Goal: Task Accomplishment & Management: Manage account settings

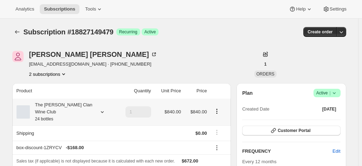
click at [61, 109] on div "The Maxwell Clan Wine Club 24 bottles" at bounding box center [61, 112] width 63 height 21
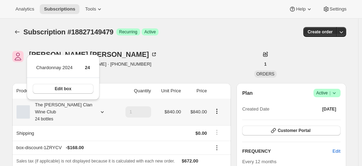
click at [61, 109] on div "The Maxwell Clan Wine Club 24 bottles" at bounding box center [61, 112] width 63 height 21
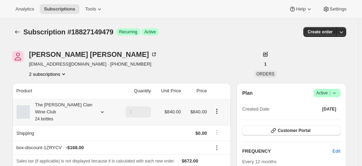
click at [64, 109] on div "The Maxwell Clan Wine Club 24 bottles" at bounding box center [61, 112] width 63 height 21
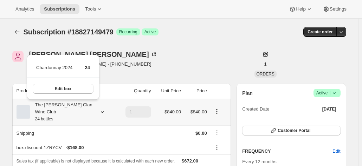
click at [64, 109] on div "The Maxwell Clan Wine Club 24 bottles" at bounding box center [61, 112] width 63 height 21
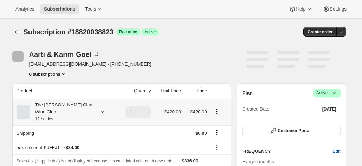
click at [61, 112] on div "The Maxwell Clan Wine Club 12 bottles" at bounding box center [61, 112] width 63 height 21
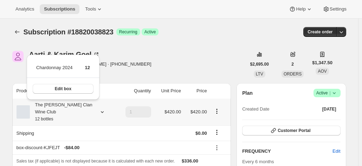
click at [61, 112] on div "The Maxwell Clan Wine Club 12 bottles" at bounding box center [61, 112] width 63 height 21
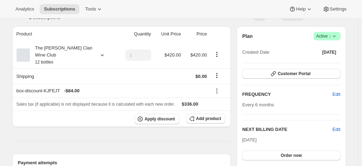
scroll to position [35, 0]
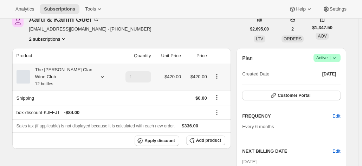
click at [67, 71] on div "The Maxwell Clan Wine Club 12 bottles" at bounding box center [61, 76] width 63 height 21
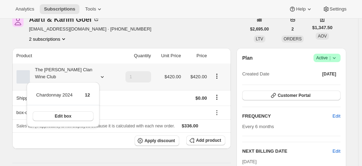
click at [67, 71] on div "The Maxwell Clan Wine Club 12 bottles" at bounding box center [61, 76] width 63 height 21
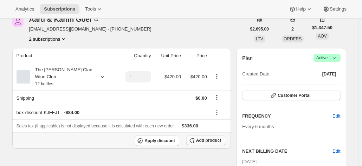
click at [205, 136] on button "Add product" at bounding box center [205, 141] width 39 height 10
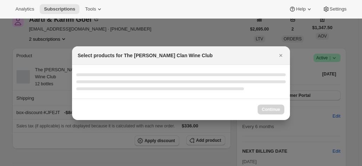
select select "gid://shopify/ProductVariant/46927751119015"
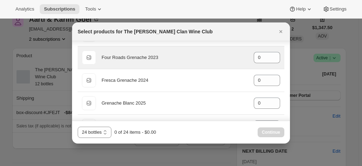
scroll to position [148, 0]
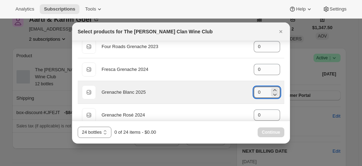
drag, startPoint x: 257, startPoint y: 90, endPoint x: 235, endPoint y: 88, distance: 21.9
click at [237, 88] on div "Default Title Grenache Blanc 2025 gid://shopify/ProductVariant/46914041970855 0" at bounding box center [181, 92] width 198 height 14
type input "12"
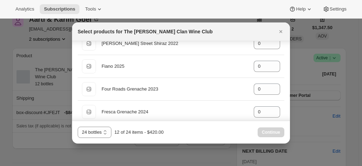
scroll to position [70, 0]
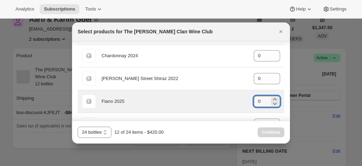
drag, startPoint x: 221, startPoint y: 101, endPoint x: 215, endPoint y: 101, distance: 5.6
click at [215, 101] on div "Default Title Fiano 2025 gid://shopify/ProductVariant/46914039808167 0" at bounding box center [181, 102] width 198 height 14
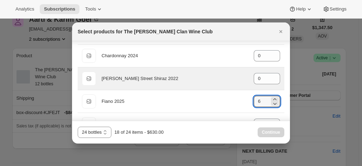
type input "6"
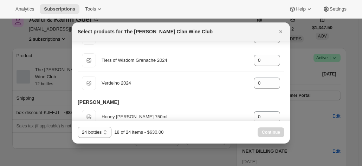
scroll to position [457, 0]
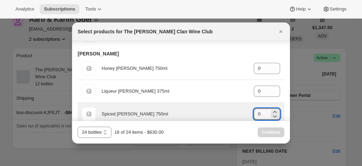
click at [247, 109] on div "Default Title Spiced Mead 750ml gid://shopify/ProductVariant/46914044559527 0" at bounding box center [181, 114] width 198 height 14
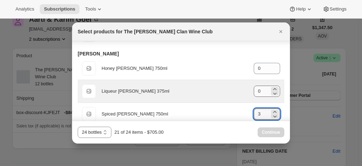
type input "3"
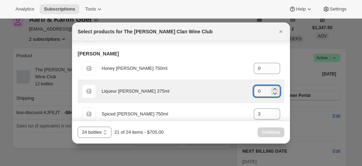
drag, startPoint x: 260, startPoint y: 90, endPoint x: 212, endPoint y: 90, distance: 47.8
click at [212, 90] on div "Default Title Liqueur Mead 375ml gid://shopify/ProductVariant/46914043642023 0" at bounding box center [181, 91] width 198 height 14
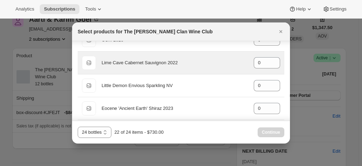
scroll to position [281, 0]
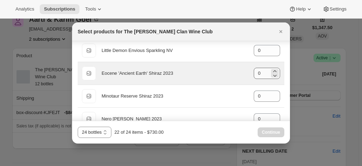
type input "1"
drag, startPoint x: 257, startPoint y: 72, endPoint x: 248, endPoint y: 72, distance: 8.5
click at [254, 72] on input "0" at bounding box center [262, 73] width 16 height 11
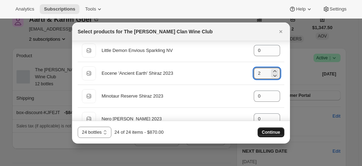
type input "2"
click at [274, 131] on span "Continue" at bounding box center [271, 133] width 18 height 6
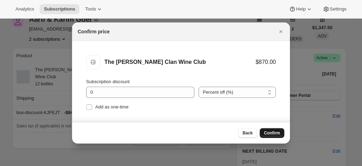
click at [268, 132] on span "Confirm" at bounding box center [272, 134] width 16 height 6
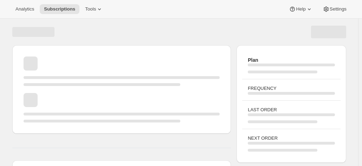
scroll to position [35, 0]
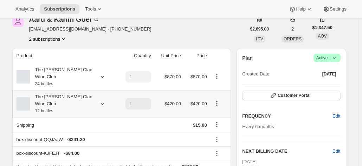
click at [220, 100] on icon "Product actions" at bounding box center [217, 103] width 7 height 7
click at [217, 100] on icon "Product actions" at bounding box center [217, 103] width 7 height 7
click at [218, 120] on span "Remove" at bounding box center [218, 118] width 17 height 5
type input "0"
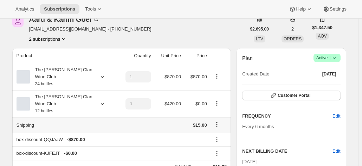
click at [217, 124] on icon "Shipping actions" at bounding box center [216, 124] width 1 height 1
click at [215, 123] on span "Edit shipping rate" at bounding box center [218, 123] width 35 height 5
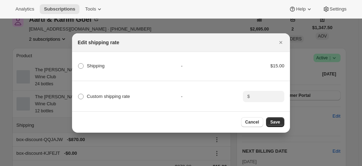
click at [131, 95] on div "Custom shipping rate" at bounding box center [129, 97] width 103 height 10
click at [79, 95] on span ":r78:" at bounding box center [81, 97] width 6 height 6
click at [78, 94] on input "Custom shipping rate" at bounding box center [78, 94] width 0 height 0
radio input "true"
click at [269, 95] on input ":r78:" at bounding box center [263, 96] width 22 height 11
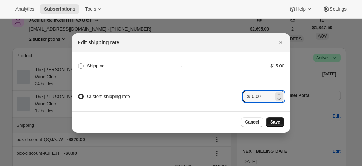
type input "0.00"
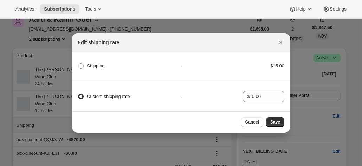
click at [269, 123] on button "Save" at bounding box center [275, 122] width 18 height 10
type input "1"
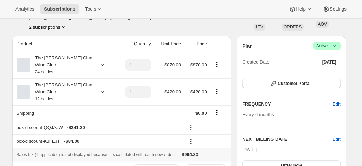
scroll to position [70, 0]
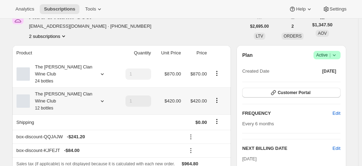
click at [219, 97] on icon "Product actions" at bounding box center [217, 100] width 7 height 7
click at [215, 116] on span "Remove" at bounding box center [218, 115] width 17 height 5
type input "0"
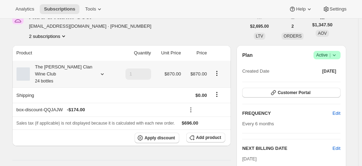
click at [101, 71] on icon at bounding box center [102, 74] width 7 height 7
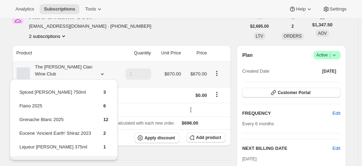
click at [101, 71] on icon at bounding box center [102, 74] width 7 height 7
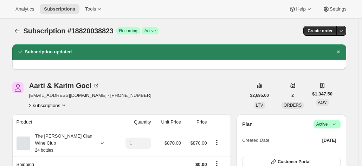
scroll to position [0, 0]
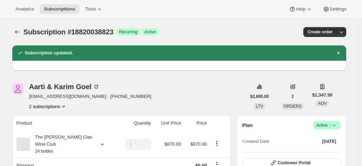
drag, startPoint x: 184, startPoint y: 26, endPoint x: 183, endPoint y: 31, distance: 5.0
click at [184, 26] on div "Subscription #18820038823. This page is ready Subscription #18820038823 Success…" at bounding box center [179, 32] width 334 height 27
drag, startPoint x: 357, startPoint y: 78, endPoint x: 353, endPoint y: 79, distance: 4.3
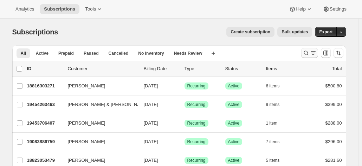
click at [305, 53] on icon "Search and filter results" at bounding box center [306, 53] width 7 height 7
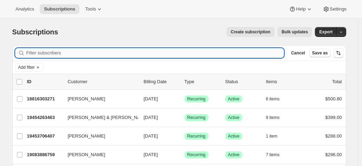
click at [67, 53] on input "Filter subscribers" at bounding box center [155, 53] width 258 height 10
type input "goel"
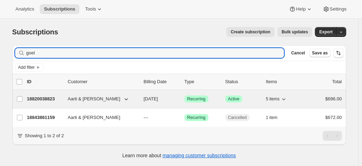
click at [44, 98] on p "18820038823" at bounding box center [44, 99] width 35 height 7
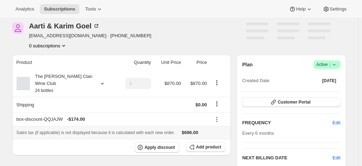
scroll to position [35, 0]
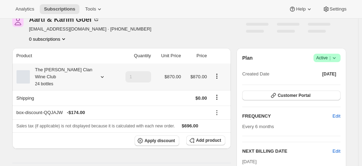
click at [59, 75] on div "The Maxwell Clan Wine Club 24 bottles" at bounding box center [61, 76] width 63 height 21
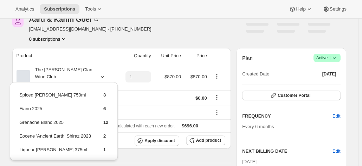
click at [133, 39] on div "Aarti & Karim Goel aagoel2000@yahoo.com · +61423421268 0 subscriptions" at bounding box center [129, 29] width 234 height 27
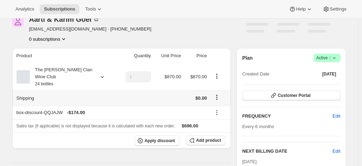
scroll to position [0, 0]
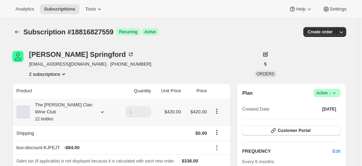
click at [84, 110] on div "The Maxwell Clan Wine Club 12 bottles" at bounding box center [61, 112] width 63 height 21
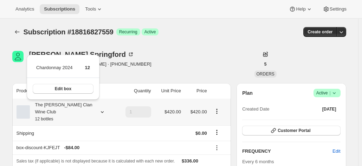
click at [84, 110] on div "The Maxwell Clan Wine Club 12 bottles" at bounding box center [61, 112] width 63 height 21
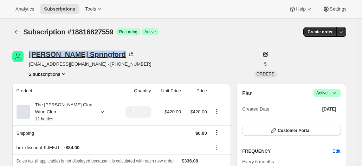
drag, startPoint x: 88, startPoint y: 57, endPoint x: 32, endPoint y: 55, distance: 55.6
click at [32, 55] on div "Garry Springford" at bounding box center [82, 54] width 106 height 7
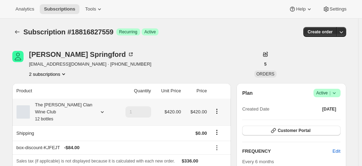
click at [70, 102] on div "The Maxwell Clan Wine Club 12 bottles" at bounding box center [61, 112] width 63 height 21
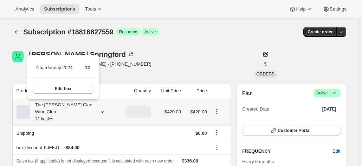
click at [70, 102] on div "The [PERSON_NAME] Clan Wine Club 12 bottles" at bounding box center [61, 112] width 63 height 21
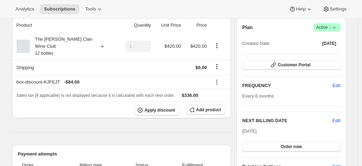
scroll to position [35, 0]
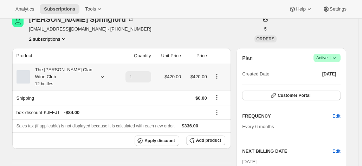
click at [80, 70] on div "The [PERSON_NAME] Clan Wine Club 12 bottles" at bounding box center [61, 76] width 63 height 21
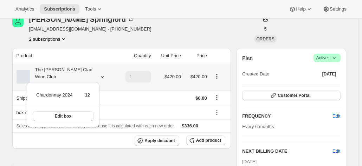
click at [71, 110] on div "Edit box" at bounding box center [63, 116] width 73 height 22
click at [68, 115] on span "Edit box" at bounding box center [63, 117] width 17 height 6
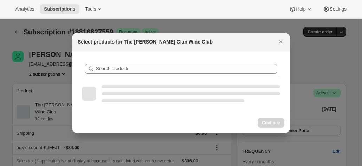
scroll to position [0, 0]
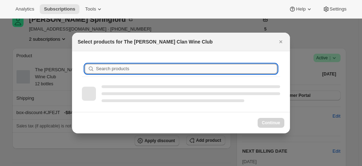
click at [110, 70] on input "Search products" at bounding box center [187, 69] width 182 height 10
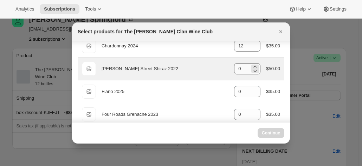
scroll to position [70, 0]
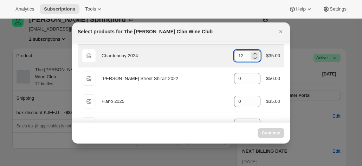
drag, startPoint x: 243, startPoint y: 56, endPoint x: 237, endPoint y: 56, distance: 5.3
click at [237, 56] on input "12" at bounding box center [242, 55] width 16 height 11
type input "12"
select select "gid://shopify/ProductVariant/46927751086247"
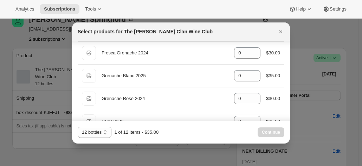
scroll to position [176, 0]
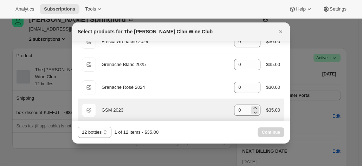
type input "1"
drag, startPoint x: 237, startPoint y: 109, endPoint x: 228, endPoint y: 109, distance: 9.9
click at [228, 109] on div "Default Title GSM 2023 gid://shopify/ProductVariant/46914042855591 0 $35.00" at bounding box center [181, 110] width 198 height 14
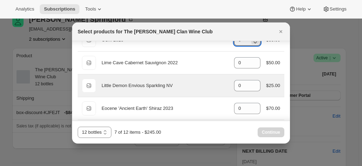
scroll to position [317, 0]
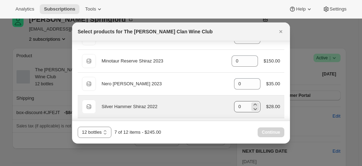
type input "6"
drag, startPoint x: 235, startPoint y: 106, endPoint x: 226, endPoint y: 106, distance: 8.8
click at [227, 106] on div "Default Title Silver Hammer Shiraz 2022 gid://shopify/ProductVariant/4691404419…" at bounding box center [181, 107] width 198 height 14
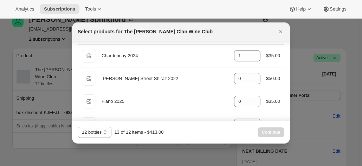
scroll to position [35, 0]
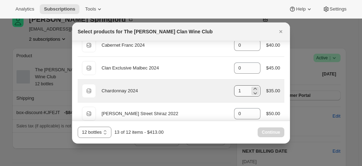
type input "6"
drag, startPoint x: 243, startPoint y: 93, endPoint x: 224, endPoint y: 91, distance: 19.8
click at [224, 91] on div "Default Title Chardonnay 2024 gid://shopify/ProductVariant/46914040299687 1 $35…" at bounding box center [181, 91] width 198 height 14
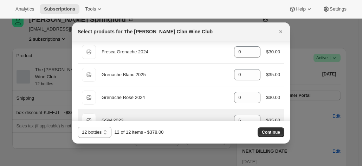
scroll to position [176, 0]
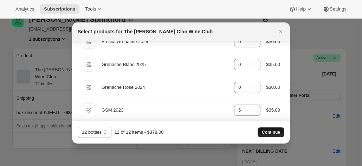
type input "0"
click at [272, 135] on span "Continue" at bounding box center [271, 133] width 18 height 6
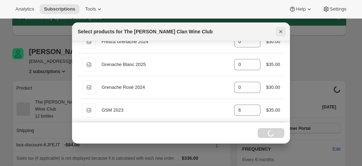
click at [283, 29] on icon "Close" at bounding box center [281, 31] width 7 height 7
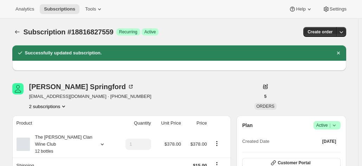
scroll to position [35, 0]
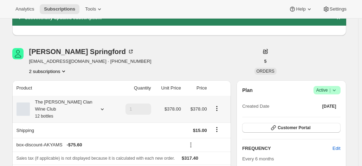
click at [77, 105] on div "The [PERSON_NAME] Clan Wine Club 12 bottles" at bounding box center [61, 109] width 63 height 21
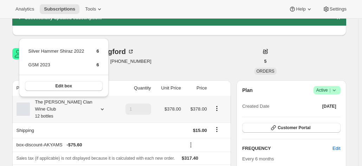
click at [79, 103] on div "The [PERSON_NAME] Clan Wine Club 12 bottles" at bounding box center [61, 109] width 63 height 21
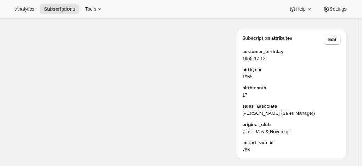
scroll to position [490, 0]
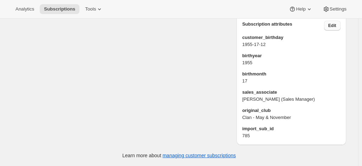
click at [329, 27] on button "Edit" at bounding box center [332, 26] width 17 height 10
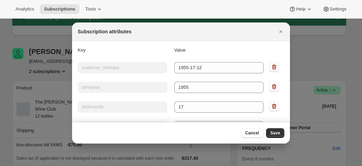
scroll to position [0, 0]
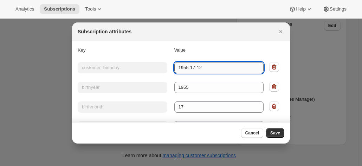
click at [218, 67] on input "1955-17-12" at bounding box center [219, 67] width 90 height 11
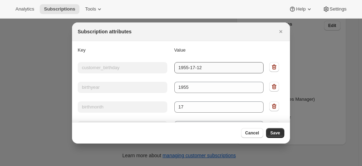
drag, startPoint x: 270, startPoint y: 66, endPoint x: 214, endPoint y: 71, distance: 56.4
click at [214, 71] on div "Key customer_birthday Value 1955-17-12" at bounding box center [181, 67] width 207 height 13
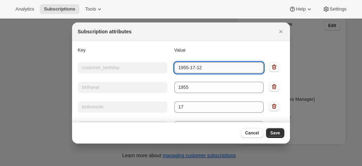
click at [213, 71] on input "1955-17-12" at bounding box center [219, 67] width 90 height 11
click at [180, 66] on input "1955-17-12" at bounding box center [219, 67] width 90 height 11
drag, startPoint x: 183, startPoint y: 69, endPoint x: 198, endPoint y: 71, distance: 15.5
click at [183, 70] on input "1955-17-12" at bounding box center [219, 67] width 90 height 11
drag, startPoint x: 198, startPoint y: 71, endPoint x: 203, endPoint y: 71, distance: 4.2
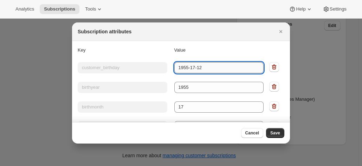
click at [199, 71] on input "1955-17-12" at bounding box center [219, 67] width 90 height 11
click at [191, 68] on input "1955-17-12" at bounding box center [219, 67] width 90 height 11
click at [192, 68] on input "1955-17-12" at bounding box center [219, 67] width 90 height 11
click at [275, 32] on div "Subscription attributes" at bounding box center [181, 31] width 207 height 7
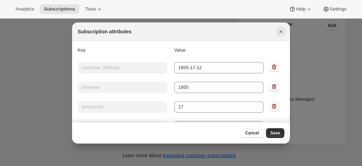
click at [278, 31] on icon "Close" at bounding box center [281, 31] width 7 height 7
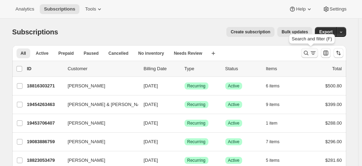
click at [310, 52] on icon "Search and filter results" at bounding box center [306, 53] width 7 height 7
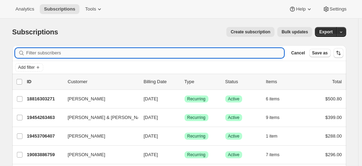
click at [54, 51] on input "Filter subscribers" at bounding box center [155, 53] width 258 height 10
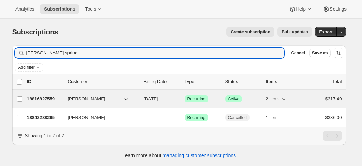
type input "garry spring"
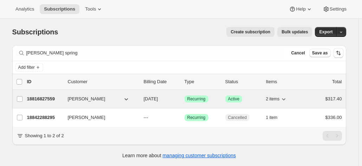
click at [45, 100] on p "18816827559" at bounding box center [44, 99] width 35 height 7
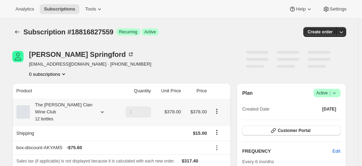
click at [65, 108] on div "The [PERSON_NAME] Clan Wine Club 12 bottles" at bounding box center [61, 112] width 63 height 21
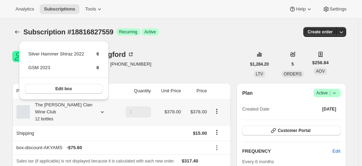
click at [65, 108] on div "The [PERSON_NAME] Clan Wine Club 12 bottles" at bounding box center [61, 112] width 63 height 21
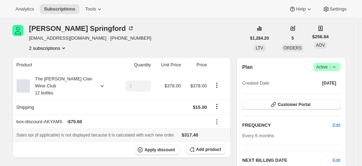
scroll to position [35, 0]
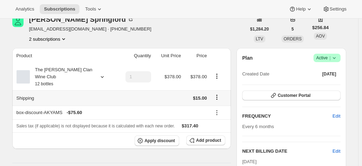
click at [219, 94] on icon "Shipping actions" at bounding box center [217, 97] width 7 height 7
click at [214, 104] on span "Edit shipping rate" at bounding box center [218, 103] width 35 height 5
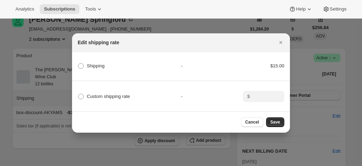
drag, startPoint x: 118, startPoint y: 95, endPoint x: 179, endPoint y: 95, distance: 61.2
click at [118, 95] on span "Custom shipping rate" at bounding box center [108, 96] width 43 height 5
click at [78, 94] on input "Custom shipping rate" at bounding box center [78, 94] width 0 height 0
radio input "true"
click at [265, 95] on input ":rnn:" at bounding box center [263, 96] width 22 height 11
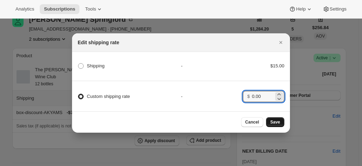
type input "0.00"
click at [278, 122] on span "Save" at bounding box center [276, 123] width 10 height 6
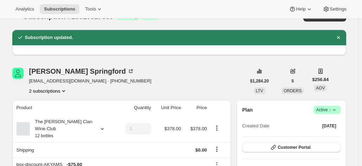
scroll to position [0, 0]
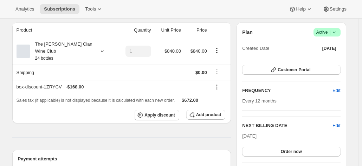
scroll to position [35, 0]
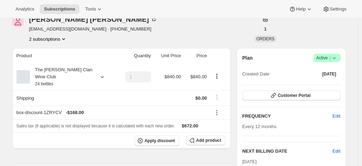
click at [338, 59] on icon at bounding box center [334, 58] width 7 height 7
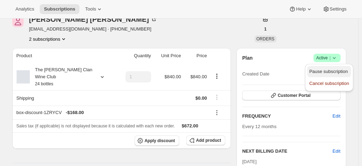
click at [323, 72] on span "Pause subscription" at bounding box center [329, 71] width 39 height 5
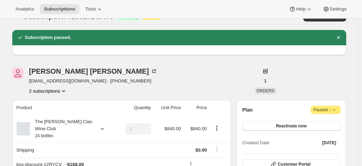
scroll to position [0, 0]
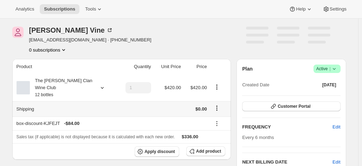
scroll to position [35, 0]
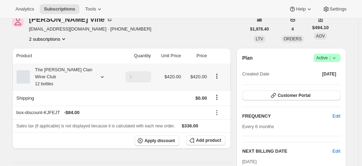
click at [78, 81] on div "The [PERSON_NAME] Clan Wine Club 12 bottles" at bounding box center [61, 76] width 63 height 21
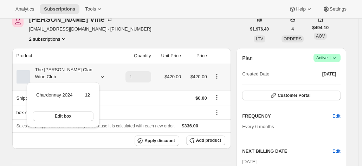
click at [78, 81] on div "Chardonnay 2024 12 Edit box" at bounding box center [63, 107] width 78 height 52
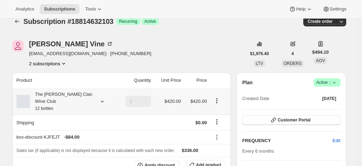
scroll to position [0, 0]
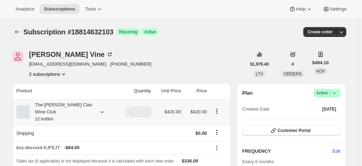
click at [73, 107] on div "The [PERSON_NAME] Clan Wine Club 12 bottles" at bounding box center [61, 112] width 63 height 21
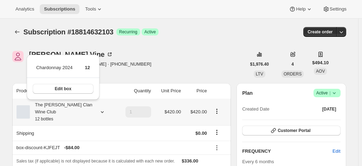
click at [75, 107] on div "The [PERSON_NAME] Clan Wine Club 12 bottles" at bounding box center [61, 112] width 63 height 21
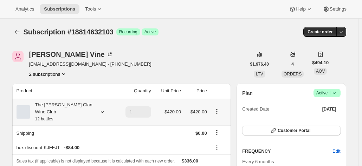
click at [65, 106] on div "The [PERSON_NAME] Clan Wine Club 12 bottles" at bounding box center [61, 112] width 63 height 21
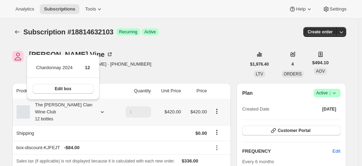
click at [66, 82] on div "Edit box" at bounding box center [63, 89] width 73 height 22
click at [65, 88] on span "Edit box" at bounding box center [63, 89] width 17 height 6
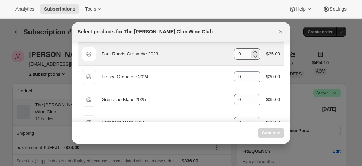
select select "gid://shopify/ProductVariant/46927751086247"
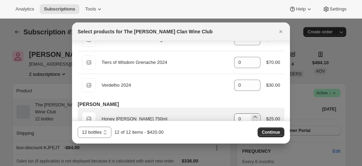
scroll to position [422, 0]
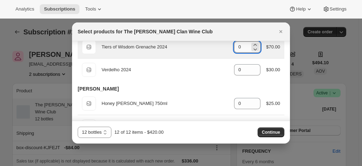
click at [240, 44] on input "0" at bounding box center [242, 47] width 16 height 11
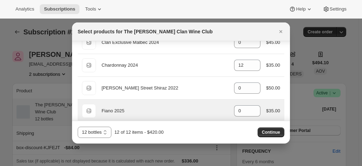
scroll to position [70, 0]
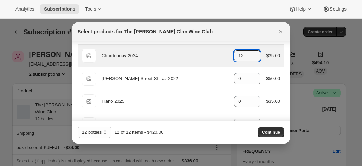
drag, startPoint x: 243, startPoint y: 55, endPoint x: 219, endPoint y: 53, distance: 24.4
click at [219, 54] on div "Default Title Chardonnay 2024 gid://shopify/ProductVariant/46914040299687 12 $3…" at bounding box center [181, 56] width 198 height 14
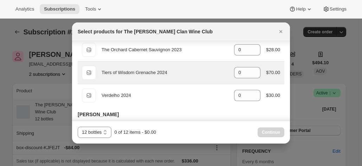
scroll to position [387, 0]
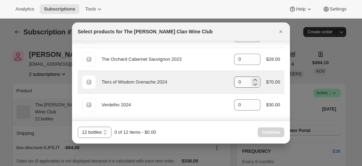
type input "0"
drag, startPoint x: 237, startPoint y: 80, endPoint x: 230, endPoint y: 79, distance: 6.8
click at [230, 79] on div "Default Title Tiers of Wisdom Grenache 2024 gid://shopify/ProductVariant/469140…" at bounding box center [181, 82] width 198 height 14
drag, startPoint x: 236, startPoint y: 80, endPoint x: 219, endPoint y: 81, distance: 16.5
click at [219, 81] on div "Default Title Tiers of Wisdom Grenache 2024 gid://shopify/ProductVariant/469140…" at bounding box center [181, 82] width 198 height 14
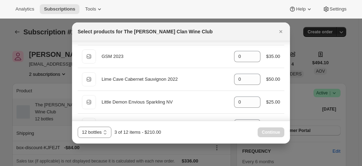
scroll to position [218, 0]
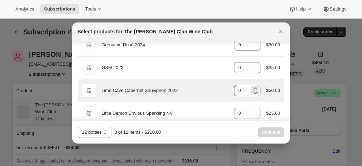
type input "3"
drag, startPoint x: 234, startPoint y: 87, endPoint x: 227, endPoint y: 87, distance: 6.7
click at [227, 87] on div "Default Title Lime Cave Cabernet Sauvignon 2022 gid://shopify/ProductVariant/46…" at bounding box center [181, 91] width 198 height 14
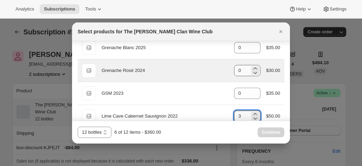
scroll to position [183, 0]
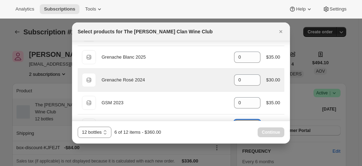
type input "3"
drag, startPoint x: 229, startPoint y: 82, endPoint x: 222, endPoint y: 82, distance: 7.4
click at [222, 82] on div "Default Title Grenache Rosé 2024 gid://shopify/ProductVariant/46914042429607 0 …" at bounding box center [181, 80] width 198 height 14
drag, startPoint x: 242, startPoint y: 76, endPoint x: 212, endPoint y: 78, distance: 30.3
click at [212, 78] on div "Default Title Grenache Rosé 2024 gid://shopify/ProductVariant/46914042429607 0 …" at bounding box center [181, 80] width 198 height 14
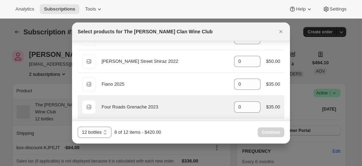
scroll to position [78, 0]
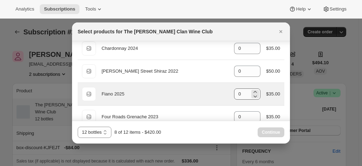
type input "2"
drag, startPoint x: 241, startPoint y: 93, endPoint x: 234, endPoint y: 91, distance: 6.6
click at [234, 93] on input "0" at bounding box center [242, 94] width 16 height 11
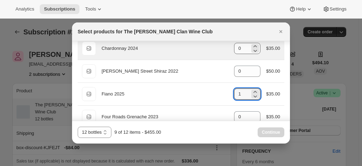
type input "1"
drag, startPoint x: 239, startPoint y: 47, endPoint x: 232, endPoint y: 47, distance: 7.4
click at [234, 47] on input "0" at bounding box center [242, 48] width 16 height 11
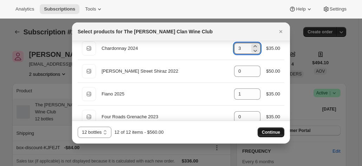
type input "3"
click at [269, 132] on span "Continue" at bounding box center [271, 133] width 18 height 6
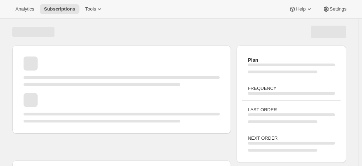
click at [276, 137] on h3 "NEXT ORDER" at bounding box center [291, 138] width 87 height 7
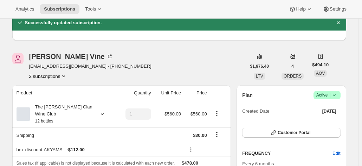
scroll to position [70, 0]
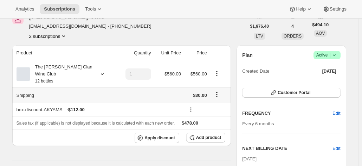
click at [217, 91] on icon "Shipping actions" at bounding box center [217, 94] width 7 height 7
click at [208, 100] on span "Edit shipping rate" at bounding box center [218, 100] width 35 height 5
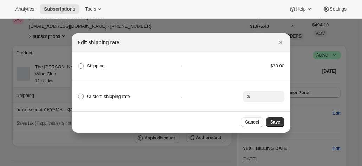
click at [115, 95] on span "Custom shipping rate" at bounding box center [108, 96] width 43 height 5
click at [78, 94] on input "Custom shipping rate" at bounding box center [78, 94] width 0 height 0
radio input "true"
click at [267, 96] on input ":r78:" at bounding box center [263, 96] width 22 height 11
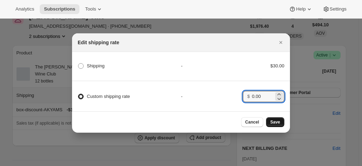
type input "0.00"
click at [272, 123] on span "Save" at bounding box center [276, 123] width 10 height 6
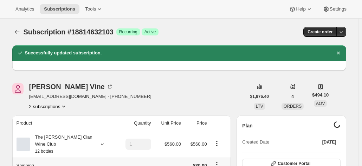
scroll to position [70, 0]
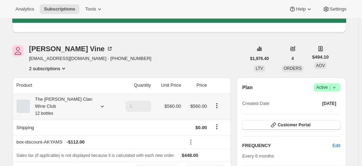
click at [97, 104] on div at bounding box center [101, 106] width 10 height 7
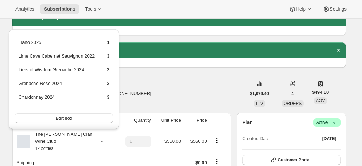
scroll to position [106, 0]
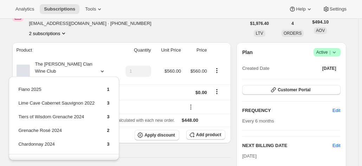
click at [198, 27] on div "Janine Vine joh8656@bigpond.net.au · +61437213303 2 subscriptions" at bounding box center [129, 23] width 234 height 27
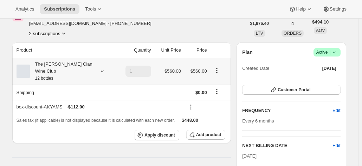
click at [91, 69] on div "The [PERSON_NAME] Clan Wine Club 12 bottles" at bounding box center [61, 71] width 63 height 21
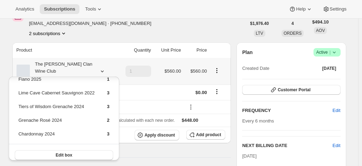
scroll to position [15, 0]
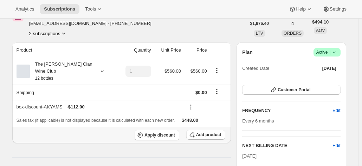
scroll to position [0, 0]
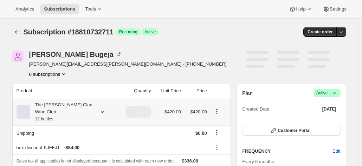
click at [67, 103] on div "The [PERSON_NAME] Clan Wine Club 12 bottles" at bounding box center [61, 112] width 63 height 21
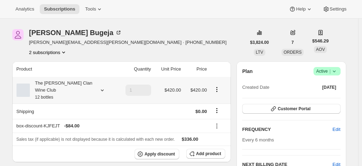
scroll to position [70, 0]
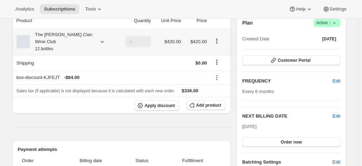
click at [94, 39] on div "The [PERSON_NAME] Clan Wine Club 12 bottles" at bounding box center [65, 41] width 97 height 21
click at [101, 39] on icon at bounding box center [102, 41] width 7 height 7
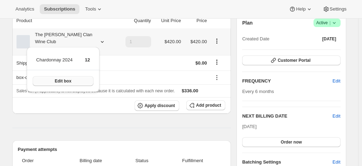
click at [74, 78] on button "Edit box" at bounding box center [63, 81] width 61 height 10
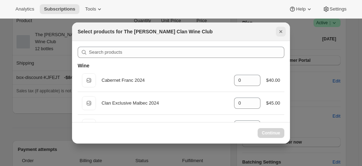
click at [281, 31] on icon "Close" at bounding box center [281, 31] width 3 height 3
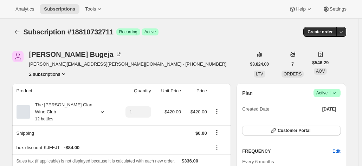
scroll to position [70, 0]
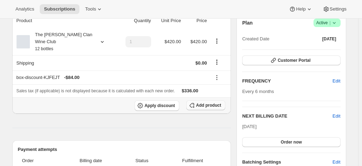
click at [208, 101] on button "Add product" at bounding box center [205, 106] width 39 height 10
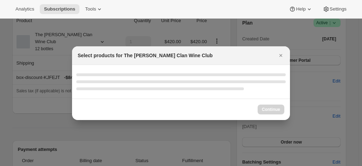
scroll to position [0, 0]
select select "gid://shopify/ProductVariant/46927751119015"
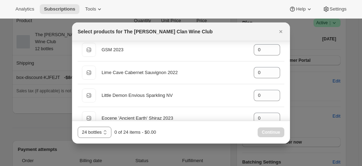
scroll to position [246, 0]
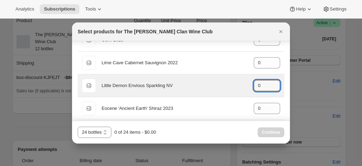
drag, startPoint x: 261, startPoint y: 85, endPoint x: 223, endPoint y: 82, distance: 37.7
click at [223, 82] on div "Default Title Little Demon Envious Sparkling NV gid://shopify/ProductVariant/46…" at bounding box center [181, 86] width 198 height 14
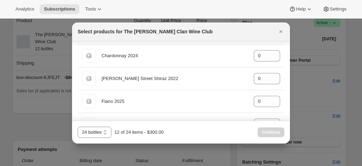
scroll to position [35, 0]
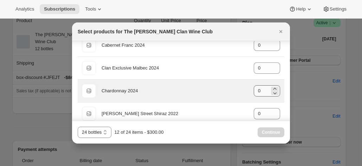
type input "12"
drag, startPoint x: 260, startPoint y: 90, endPoint x: 219, endPoint y: 87, distance: 40.3
click at [226, 87] on div "Default Title Chardonnay 2024 gid://shopify/ProductVariant/46914040299687 0" at bounding box center [181, 91] width 198 height 14
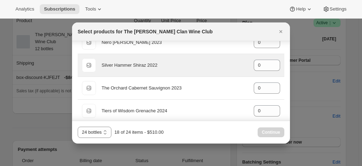
scroll to position [352, 0]
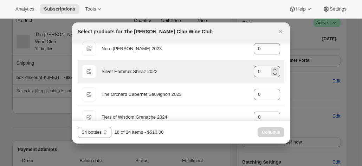
type input "6"
drag, startPoint x: 251, startPoint y: 69, endPoint x: 234, endPoint y: 67, distance: 17.7
click at [234, 67] on div "Default Title Silver Hammer Shiraz 2022 gid://shopify/ProductVariant/4691404419…" at bounding box center [181, 72] width 198 height 14
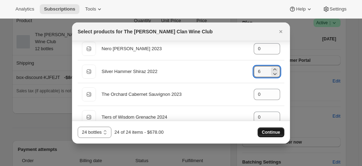
type input "6"
click at [267, 132] on span "Continue" at bounding box center [271, 133] width 18 height 6
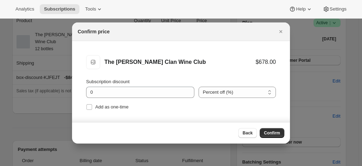
click at [276, 134] on span "Confirm" at bounding box center [272, 134] width 16 height 6
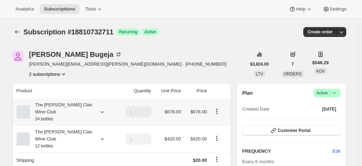
scroll to position [70, 0]
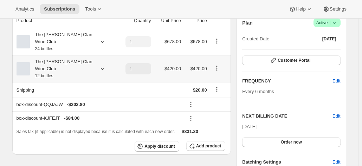
click at [217, 65] on icon "Product actions" at bounding box center [217, 68] width 7 height 7
click at [217, 69] on span "Edit box" at bounding box center [218, 71] width 17 height 5
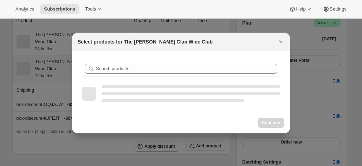
scroll to position [0, 0]
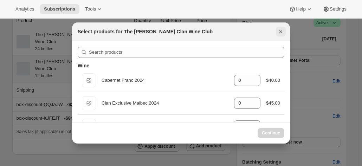
click at [284, 30] on icon "Close" at bounding box center [281, 31] width 7 height 7
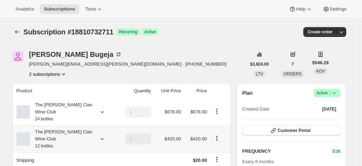
scroll to position [70, 0]
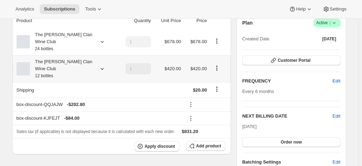
click at [219, 65] on icon "Product actions" at bounding box center [217, 68] width 7 height 7
drag, startPoint x: 109, startPoint y: 80, endPoint x: 118, endPoint y: 76, distance: 10.3
click at [108, 82] on th "Shipping" at bounding box center [64, 89] width 104 height 15
click at [120, 59] on td "1" at bounding box center [134, 68] width 37 height 27
click at [221, 65] on icon "Product actions" at bounding box center [217, 68] width 7 height 7
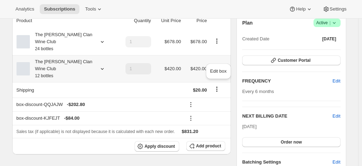
click at [215, 64] on button "Product actions" at bounding box center [216, 68] width 11 height 8
click at [217, 65] on icon "Product actions" at bounding box center [217, 68] width 7 height 7
click at [219, 62] on div "Edit box" at bounding box center [218, 73] width 31 height 23
click at [219, 64] on div at bounding box center [219, 68] width 16 height 9
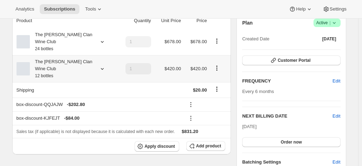
click at [219, 65] on icon "Product actions" at bounding box center [217, 68] width 7 height 7
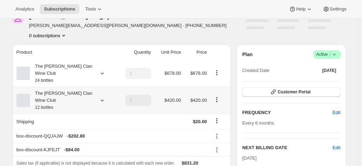
scroll to position [70, 0]
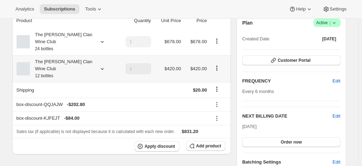
click at [220, 65] on icon "Product actions" at bounding box center [217, 68] width 7 height 7
click at [216, 72] on span "Edit box" at bounding box center [218, 71] width 17 height 5
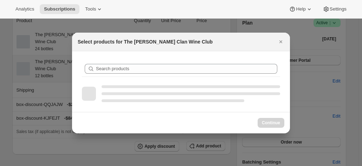
click at [286, 42] on div "Select products for The Maxwell Clan Wine Club Search products Continue" at bounding box center [181, 83] width 218 height 101
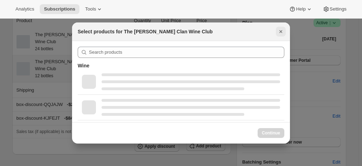
click at [279, 31] on icon "Close" at bounding box center [281, 31] width 7 height 7
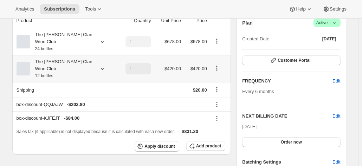
click at [100, 65] on div at bounding box center [101, 68] width 10 height 7
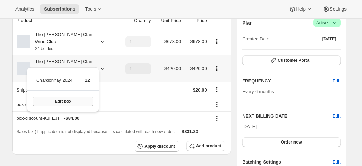
click at [68, 98] on button "Edit box" at bounding box center [63, 102] width 61 height 10
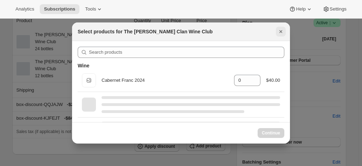
click at [283, 32] on icon "Close" at bounding box center [281, 31] width 7 height 7
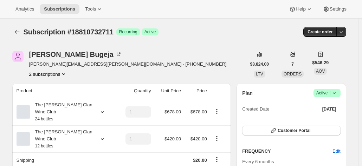
scroll to position [70, 0]
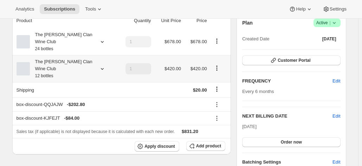
click at [122, 56] on td "1" at bounding box center [134, 68] width 37 height 27
click at [215, 64] on button "Product actions" at bounding box center [216, 68] width 11 height 8
click at [219, 65] on icon "Product actions" at bounding box center [217, 68] width 7 height 7
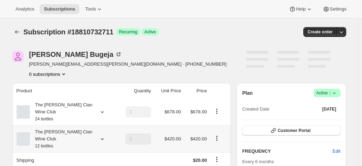
click at [219, 135] on icon "Product actions" at bounding box center [217, 138] width 7 height 7
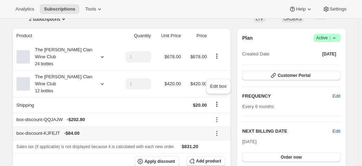
scroll to position [70, 0]
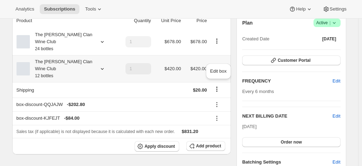
click at [217, 65] on icon "Product actions" at bounding box center [217, 68] width 7 height 7
click at [215, 86] on icon "Shipping actions" at bounding box center [217, 89] width 7 height 7
click at [205, 62] on td "$420.00" at bounding box center [196, 68] width 26 height 27
click at [220, 65] on icon "Product actions" at bounding box center [217, 68] width 7 height 7
click at [104, 65] on icon at bounding box center [102, 68] width 7 height 7
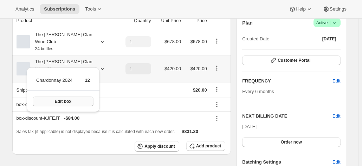
click at [70, 98] on button "Edit box" at bounding box center [63, 102] width 61 height 10
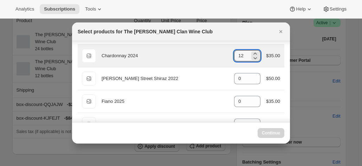
drag, startPoint x: 242, startPoint y: 53, endPoint x: 207, endPoint y: 53, distance: 35.2
click at [207, 53] on div "Default Title Chardonnay 2024 gid://shopify/ProductVariant/46914040299687 12 $3…" at bounding box center [181, 56] width 198 height 14
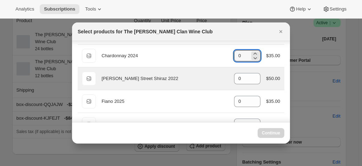
type input "12"
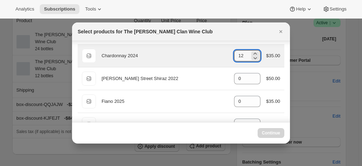
drag, startPoint x: 241, startPoint y: 54, endPoint x: 229, endPoint y: 54, distance: 12.7
click at [229, 54] on div "Default Title Chardonnay 2024 gid://shopify/ProductVariant/46914040299687 12 $3…" at bounding box center [181, 56] width 198 height 14
select select "gid://shopify/ProductVariant/46927751086247"
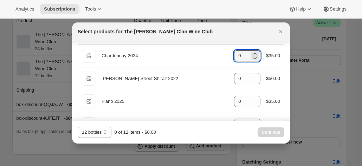
type input "0"
click at [231, 133] on div "6 bottles 12 bottles 24 bottles 12 bottles 0 of 12 items - $0.00 Continue" at bounding box center [181, 132] width 207 height 11
click at [270, 128] on div "Continue" at bounding box center [271, 133] width 27 height 10
click at [285, 26] on div "Select products for The [PERSON_NAME] Clan Wine Club" at bounding box center [181, 32] width 218 height 19
click at [283, 28] on icon "Close" at bounding box center [281, 31] width 7 height 7
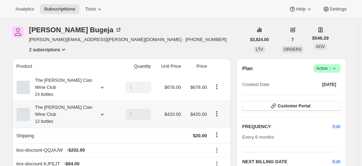
scroll to position [35, 0]
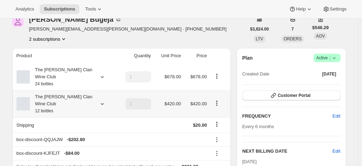
click at [217, 103] on icon "Product actions" at bounding box center [216, 103] width 1 height 1
click at [218, 102] on button "Edit box" at bounding box center [218, 106] width 21 height 11
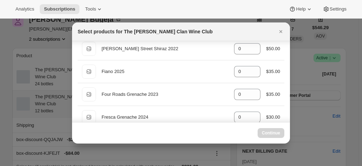
scroll to position [106, 0]
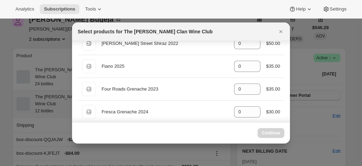
click at [267, 131] on div "Continue" at bounding box center [271, 133] width 27 height 10
click at [283, 33] on icon "Close" at bounding box center [281, 31] width 7 height 7
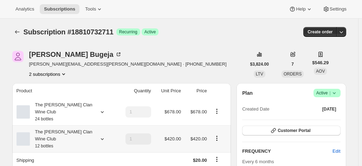
scroll to position [35, 0]
click at [217, 135] on icon "Product actions" at bounding box center [217, 138] width 7 height 7
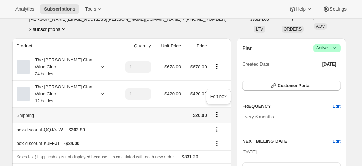
scroll to position [70, 0]
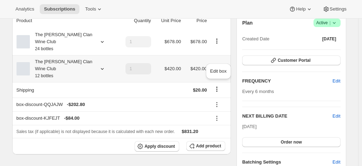
click at [221, 65] on icon "Product actions" at bounding box center [217, 68] width 7 height 7
click at [217, 65] on icon "Product actions" at bounding box center [217, 68] width 7 height 7
click at [95, 58] on div "The [PERSON_NAME] Clan Wine Club 12 bottles" at bounding box center [65, 68] width 97 height 21
click at [103, 65] on icon at bounding box center [102, 68] width 7 height 7
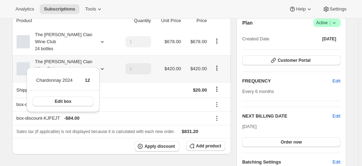
click at [220, 65] on icon "Product actions" at bounding box center [217, 68] width 7 height 7
click at [221, 65] on icon "Product actions" at bounding box center [217, 68] width 7 height 7
click at [219, 70] on span "Edit box" at bounding box center [218, 71] width 17 height 5
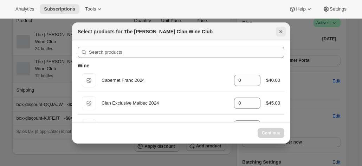
click at [280, 31] on icon "Close" at bounding box center [281, 31] width 7 height 7
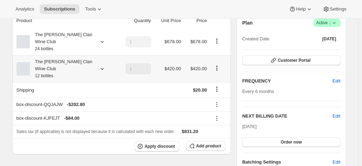
click at [101, 65] on icon at bounding box center [102, 68] width 7 height 7
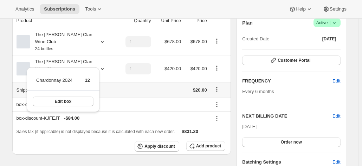
click at [132, 98] on th "box-discount-QQJAJW - $202.80" at bounding box center [110, 105] width 197 height 14
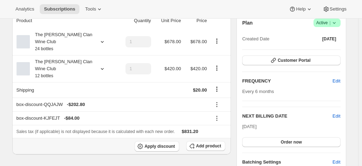
click at [206, 141] on div "Add product" at bounding box center [205, 146] width 39 height 11
click at [209, 144] on span "Add product" at bounding box center [208, 147] width 25 height 6
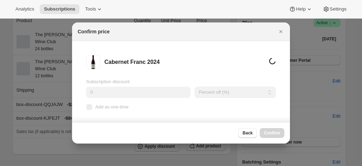
scroll to position [0, 0]
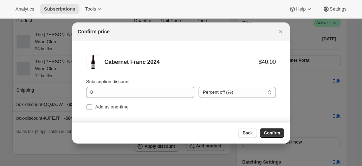
click at [269, 139] on div "Back Confirm" at bounding box center [181, 132] width 218 height 21
click at [271, 134] on span "Confirm" at bounding box center [272, 134] width 16 height 6
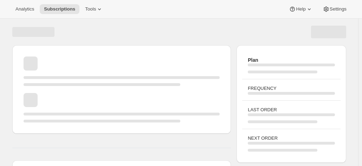
scroll to position [70, 0]
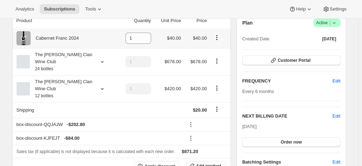
click at [217, 38] on icon "Product actions" at bounding box center [217, 37] width 7 height 7
drag, startPoint x: 218, startPoint y: 48, endPoint x: -59, endPoint y: 1, distance: 281.9
click at [0, 1] on html "Analytics Subscriptions Tools Help Settings Skip to content Subscription #18810…" at bounding box center [181, 13] width 362 height 166
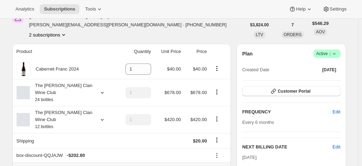
scroll to position [70, 0]
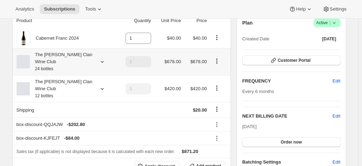
click at [103, 61] on icon at bounding box center [102, 62] width 3 height 2
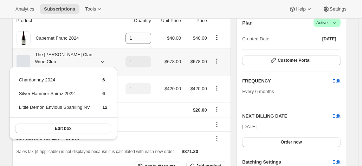
click at [217, 58] on icon "Product actions" at bounding box center [217, 61] width 7 height 7
click at [219, 37] on icon "Product actions" at bounding box center [217, 37] width 7 height 7
click at [212, 53] on span "Remove" at bounding box center [214, 50] width 17 height 5
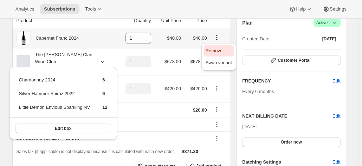
type input "0"
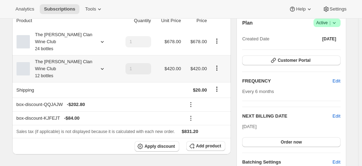
click at [219, 65] on icon "Product actions" at bounding box center [217, 68] width 7 height 7
drag, startPoint x: 219, startPoint y: 70, endPoint x: 124, endPoint y: 61, distance: 95.4
click at [124, 61] on td "1" at bounding box center [134, 68] width 37 height 27
drag, startPoint x: 95, startPoint y: 58, endPoint x: 98, endPoint y: 59, distance: 3.7
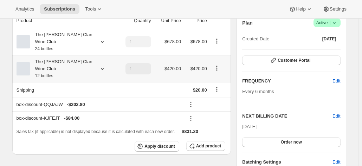
click at [95, 58] on div "The Maxwell Clan Wine Club 12 bottles" at bounding box center [65, 68] width 97 height 21
click at [106, 65] on icon at bounding box center [102, 68] width 7 height 7
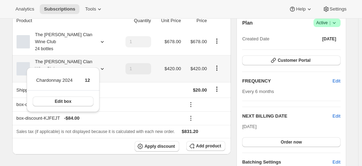
click at [123, 59] on td "1" at bounding box center [134, 68] width 37 height 27
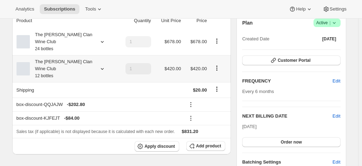
click at [216, 65] on icon "Product actions" at bounding box center [217, 68] width 7 height 7
click at [217, 65] on icon "Product actions" at bounding box center [217, 68] width 7 height 7
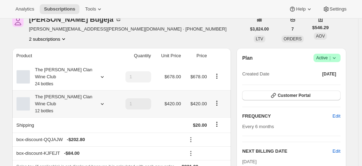
scroll to position [0, 0]
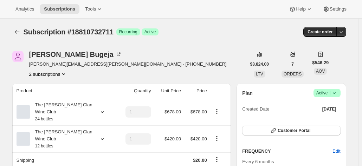
click at [64, 73] on icon "Product actions" at bounding box center [63, 74] width 7 height 7
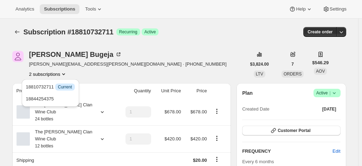
click at [64, 73] on icon "Product actions" at bounding box center [63, 74] width 7 height 7
click at [93, 129] on div "The Maxwell Clan Wine Club 12 bottles" at bounding box center [61, 139] width 63 height 21
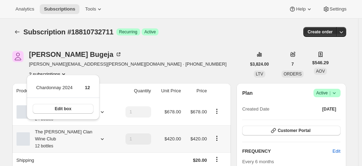
click at [96, 129] on div "The Maxwell Clan Wine Club 12 bottles" at bounding box center [65, 139] width 97 height 21
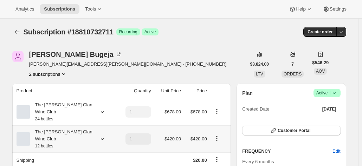
click at [93, 129] on div "The Maxwell Clan Wine Club 12 bottles" at bounding box center [61, 139] width 63 height 21
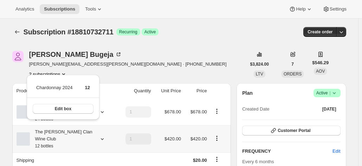
click at [192, 126] on td "$420.00" at bounding box center [196, 139] width 26 height 27
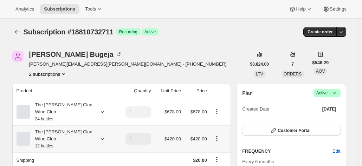
click at [221, 135] on icon "Product actions" at bounding box center [217, 138] width 7 height 7
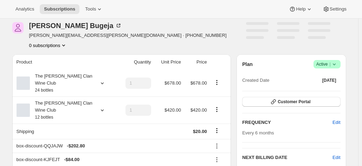
scroll to position [35, 0]
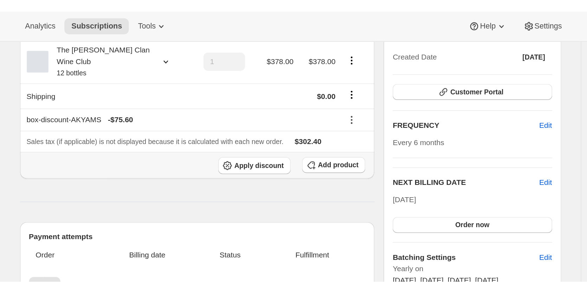
scroll to position [70, 0]
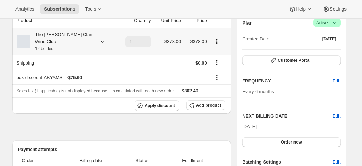
click at [70, 37] on div "The [PERSON_NAME] Clan Wine Club 12 bottles" at bounding box center [61, 41] width 63 height 21
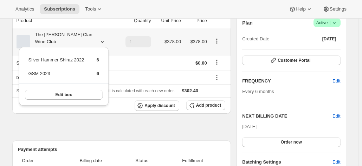
click at [70, 37] on div "The [PERSON_NAME] Clan Wine Club 12 bottles" at bounding box center [61, 41] width 63 height 21
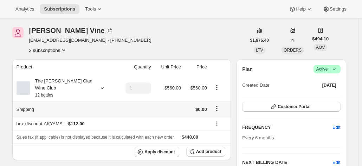
scroll to position [35, 0]
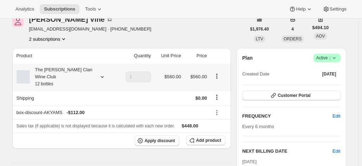
click at [90, 69] on div "The [PERSON_NAME] Clan Wine Club 12 bottles" at bounding box center [61, 76] width 63 height 21
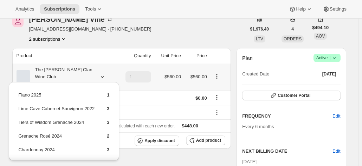
click at [90, 69] on div "The [PERSON_NAME] Clan Wine Club 12 bottles" at bounding box center [61, 76] width 63 height 21
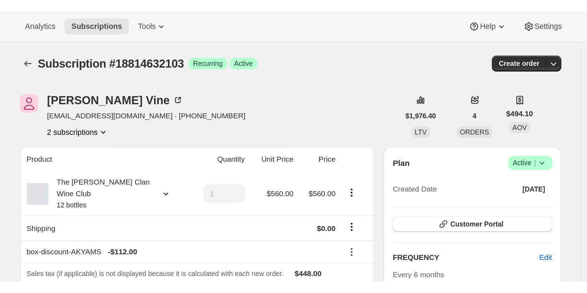
scroll to position [0, 0]
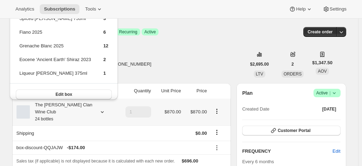
click at [81, 106] on div "The Maxwell Clan Wine Club 24 bottles" at bounding box center [61, 112] width 63 height 21
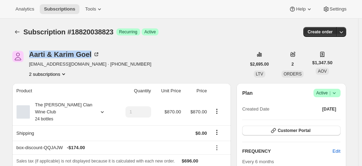
drag, startPoint x: 94, startPoint y: 53, endPoint x: 27, endPoint y: 56, distance: 66.2
click at [27, 56] on div "Aarti & Karim Goel aagoel2000@yahoo.com · +61423421268 2 subscriptions" at bounding box center [129, 64] width 234 height 27
copy div "Aarti & Karim Goel"
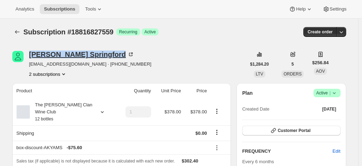
drag, startPoint x: 88, startPoint y: 55, endPoint x: 31, endPoint y: 57, distance: 56.7
click at [31, 57] on div "[PERSON_NAME]" at bounding box center [82, 54] width 106 height 7
copy div "[PERSON_NAME]"
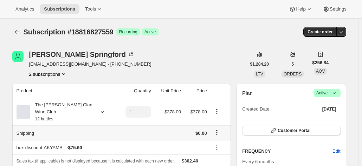
click at [64, 110] on div "The [PERSON_NAME] Clan Wine Club 12 bottles" at bounding box center [61, 112] width 63 height 21
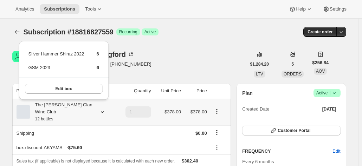
click at [64, 110] on div "The [PERSON_NAME] Clan Wine Club 12 bottles" at bounding box center [61, 112] width 63 height 21
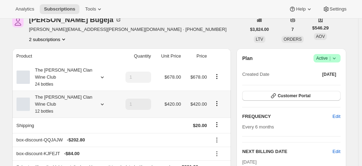
scroll to position [35, 0]
click at [217, 100] on icon "Product actions" at bounding box center [217, 103] width 7 height 7
click at [222, 119] on span "Remove" at bounding box center [218, 118] width 17 height 5
type input "0"
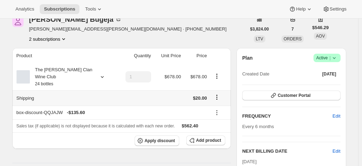
click at [218, 94] on icon "Shipping actions" at bounding box center [217, 97] width 7 height 7
click at [213, 108] on button "Edit shipping rate" at bounding box center [218, 103] width 39 height 11
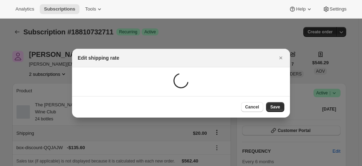
scroll to position [0, 0]
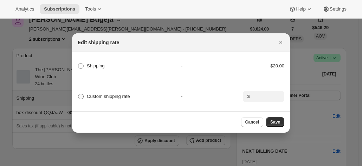
click at [126, 95] on span "Custom shipping rate" at bounding box center [108, 96] width 43 height 5
click at [78, 94] on input "Custom shipping rate" at bounding box center [78, 94] width 0 height 0
radio input "true"
click at [259, 96] on input ":r61:" at bounding box center [263, 96] width 22 height 11
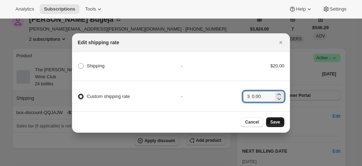
type input "0.00"
click at [274, 121] on button "Save" at bounding box center [275, 122] width 18 height 10
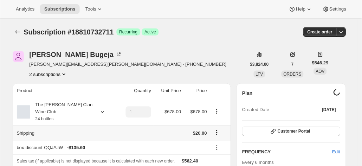
scroll to position [35, 0]
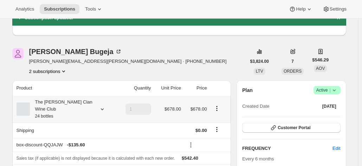
click at [81, 102] on div "The Maxwell Clan Wine Club 24 bottles" at bounding box center [61, 109] width 63 height 21
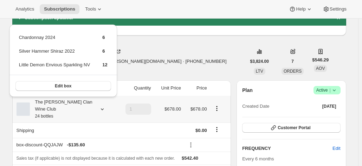
click at [81, 102] on div "The Maxwell Clan Wine Club 24 bottles" at bounding box center [61, 109] width 63 height 21
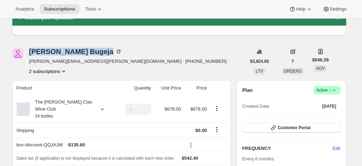
copy div "Karyn Bugeja"
drag, startPoint x: 73, startPoint y: 51, endPoint x: 30, endPoint y: 52, distance: 42.9
click at [30, 52] on div "Karyn Bugeja karyn.bugeja@outlook.com · +61423682580 2 subscriptions" at bounding box center [129, 61] width 234 height 27
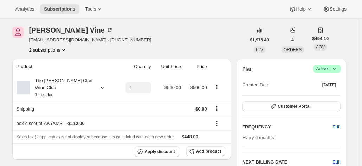
scroll to position [35, 0]
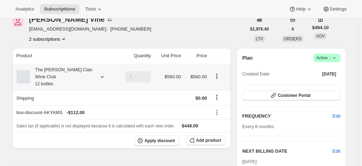
click at [84, 65] on th "The [PERSON_NAME] Clan Wine Club 12 bottles" at bounding box center [64, 77] width 104 height 27
click at [86, 72] on div "The Maxwell Clan Wine Club 12 bottles" at bounding box center [61, 76] width 63 height 21
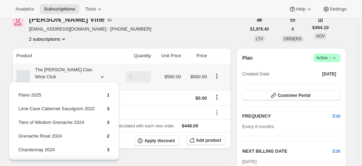
click at [86, 72] on div "The Maxwell Clan Wine Club 12 bottles" at bounding box center [61, 76] width 63 height 21
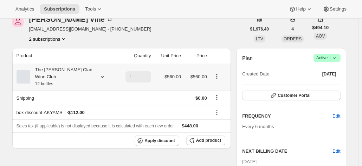
click at [86, 72] on div "The [PERSON_NAME] Clan Wine Club 12 bottles" at bounding box center [61, 76] width 63 height 21
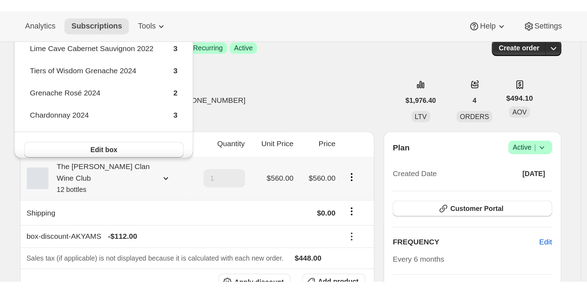
scroll to position [0, 0]
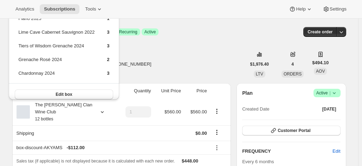
click at [214, 55] on div "Janine Vine joh8656@bigpond.net.au · +61437213303 2 subscriptions" at bounding box center [129, 64] width 234 height 27
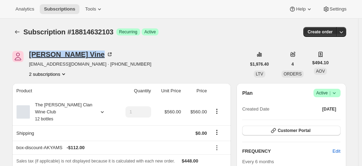
drag, startPoint x: 69, startPoint y: 55, endPoint x: 32, endPoint y: 55, distance: 37.6
click at [32, 55] on div "Janine Vine" at bounding box center [71, 54] width 84 height 7
click at [63, 106] on div "The [PERSON_NAME] Clan Wine Club 12 bottles" at bounding box center [61, 112] width 63 height 21
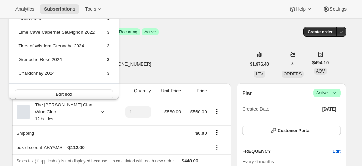
click at [210, 54] on div "Janine Vine joh8656@bigpond.net.au · +61437213303 2 subscriptions" at bounding box center [129, 64] width 234 height 27
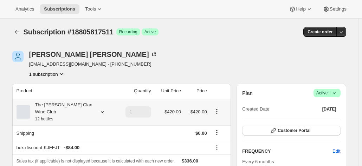
click at [71, 104] on div "The Maxwell Clan Wine Club 12 bottles" at bounding box center [61, 112] width 63 height 21
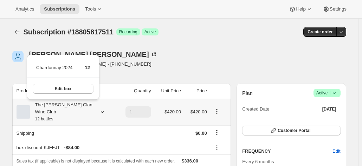
click at [72, 105] on div "The Maxwell Clan Wine Club 12 bottles" at bounding box center [61, 112] width 63 height 21
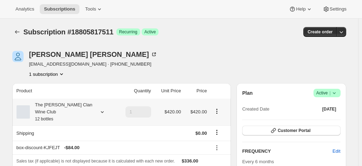
click at [65, 110] on div "The Maxwell Clan Wine Club 12 bottles" at bounding box center [61, 112] width 63 height 21
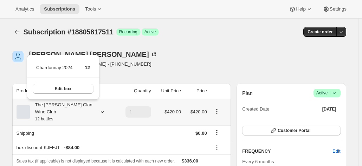
click at [65, 110] on div "The [PERSON_NAME] Clan Wine Club 12 bottles" at bounding box center [61, 112] width 63 height 21
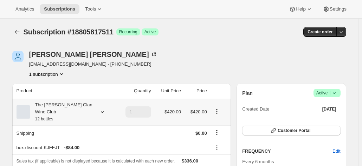
click at [73, 111] on div "The [PERSON_NAME] Clan Wine Club 12 bottles" at bounding box center [61, 112] width 63 height 21
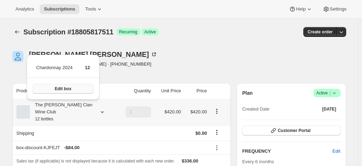
click at [69, 89] on span "Edit box" at bounding box center [63, 89] width 17 height 6
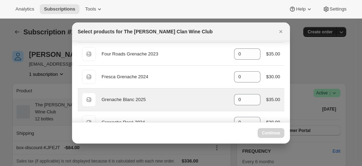
scroll to position [106, 0]
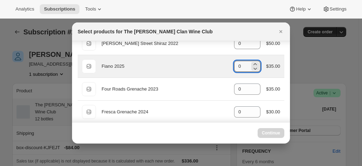
drag, startPoint x: 231, startPoint y: 64, endPoint x: 225, endPoint y: 64, distance: 5.3
click at [225, 64] on div "Default Title Fiano 2025 gid://shopify/ProductVariant/46914039808167 0 $35.00" at bounding box center [181, 66] width 198 height 14
select select "gid://shopify/ProductVariant/46927751086247"
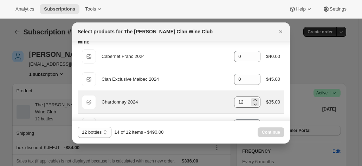
scroll to position [35, 0]
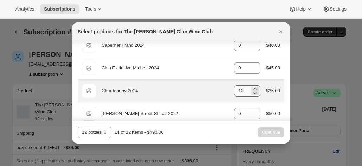
type input "2"
drag, startPoint x: 235, startPoint y: 91, endPoint x: 220, endPoint y: 89, distance: 14.9
click at [220, 89] on div "Default Title Chardonnay 2024 gid://shopify/ProductVariant/46914040299687 12 $3…" at bounding box center [181, 91] width 198 height 14
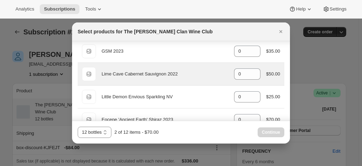
scroll to position [246, 0]
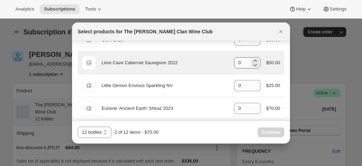
type input "0"
drag, startPoint x: 240, startPoint y: 58, endPoint x: 224, endPoint y: 64, distance: 16.3
click at [224, 64] on div "Default Title Lime Cave Cabernet Sauvignon 2022 gid://shopify/ProductVariant/46…" at bounding box center [181, 63] width 198 height 14
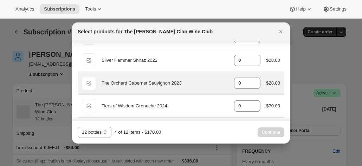
scroll to position [352, 0]
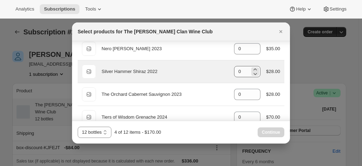
type input "2"
drag, startPoint x: 238, startPoint y: 68, endPoint x: 222, endPoint y: 68, distance: 16.2
click at [222, 68] on div "Default Title Silver Hammer Shiraz 2022 gid://shopify/ProductVariant/4691404419…" at bounding box center [181, 72] width 198 height 14
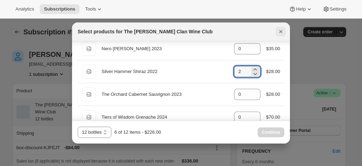
type input "2"
click at [280, 28] on icon "Close" at bounding box center [281, 31] width 7 height 7
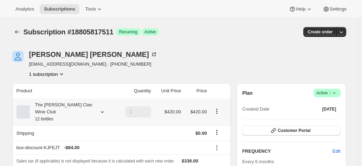
click at [90, 108] on div "The [PERSON_NAME] Clan Wine Club 12 bottles" at bounding box center [61, 112] width 63 height 21
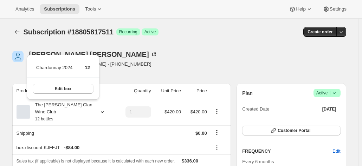
click at [173, 52] on div "Sandra Crouch Sandra0000@outlook.com.au · +61402744434 1 subscription" at bounding box center [129, 64] width 234 height 27
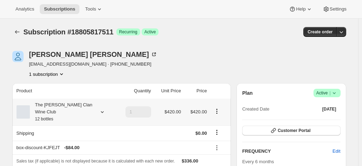
click at [91, 111] on div "The [PERSON_NAME] Clan Wine Club 12 bottles" at bounding box center [61, 112] width 63 height 21
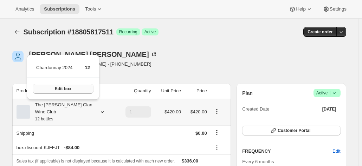
click at [77, 88] on button "Edit box" at bounding box center [63, 89] width 61 height 10
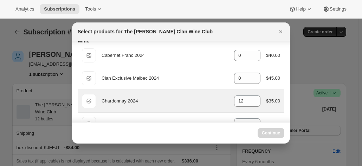
scroll to position [35, 0]
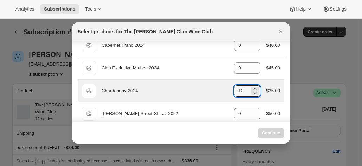
drag, startPoint x: 241, startPoint y: 89, endPoint x: 212, endPoint y: 89, distance: 28.5
click at [212, 89] on div "Default Title Chardonnay 2024 gid://shopify/ProductVariant/46914040299687 12 $3…" at bounding box center [181, 91] width 198 height 14
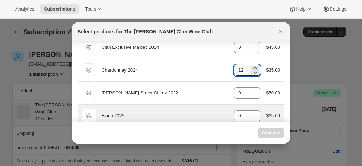
scroll to position [70, 0]
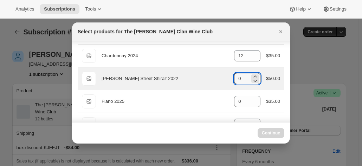
drag, startPoint x: 234, startPoint y: 78, endPoint x: 223, endPoint y: 78, distance: 11.3
click at [227, 78] on div "Default Title Ellen Street Shiraz 2022 gid://shopify/ProductVariant/46914041315…" at bounding box center [181, 79] width 198 height 14
select select "gid://shopify/ProductVariant/46927751086247"
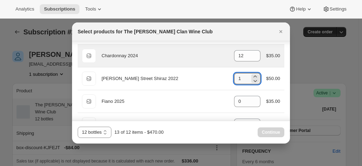
type input "1"
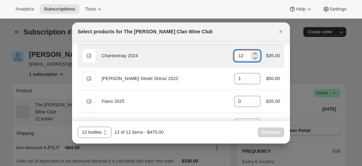
drag, startPoint x: 242, startPoint y: 49, endPoint x: 246, endPoint y: 53, distance: 5.7
click at [225, 56] on div "Default Title Chardonnay 2024 gid://shopify/ProductVariant/46914040299687 12 $3…" at bounding box center [181, 56] width 198 height 14
drag, startPoint x: 246, startPoint y: 53, endPoint x: 206, endPoint y: 55, distance: 40.1
click at [206, 55] on div "Default Title Chardonnay 2024 gid://shopify/ProductVariant/46914040299687 12 $3…" at bounding box center [181, 56] width 198 height 14
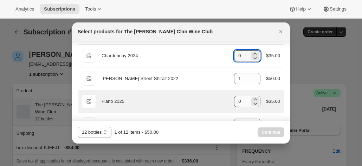
type input "0"
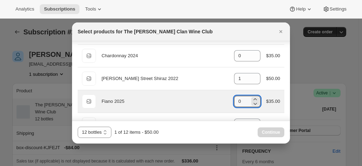
drag, startPoint x: 243, startPoint y: 100, endPoint x: 211, endPoint y: 98, distance: 32.4
click at [212, 98] on div "Default Title Fiano 2025 gid://shopify/ProductVariant/46914039808167 0 $35.00" at bounding box center [181, 102] width 198 height 14
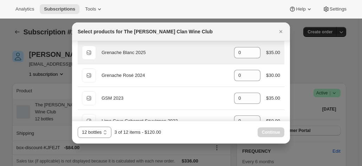
scroll to position [211, 0]
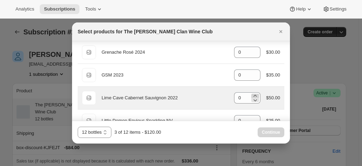
type input "2"
drag, startPoint x: 248, startPoint y: 96, endPoint x: 221, endPoint y: 100, distance: 27.4
click at [224, 100] on div "Default Title Lime Cave Cabernet Sauvignon 2022 gid://shopify/ProductVariant/46…" at bounding box center [181, 98] width 198 height 14
drag, startPoint x: 221, startPoint y: 100, endPoint x: 243, endPoint y: 99, distance: 21.5
click at [222, 100] on div "Lime Cave Cabernet Sauvignon 2022" at bounding box center [165, 98] width 127 height 7
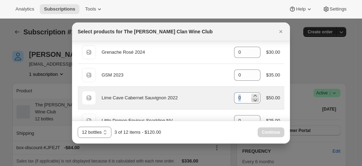
click at [252, 98] on icon ":r51:" at bounding box center [255, 100] width 7 height 7
click at [255, 93] on icon ":r51:" at bounding box center [255, 96] width 7 height 7
type input "2"
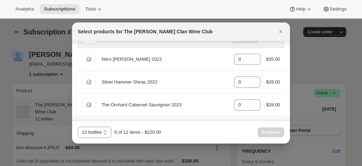
scroll to position [352, 0]
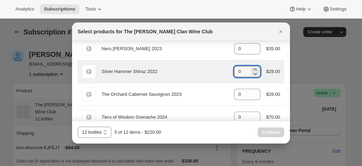
drag, startPoint x: 240, startPoint y: 66, endPoint x: 217, endPoint y: 68, distance: 22.6
click at [218, 68] on div "Default Title Silver Hammer Shiraz 2022 gid://shopify/ProductVariant/4691404419…" at bounding box center [181, 72] width 198 height 14
click at [253, 66] on icon ":r51:" at bounding box center [255, 69] width 7 height 7
type input "2"
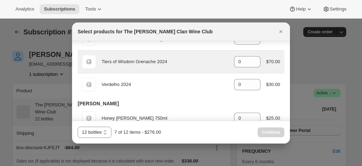
scroll to position [422, 0]
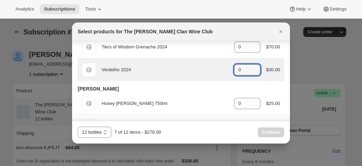
drag, startPoint x: 238, startPoint y: 65, endPoint x: 216, endPoint y: 65, distance: 22.2
click at [216, 65] on div "Default Title Verdelho 2024 gid://shopify/ProductVariant/46914044756135 0 $30.00" at bounding box center [181, 70] width 198 height 14
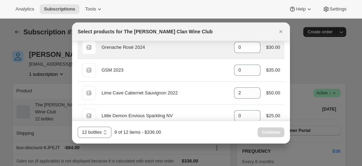
scroll to position [176, 0]
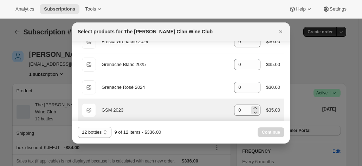
type input "2"
drag, startPoint x: 235, startPoint y: 109, endPoint x: 214, endPoint y: 108, distance: 21.5
click at [214, 108] on div "Default Title GSM 2023 gid://shopify/ProductVariant/46914042855591 0 $35.00" at bounding box center [181, 110] width 198 height 14
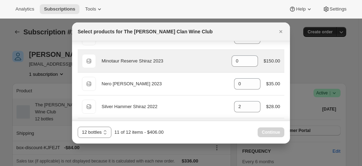
scroll to position [352, 0]
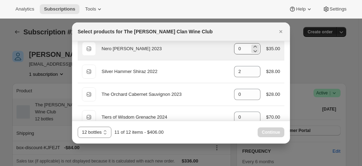
type input "2"
drag, startPoint x: 238, startPoint y: 47, endPoint x: 223, endPoint y: 49, distance: 15.6
click at [223, 48] on div "Default Title Nero d'Avola 2023 gid://shopify/ProductVariant/46914044297383 0 $…" at bounding box center [181, 49] width 198 height 14
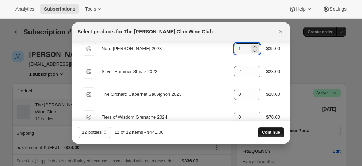
type input "1"
click at [272, 133] on span "Continue" at bounding box center [271, 133] width 18 height 6
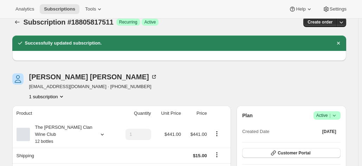
scroll to position [35, 0]
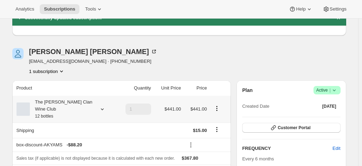
click at [61, 107] on div "The [PERSON_NAME] Clan Wine Club 12 bottles" at bounding box center [61, 109] width 63 height 21
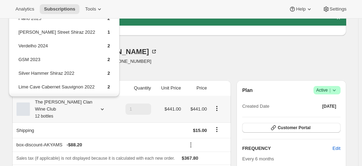
click at [61, 107] on div "The [PERSON_NAME] Clan Wine Club 12 bottles" at bounding box center [61, 109] width 63 height 21
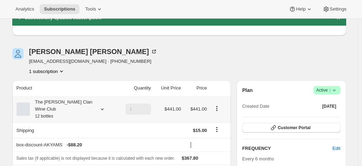
click at [57, 104] on div "The [PERSON_NAME] Clan Wine Club 12 bottles" at bounding box center [61, 109] width 63 height 21
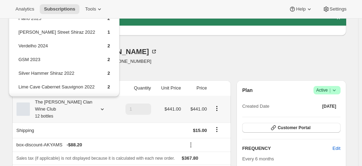
click at [57, 104] on div "The [PERSON_NAME] Clan Wine Club 12 bottles" at bounding box center [61, 109] width 63 height 21
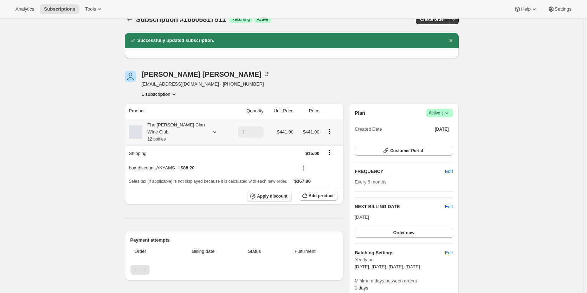
scroll to position [0, 0]
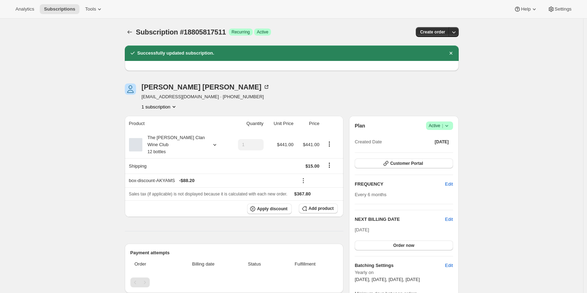
click at [333, 161] on icon "Shipping actions" at bounding box center [329, 164] width 7 height 7
click at [332, 161] on icon "Shipping actions" at bounding box center [329, 164] width 7 height 7
click at [330, 165] on icon "Shipping actions" at bounding box center [329, 165] width 1 height 1
click at [323, 166] on button "Edit shipping rate" at bounding box center [330, 171] width 39 height 11
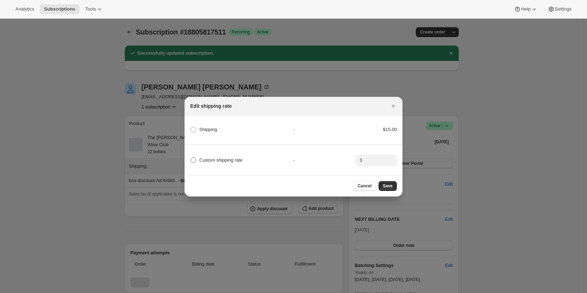
click at [222, 159] on span "Custom shipping rate" at bounding box center [220, 159] width 43 height 5
click at [191, 158] on input "Custom shipping rate" at bounding box center [191, 157] width 0 height 0
radio input "true"
click at [362, 161] on input ":r8q:" at bounding box center [376, 159] width 22 height 11
type input "0.00"
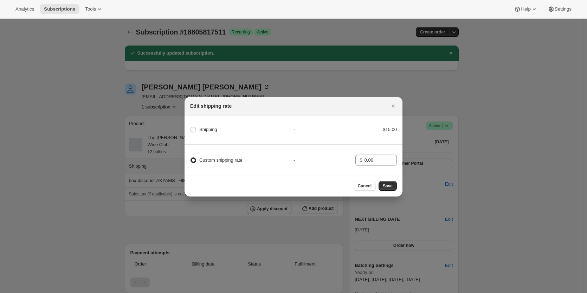
click at [362, 166] on div "Cancel Save" at bounding box center [294, 185] width 218 height 21
click at [362, 166] on span "Save" at bounding box center [388, 186] width 10 height 6
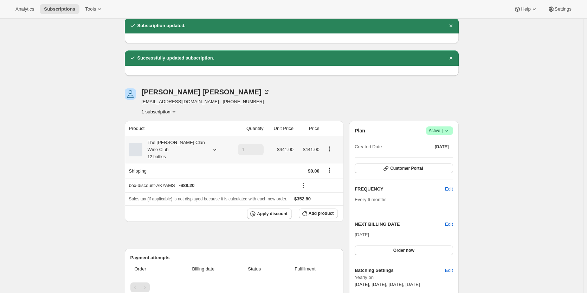
scroll to position [35, 0]
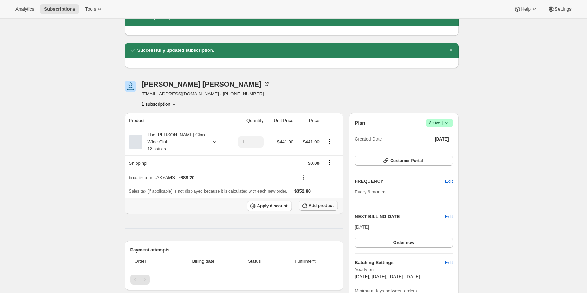
click at [308, 166] on icon "button" at bounding box center [304, 205] width 7 height 7
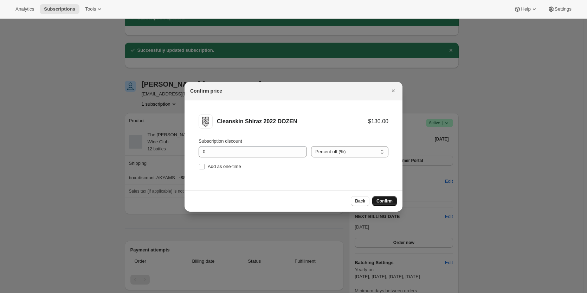
click at [362, 166] on span "Confirm" at bounding box center [385, 201] width 16 height 6
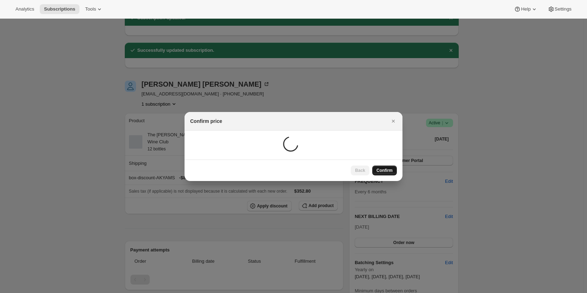
scroll to position [25, 0]
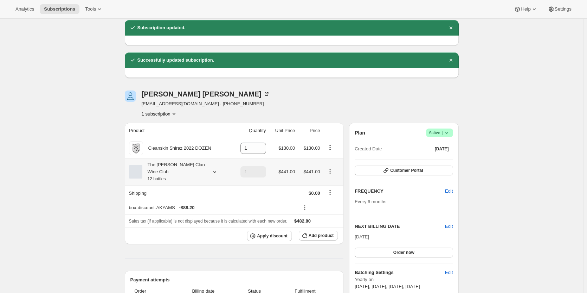
click at [177, 166] on div "The [PERSON_NAME] Clan Wine Club 12 bottles" at bounding box center [173, 171] width 63 height 21
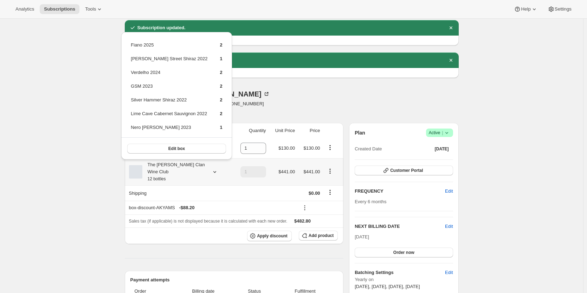
click at [177, 166] on div "The [PERSON_NAME] Clan Wine Club 12 bottles" at bounding box center [173, 171] width 63 height 21
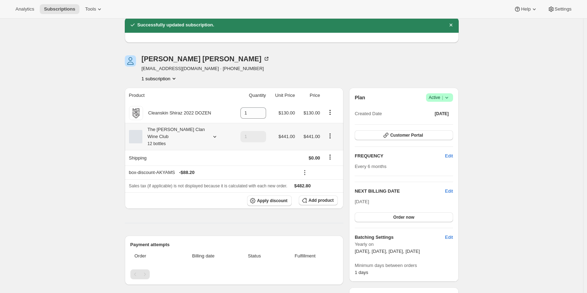
scroll to position [0, 0]
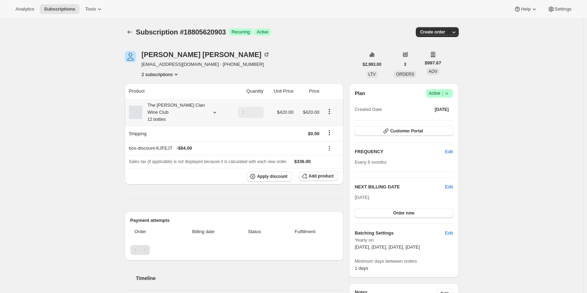
click at [161, 102] on div "The [PERSON_NAME] Clan Wine Club 12 bottles" at bounding box center [173, 112] width 63 height 21
click at [173, 110] on div "The [PERSON_NAME] Clan Wine Club 12 bottles" at bounding box center [173, 112] width 63 height 21
click at [179, 150] on span "Edit box" at bounding box center [175, 152] width 17 height 6
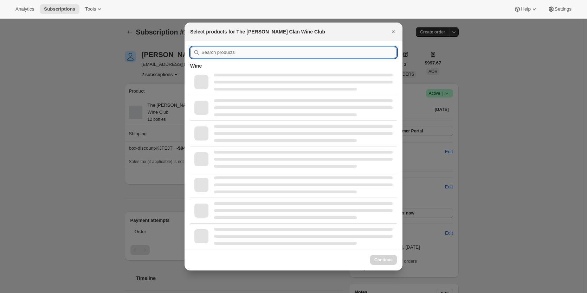
click at [213, 52] on input ":r3i:" at bounding box center [300, 52] width 196 height 11
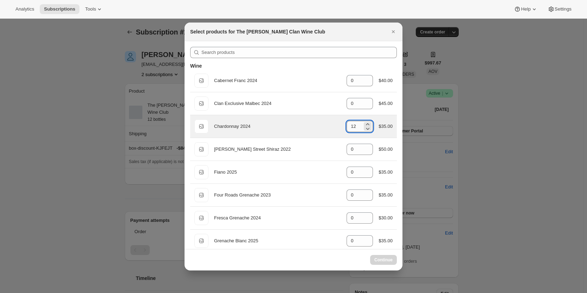
drag, startPoint x: 355, startPoint y: 127, endPoint x: 347, endPoint y: 127, distance: 8.1
click at [347, 127] on input "12" at bounding box center [355, 126] width 16 height 11
select select "gid://shopify/ProductVariant/46927751086247"
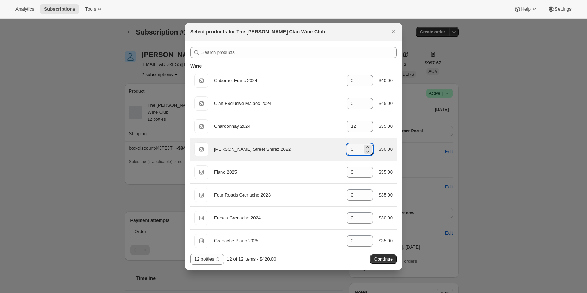
drag, startPoint x: 357, startPoint y: 148, endPoint x: 325, endPoint y: 148, distance: 31.7
click at [326, 148] on div "Default Title Ellen Street Shiraz 2022 gid://shopify/ProductVariant/46914041315…" at bounding box center [294, 149] width 198 height 14
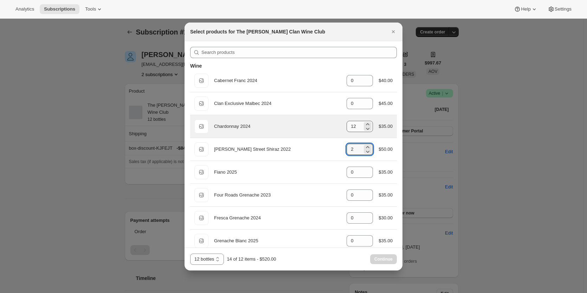
type input "2"
drag, startPoint x: 355, startPoint y: 127, endPoint x: 305, endPoint y: 115, distance: 51.8
click at [305, 121] on div "Default Title Chardonnay 2024 gid://shopify/ProductVariant/46914040299687 12 $3…" at bounding box center [294, 126] width 198 height 14
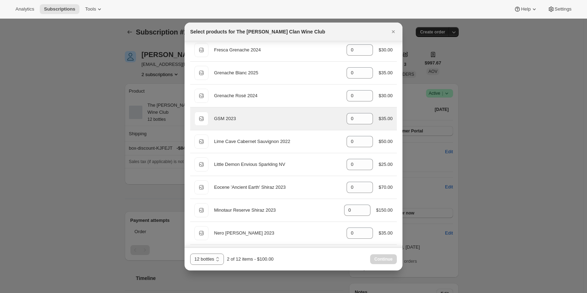
scroll to position [176, 0]
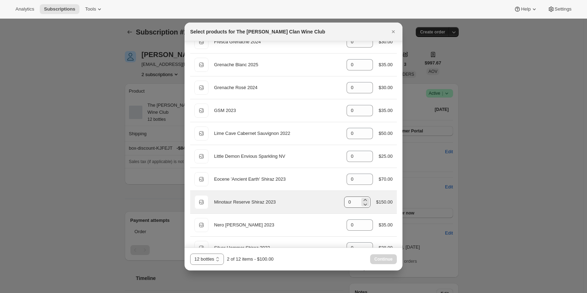
type input "0"
click at [348, 203] on input "0" at bounding box center [352, 201] width 16 height 11
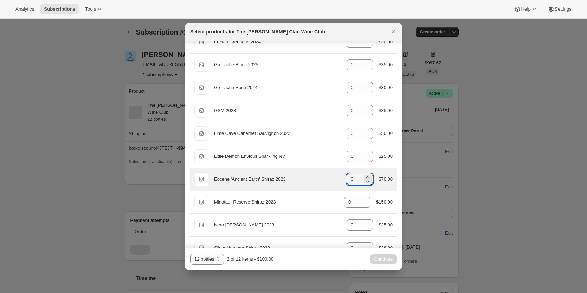
drag, startPoint x: 354, startPoint y: 180, endPoint x: 333, endPoint y: 176, distance: 20.8
click at [333, 176] on div "Default Title Eocene 'Ancient Earth' Shiraz 2023 gid://shopify/ProductVariant/4…" at bounding box center [294, 179] width 198 height 14
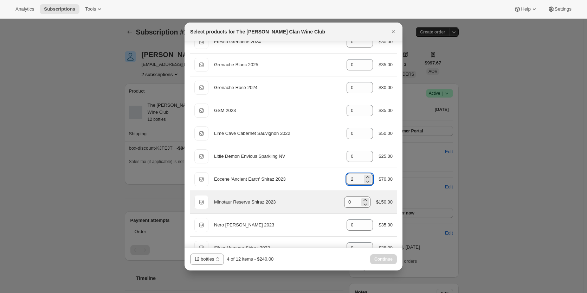
type input "2"
click at [349, 205] on input "0" at bounding box center [352, 201] width 16 height 11
drag, startPoint x: 350, startPoint y: 205, endPoint x: 337, endPoint y: 205, distance: 12.3
click at [337, 205] on div "Default Title Minotaur Reserve Shiraz 2023 gid://shopify/ProductVariant/4691404…" at bounding box center [294, 202] width 198 height 14
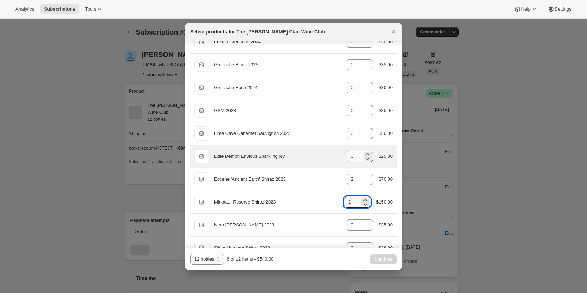
type input "2"
drag, startPoint x: 352, startPoint y: 159, endPoint x: 333, endPoint y: 160, distance: 19.0
click at [330, 159] on div "Default Title Little Demon Envious Sparkling NV gid://shopify/ProductVariant/46…" at bounding box center [294, 156] width 198 height 14
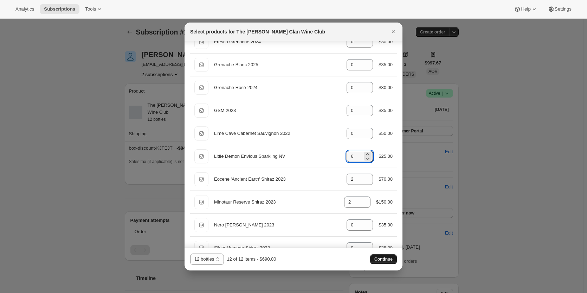
type input "6"
click at [384, 254] on button "Continue" at bounding box center [383, 259] width 27 height 10
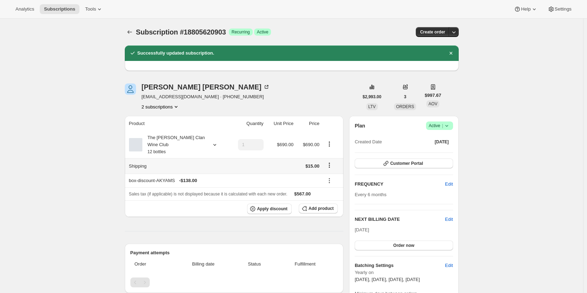
click at [331, 161] on icon "Shipping actions" at bounding box center [329, 164] width 7 height 7
click at [322, 172] on span "Edit shipping rate" at bounding box center [330, 171] width 35 height 5
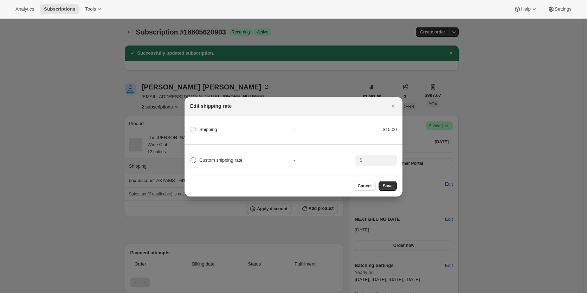
click at [227, 159] on span "Custom shipping rate" at bounding box center [220, 159] width 43 height 5
click at [191, 158] on input "Custom shipping rate" at bounding box center [191, 157] width 0 height 0
radio input "true"
click at [367, 159] on input ":r71:" at bounding box center [376, 159] width 22 height 11
type input "0.00"
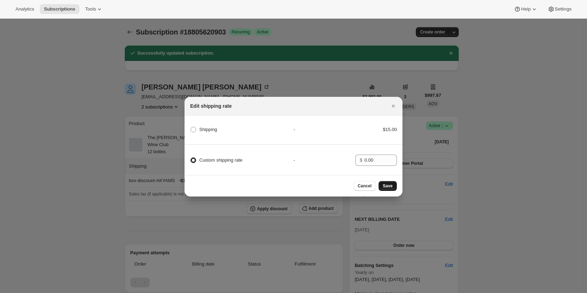
click at [390, 189] on span "Save" at bounding box center [388, 186] width 10 height 6
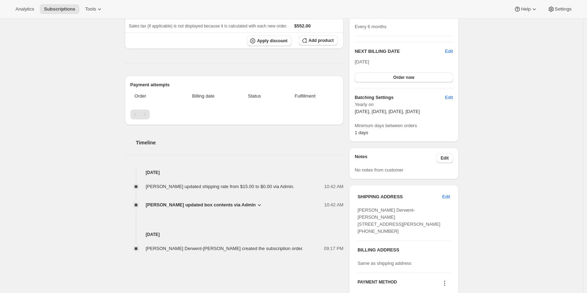
scroll to position [211, 0]
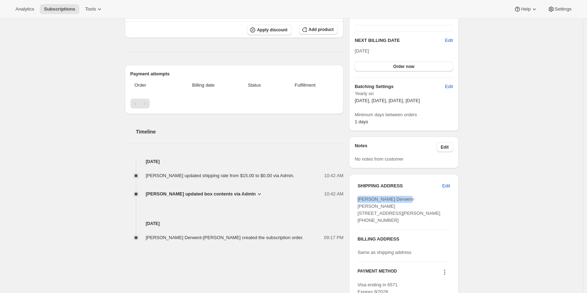
drag, startPoint x: 409, startPoint y: 198, endPoint x: 350, endPoint y: 198, distance: 59.4
click at [350, 198] on div "Daniel Derwent-Smith chippies13@hotmail.com · +61431470617 2 subscriptions $2,9…" at bounding box center [289, 169] width 340 height 552
copy span "Daniel Derwent-Smith"
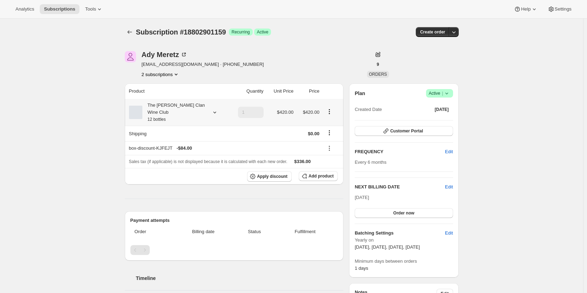
click at [187, 105] on div "The [PERSON_NAME] Clan Wine Club 12 bottles" at bounding box center [173, 112] width 63 height 21
click at [185, 109] on div "The [PERSON_NAME] Clan Wine Club 12 bottles" at bounding box center [173, 112] width 63 height 21
click at [182, 152] on span "Edit box" at bounding box center [175, 152] width 17 height 6
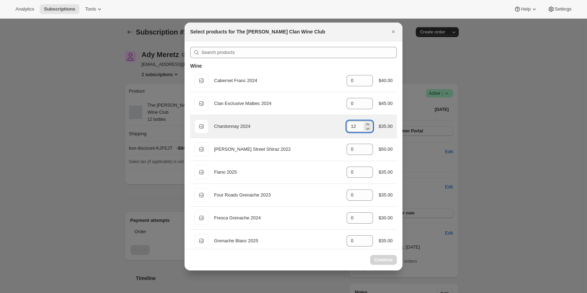
click at [358, 123] on input "12" at bounding box center [355, 126] width 16 height 11
type input "12"
select select "gid://shopify/ProductVariant/46927751086247"
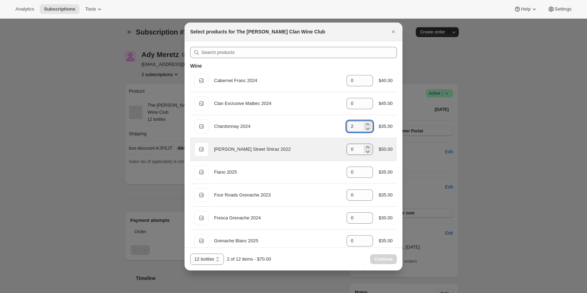
type input "2"
drag, startPoint x: 351, startPoint y: 149, endPoint x: 295, endPoint y: 142, distance: 56.6
click at [295, 142] on div "Default Title Ellen Street Shiraz 2022 gid://shopify/ProductVariant/46914041315…" at bounding box center [294, 149] width 198 height 14
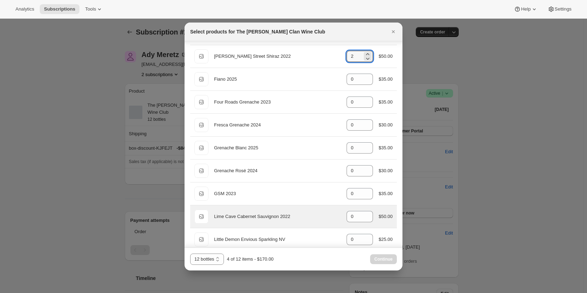
scroll to position [106, 0]
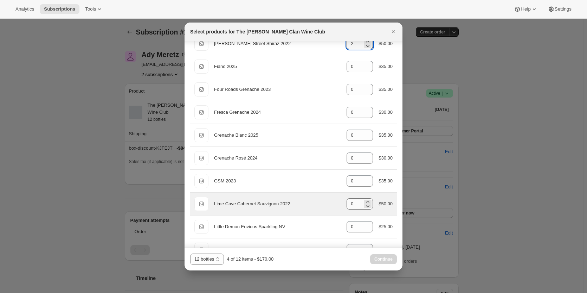
type input "2"
drag, startPoint x: 354, startPoint y: 203, endPoint x: 334, endPoint y: 205, distance: 19.7
click at [334, 205] on div "Default Title Lime Cave Cabernet Sauvignon 2022 gid://shopify/ProductVariant/46…" at bounding box center [294, 204] width 198 height 14
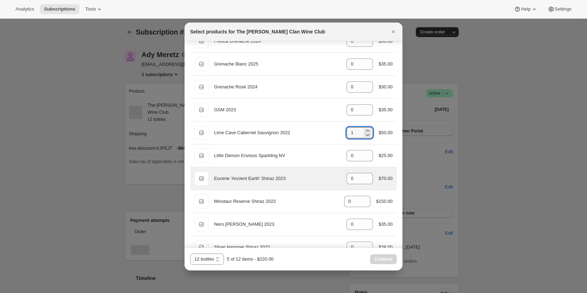
scroll to position [211, 0]
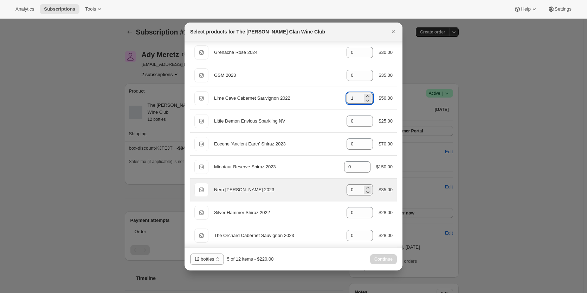
type input "1"
click at [349, 191] on input "0" at bounding box center [355, 189] width 16 height 11
drag, startPoint x: 360, startPoint y: 189, endPoint x: 342, endPoint y: 190, distance: 18.0
click at [342, 190] on div "Default Title Nero d'Avola 2023 gid://shopify/ProductVariant/46914044297383 0 $…" at bounding box center [294, 190] width 198 height 14
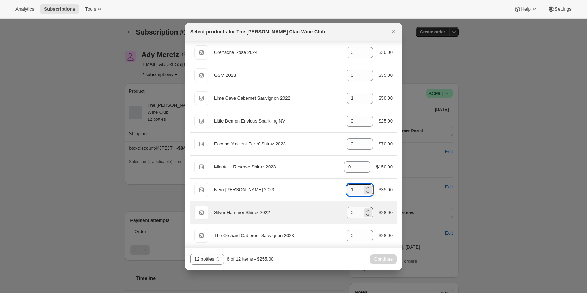
type input "1"
drag, startPoint x: 353, startPoint y: 211, endPoint x: 330, endPoint y: 211, distance: 22.9
click at [330, 211] on div "Default Title Silver Hammer Shiraz 2022 gid://shopify/ProductVariant/4691404419…" at bounding box center [294, 212] width 198 height 14
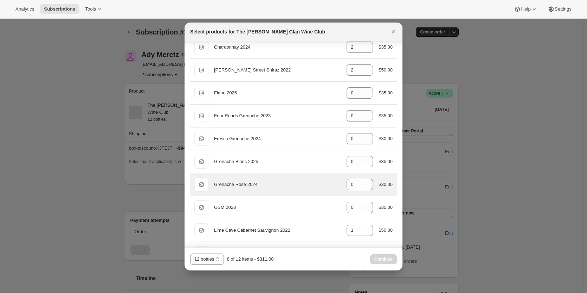
scroll to position [106, 0]
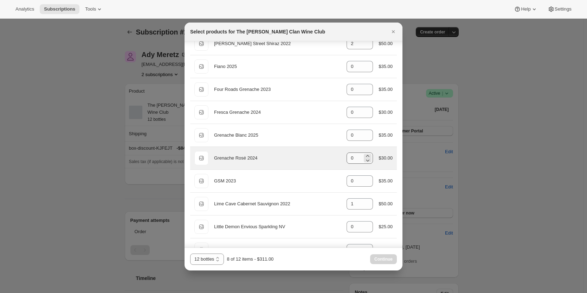
type input "2"
drag, startPoint x: 360, startPoint y: 161, endPoint x: 342, endPoint y: 154, distance: 19.5
click at [342, 155] on div "Default Title Grenache Rosé 2024 gid://shopify/ProductVariant/46914042429607 0 …" at bounding box center [294, 158] width 198 height 14
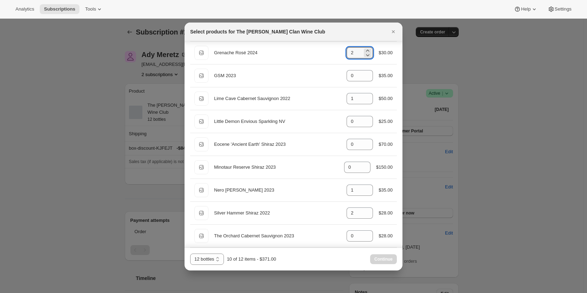
scroll to position [211, 0]
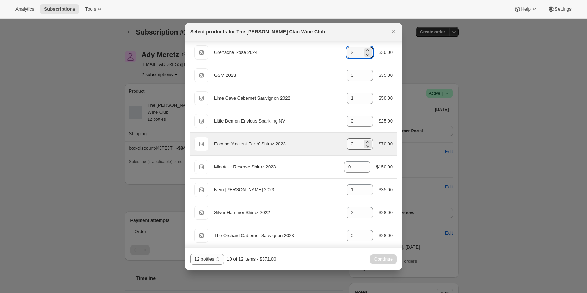
type input "2"
drag, startPoint x: 357, startPoint y: 144, endPoint x: 348, endPoint y: 142, distance: 9.3
click at [348, 142] on div "0" at bounding box center [360, 143] width 26 height 11
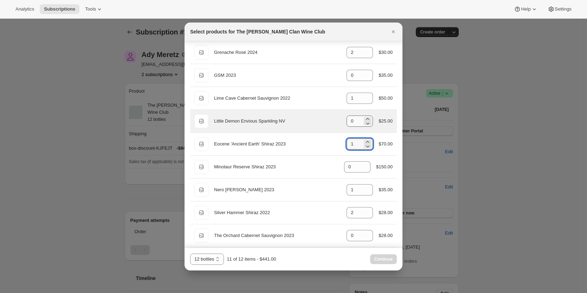
type input "1"
drag, startPoint x: 351, startPoint y: 121, endPoint x: 343, endPoint y: 119, distance: 8.2
click at [347, 121] on input "0" at bounding box center [355, 120] width 16 height 11
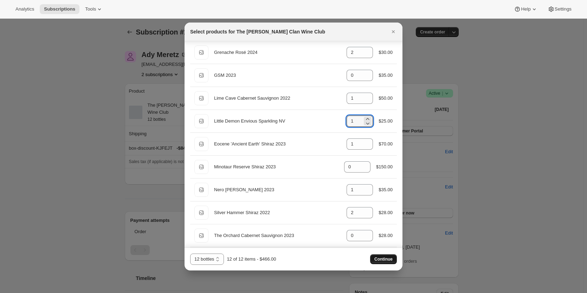
type input "1"
click at [387, 258] on span "Continue" at bounding box center [384, 259] width 18 height 6
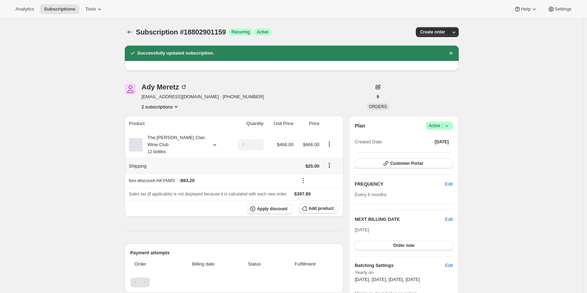
click at [331, 161] on icon "Shipping actions" at bounding box center [329, 164] width 7 height 7
click at [331, 173] on span "Edit shipping rate" at bounding box center [330, 171] width 35 height 5
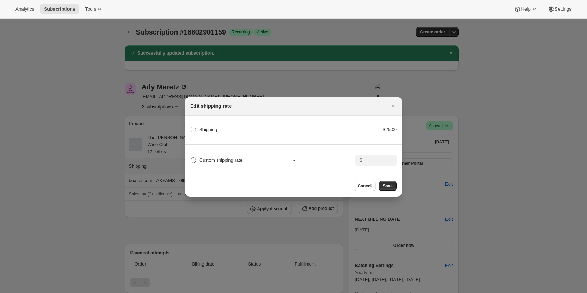
click at [240, 157] on span "Custom shipping rate" at bounding box center [220, 159] width 43 height 5
click at [191, 157] on input "Custom shipping rate" at bounding box center [191, 157] width 0 height 0
radio input "true"
click at [377, 156] on input ":r7o:" at bounding box center [376, 159] width 22 height 11
type input "0.00"
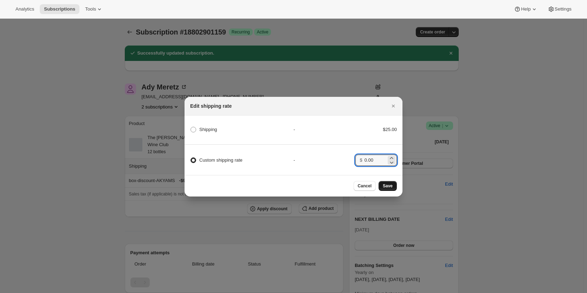
click at [386, 186] on span "Save" at bounding box center [388, 186] width 10 height 6
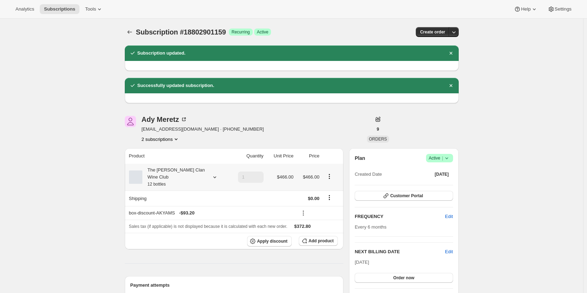
click at [155, 179] on div "The [PERSON_NAME] Clan Wine Club 12 bottles" at bounding box center [173, 176] width 63 height 21
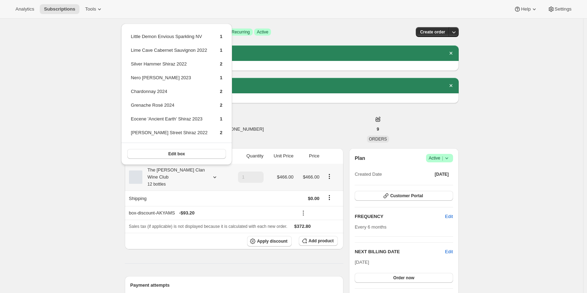
click at [155, 182] on small "12 bottles" at bounding box center [157, 184] width 18 height 5
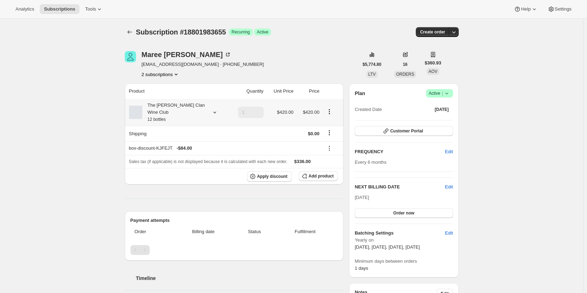
click at [172, 107] on div "The [PERSON_NAME] Clan Wine Club 12 bottles" at bounding box center [173, 112] width 63 height 21
click at [173, 104] on div "The [PERSON_NAME] Clan Wine Club 12 bottles" at bounding box center [173, 112] width 63 height 21
click at [168, 154] on span "Edit box" at bounding box center [175, 152] width 17 height 6
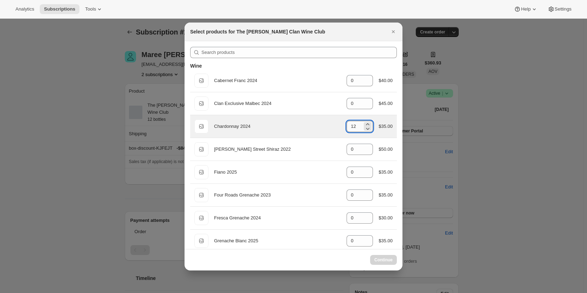
click at [353, 127] on input "12" at bounding box center [355, 126] width 16 height 11
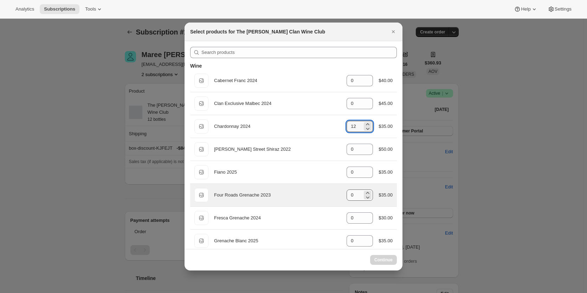
select select "gid://shopify/ProductVariant/46927751086247"
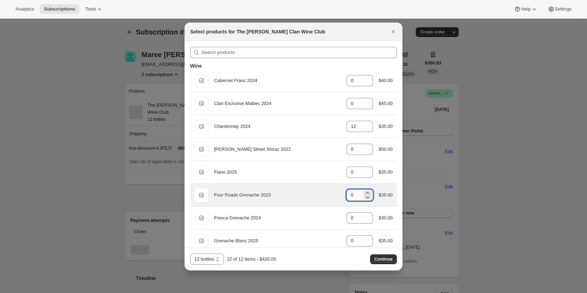
click at [352, 196] on input "0" at bounding box center [355, 194] width 16 height 11
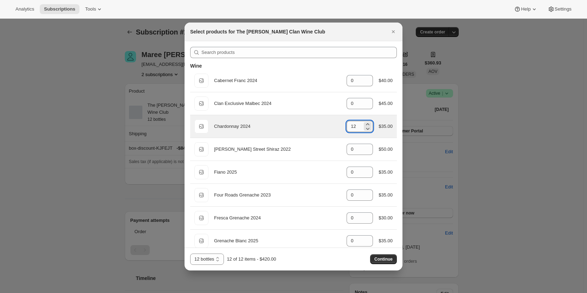
drag, startPoint x: 357, startPoint y: 126, endPoint x: 346, endPoint y: 126, distance: 10.9
click at [347, 126] on input "12" at bounding box center [355, 126] width 16 height 11
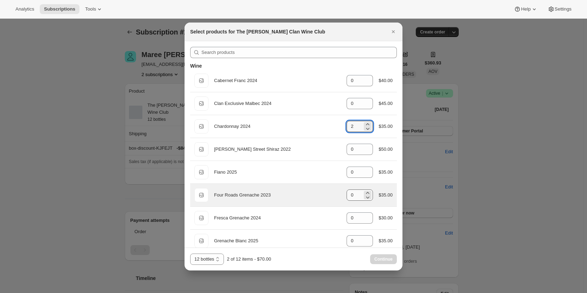
type input "2"
drag, startPoint x: 350, startPoint y: 194, endPoint x: 347, endPoint y: 195, distance: 3.6
click at [347, 195] on input "0" at bounding box center [355, 194] width 16 height 11
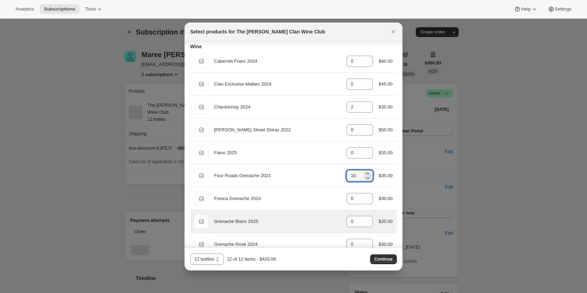
scroll to position [35, 0]
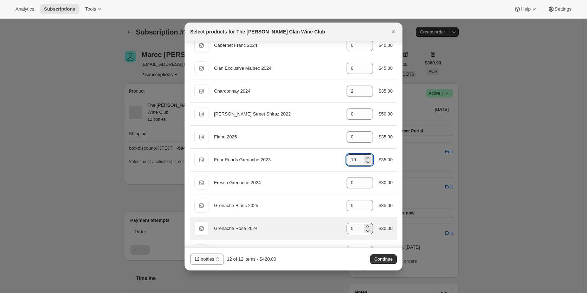
type input "10"
drag, startPoint x: 351, startPoint y: 227, endPoint x: 336, endPoint y: 226, distance: 14.8
click at [336, 226] on div "Default Title Grenache Rosé 2024 gid://shopify/ProductVariant/46914042429607 0 …" at bounding box center [294, 228] width 198 height 14
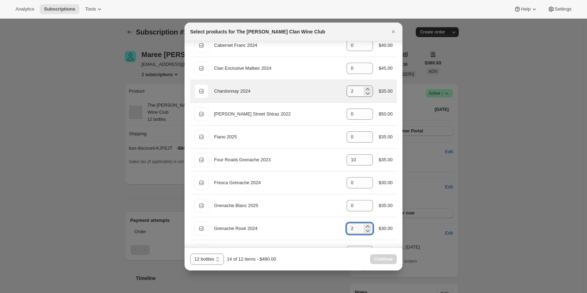
type input "2"
drag, startPoint x: 354, startPoint y: 91, endPoint x: 337, endPoint y: 91, distance: 17.6
click at [337, 91] on div "Default Title Chardonnay 2024 gid://shopify/ProductVariant/46914040299687 2 $35…" at bounding box center [294, 91] width 198 height 14
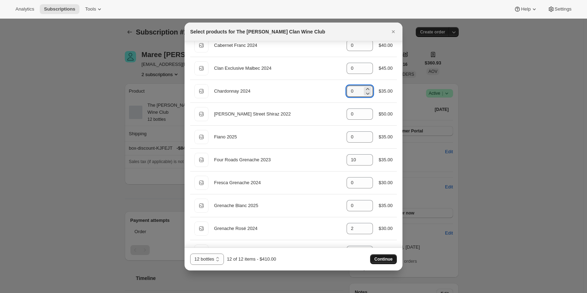
type input "0"
click at [384, 258] on span "Continue" at bounding box center [384, 259] width 18 height 6
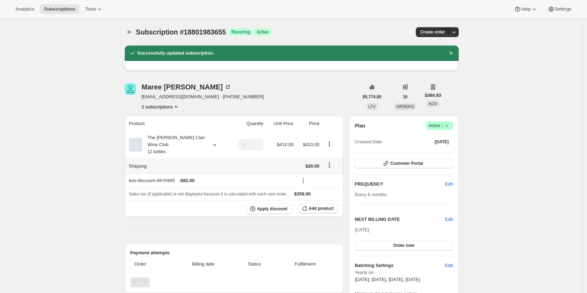
click at [329, 161] on icon "Shipping actions" at bounding box center [329, 164] width 7 height 7
click at [322, 170] on span "Edit shipping rate" at bounding box center [330, 171] width 35 height 5
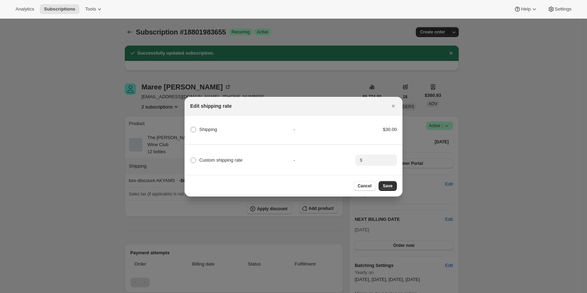
click at [241, 163] on div "Custom shipping rate - $" at bounding box center [294, 157] width 220 height 25
click at [222, 157] on span "Custom shipping rate" at bounding box center [220, 159] width 43 height 5
click at [191, 157] on input "Custom shipping rate" at bounding box center [191, 157] width 0 height 0
radio input "true"
click at [394, 162] on icon ":r6l:" at bounding box center [391, 162] width 7 height 7
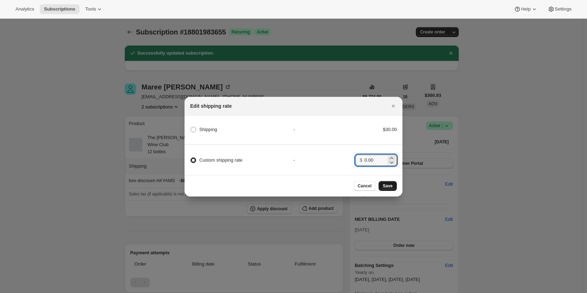
type input "0.00"
click at [391, 185] on span "Save" at bounding box center [388, 186] width 10 height 6
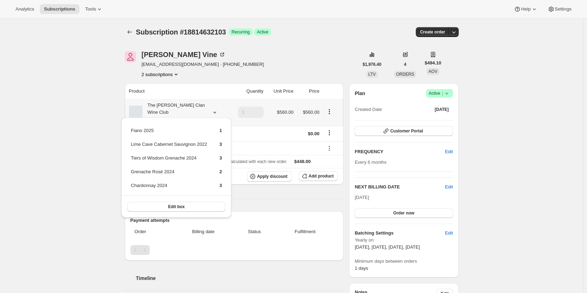
click at [178, 108] on div "The [PERSON_NAME] Clan Wine Club 12 bottles" at bounding box center [173, 112] width 63 height 21
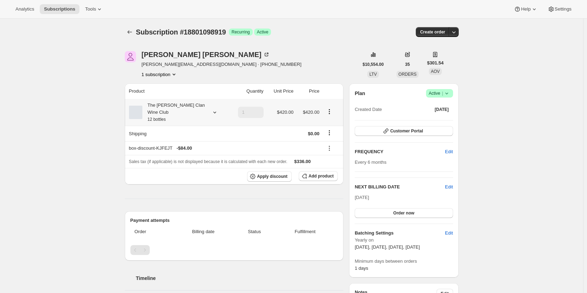
click at [174, 111] on div "The [PERSON_NAME] Clan Wine Club 12 bottles" at bounding box center [173, 112] width 63 height 21
click at [174, 110] on div "The [PERSON_NAME] Clan Wine Club 12 bottles" at bounding box center [173, 112] width 63 height 21
click at [173, 106] on div "The [PERSON_NAME] Clan Wine Club 12 bottles" at bounding box center [173, 112] width 63 height 21
click at [176, 152] on span "Edit box" at bounding box center [175, 152] width 17 height 6
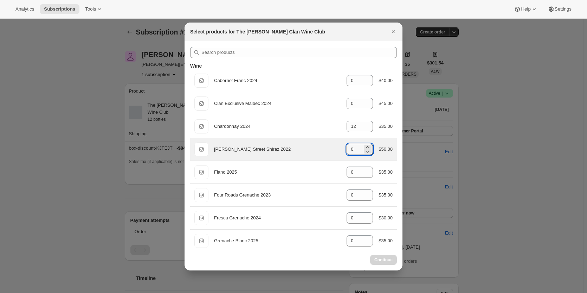
drag, startPoint x: 351, startPoint y: 149, endPoint x: 318, endPoint y: 148, distance: 33.1
click at [318, 148] on div "Default Title Ellen Street Shiraz 2022 gid://shopify/ProductVariant/46914041315…" at bounding box center [294, 149] width 198 height 14
type input "0"
select select "gid://shopify/ProductVariant/46927751086247"
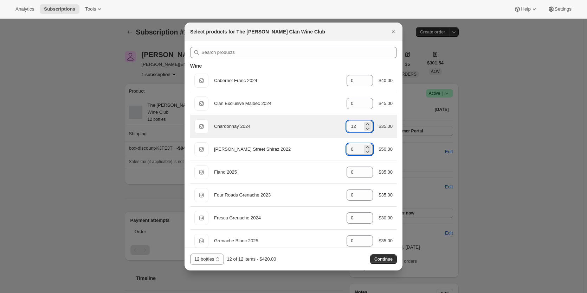
click at [351, 125] on input "12" at bounding box center [355, 126] width 16 height 11
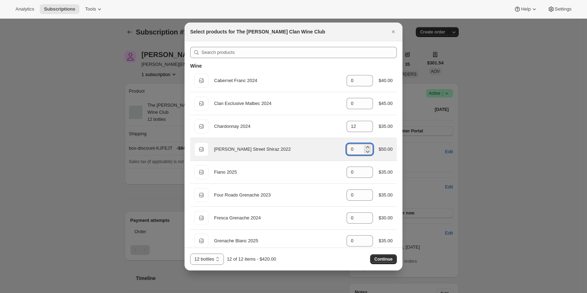
click at [331, 148] on div "Default Title Ellen Street Shiraz 2022 gid://shopify/ProductVariant/46914041315…" at bounding box center [294, 149] width 198 height 14
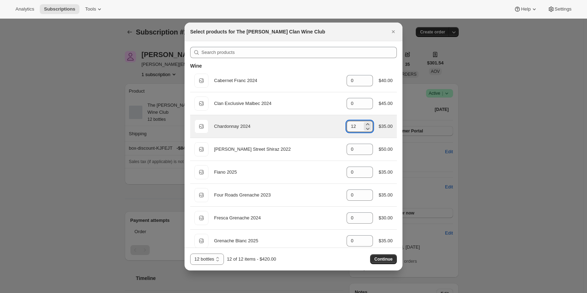
drag, startPoint x: 356, startPoint y: 125, endPoint x: 340, endPoint y: 125, distance: 16.2
click at [340, 125] on div "Default Title Chardonnay 2024 gid://shopify/ProductVariant/46914040299687 12 $3…" at bounding box center [294, 126] width 198 height 14
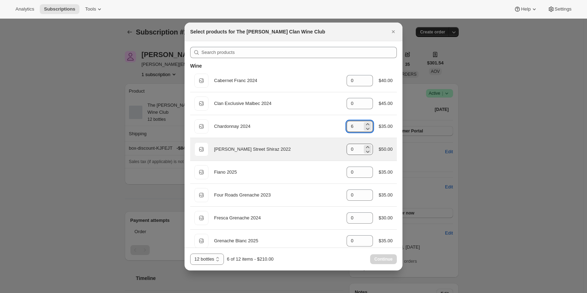
type input "6"
click at [352, 147] on input "0" at bounding box center [355, 149] width 16 height 11
click at [349, 147] on input "0" at bounding box center [355, 149] width 16 height 11
click at [353, 149] on input "0" at bounding box center [355, 149] width 16 height 11
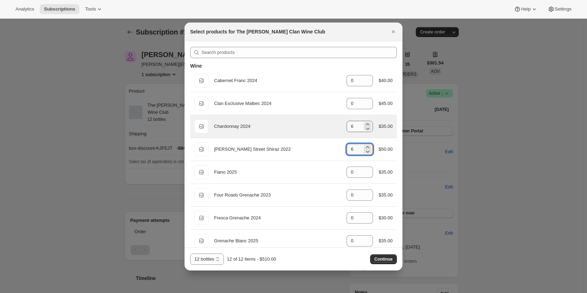
type input "6"
drag, startPoint x: 352, startPoint y: 126, endPoint x: 332, endPoint y: 126, distance: 20.1
click at [332, 126] on div "Default Title Chardonnay 2024 gid://shopify/ProductVariant/46914040299687 6 $35…" at bounding box center [294, 126] width 198 height 14
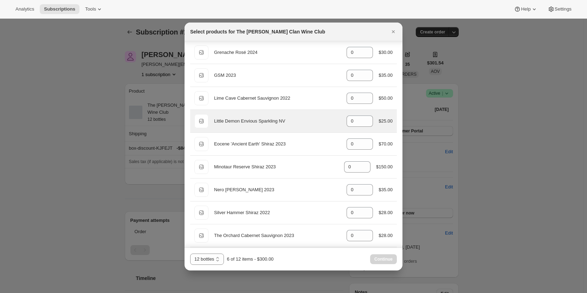
scroll to position [246, 0]
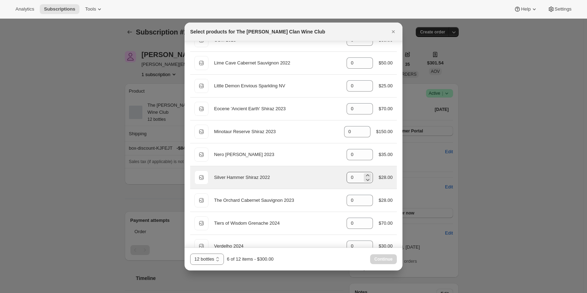
type input "0"
drag, startPoint x: 354, startPoint y: 175, endPoint x: 324, endPoint y: 178, distance: 29.3
click at [324, 178] on div "Default Title Silver Hammer Shiraz 2022 gid://shopify/ProductVariant/4691404419…" at bounding box center [294, 177] width 198 height 14
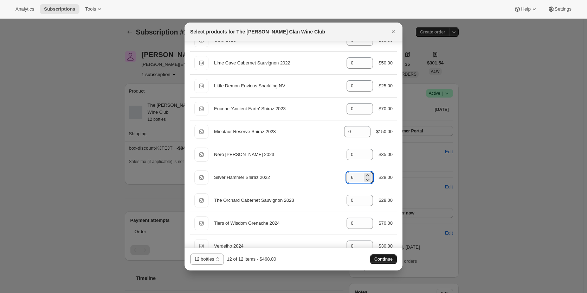
type input "6"
click at [378, 260] on span "Continue" at bounding box center [384, 259] width 18 height 6
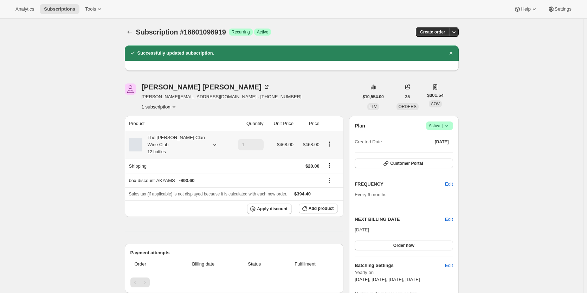
click at [173, 136] on div "The [PERSON_NAME] Clan Wine Club 12 bottles" at bounding box center [173, 144] width 63 height 21
click at [330, 161] on icon "Shipping actions" at bounding box center [329, 164] width 7 height 7
click at [326, 170] on span "Edit shipping rate" at bounding box center [330, 171] width 35 height 5
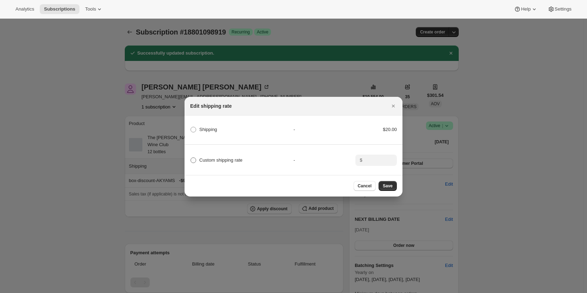
click at [228, 159] on span "Custom shipping rate" at bounding box center [220, 159] width 43 height 5
click at [191, 158] on input "Custom shipping rate" at bounding box center [191, 157] width 0 height 0
radio input "true"
click at [370, 162] on input ":r6q:" at bounding box center [376, 159] width 22 height 11
type input "0.00"
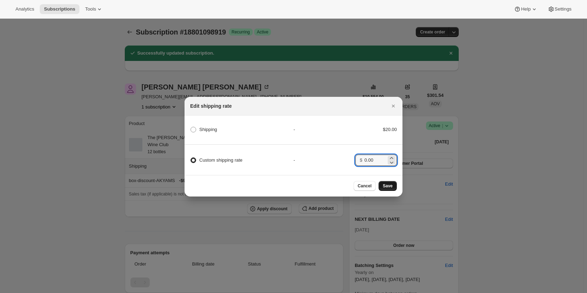
click at [387, 189] on span "Save" at bounding box center [388, 186] width 10 height 6
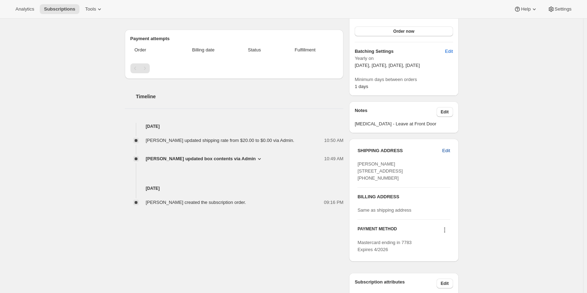
click at [444, 150] on span "Edit" at bounding box center [447, 150] width 8 height 7
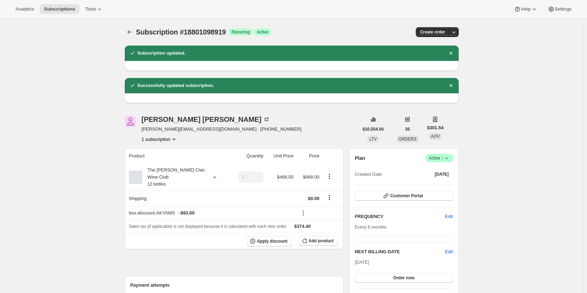
select select "VIC"
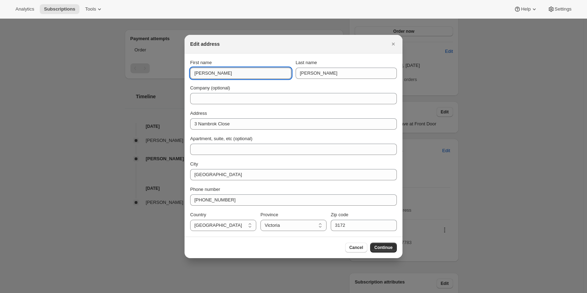
drag, startPoint x: 196, startPoint y: 74, endPoint x: 208, endPoint y: 71, distance: 12.1
click at [196, 73] on input "keith" at bounding box center [240, 73] width 101 height 11
type input "Keith"
click at [327, 83] on div "First name Keith Last name Maxwell Company (optional) Address 3 Nambrok Close A…" at bounding box center [293, 145] width 207 height 172
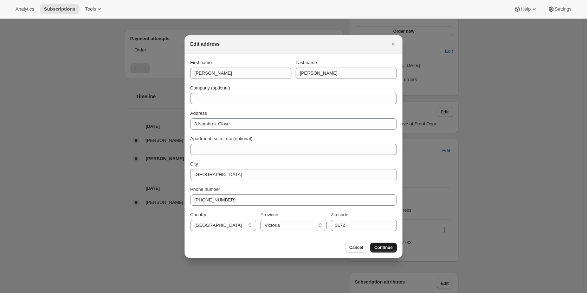
click at [385, 242] on div "Cancel Continue" at bounding box center [294, 246] width 218 height 21
click at [384, 249] on span "Continue" at bounding box center [384, 247] width 18 height 6
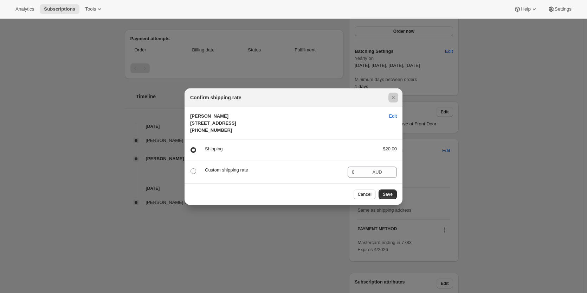
click at [386, 249] on div at bounding box center [293, 146] width 587 height 293
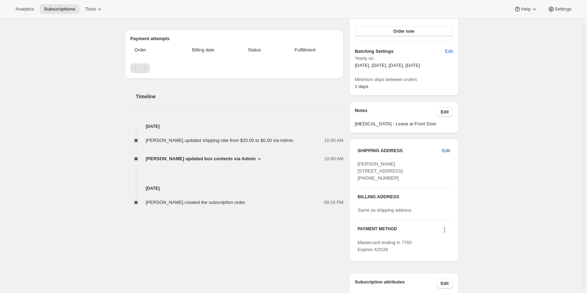
click at [446, 150] on span "Edit" at bounding box center [447, 150] width 8 height 7
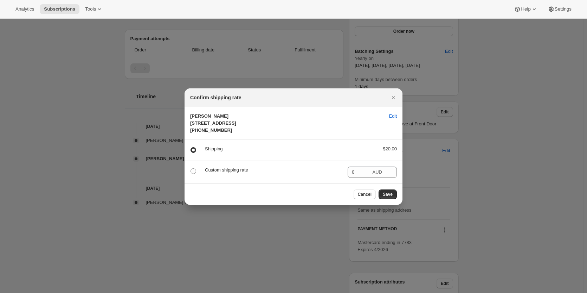
scroll to position [0, 0]
click at [219, 178] on div "Custom shipping rate" at bounding box center [273, 171] width 137 height 11
click at [217, 173] on p "Custom shipping rate" at bounding box center [273, 169] width 137 height 7
click at [192, 174] on span ":rai:" at bounding box center [194, 171] width 6 height 6
click at [191, 168] on input ":rai:" at bounding box center [191, 168] width 0 height 0
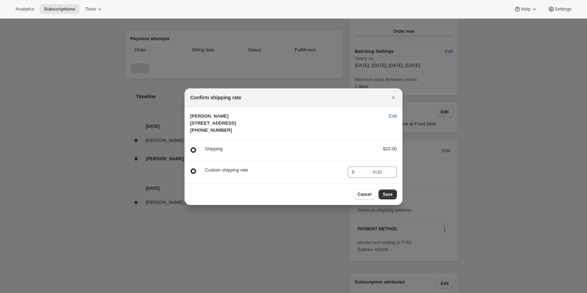
radio input "true"
radio input "false"
click at [374, 174] on span "AUD" at bounding box center [377, 171] width 9 height 5
click at [367, 183] on section "Custom shipping rate 0 AUD" at bounding box center [294, 172] width 218 height 23
click at [400, 201] on div "Cancel Save" at bounding box center [294, 193] width 218 height 21
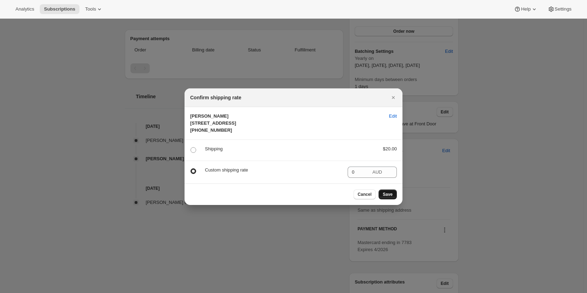
click at [392, 197] on span "Save" at bounding box center [388, 194] width 10 height 6
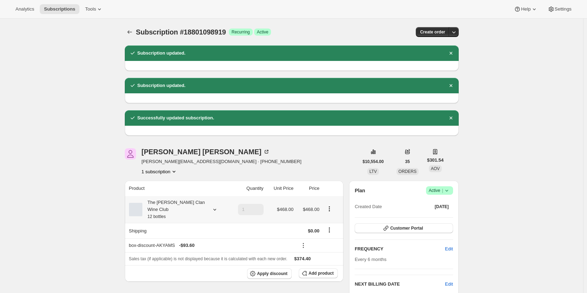
click at [161, 214] on small "12 bottles" at bounding box center [157, 216] width 18 height 5
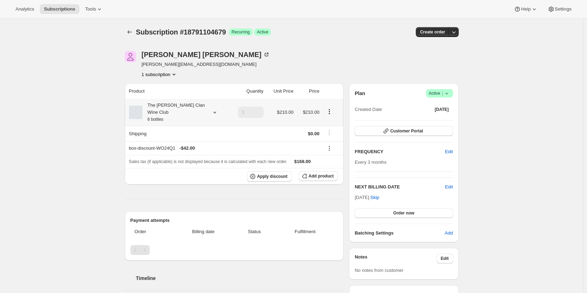
click at [195, 108] on div "The Maxwell Clan Wine Club 6 bottles" at bounding box center [173, 112] width 63 height 21
click at [448, 98] on div "Plan Success Active | Created Date Sep 24, 2025" at bounding box center [404, 101] width 98 height 25
click at [450, 90] on icon at bounding box center [447, 93] width 7 height 7
click at [433, 111] on button "Pause subscription" at bounding box center [442, 106] width 44 height 11
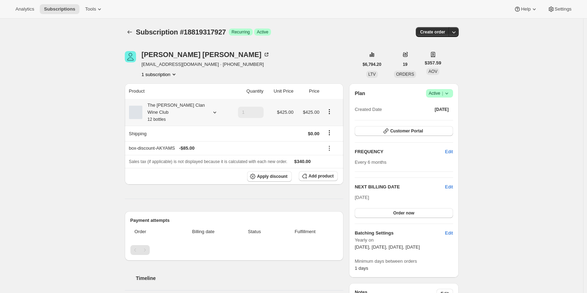
click at [189, 114] on div "The [PERSON_NAME] Clan Wine Club 12 bottles" at bounding box center [173, 112] width 63 height 21
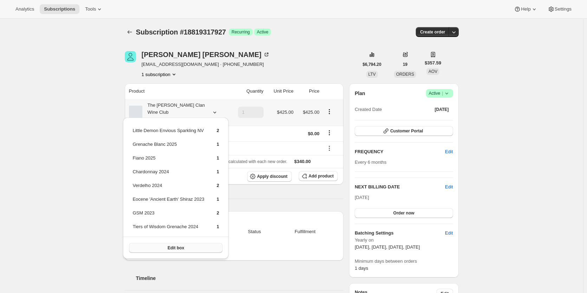
click at [170, 246] on span "Edit box" at bounding box center [176, 248] width 17 height 6
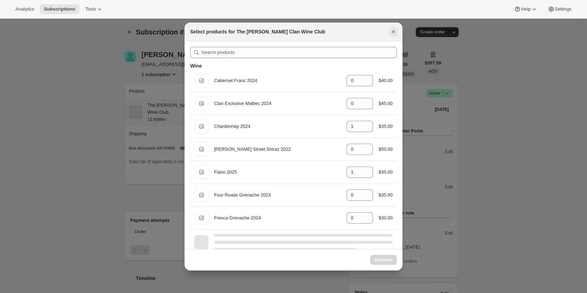
click at [393, 30] on icon "Close" at bounding box center [393, 31] width 7 height 7
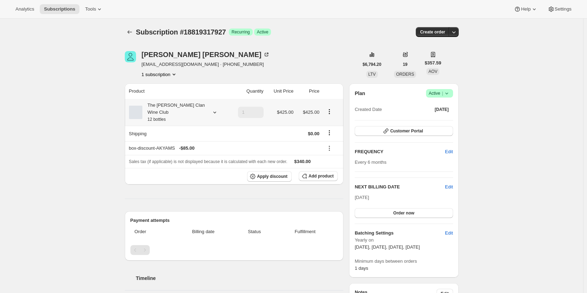
click at [177, 108] on div "The [PERSON_NAME] Clan Wine Club 12 bottles" at bounding box center [173, 112] width 63 height 21
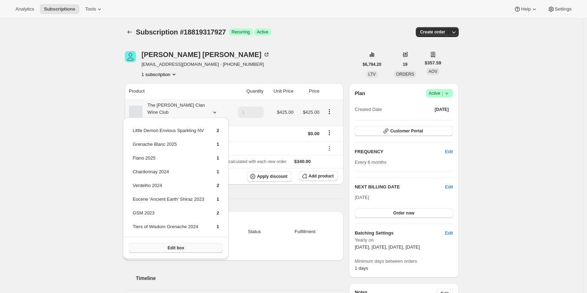
click at [170, 246] on span "Edit box" at bounding box center [176, 248] width 17 height 6
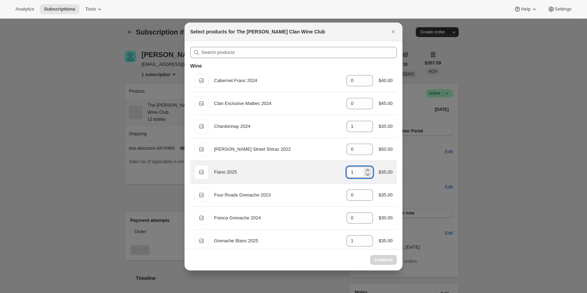
click at [349, 171] on input "1" at bounding box center [355, 171] width 16 height 11
click at [354, 173] on input "1" at bounding box center [355, 171] width 16 height 11
click at [349, 173] on input "1" at bounding box center [355, 171] width 16 height 11
select select "gid://shopify/ProductVariant/46927751086247"
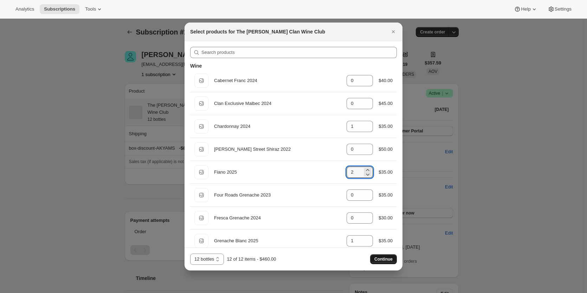
type input "2"
click at [387, 260] on span "Continue" at bounding box center [384, 259] width 18 height 6
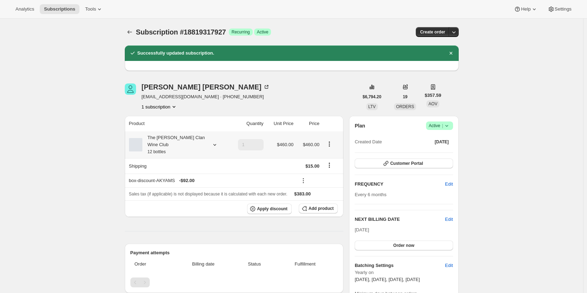
click at [204, 140] on div "The [PERSON_NAME] Clan Wine Club 12 bottles" at bounding box center [173, 144] width 63 height 21
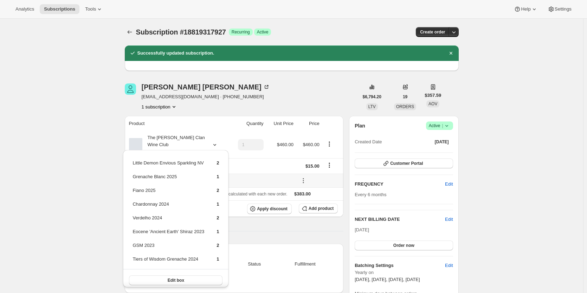
drag, startPoint x: 329, startPoint y: 166, endPoint x: 333, endPoint y: 160, distance: 6.3
click at [330, 166] on td at bounding box center [333, 165] width 22 height 15
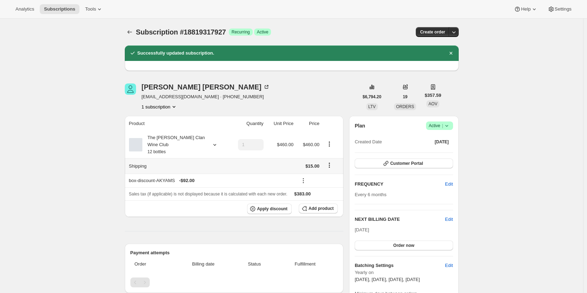
click at [333, 161] on icon "Shipping actions" at bounding box center [329, 164] width 7 height 7
click at [330, 166] on icon "Shipping actions" at bounding box center [329, 166] width 1 height 1
click at [330, 161] on icon "Shipping actions" at bounding box center [329, 164] width 7 height 7
click at [325, 170] on span "Edit shipping rate" at bounding box center [330, 171] width 35 height 5
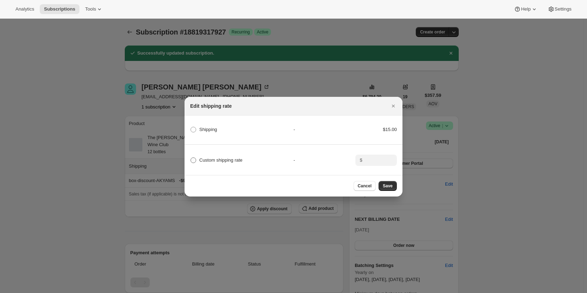
click at [217, 158] on span "Custom shipping rate" at bounding box center [220, 159] width 43 height 5
click at [191, 158] on input "Custom shipping rate" at bounding box center [191, 157] width 0 height 0
radio input "true"
click at [371, 163] on input ":r8c:" at bounding box center [376, 159] width 22 height 11
type input "0.00"
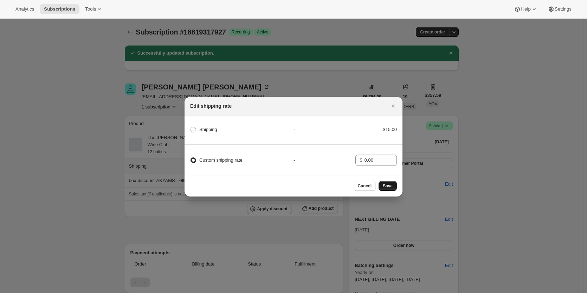
click at [390, 189] on span "Save" at bounding box center [388, 186] width 10 height 6
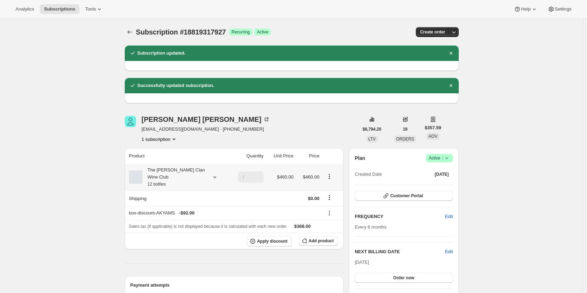
click at [158, 170] on div "The [PERSON_NAME] Clan Wine Club 12 bottles" at bounding box center [173, 176] width 63 height 21
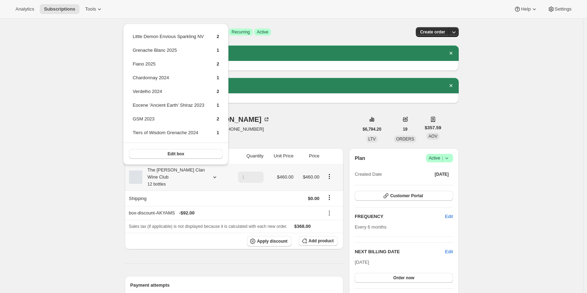
click at [158, 170] on div "The [PERSON_NAME] Clan Wine Club 12 bottles" at bounding box center [173, 176] width 63 height 21
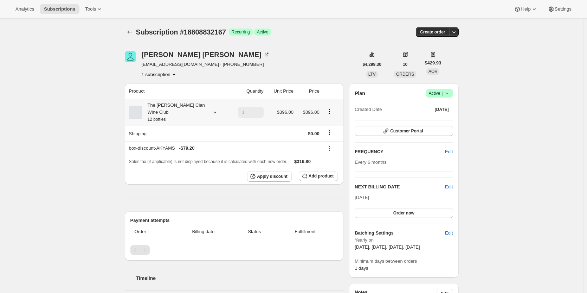
click at [185, 107] on div "The [PERSON_NAME] Clan Wine Club 12 bottles" at bounding box center [173, 112] width 63 height 21
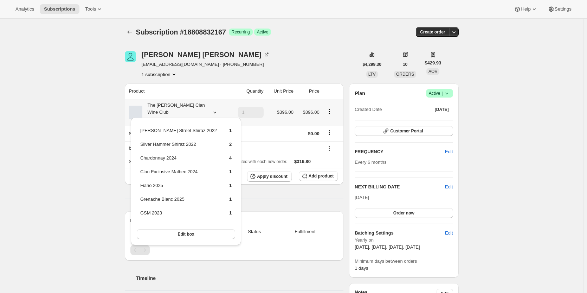
click at [185, 107] on div "The [PERSON_NAME] Clan Wine Club 12 bottles" at bounding box center [173, 112] width 63 height 21
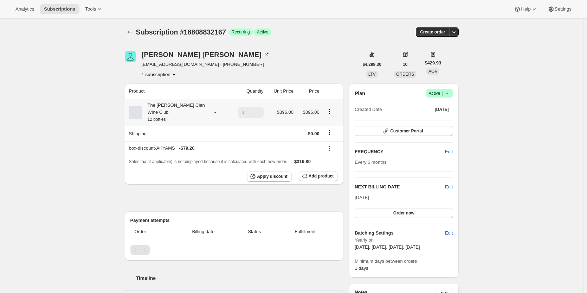
click at [186, 108] on div "The [PERSON_NAME] Clan Wine Club 12 bottles" at bounding box center [173, 112] width 63 height 21
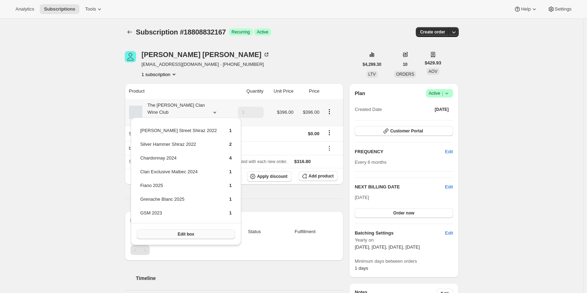
click at [178, 235] on span "Edit box" at bounding box center [186, 234] width 17 height 6
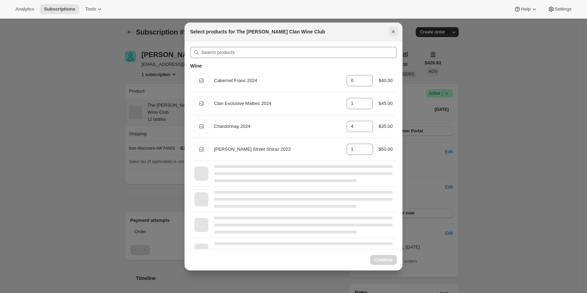
click at [392, 31] on icon "Close" at bounding box center [393, 31] width 7 height 7
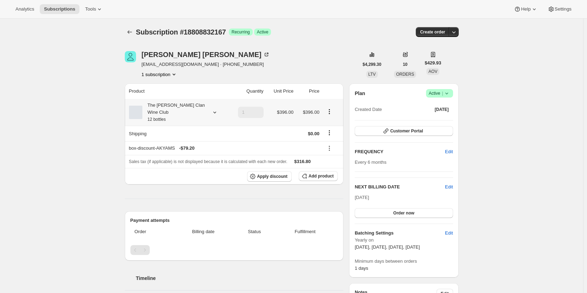
click at [176, 109] on div "The [PERSON_NAME] Clan Wine Club 12 bottles" at bounding box center [173, 112] width 63 height 21
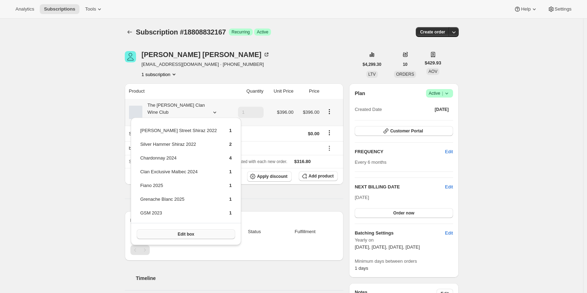
click at [163, 232] on button "Edit box" at bounding box center [186, 234] width 98 height 10
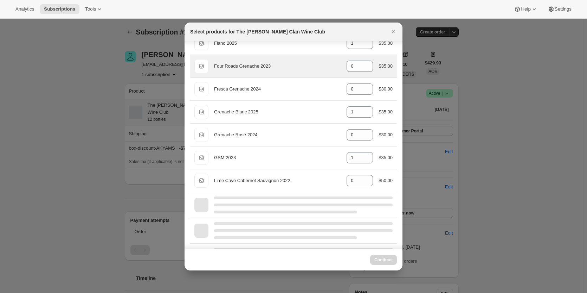
scroll to position [141, 0]
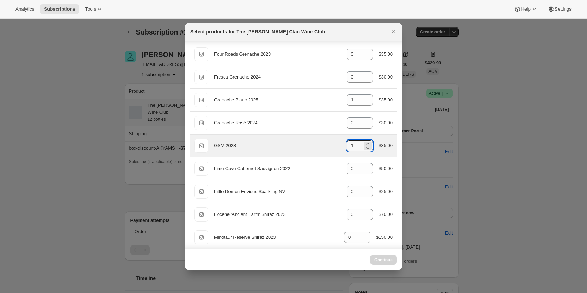
drag, startPoint x: 350, startPoint y: 145, endPoint x: 329, endPoint y: 145, distance: 21.1
click at [329, 145] on div "Default Title GSM 2023 gid://shopify/ProductVariant/46914042855591 1 $35.00" at bounding box center [294, 146] width 198 height 14
type input "1"
select select "gid://shopify/ProductVariant/46927751086247"
click at [365, 141] on icon ":r46:" at bounding box center [367, 143] width 7 height 7
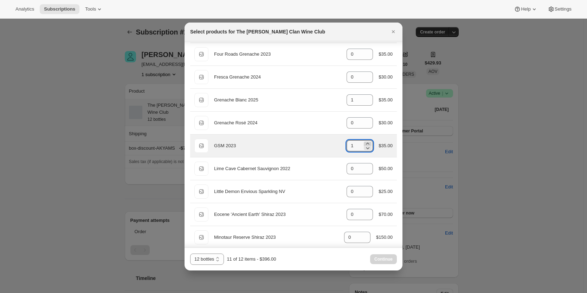
type input "2"
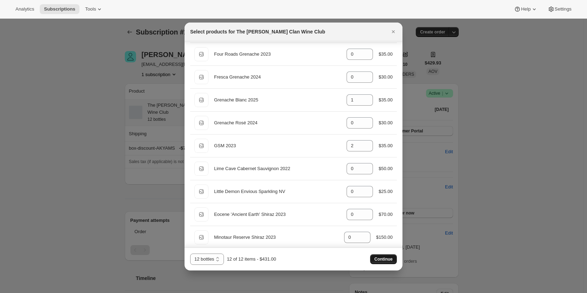
click at [390, 256] on span "Continue" at bounding box center [384, 259] width 18 height 6
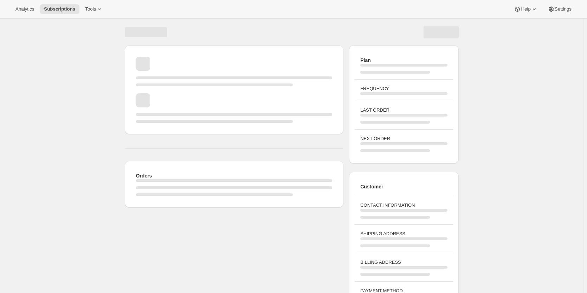
click at [383, 254] on div "BILLING ADDRESS" at bounding box center [404, 267] width 98 height 28
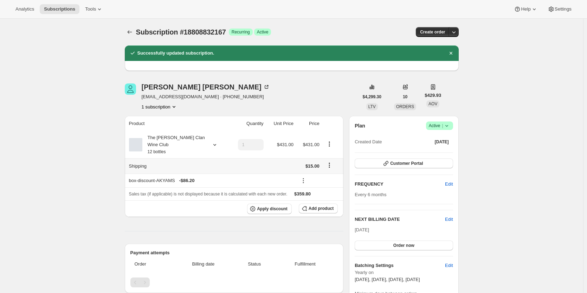
drag, startPoint x: 331, startPoint y: 157, endPoint x: 328, endPoint y: 160, distance: 4.0
click at [331, 161] on icon "Shipping actions" at bounding box center [329, 164] width 7 height 7
click at [323, 172] on span "Edit shipping rate" at bounding box center [330, 171] width 35 height 5
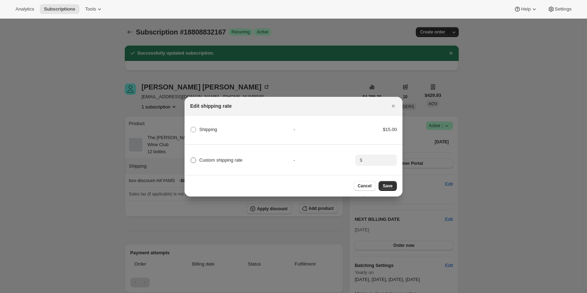
click at [227, 157] on span "Custom shipping rate" at bounding box center [220, 159] width 43 height 5
click at [191, 157] on input "Custom shipping rate" at bounding box center [191, 157] width 0 height 0
radio input "true"
click at [372, 160] on input ":r86:" at bounding box center [376, 159] width 22 height 11
type input "0.00"
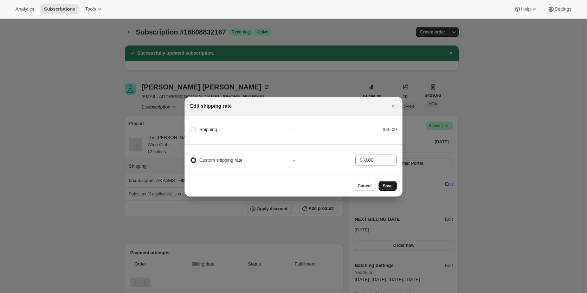
click at [385, 186] on span "Save" at bounding box center [388, 186] width 10 height 6
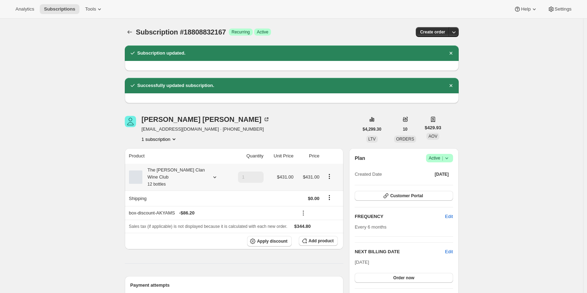
click at [183, 176] on div "The [PERSON_NAME] Clan Wine Club 12 bottles" at bounding box center [173, 176] width 63 height 21
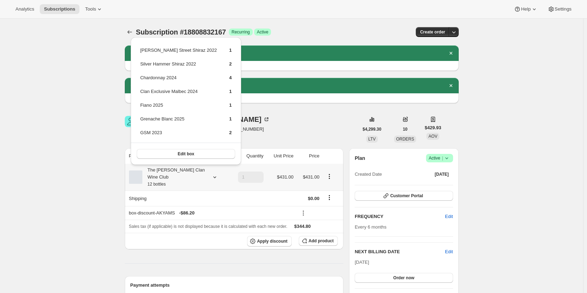
click at [183, 176] on div "The [PERSON_NAME] Clan Wine Club 12 bottles" at bounding box center [173, 176] width 63 height 21
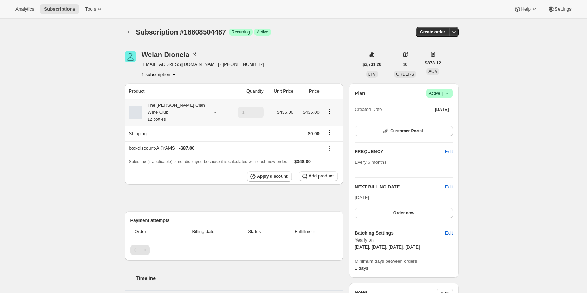
click at [189, 103] on div "The [PERSON_NAME] Clan Wine Club 12 bottles" at bounding box center [173, 112] width 63 height 21
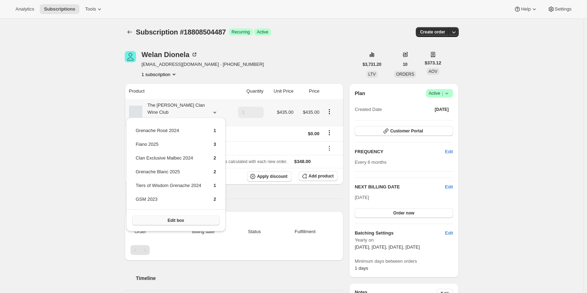
click at [173, 221] on span "Edit box" at bounding box center [176, 220] width 17 height 6
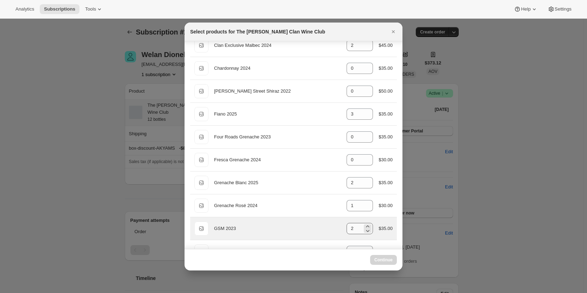
scroll to position [70, 0]
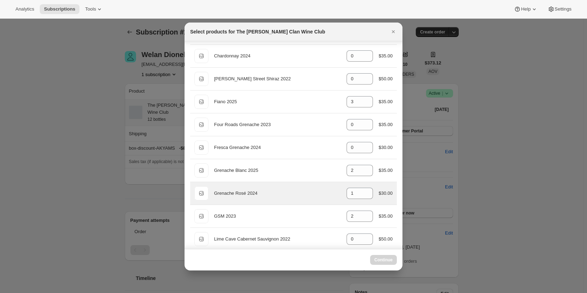
select select "gid://shopify/ProductVariant/46927751086247"
click at [363, 186] on div "Default Title Grenache Rosé 2024 gid://shopify/ProductVariant/46914042429607 1 …" at bounding box center [293, 193] width 207 height 23
click at [364, 190] on icon ":r3e:" at bounding box center [367, 190] width 7 height 7
type input "2"
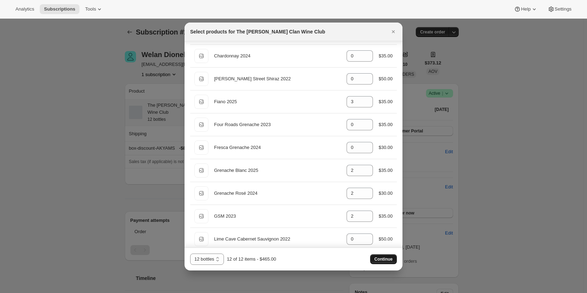
click at [380, 257] on span "Continue" at bounding box center [384, 259] width 18 height 6
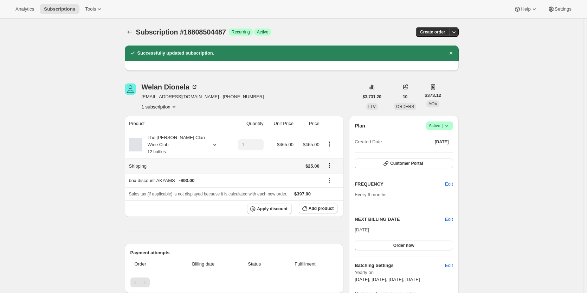
click at [328, 161] on icon "Shipping actions" at bounding box center [329, 164] width 7 height 7
click at [320, 171] on span "Edit shipping rate" at bounding box center [330, 171] width 35 height 5
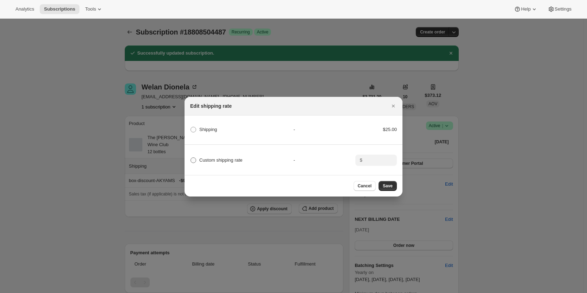
click at [242, 161] on span "Custom shipping rate" at bounding box center [220, 160] width 43 height 7
click at [191, 158] on input "Custom shipping rate" at bounding box center [191, 157] width 0 height 0
radio input "true"
drag, startPoint x: 373, startPoint y: 161, endPoint x: 377, endPoint y: 159, distance: 4.8
click at [373, 161] on input ":r7e:" at bounding box center [376, 159] width 22 height 11
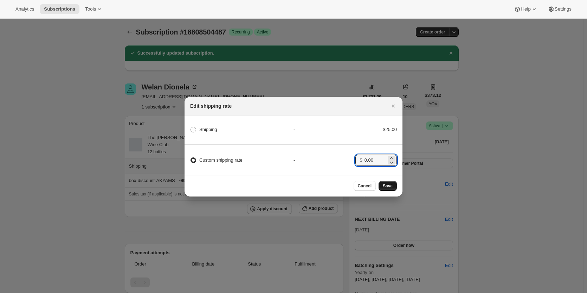
type input "0.00"
click at [393, 187] on button "Save" at bounding box center [388, 186] width 18 height 10
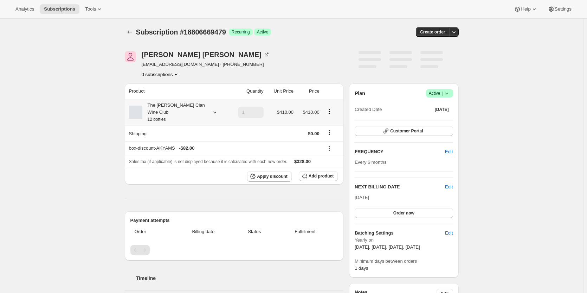
click at [170, 112] on div "The [PERSON_NAME] Clan Wine Club 12 bottles" at bounding box center [173, 112] width 63 height 21
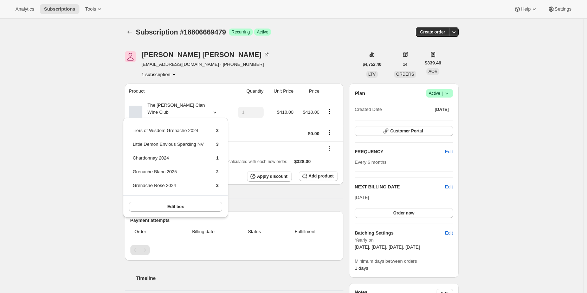
click at [212, 84] on th "Product" at bounding box center [177, 90] width 104 height 15
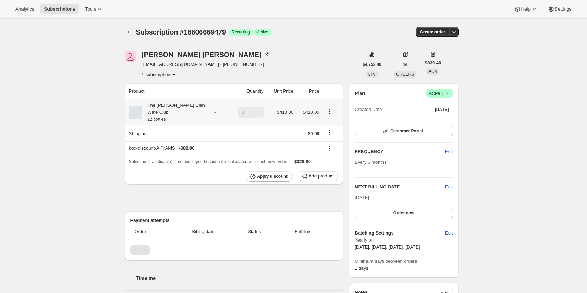
click at [193, 110] on div "The [PERSON_NAME] Clan Wine Club 12 bottles" at bounding box center [173, 112] width 63 height 21
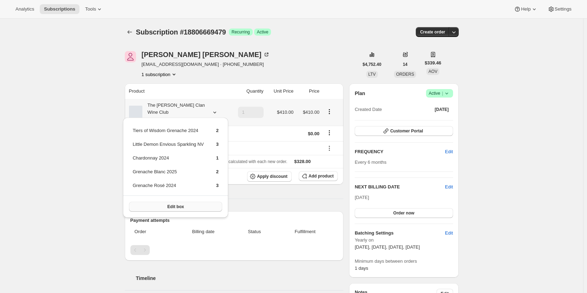
click at [176, 205] on span "Edit box" at bounding box center [175, 207] width 17 height 6
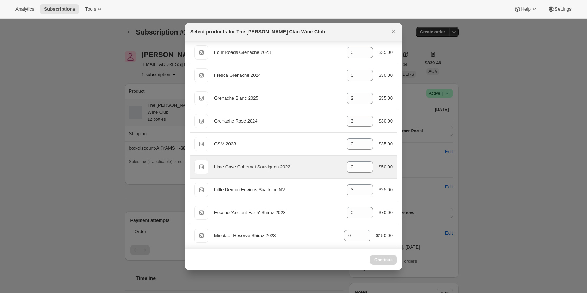
scroll to position [176, 0]
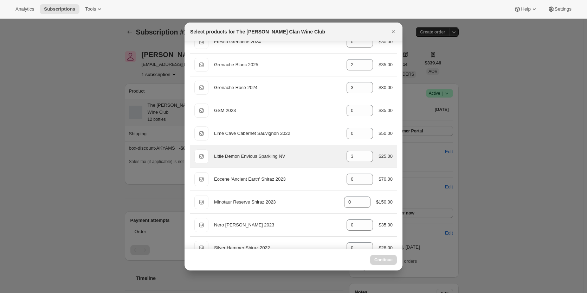
select select "gid://shopify/ProductVariant/46927751086247"
drag, startPoint x: 346, startPoint y: 154, endPoint x: 341, endPoint y: 154, distance: 5.3
click at [341, 154] on div "Default Title Little Demon Envious Sparkling NV gid://shopify/ProductVariant/46…" at bounding box center [294, 156] width 198 height 14
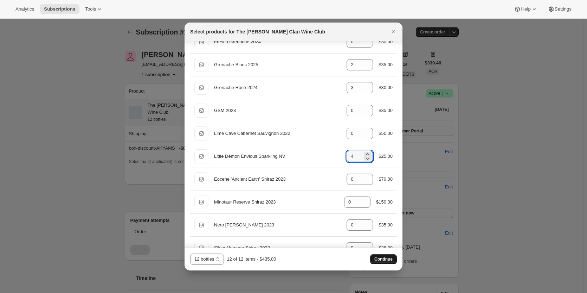
type input "4"
click at [381, 256] on button "Continue" at bounding box center [383, 259] width 27 height 10
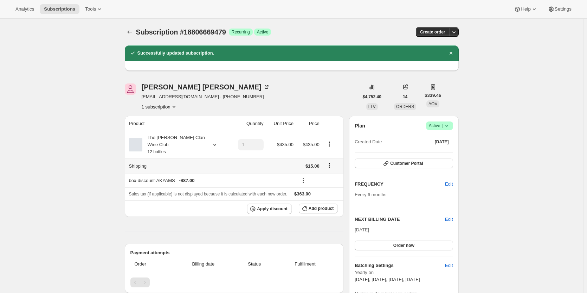
click at [332, 161] on icon "Shipping actions" at bounding box center [329, 164] width 7 height 7
click at [327, 172] on span "Edit shipping rate" at bounding box center [330, 171] width 35 height 5
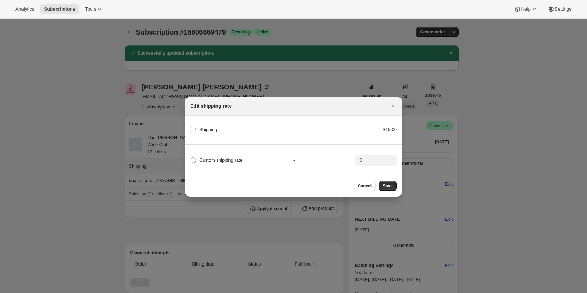
click at [235, 157] on span "Custom shipping rate" at bounding box center [220, 159] width 43 height 5
click at [191, 157] on input "Custom shipping rate" at bounding box center [191, 157] width 0 height 0
radio input "true"
click at [376, 159] on input ":r7a:" at bounding box center [376, 159] width 22 height 11
type input "0.00"
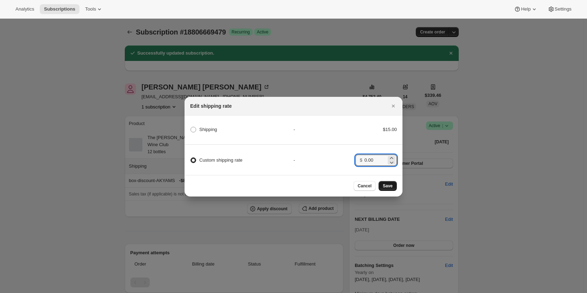
click at [381, 190] on button "Save" at bounding box center [388, 186] width 18 height 10
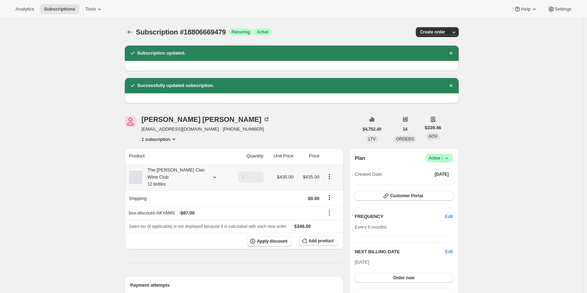
click at [170, 170] on div "The Maxwell Clan Wine Club 12 bottles" at bounding box center [173, 176] width 63 height 21
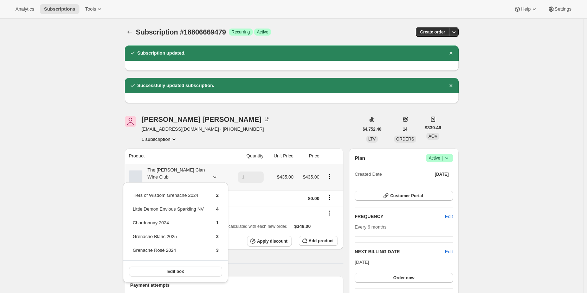
click at [171, 171] on div "The Maxwell Clan Wine Club 12 bottles" at bounding box center [173, 176] width 63 height 21
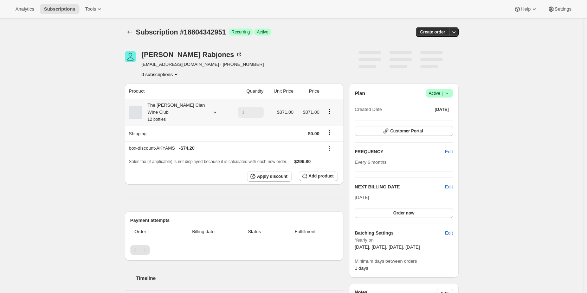
click at [163, 105] on div "The [PERSON_NAME] Clan Wine Club 12 bottles" at bounding box center [173, 112] width 63 height 21
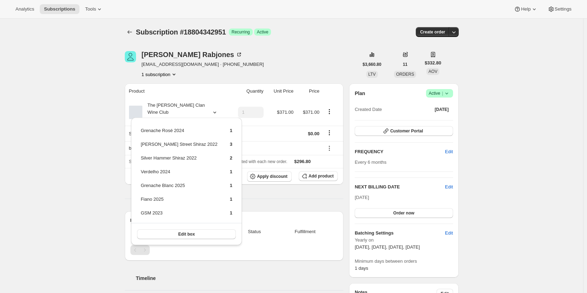
click at [285, 56] on div "[PERSON_NAME] [EMAIL_ADDRESS][DOMAIN_NAME] · [PHONE_NUMBER] 1 subscription" at bounding box center [242, 64] width 234 height 27
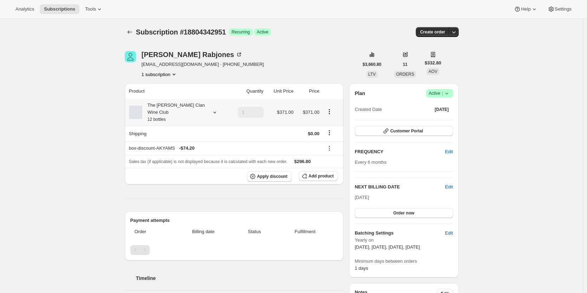
click at [180, 109] on div "The [PERSON_NAME] Clan Wine Club 12 bottles" at bounding box center [173, 112] width 63 height 21
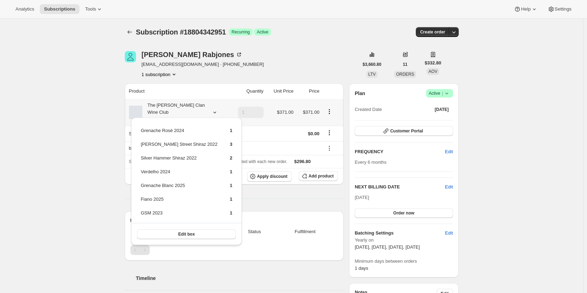
click at [181, 107] on div "The [PERSON_NAME] Clan Wine Club 12 bottles" at bounding box center [173, 112] width 63 height 21
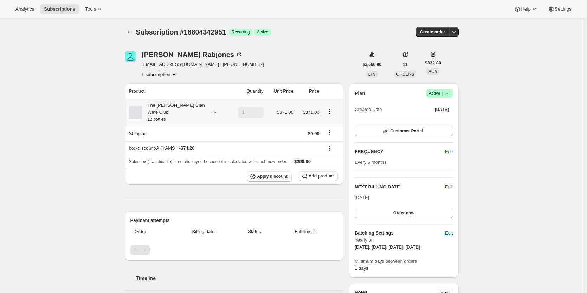
click at [181, 107] on div "The [PERSON_NAME] Clan Wine Club 12 bottles" at bounding box center [173, 112] width 63 height 21
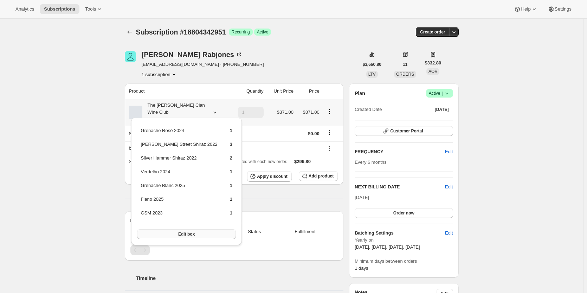
click at [178, 234] on span "Edit box" at bounding box center [186, 234] width 17 height 6
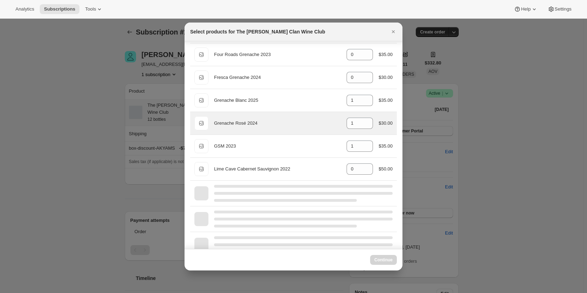
scroll to position [141, 0]
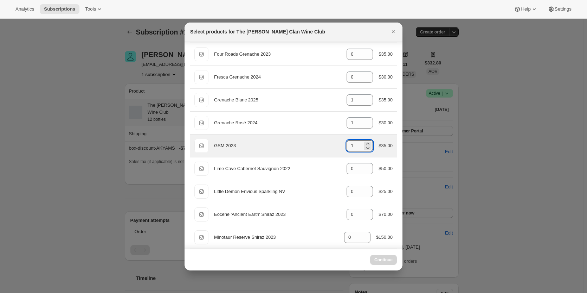
drag, startPoint x: 355, startPoint y: 145, endPoint x: 320, endPoint y: 145, distance: 34.8
click at [320, 145] on div "Default Title GSM 2023 gid://shopify/ProductVariant/46914042855591 1 $35.00" at bounding box center [294, 146] width 198 height 14
type input "2"
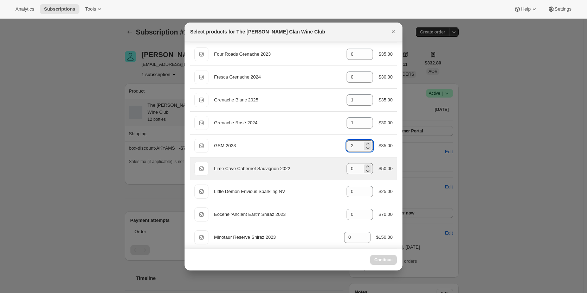
select select "gid://shopify/ProductVariant/46927751086247"
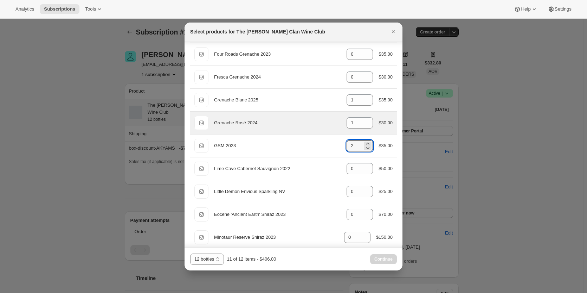
type input "2"
drag, startPoint x: 343, startPoint y: 123, endPoint x: 326, endPoint y: 122, distance: 16.6
click at [326, 122] on div "Default Title Grenache Rosé 2024 gid://shopify/ProductVariant/46914042429607 1 …" at bounding box center [294, 123] width 198 height 14
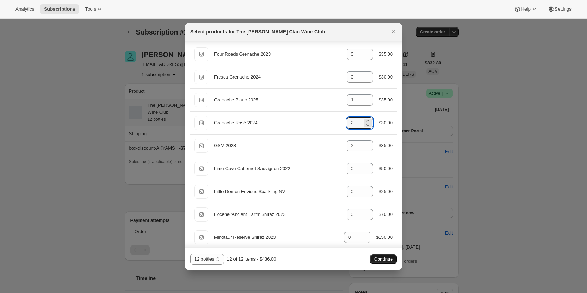
type input "2"
click at [378, 258] on span "Continue" at bounding box center [384, 259] width 18 height 6
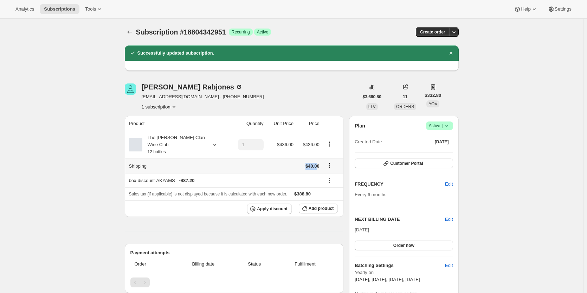
drag, startPoint x: 305, startPoint y: 158, endPoint x: 338, endPoint y: 165, distance: 33.5
click at [319, 159] on td "$40.00" at bounding box center [309, 165] width 26 height 15
click at [330, 161] on icon "Shipping actions" at bounding box center [329, 164] width 7 height 7
click at [326, 172] on span "Edit shipping rate" at bounding box center [330, 171] width 35 height 5
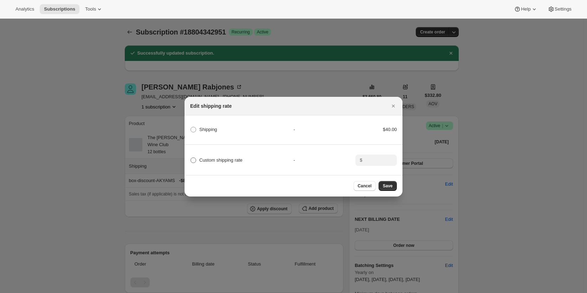
click at [194, 160] on span ":r7s:" at bounding box center [194, 160] width 6 height 6
click at [191, 158] on input "Custom shipping rate" at bounding box center [191, 157] width 0 height 0
radio input "true"
click at [359, 158] on div "$" at bounding box center [377, 159] width 42 height 11
click at [366, 157] on input ":r7s:" at bounding box center [376, 159] width 22 height 11
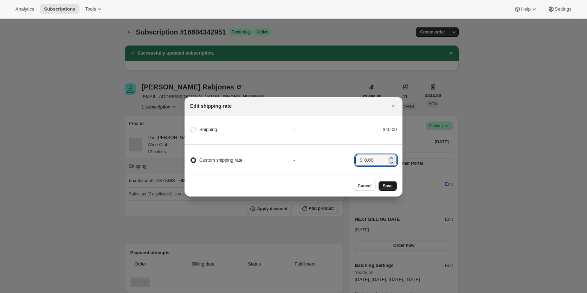
type input "0.00"
click at [387, 185] on span "Save" at bounding box center [388, 186] width 10 height 6
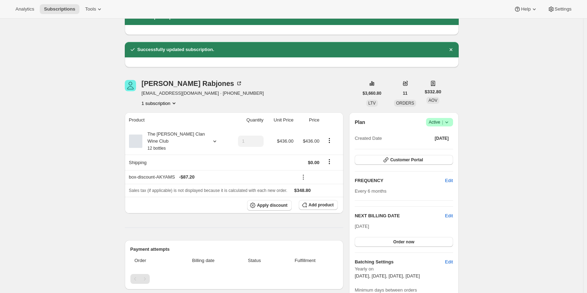
scroll to position [35, 0]
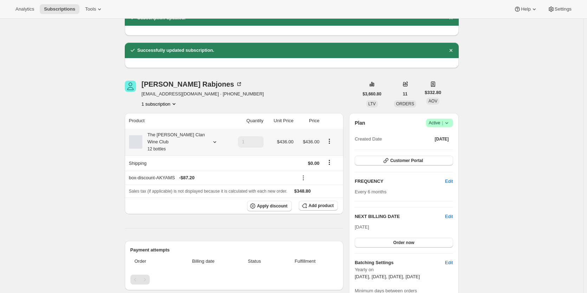
click at [201, 139] on div "The Maxwell Clan Wine Club 12 bottles" at bounding box center [173, 141] width 63 height 21
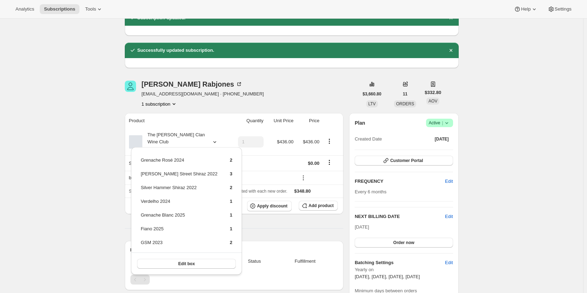
click at [215, 104] on div "1 subscription" at bounding box center [203, 103] width 122 height 7
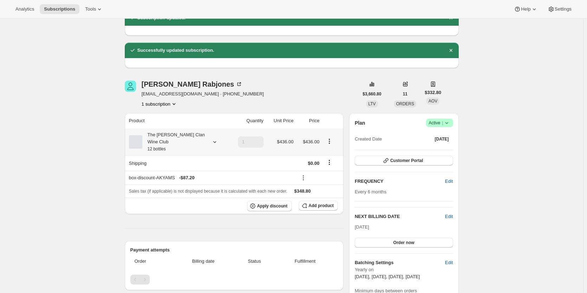
click at [179, 141] on div "The Maxwell Clan Wine Club 12 bottles" at bounding box center [173, 141] width 63 height 21
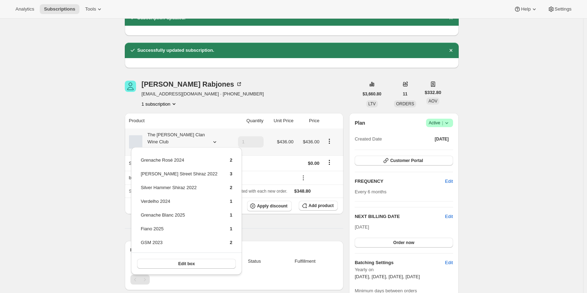
click at [179, 141] on div "The Maxwell Clan Wine Club 12 bottles" at bounding box center [173, 141] width 63 height 21
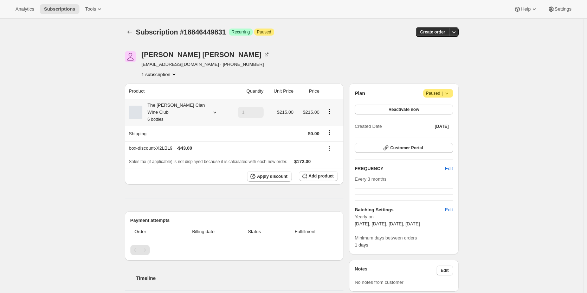
click at [193, 108] on div "The [PERSON_NAME] Clan Wine Club 6 bottles" at bounding box center [173, 112] width 63 height 21
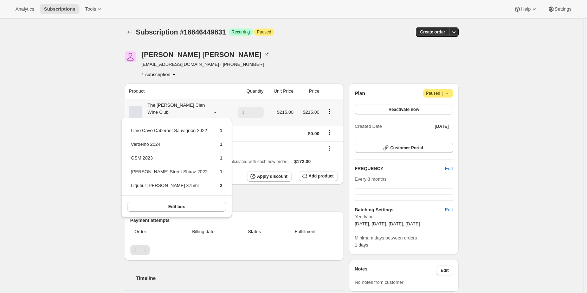
click at [193, 108] on div "The [PERSON_NAME] Clan Wine Club 6 bottles" at bounding box center [173, 112] width 63 height 21
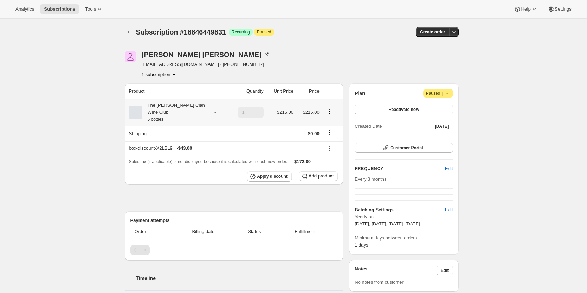
click at [193, 108] on div "The [PERSON_NAME] Clan Wine Club 6 bottles" at bounding box center [173, 112] width 63 height 21
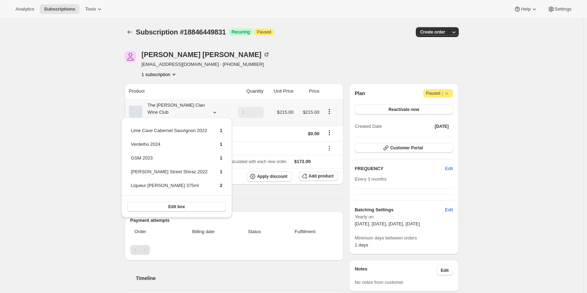
click at [193, 108] on div "The [PERSON_NAME] Clan Wine Club 6 bottles" at bounding box center [173, 112] width 63 height 21
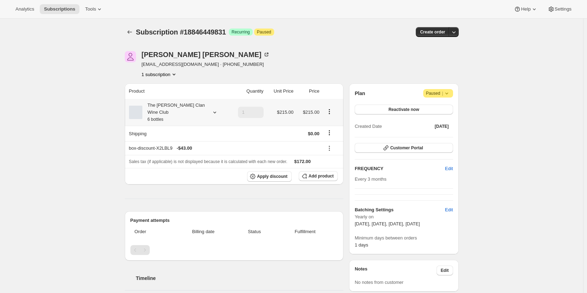
click at [185, 106] on div "The [PERSON_NAME] Clan Wine Club 6 bottles" at bounding box center [173, 112] width 63 height 21
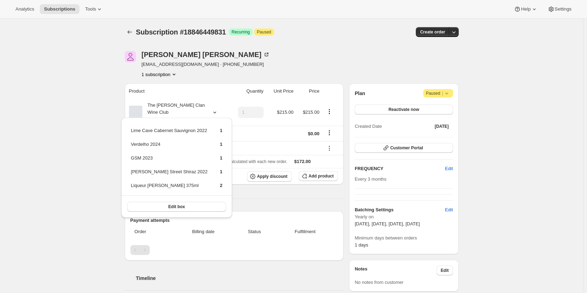
click at [289, 56] on div "[PERSON_NAME] [EMAIL_ADDRESS][DOMAIN_NAME] · [PHONE_NUMBER] 1 subscription" at bounding box center [242, 64] width 234 height 27
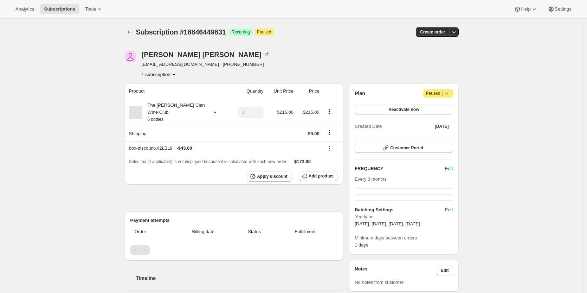
click at [450, 94] on icon at bounding box center [447, 93] width 7 height 7
click at [390, 90] on div "Plan Attention Paused |" at bounding box center [404, 93] width 98 height 8
click at [372, 107] on button "Reactivate now" at bounding box center [404, 109] width 98 height 10
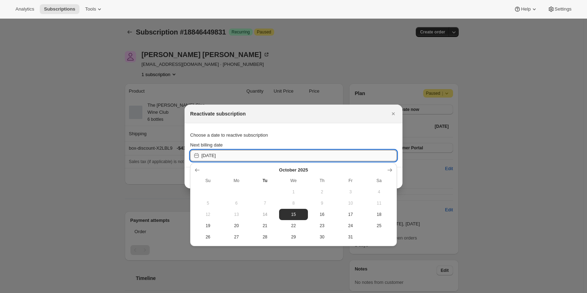
click at [251, 153] on input "2025-10-15" at bounding box center [300, 155] width 196 height 11
click at [392, 170] on icon "Show next month, November 2025" at bounding box center [390, 170] width 5 height 4
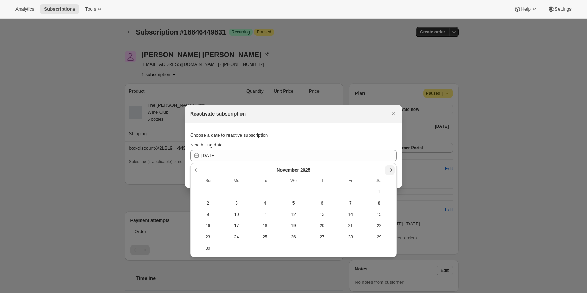
click at [392, 170] on icon "Show next month, December 2025" at bounding box center [390, 170] width 5 height 4
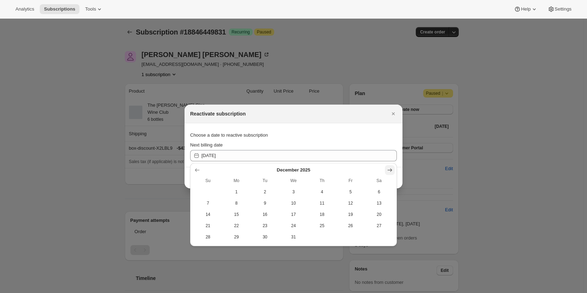
click at [392, 170] on icon "Show next month, January 2026" at bounding box center [390, 170] width 5 height 4
click at [392, 170] on icon "Show next month, February 2026" at bounding box center [390, 170] width 5 height 4
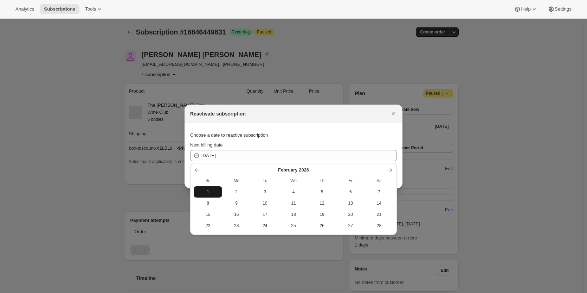
click at [211, 190] on span "1" at bounding box center [208, 192] width 23 height 6
type input "2026-01-31"
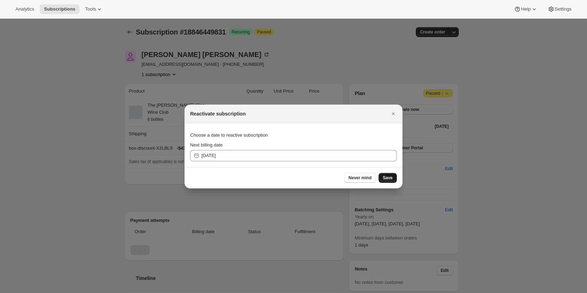
click at [387, 177] on span "Save" at bounding box center [388, 178] width 10 height 6
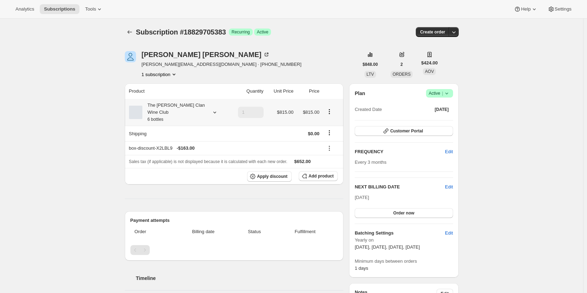
click at [174, 108] on div "The [PERSON_NAME] Clan Wine Club 6 bottles" at bounding box center [173, 112] width 63 height 21
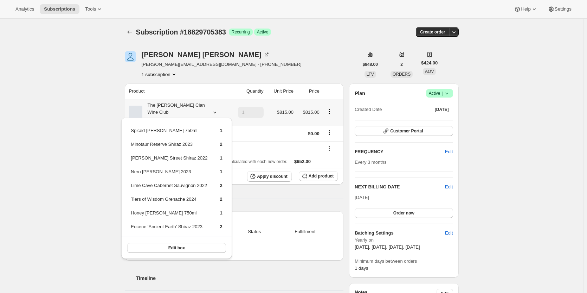
click at [174, 108] on div "The [PERSON_NAME] Clan Wine Club 6 bottles" at bounding box center [173, 112] width 63 height 21
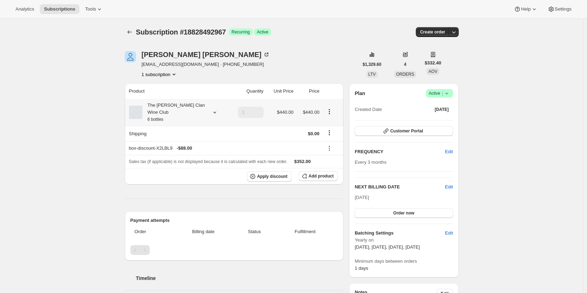
click at [190, 106] on div "The [PERSON_NAME] Clan Wine Club 6 bottles" at bounding box center [173, 112] width 63 height 21
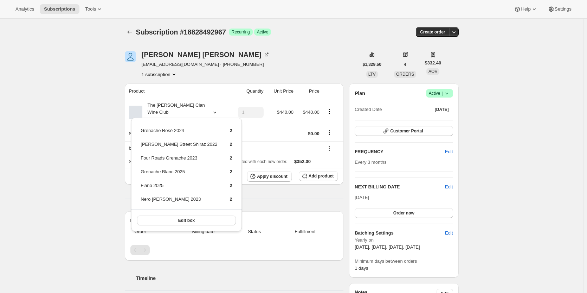
click at [213, 77] on div "1 subscription" at bounding box center [206, 74] width 128 height 7
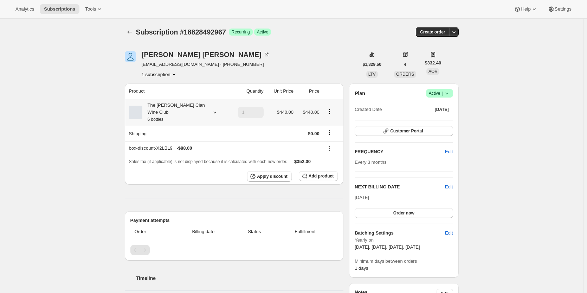
click at [189, 109] on div "The [PERSON_NAME] Clan Wine Club 6 bottles" at bounding box center [173, 112] width 63 height 21
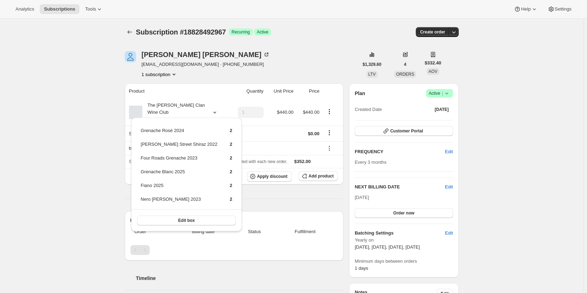
click at [294, 190] on div "Product Quantity Unit Price Price The [PERSON_NAME] Clan Wine Club 6 bottles 1 …" at bounding box center [234, 204] width 219 height 242
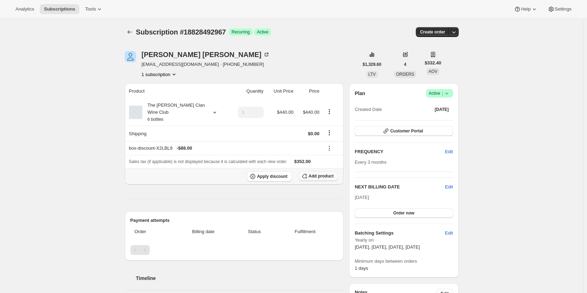
click at [316, 173] on span "Add product" at bounding box center [321, 176] width 25 height 6
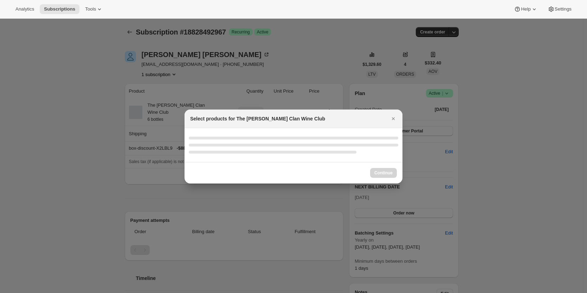
select select "gid://shopify/ProductVariant/46927751086247"
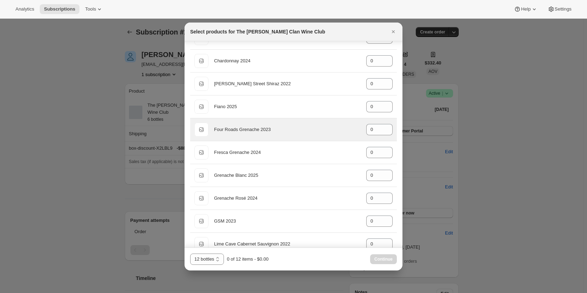
scroll to position [70, 0]
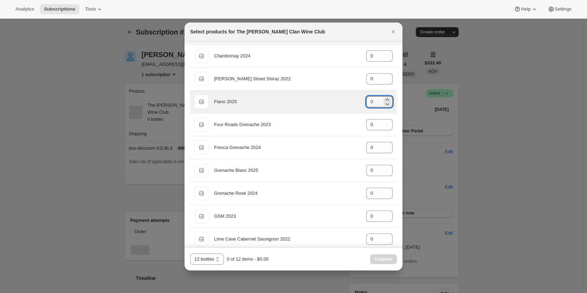
drag, startPoint x: 369, startPoint y: 102, endPoint x: 351, endPoint y: 104, distance: 18.8
click at [350, 104] on div "Default Title Fiano 2025 gid://shopify/ProductVariant/46914039808167 0" at bounding box center [294, 102] width 198 height 14
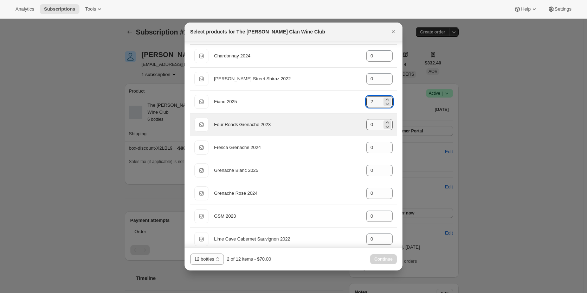
type input "2"
drag, startPoint x: 371, startPoint y: 122, endPoint x: 348, endPoint y: 121, distance: 23.6
click at [348, 122] on div "Default Title Four Roads Grenache 2023 gid://shopify/ProductVariant/46914041512…" at bounding box center [294, 124] width 198 height 14
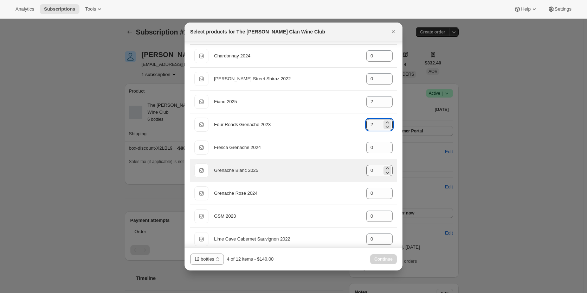
type input "2"
drag, startPoint x: 375, startPoint y: 168, endPoint x: 342, endPoint y: 168, distance: 32.7
click at [342, 168] on div "Default Title Grenache Blanc 2025 gid://shopify/ProductVariant/46914041970855 0" at bounding box center [294, 170] width 198 height 14
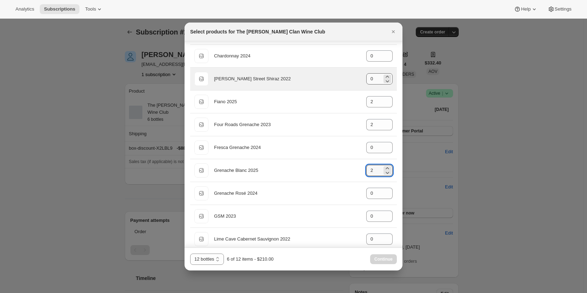
type input "2"
drag, startPoint x: 376, startPoint y: 79, endPoint x: 344, endPoint y: 79, distance: 32.4
click at [344, 79] on div "Default Title Ellen Street Shiraz 2022 gid://shopify/ProductVariant/46914041315…" at bounding box center [294, 79] width 198 height 14
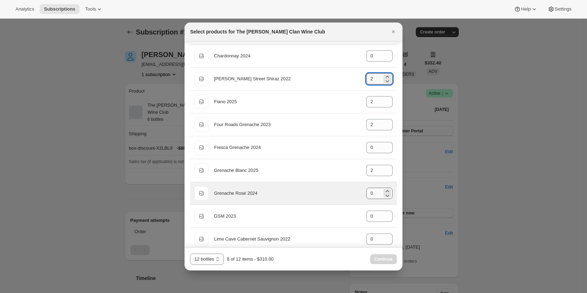
type input "2"
drag, startPoint x: 378, startPoint y: 192, endPoint x: 345, endPoint y: 189, distance: 33.3
click at [342, 191] on div "Default Title Grenache Rosé 2024 gid://shopify/ProductVariant/46914042429607 0" at bounding box center [294, 193] width 198 height 14
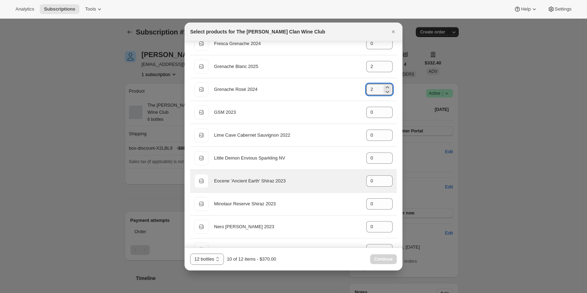
scroll to position [211, 0]
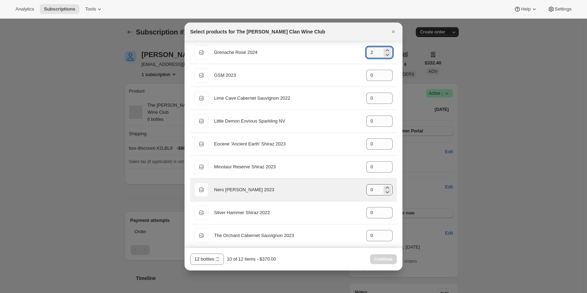
type input "2"
drag, startPoint x: 372, startPoint y: 190, endPoint x: 339, endPoint y: 190, distance: 33.1
click at [339, 190] on div "Default Title Nero d'Avola 2023 gid://shopify/ProductVariant/46914044297383 0" at bounding box center [294, 190] width 198 height 14
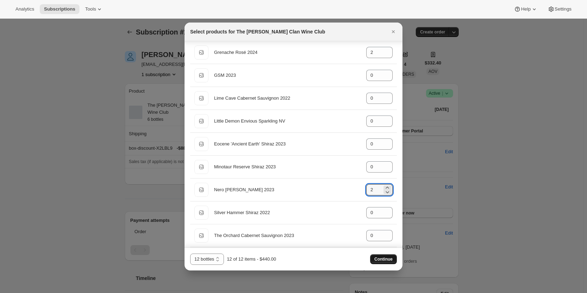
type input "2"
click at [391, 259] on span "Continue" at bounding box center [384, 259] width 18 height 6
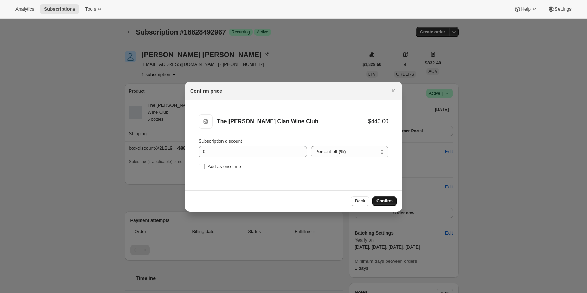
click at [380, 203] on span "Confirm" at bounding box center [385, 201] width 16 height 6
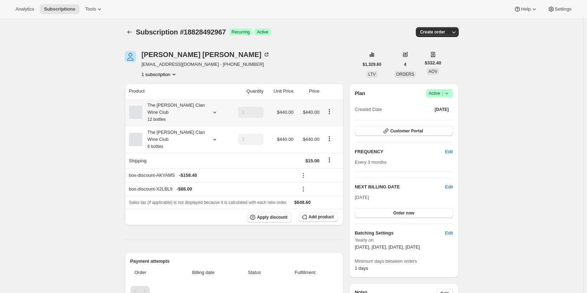
click at [333, 108] on icon "Product actions" at bounding box center [329, 111] width 7 height 7
click at [264, 153] on td at bounding box center [246, 160] width 37 height 15
click at [330, 138] on icon "Product actions" at bounding box center [329, 138] width 1 height 1
click at [324, 152] on span "Remove" at bounding box center [331, 153] width 17 height 5
type input "0"
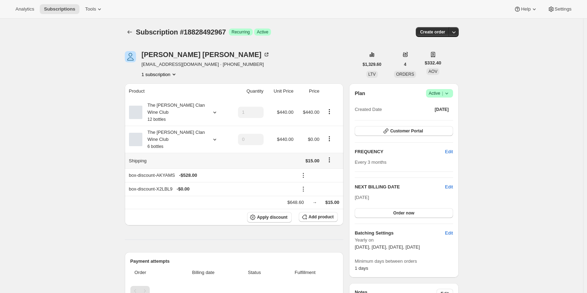
click at [329, 156] on icon "Shipping actions" at bounding box center [329, 159] width 7 height 7
click at [325, 159] on span "Edit shipping rate" at bounding box center [330, 159] width 35 height 5
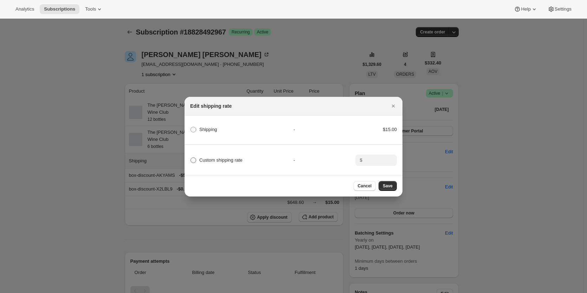
click at [237, 157] on span "Custom shipping rate" at bounding box center [220, 159] width 43 height 5
click at [191, 157] on input "Custom shipping rate" at bounding box center [191, 157] width 0 height 0
radio input "true"
click at [386, 156] on input ":r75:" at bounding box center [376, 159] width 22 height 11
type input "0.00"
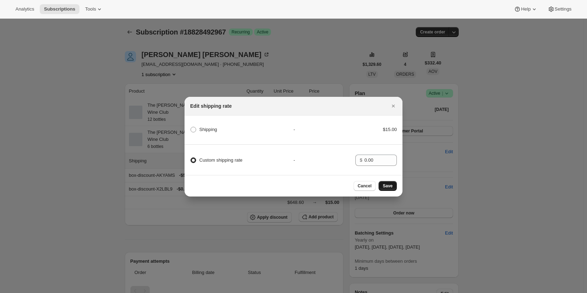
click at [390, 184] on button "Save" at bounding box center [388, 186] width 18 height 10
type input "1"
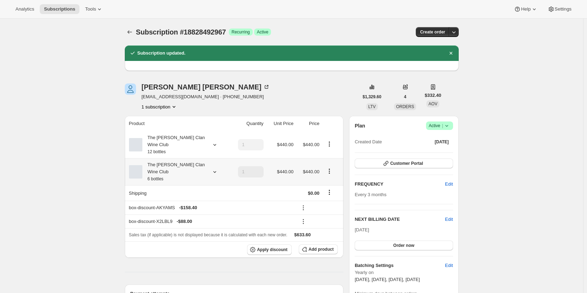
click at [319, 169] on span "$440.00" at bounding box center [311, 171] width 17 height 5
click at [330, 167] on icon "Product actions" at bounding box center [329, 170] width 7 height 7
click at [327, 186] on span "Remove" at bounding box center [331, 185] width 17 height 5
type input "0"
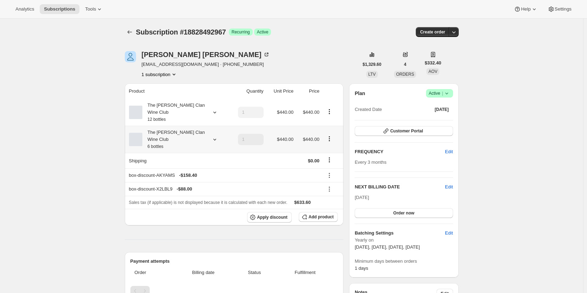
click at [333, 135] on icon "Product actions" at bounding box center [329, 138] width 7 height 7
click at [329, 157] on button "Remove" at bounding box center [331, 153] width 21 height 11
type input "0"
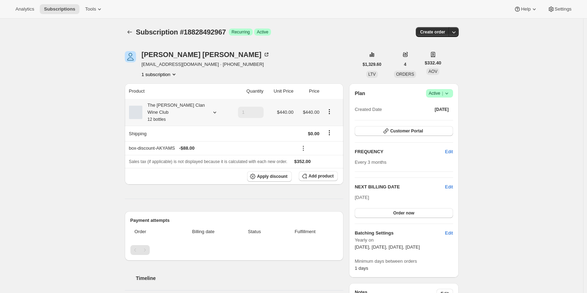
click at [195, 106] on div "The [PERSON_NAME] Clan Wine Club 12 bottles" at bounding box center [173, 112] width 63 height 21
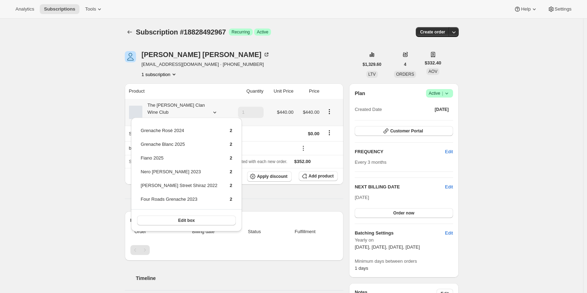
click at [195, 106] on div "The [PERSON_NAME] Clan Wine Club 12 bottles" at bounding box center [173, 112] width 63 height 21
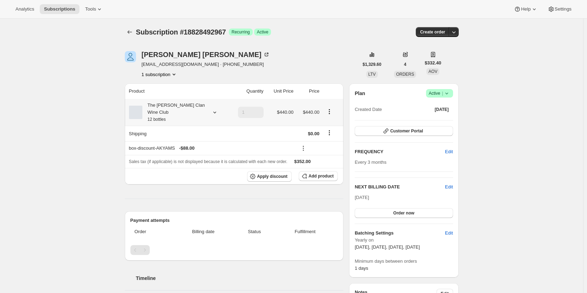
click at [193, 107] on div "The [PERSON_NAME] Clan Wine Club 12 bottles" at bounding box center [173, 112] width 63 height 21
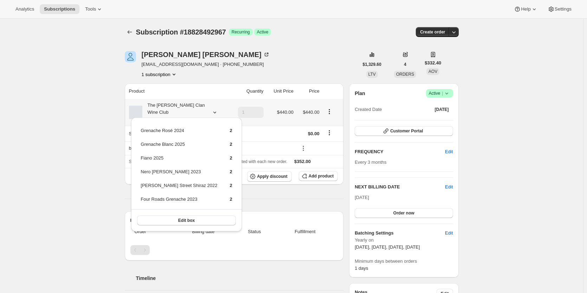
click at [193, 107] on div "The [PERSON_NAME] Clan Wine Club 12 bottles" at bounding box center [173, 112] width 63 height 21
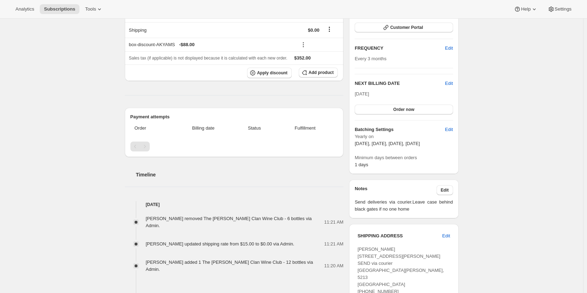
scroll to position [141, 0]
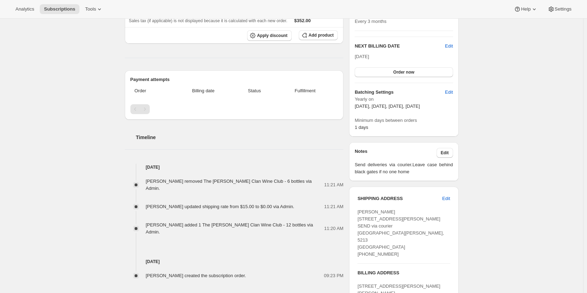
click at [509, 164] on div "Subscription #18828492967. This page is ready Subscription #18828492967 Success…" at bounding box center [292, 201] width 584 height 647
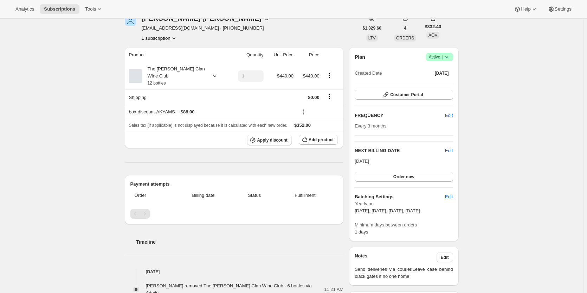
scroll to position [0, 0]
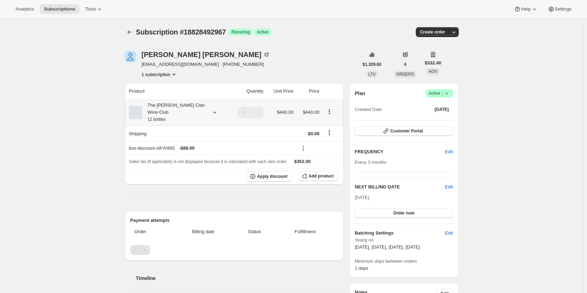
click at [153, 117] on small "12 bottles" at bounding box center [157, 119] width 18 height 5
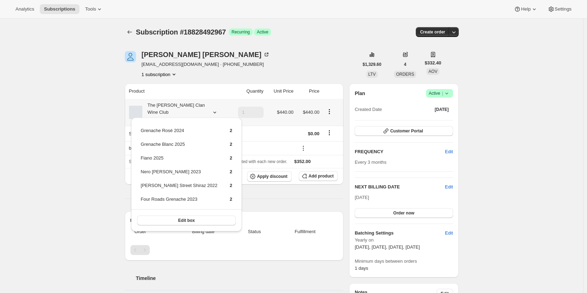
click at [153, 117] on small "12 bottles" at bounding box center [157, 119] width 18 height 5
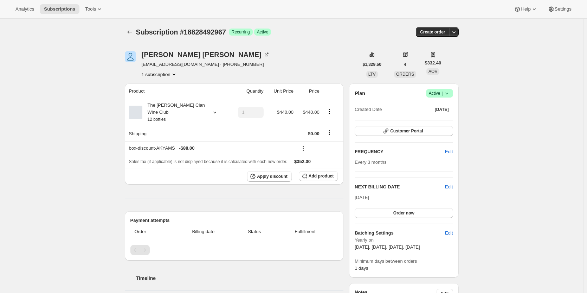
click at [194, 106] on div "The [PERSON_NAME] Clan Wine Club 6 bottles" at bounding box center [173, 112] width 63 height 21
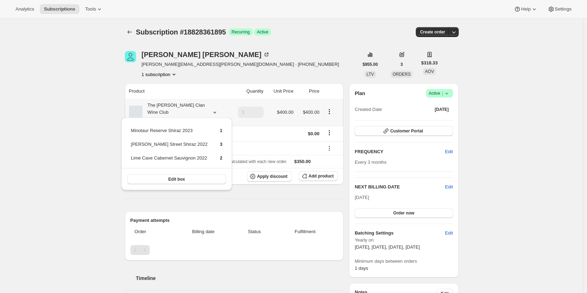
click at [194, 106] on div "The [PERSON_NAME] Clan Wine Club 6 bottles" at bounding box center [173, 112] width 63 height 21
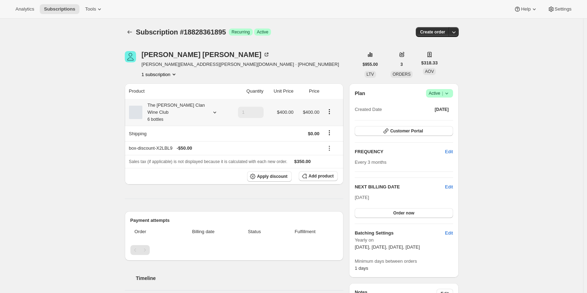
click at [166, 108] on div "The [PERSON_NAME] Clan Wine Club 6 bottles" at bounding box center [173, 112] width 63 height 21
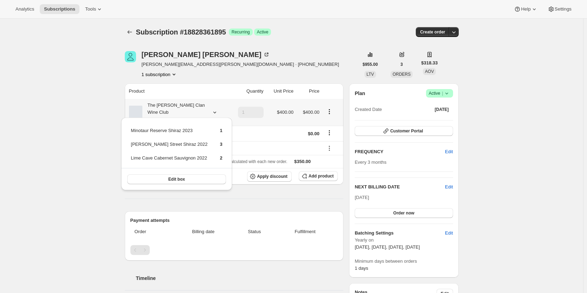
click at [166, 108] on div "The [PERSON_NAME] Clan Wine Club 6 bottles" at bounding box center [173, 112] width 63 height 21
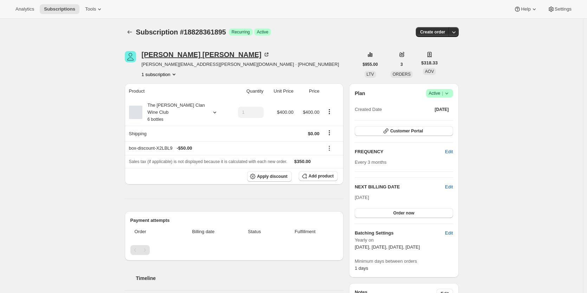
click at [188, 54] on div "Harvey Fernandez" at bounding box center [206, 54] width 128 height 7
click at [172, 107] on div "The [PERSON_NAME] Clan Wine Club 6 bottles" at bounding box center [173, 112] width 63 height 21
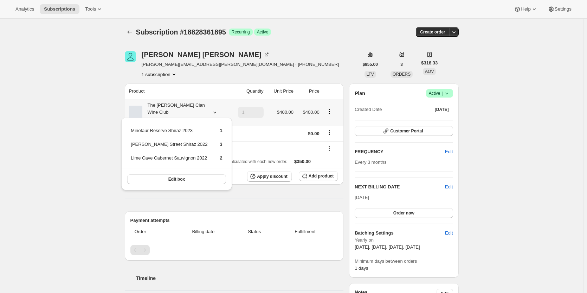
click at [172, 106] on div "The [PERSON_NAME] Clan Wine Club 6 bottles" at bounding box center [173, 112] width 63 height 21
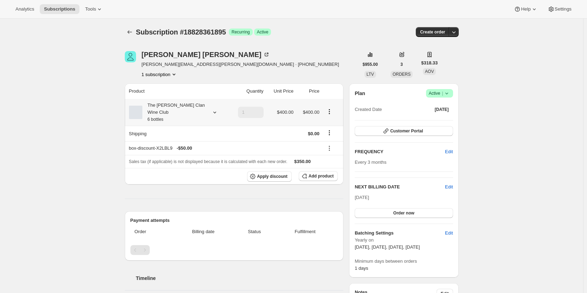
click at [192, 108] on div "The [PERSON_NAME] Clan Wine Club 6 bottles" at bounding box center [173, 112] width 63 height 21
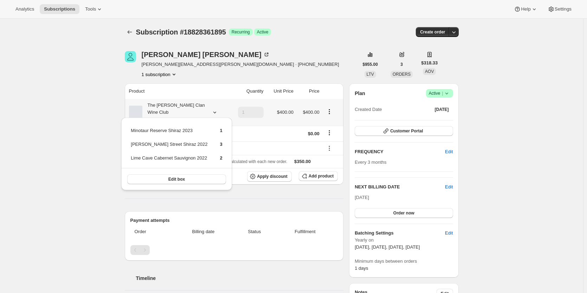
click at [192, 108] on div "The [PERSON_NAME] Clan Wine Club 6 bottles" at bounding box center [173, 112] width 63 height 21
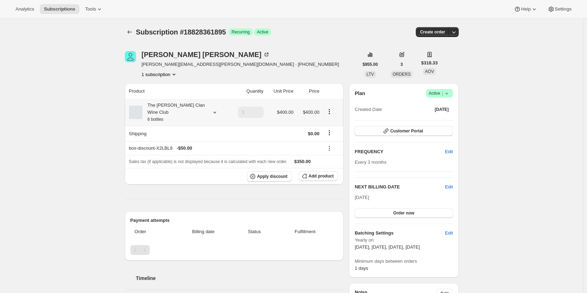
click at [192, 108] on div "The [PERSON_NAME] Clan Wine Club 6 bottles" at bounding box center [173, 112] width 63 height 21
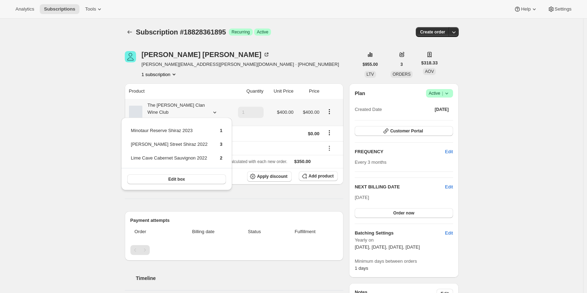
click at [192, 108] on div "The [PERSON_NAME] Clan Wine Club 6 bottles" at bounding box center [173, 112] width 63 height 21
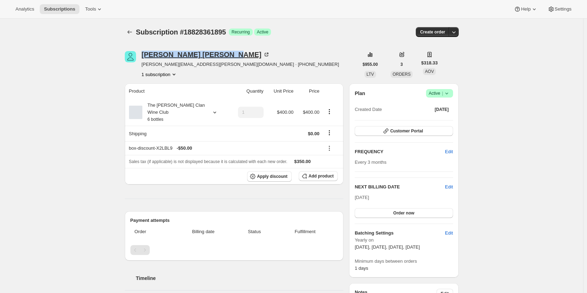
drag, startPoint x: 203, startPoint y: 55, endPoint x: 145, endPoint y: 55, distance: 58.7
click at [145, 55] on div "Harvey Fernandez" at bounding box center [206, 54] width 128 height 7
click at [153, 117] on small "6 bottles" at bounding box center [156, 119] width 16 height 5
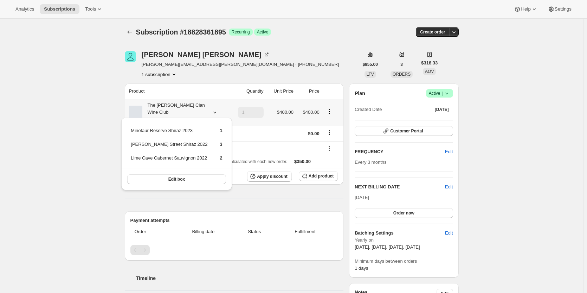
click at [153, 117] on small "6 bottles" at bounding box center [156, 119] width 16 height 5
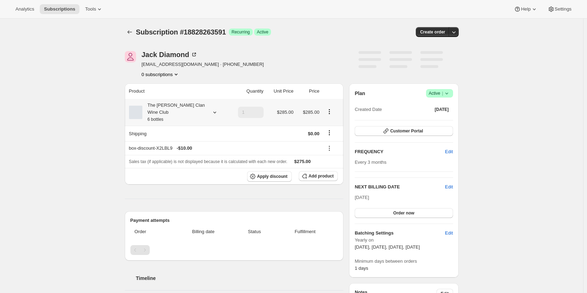
click at [179, 103] on div "The [PERSON_NAME] Clan Wine Club 6 bottles" at bounding box center [173, 112] width 63 height 21
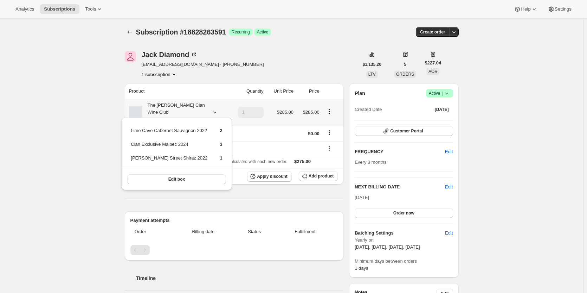
click at [179, 103] on div "The [PERSON_NAME] Clan Wine Club 6 bottles" at bounding box center [173, 112] width 63 height 21
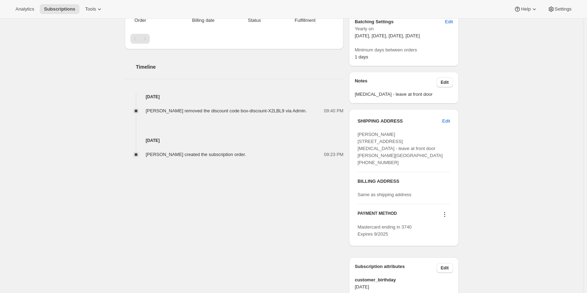
scroll to position [281, 0]
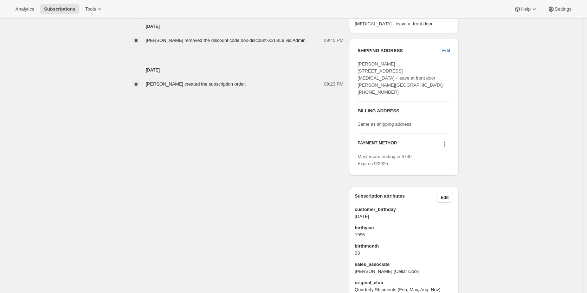
click at [445, 147] on icon at bounding box center [444, 143] width 7 height 7
click at [285, 153] on div "Jack Diamond jackdiamond1995@gmail.com · +61405934575 1 subscription $1,135.20 …" at bounding box center [289, 46] width 340 height 577
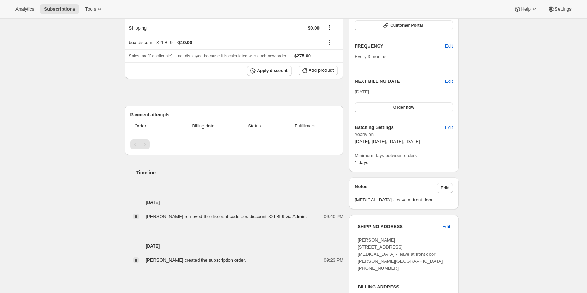
scroll to position [70, 0]
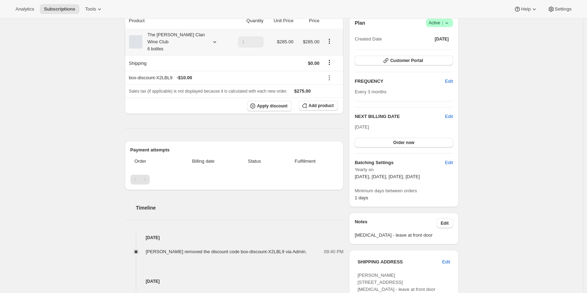
click at [189, 28] on th "The [PERSON_NAME] Clan Wine Club 6 bottles" at bounding box center [177, 41] width 104 height 27
click at [184, 36] on div "The [PERSON_NAME] Clan Wine Club 6 bottles" at bounding box center [173, 41] width 63 height 21
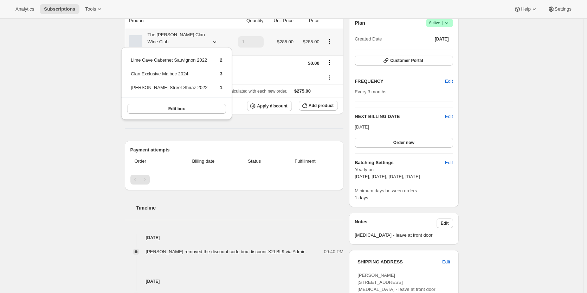
click at [185, 36] on div "The [PERSON_NAME] Clan Wine Club 6 bottles" at bounding box center [173, 41] width 63 height 21
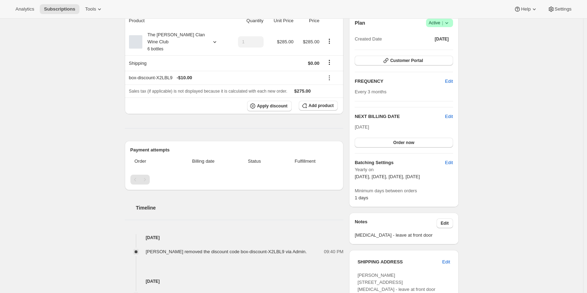
scroll to position [211, 0]
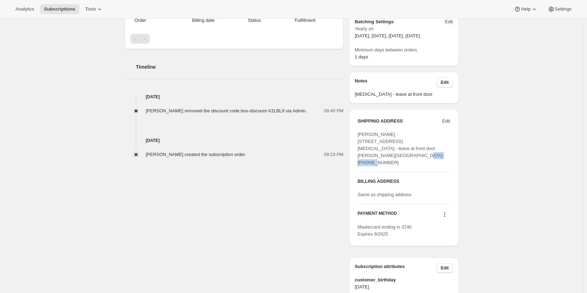
drag, startPoint x: 394, startPoint y: 170, endPoint x: 358, endPoint y: 168, distance: 35.2
click at [358, 168] on div "SHIPPING ADDRESS Edit Jack Diamond 59 Falkirk Street INH - leave at front door …" at bounding box center [403, 177] width 109 height 137
copy span "+61405934575"
drag, startPoint x: 466, startPoint y: 227, endPoint x: 452, endPoint y: 225, distance: 14.1
click at [466, 227] on div "Subscription #18828263591. This page is ready Subscription #18828263591 Success…" at bounding box center [291, 117] width 351 height 619
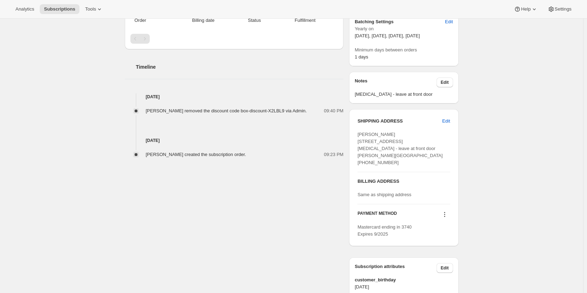
click at [448, 218] on icon at bounding box center [444, 214] width 7 height 7
click at [446, 218] on icon at bounding box center [444, 214] width 7 height 7
click at [511, 185] on div "Subscription #18828263591. This page is ready Subscription #18828263591 Success…" at bounding box center [292, 117] width 584 height 619
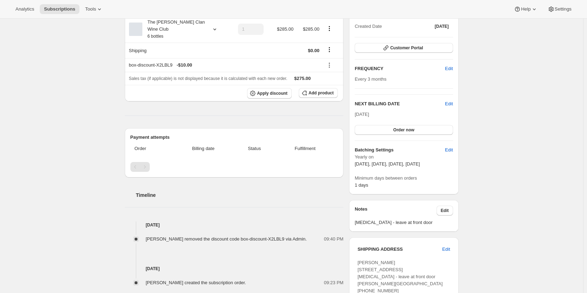
scroll to position [0, 0]
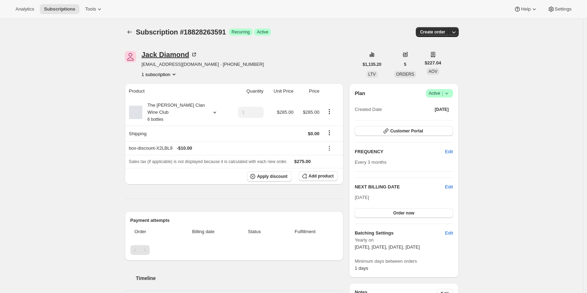
click at [192, 54] on icon at bounding box center [194, 54] width 7 height 7
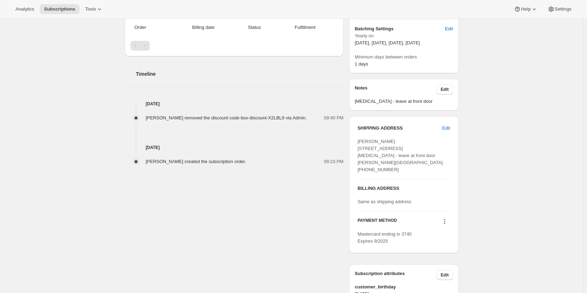
scroll to position [246, 0]
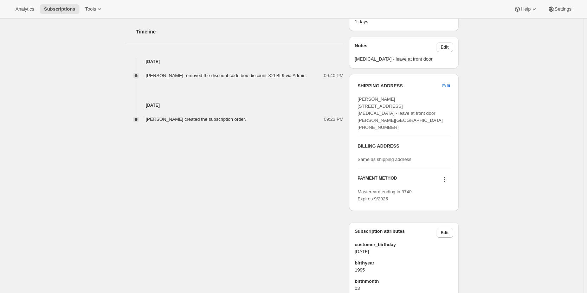
click at [447, 183] on icon at bounding box center [444, 179] width 7 height 7
click at [435, 200] on span "Send link to update card" at bounding box center [446, 199] width 49 height 5
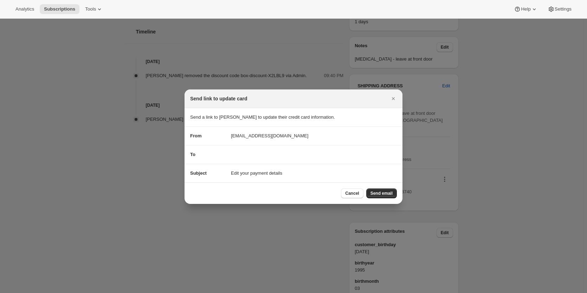
click at [378, 193] on span "Send email" at bounding box center [382, 193] width 22 height 6
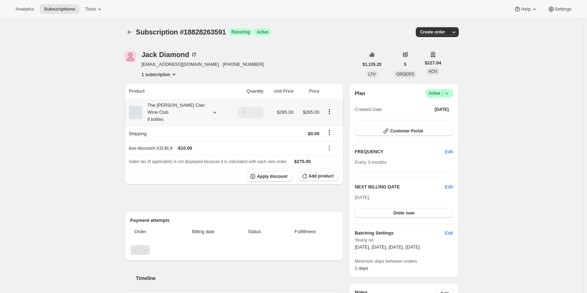
click at [154, 107] on div "The [PERSON_NAME] Clan Wine Club 6 bottles" at bounding box center [173, 112] width 63 height 21
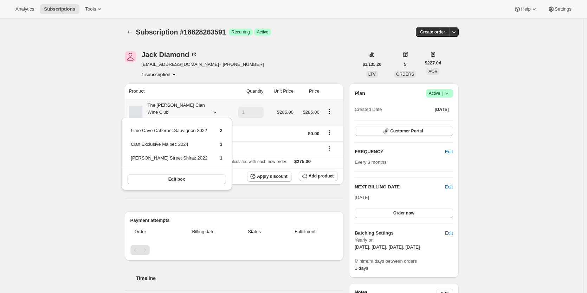
click at [154, 107] on div "The [PERSON_NAME] Clan Wine Club 6 bottles" at bounding box center [173, 112] width 63 height 21
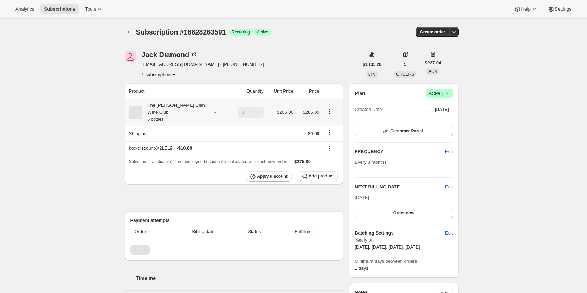
click at [170, 107] on div "The [PERSON_NAME] Clan Wine Club 6 bottles" at bounding box center [173, 112] width 63 height 21
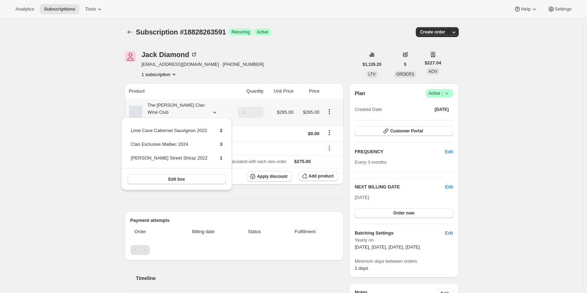
click at [170, 107] on div "The [PERSON_NAME] Clan Wine Club 6 bottles" at bounding box center [173, 112] width 63 height 21
click at [330, 145] on icon at bounding box center [329, 148] width 7 height 7
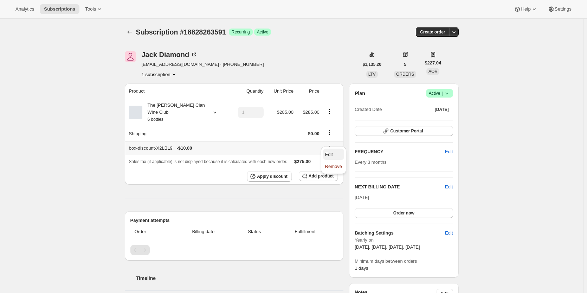
click at [328, 152] on span "Edit" at bounding box center [329, 154] width 8 height 5
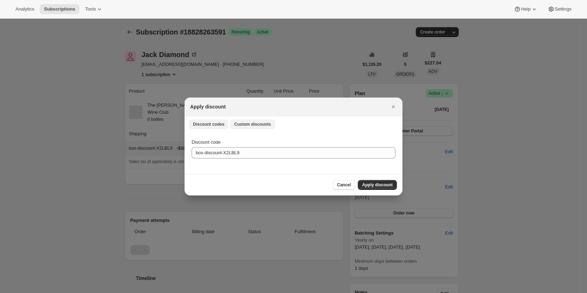
click at [251, 125] on span "Custom discounts" at bounding box center [252, 124] width 37 height 6
select select "indefinitely"
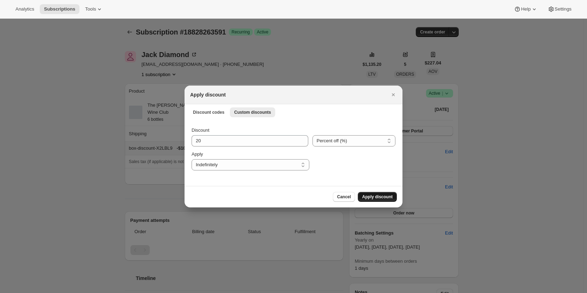
click at [375, 197] on span "Apply discount" at bounding box center [377, 197] width 31 height 6
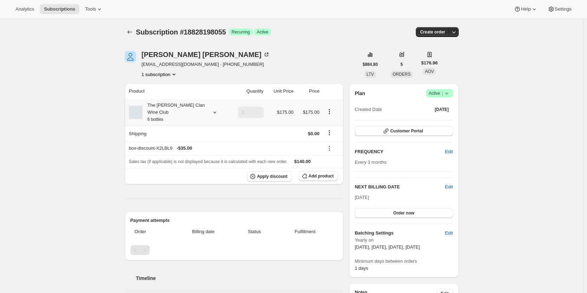
click at [190, 108] on div "The [PERSON_NAME] Clan Wine Club 6 bottles" at bounding box center [173, 112] width 63 height 21
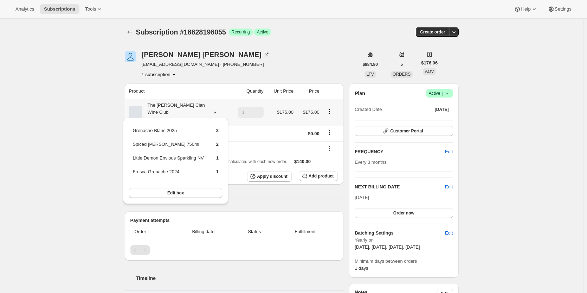
click at [190, 108] on div "The [PERSON_NAME] Clan Wine Club 6 bottles" at bounding box center [173, 112] width 63 height 21
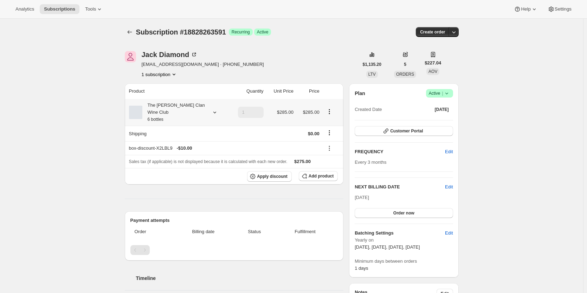
click at [197, 104] on div "The [PERSON_NAME] Clan Wine Club 6 bottles" at bounding box center [173, 112] width 63 height 21
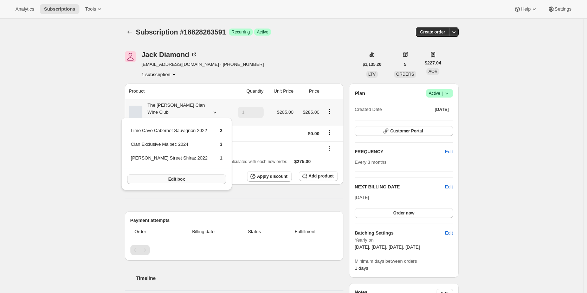
click at [201, 183] on button "Edit box" at bounding box center [176, 179] width 98 height 10
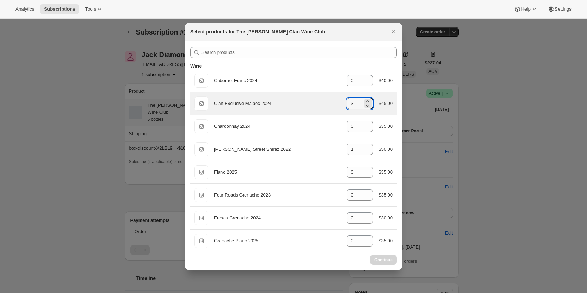
drag, startPoint x: 356, startPoint y: 105, endPoint x: 336, endPoint y: 103, distance: 20.1
click at [336, 103] on div "Default Title Clan Exclusive Malbec 2024 gid://shopify/ProductVariant/469140383…" at bounding box center [294, 103] width 198 height 14
drag, startPoint x: 352, startPoint y: 103, endPoint x: 362, endPoint y: 108, distance: 11.0
click at [336, 101] on div "Default Title Clan Exclusive Malbec 2024 gid://shopify/ProductVariant/469140383…" at bounding box center [294, 103] width 198 height 14
click at [365, 105] on icon ":rdt:" at bounding box center [367, 105] width 7 height 7
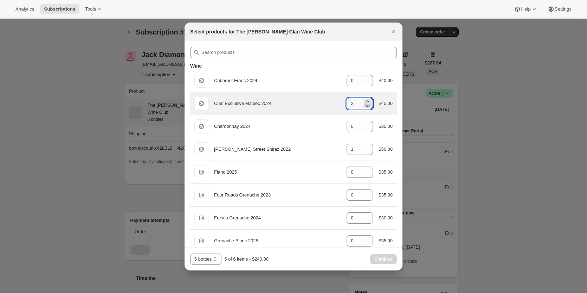
click at [365, 104] on icon ":rdt:" at bounding box center [367, 105] width 7 height 7
type input "0"
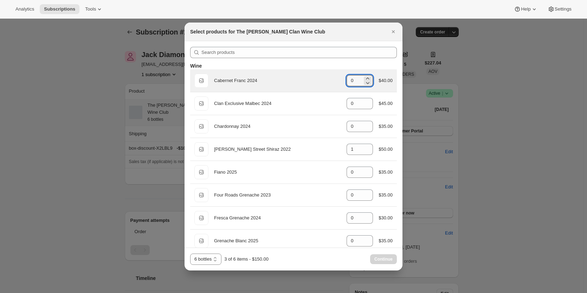
drag, startPoint x: 353, startPoint y: 82, endPoint x: 327, endPoint y: 81, distance: 26.1
click at [327, 81] on div "Default Title Cabernet Franc 2024 gid://shopify/ProductVariant/46914039546023 0…" at bounding box center [294, 81] width 198 height 14
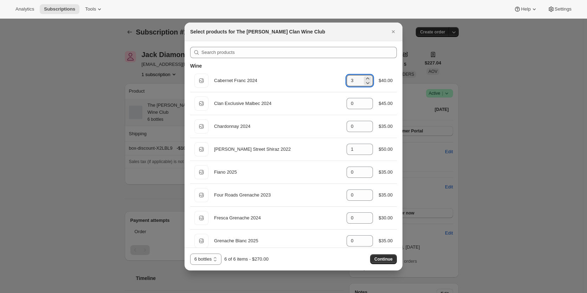
type input "3"
click at [379, 254] on div "6 bottles 12 bottles 24 bottles 6 bottles 6 of 6 items - $270.00 Continue" at bounding box center [293, 258] width 207 height 11
click at [379, 256] on button "Continue" at bounding box center [383, 259] width 27 height 10
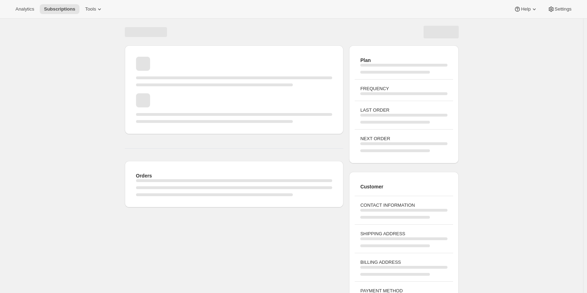
click at [393, 26] on div "Page loading" at bounding box center [292, 32] width 334 height 13
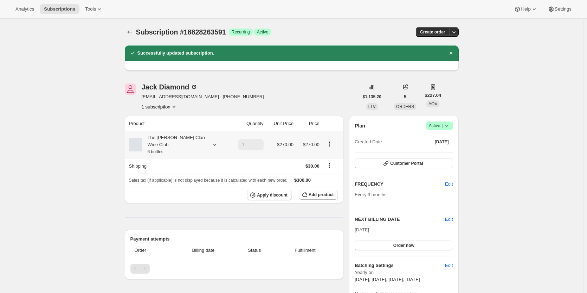
click at [202, 141] on div "The [PERSON_NAME] Clan Wine Club 6 bottles" at bounding box center [173, 144] width 63 height 21
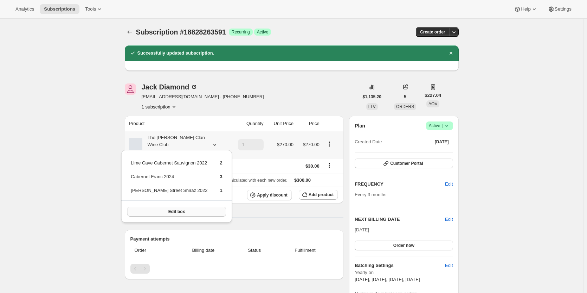
click at [176, 216] on button "Edit box" at bounding box center [176, 211] width 98 height 10
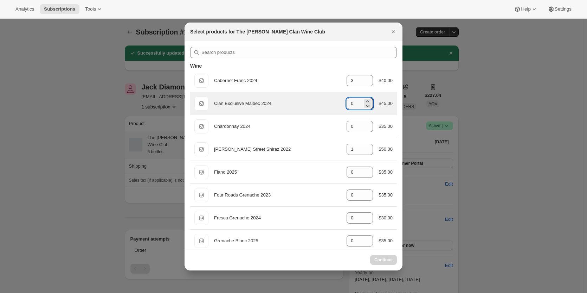
drag, startPoint x: 352, startPoint y: 102, endPoint x: 339, endPoint y: 102, distance: 13.0
click at [339, 102] on div "Default Title Clan Exclusive Malbec 2024 gid://shopify/ProductVariant/469140383…" at bounding box center [294, 103] width 198 height 14
type input "0"
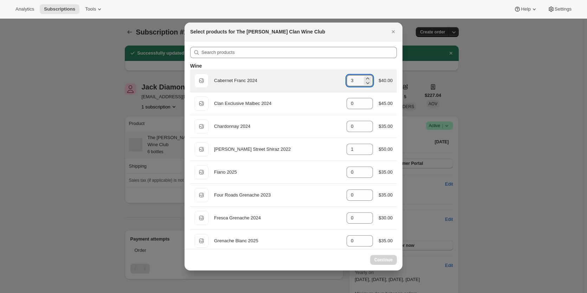
drag, startPoint x: 352, startPoint y: 79, endPoint x: 328, endPoint y: 77, distance: 24.4
click at [328, 77] on div "Default Title Cabernet Franc 2024 gid://shopify/ProductVariant/46914039546023 3…" at bounding box center [294, 81] width 198 height 14
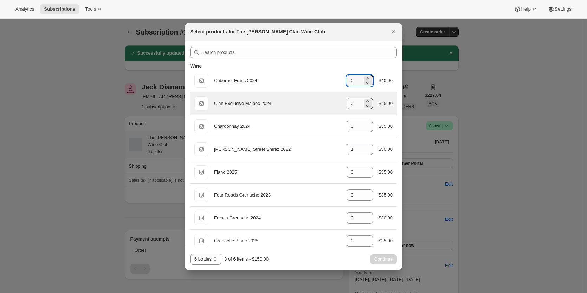
type input "0"
drag, startPoint x: 356, startPoint y: 105, endPoint x: 337, endPoint y: 106, distance: 19.7
click at [337, 106] on div "Default Title Clan Exclusive Malbec 2024 gid://shopify/ProductVariant/469140383…" at bounding box center [294, 103] width 198 height 14
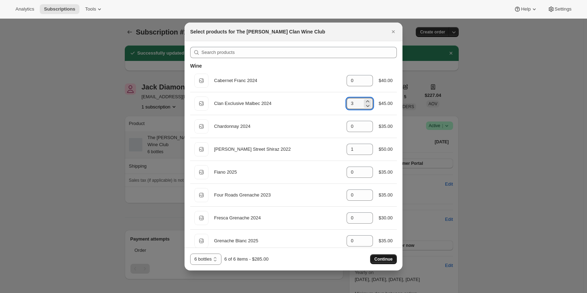
type input "3"
click at [381, 256] on button "Continue" at bounding box center [383, 259] width 27 height 10
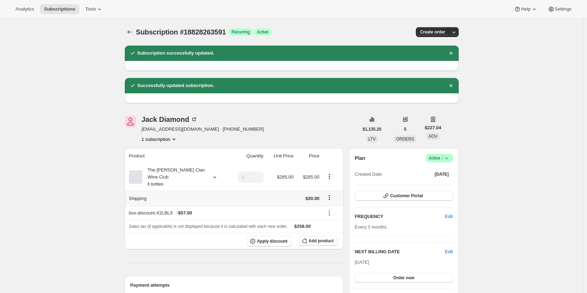
click at [329, 194] on icon "Shipping actions" at bounding box center [329, 197] width 7 height 7
click at [325, 205] on span "Edit shipping rate" at bounding box center [330, 203] width 35 height 5
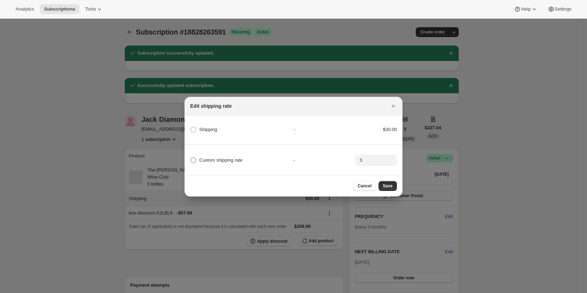
click at [221, 158] on span "Custom shipping rate" at bounding box center [220, 159] width 43 height 5
click at [191, 158] on input "Custom shipping rate" at bounding box center [191, 157] width 0 height 0
radio input "true"
click at [375, 157] on input ":rmh:" at bounding box center [376, 159] width 22 height 11
type input "0.00"
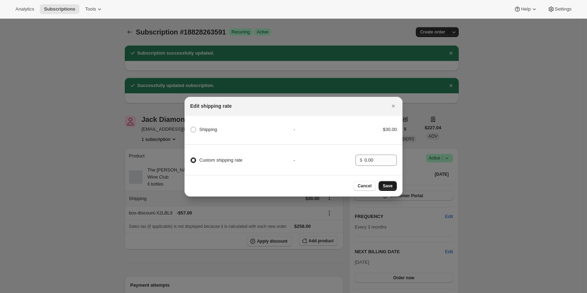
click at [388, 189] on span "Save" at bounding box center [388, 186] width 10 height 6
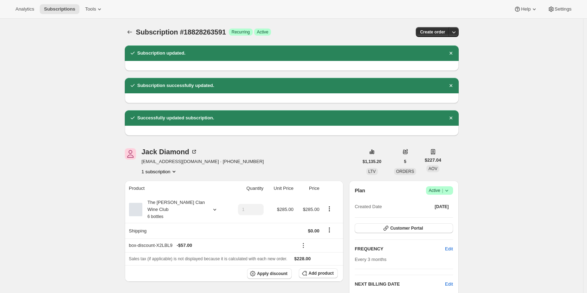
scroll to position [35, 0]
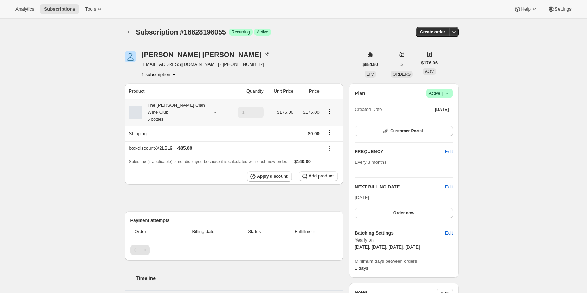
click at [180, 106] on div "The [PERSON_NAME] Clan Wine Club 6 bottles" at bounding box center [173, 112] width 63 height 21
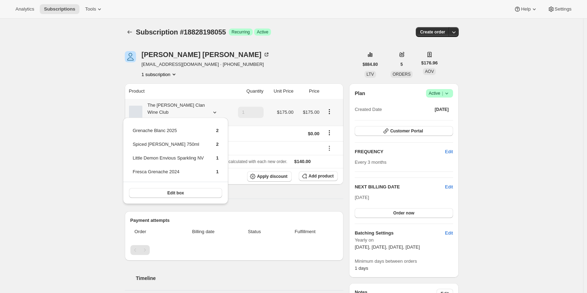
click at [180, 106] on div "The [PERSON_NAME] Clan Wine Club 6 bottles" at bounding box center [173, 112] width 63 height 21
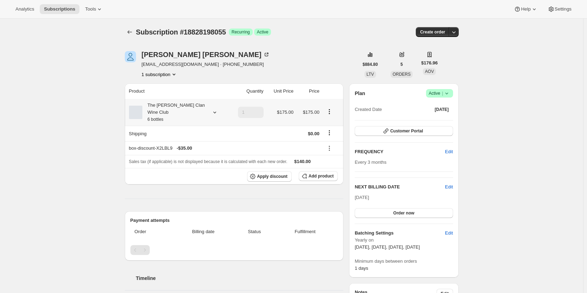
click at [180, 106] on div "The [PERSON_NAME] Clan Wine Club 6 bottles" at bounding box center [173, 112] width 63 height 21
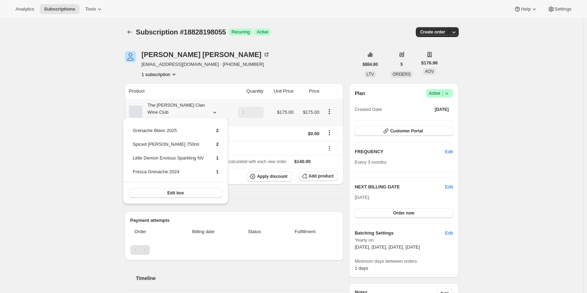
click at [180, 106] on div "The [PERSON_NAME] Clan Wine Club 6 bottles" at bounding box center [173, 112] width 63 height 21
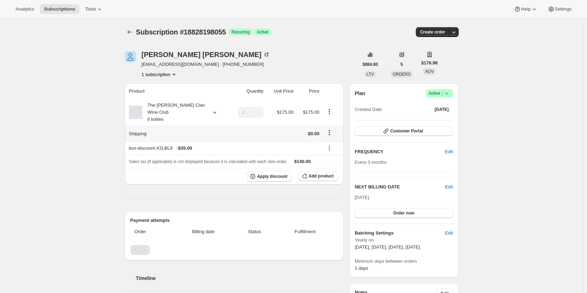
click at [330, 129] on icon "Shipping actions" at bounding box center [329, 132] width 7 height 7
click at [330, 139] on span "Edit shipping rate" at bounding box center [330, 138] width 35 height 5
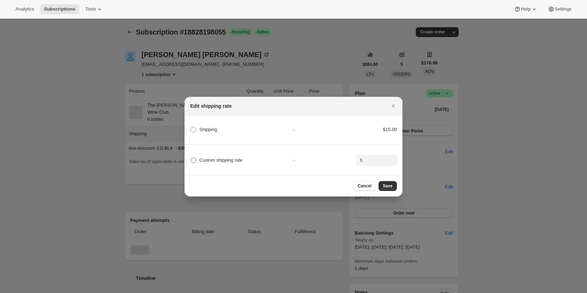
click at [211, 157] on span "Custom shipping rate" at bounding box center [220, 159] width 43 height 5
click at [191, 157] on input "Custom shipping rate" at bounding box center [191, 157] width 0 height 0
radio input "true"
click at [374, 162] on input ":r2s:" at bounding box center [376, 159] width 22 height 11
type input "15.00"
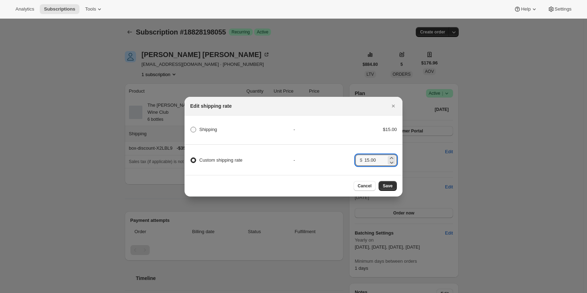
click at [196, 127] on span ":r2s:" at bounding box center [194, 130] width 6 height 6
click at [191, 127] on input "Shipping" at bounding box center [191, 127] width 0 height 0
radio input "true"
radio input "false"
click at [389, 187] on span "Save" at bounding box center [388, 186] width 10 height 6
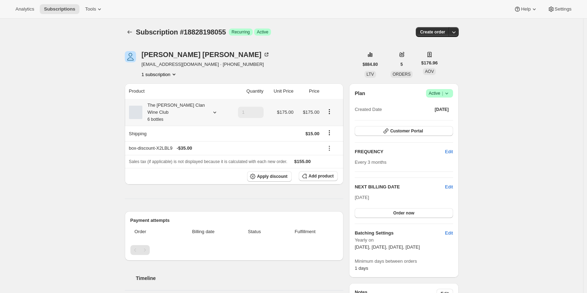
click at [182, 107] on div "The [PERSON_NAME] Clan Wine Club 6 bottles" at bounding box center [173, 112] width 63 height 21
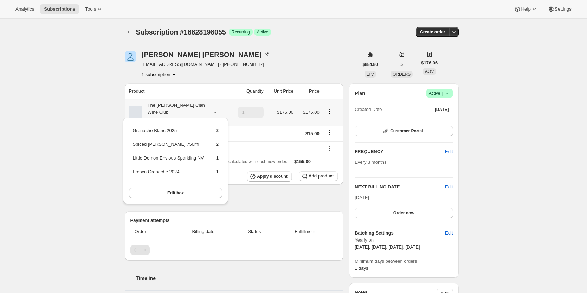
click at [182, 107] on div "The [PERSON_NAME] Clan Wine Club 6 bottles" at bounding box center [173, 112] width 63 height 21
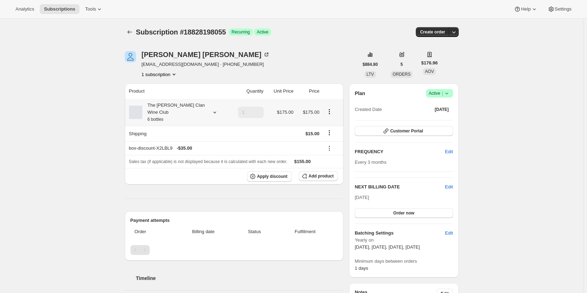
click at [182, 104] on div "The [PERSON_NAME] Clan Wine Club 6 bottles" at bounding box center [173, 112] width 63 height 21
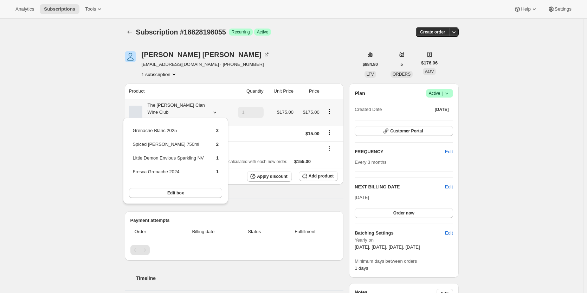
click at [182, 104] on div "The [PERSON_NAME] Clan Wine Club 6 bottles" at bounding box center [173, 112] width 63 height 21
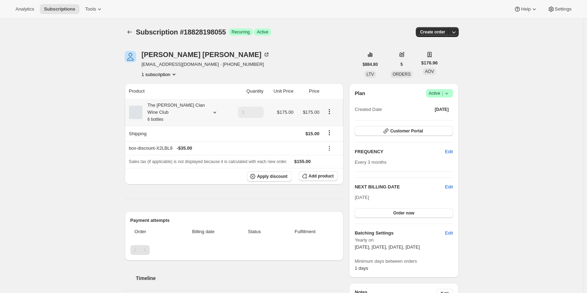
click at [163, 105] on div "The [PERSON_NAME] Clan Wine Club 6 bottles" at bounding box center [173, 112] width 63 height 21
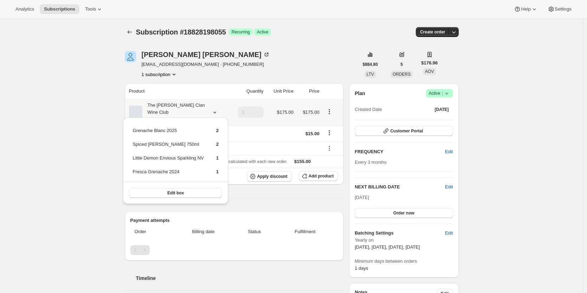
click at [163, 105] on div "The Maxwell Clan Wine Club 6 bottles" at bounding box center [173, 112] width 63 height 21
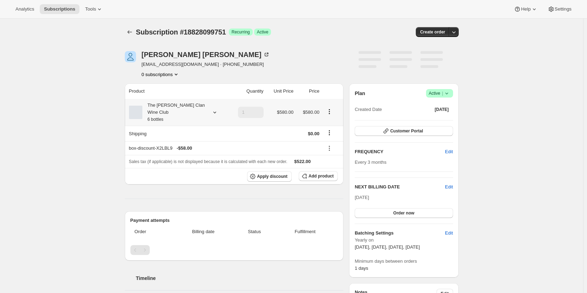
click at [171, 106] on div "The [PERSON_NAME] Clan Wine Club 6 bottles" at bounding box center [173, 112] width 63 height 21
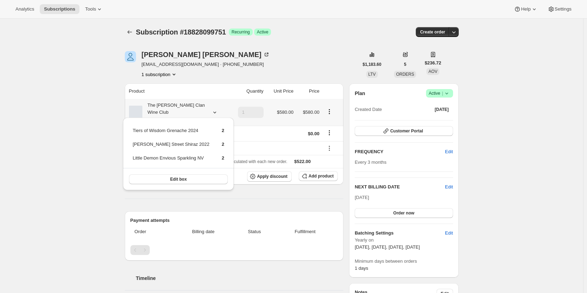
click at [171, 106] on div "The [PERSON_NAME] Clan Wine Club 6 bottles" at bounding box center [173, 112] width 63 height 21
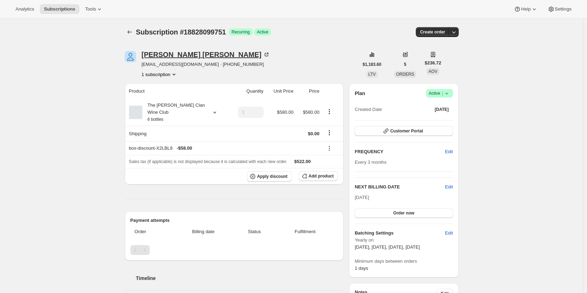
click at [263, 54] on icon at bounding box center [266, 54] width 7 height 7
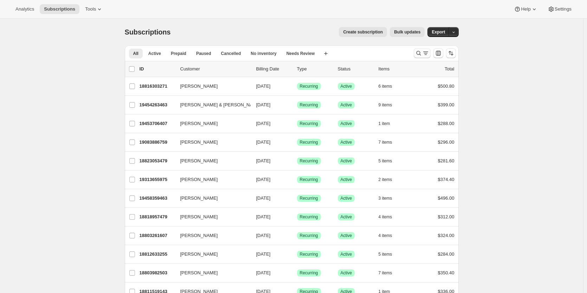
click at [417, 50] on icon "Search and filter results" at bounding box center [418, 53] width 7 height 7
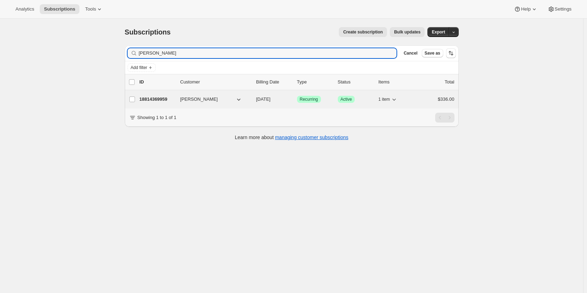
type input "anthea moseley"
click at [157, 101] on p "18814369959" at bounding box center [157, 99] width 35 height 7
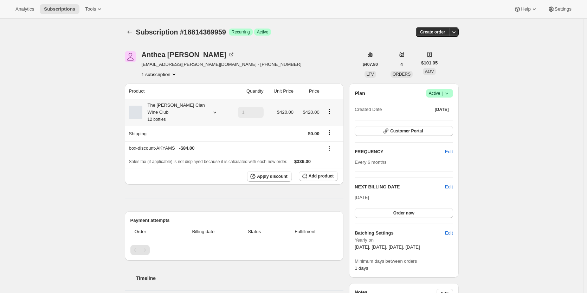
click at [187, 104] on div "The Maxwell Clan Wine Club 12 bottles" at bounding box center [173, 112] width 63 height 21
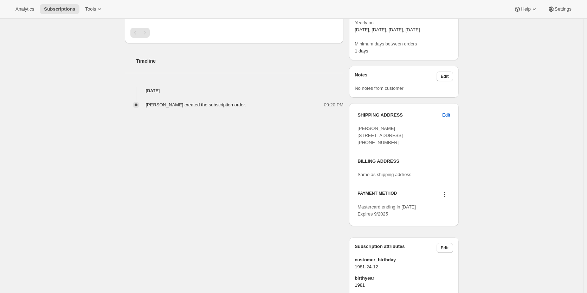
scroll to position [281, 0]
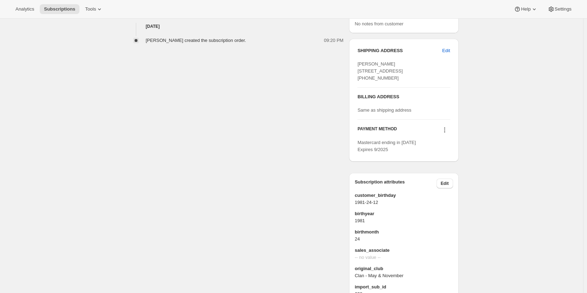
click at [441, 134] on button at bounding box center [444, 130] width 11 height 8
click at [445, 133] on icon at bounding box center [444, 129] width 7 height 7
click at [432, 156] on span "Send link to update card" at bounding box center [446, 156] width 49 height 5
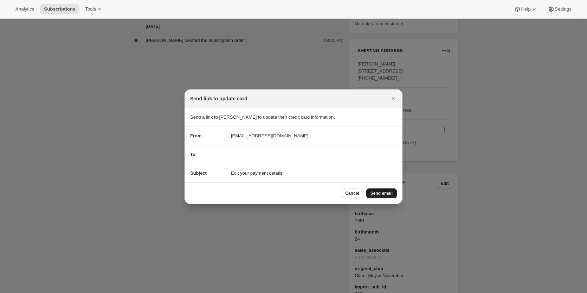
click at [384, 191] on span "Send email" at bounding box center [382, 193] width 22 height 6
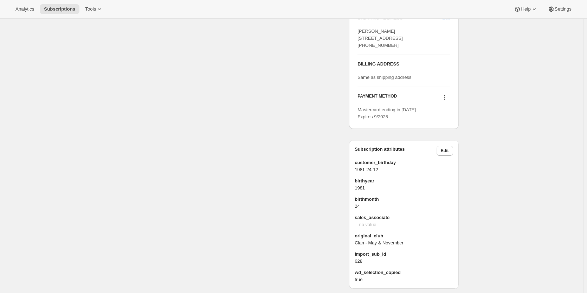
scroll to position [377, 0]
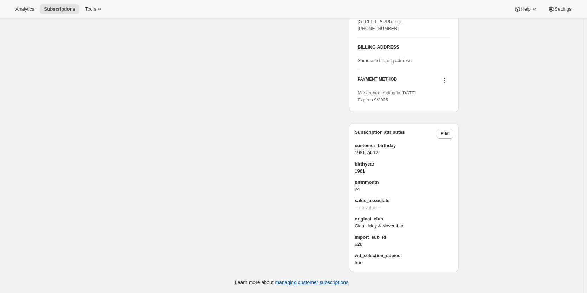
click at [446, 82] on icon at bounding box center [444, 80] width 7 height 7
click at [392, 104] on div "SHIPPING ADDRESS Edit Anthea Moseley 2/4 Helenslea Avenue Brooklyn Park SA, 503…" at bounding box center [403, 50] width 109 height 123
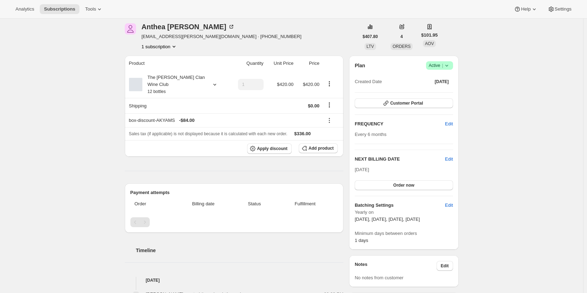
scroll to position [0, 0]
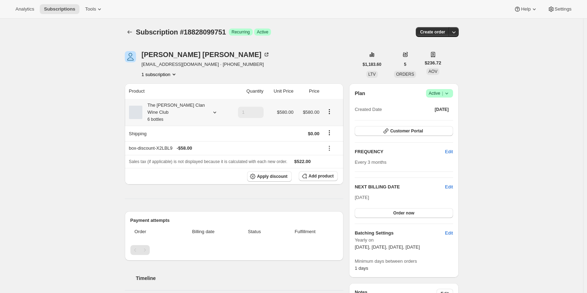
click at [154, 117] on small "6 bottles" at bounding box center [156, 119] width 16 height 5
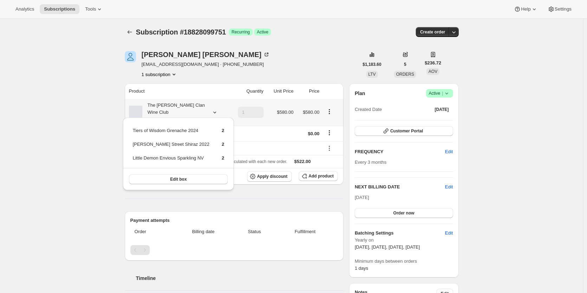
click at [154, 117] on small "6 bottles" at bounding box center [156, 119] width 16 height 5
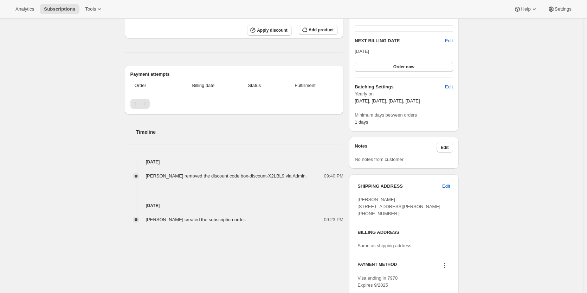
scroll to position [176, 0]
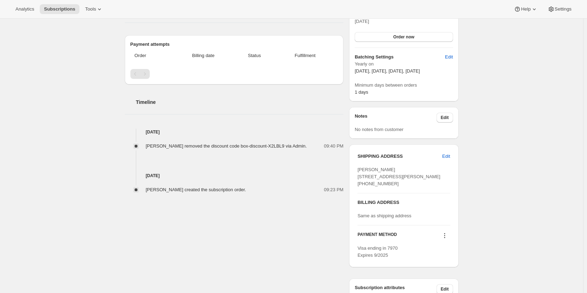
click at [447, 239] on icon at bounding box center [444, 235] width 7 height 7
click at [437, 211] on span "Send link to update card" at bounding box center [446, 211] width 49 height 5
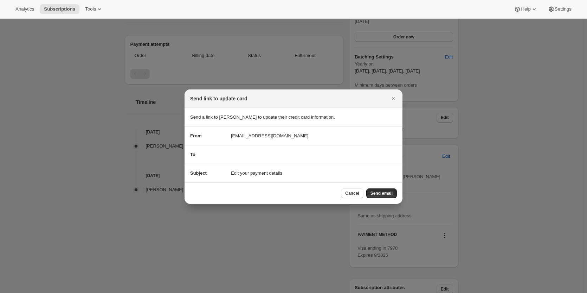
click at [391, 194] on span "Send email" at bounding box center [382, 193] width 22 height 6
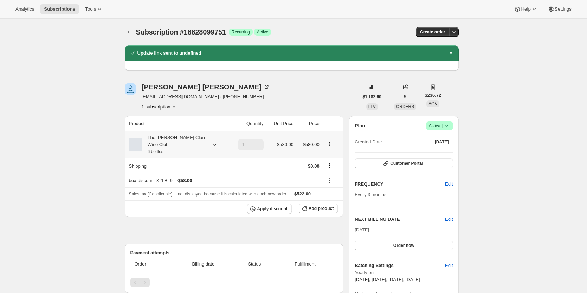
click at [187, 140] on div "The [PERSON_NAME] Clan Wine Club 6 bottles" at bounding box center [173, 144] width 63 height 21
click at [185, 147] on div "The [PERSON_NAME] Clan Wine Club 6 bottles" at bounding box center [173, 144] width 63 height 21
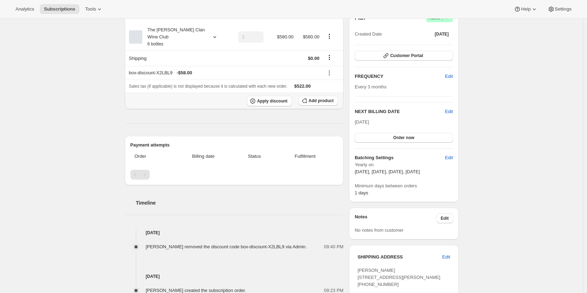
scroll to position [95, 0]
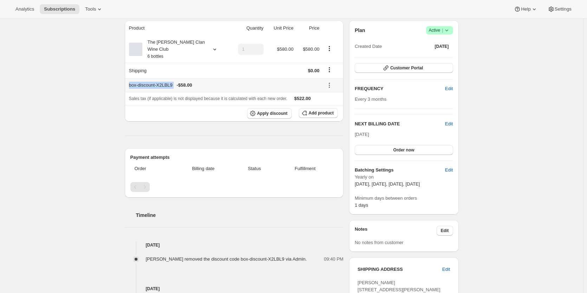
drag, startPoint x: 176, startPoint y: 76, endPoint x: 132, endPoint y: 80, distance: 44.9
click at [132, 82] on div "box-discount-X2LBL9 - $58.00" at bounding box center [224, 85] width 191 height 7
copy div "box-discount-X2LBL9"
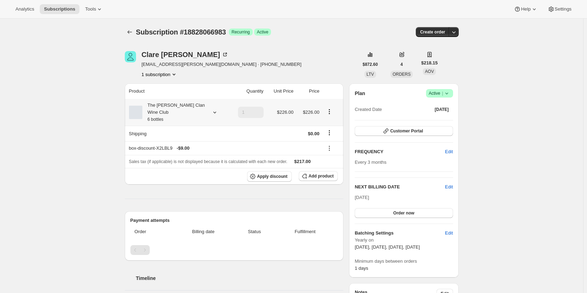
click at [192, 111] on div "The [PERSON_NAME] Clan Wine Club 6 bottles" at bounding box center [173, 112] width 63 height 21
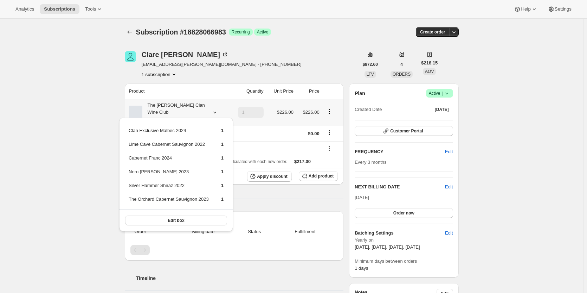
click at [192, 111] on div "The [PERSON_NAME] Clan Wine Club 6 bottles" at bounding box center [173, 112] width 63 height 21
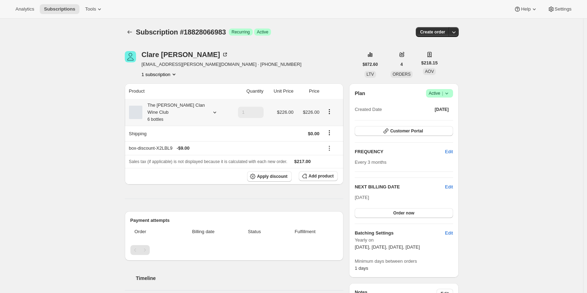
click at [182, 104] on div "The [PERSON_NAME] Clan Wine Club 6 bottles" at bounding box center [173, 112] width 63 height 21
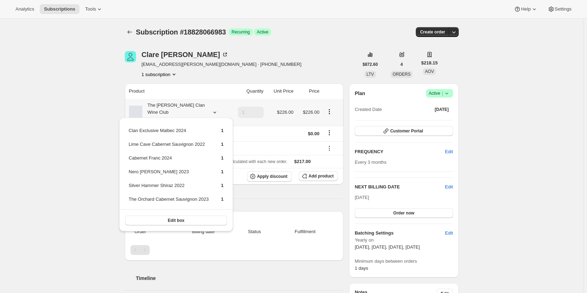
click at [182, 104] on div "The [PERSON_NAME] Clan Wine Club 6 bottles" at bounding box center [173, 112] width 63 height 21
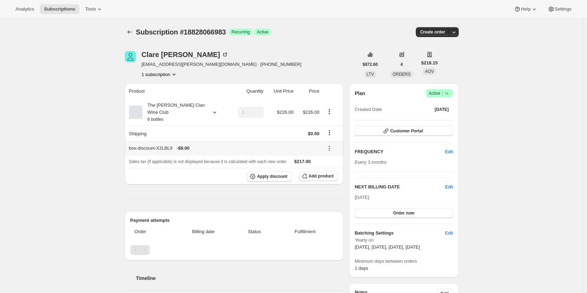
click at [330, 149] on icon at bounding box center [329, 149] width 1 height 1
click at [192, 105] on div "The [PERSON_NAME] Clan Wine Club 6 bottles" at bounding box center [173, 112] width 63 height 21
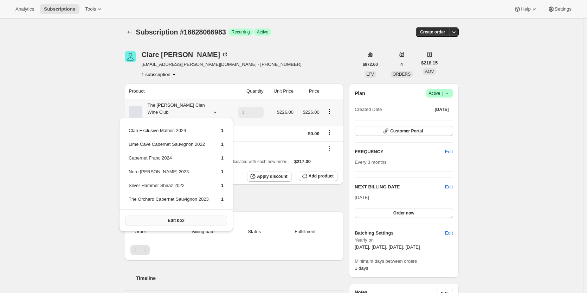
click at [192, 219] on button "Edit box" at bounding box center [176, 220] width 102 height 10
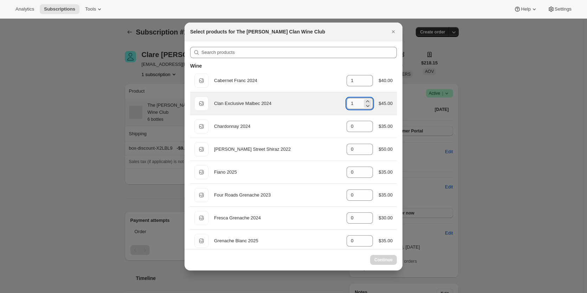
click at [354, 103] on input "1" at bounding box center [355, 103] width 16 height 11
drag, startPoint x: 354, startPoint y: 103, endPoint x: 300, endPoint y: 101, distance: 53.9
click at [300, 101] on div "Default Title Clan Exclusive Malbec 2024 gid://shopify/ProductVariant/469140383…" at bounding box center [294, 103] width 198 height 14
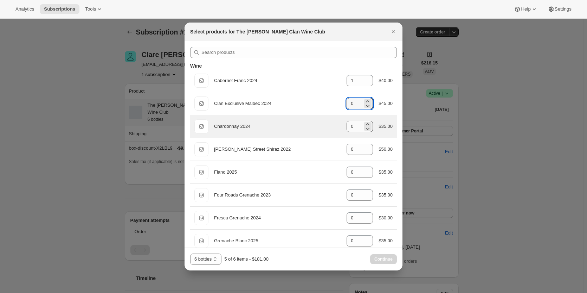
type input "0"
drag, startPoint x: 351, startPoint y: 123, endPoint x: 334, endPoint y: 119, distance: 17.4
click at [334, 119] on div "Default Title Chardonnay 2024 gid://shopify/ProductVariant/46914040299687 0 $35…" at bounding box center [294, 126] width 198 height 14
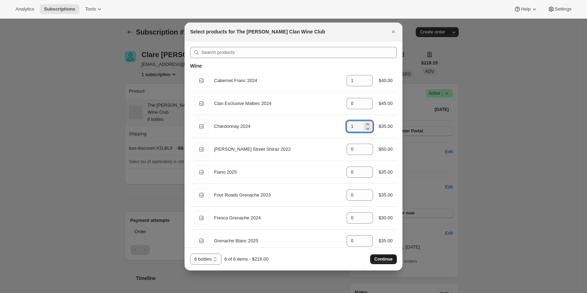
type input "1"
click at [379, 257] on span "Continue" at bounding box center [384, 259] width 18 height 6
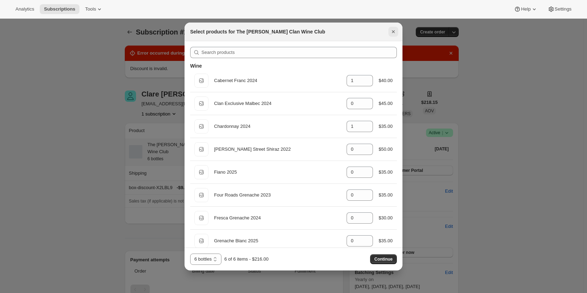
click at [394, 28] on icon "Close" at bounding box center [393, 31] width 7 height 7
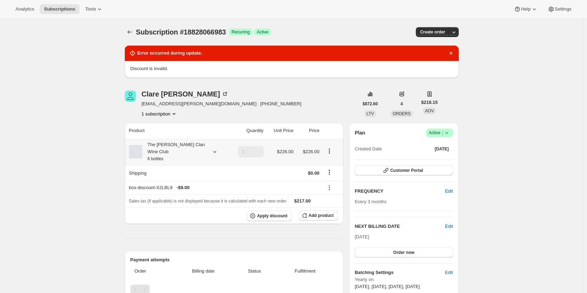
click at [210, 144] on div "The [PERSON_NAME] Clan Wine Club 6 bottles" at bounding box center [177, 151] width 97 height 21
click at [214, 148] on icon at bounding box center [214, 151] width 7 height 7
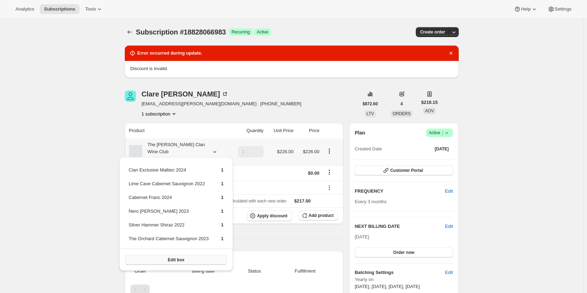
click at [185, 260] on button "Edit box" at bounding box center [176, 260] width 102 height 10
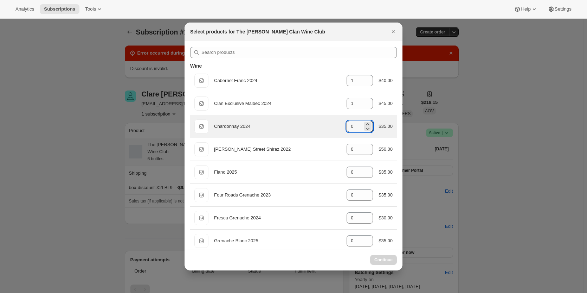
drag, startPoint x: 354, startPoint y: 125, endPoint x: 322, endPoint y: 125, distance: 32.0
click at [322, 125] on div "Default Title Chardonnay 2024 gid://shopify/ProductVariant/46914040299687 0 $35…" at bounding box center [294, 126] width 198 height 14
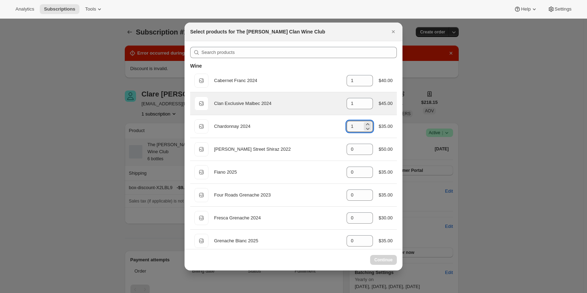
type input "0"
drag, startPoint x: 352, startPoint y: 104, endPoint x: 342, endPoint y: 103, distance: 9.9
click at [342, 103] on div "Default Title Clan Exclusive Malbec 2024 gid://shopify/ProductVariant/469140383…" at bounding box center [294, 103] width 198 height 14
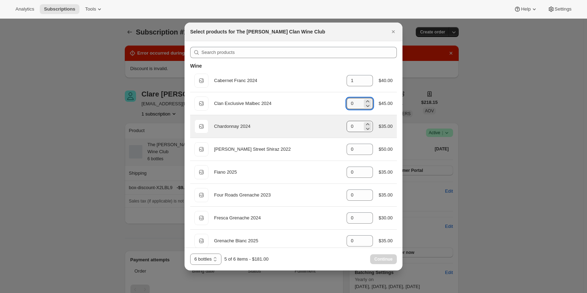
type input "0"
drag, startPoint x: 356, startPoint y: 127, endPoint x: 333, endPoint y: 121, distance: 23.1
click at [333, 121] on div "Default Title Chardonnay 2024 gid://shopify/ProductVariant/46914040299687 0 $35…" at bounding box center [294, 126] width 198 height 14
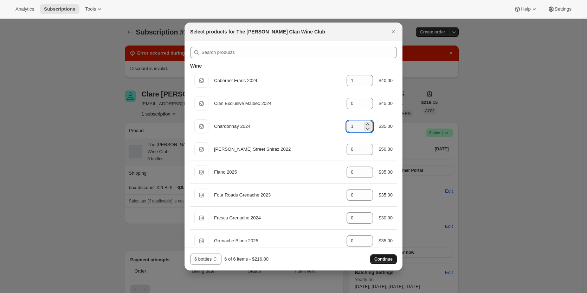
type input "1"
click at [387, 257] on span "Continue" at bounding box center [384, 259] width 18 height 6
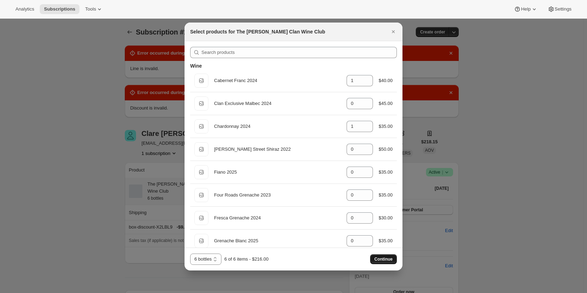
click at [383, 260] on span "Continue" at bounding box center [384, 259] width 18 height 6
click at [392, 31] on icon "Close" at bounding box center [393, 31] width 7 height 7
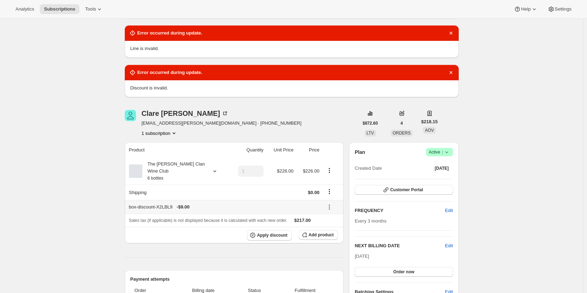
scroll to position [70, 0]
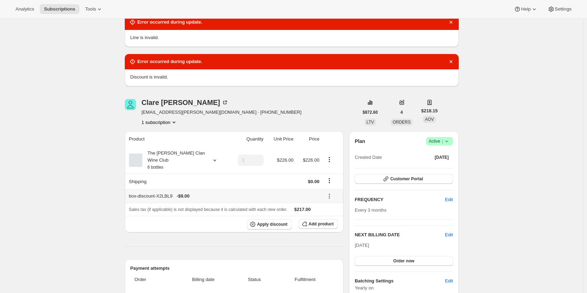
click at [163, 192] on div "box-discount-X2LBL9 - $9.00" at bounding box center [224, 195] width 191 height 7
click at [165, 192] on div "box-discount-X2LBL9 - $9.00" at bounding box center [224, 195] width 191 height 7
click at [333, 192] on icon at bounding box center [329, 195] width 7 height 7
click at [330, 202] on span "Edit" at bounding box center [329, 201] width 8 height 5
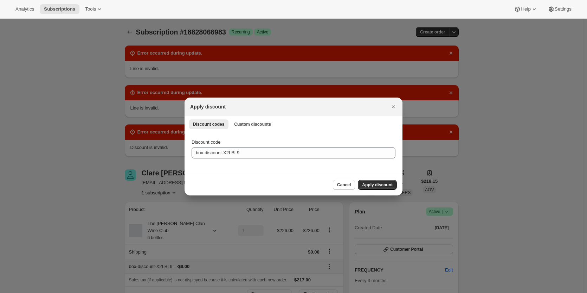
scroll to position [0, 0]
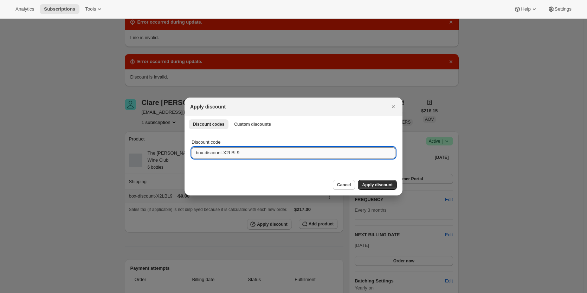
click at [262, 152] on input "box-discount-X2LBL9" at bounding box center [294, 152] width 204 height 11
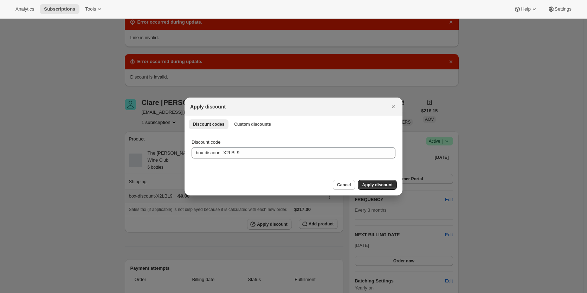
drag, startPoint x: 383, startPoint y: 185, endPoint x: 229, endPoint y: 113, distance: 169.9
click at [229, 113] on div "Apply discount Discount codes Custom discounts More views Discount codes Custom…" at bounding box center [294, 146] width 218 height 98
click at [236, 121] on span "Custom discounts" at bounding box center [252, 124] width 37 height 6
select select "indefinitely"
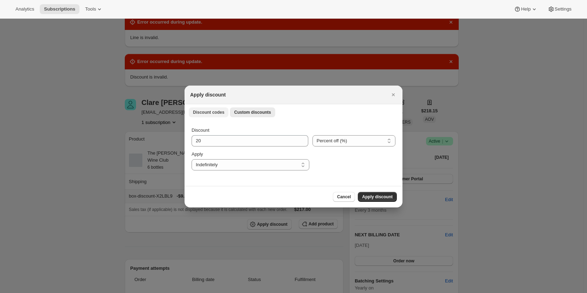
click at [204, 110] on span "Discount codes" at bounding box center [208, 112] width 31 height 6
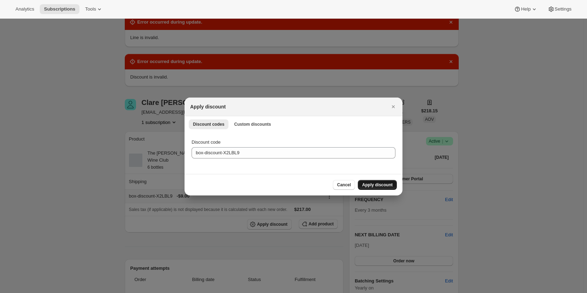
click at [372, 181] on button "Apply discount" at bounding box center [377, 185] width 39 height 10
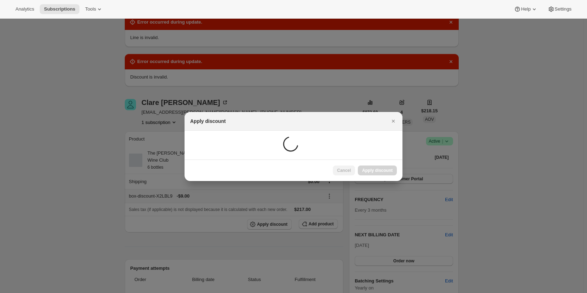
scroll to position [103, 0]
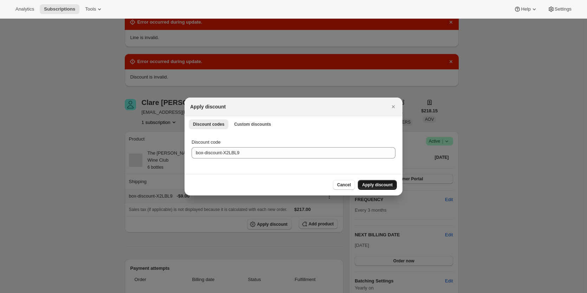
click at [382, 183] on span "Apply discount" at bounding box center [377, 185] width 31 height 6
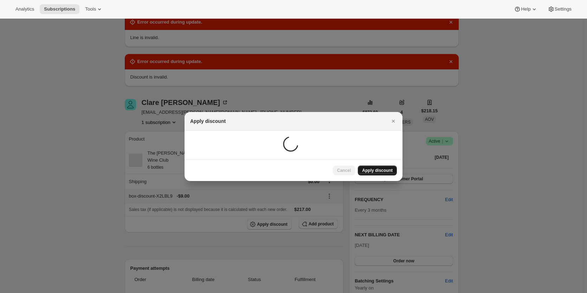
scroll to position [135, 0]
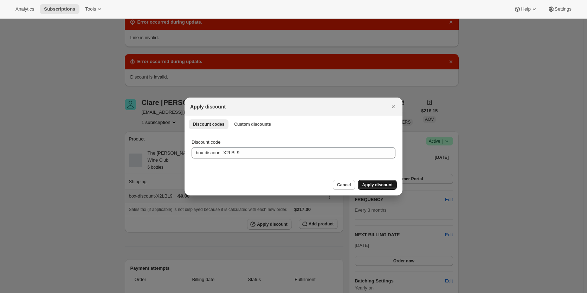
click at [379, 188] on button "Apply discount" at bounding box center [377, 185] width 39 height 10
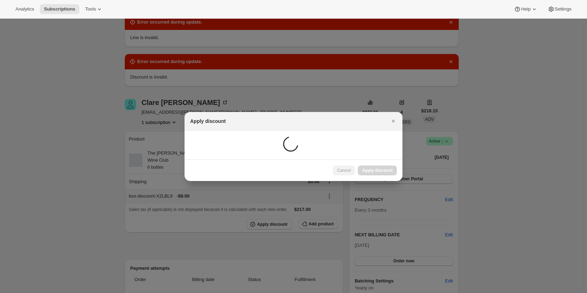
scroll to position [167, 0]
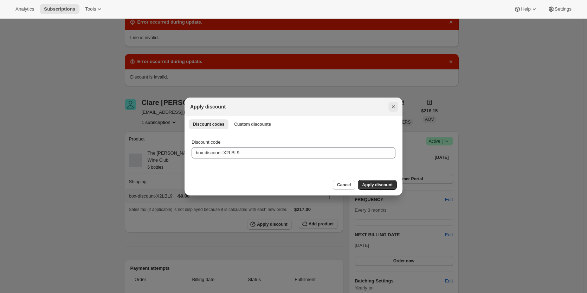
click at [396, 105] on icon "Close" at bounding box center [393, 106] width 7 height 7
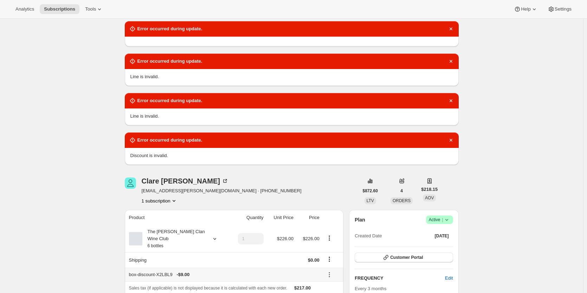
scroll to position [106, 0]
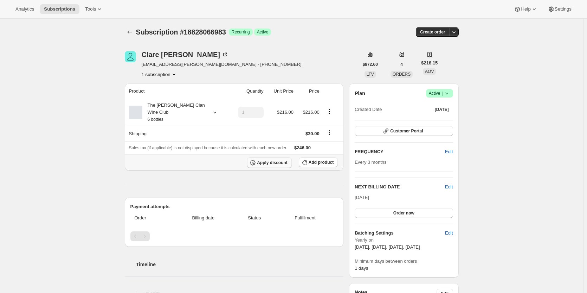
click at [256, 159] on icon "button" at bounding box center [252, 162] width 7 height 7
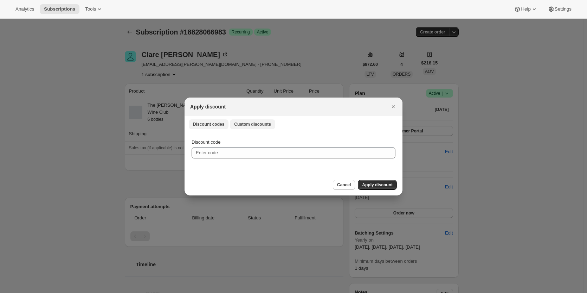
click at [233, 122] on button "Custom discounts" at bounding box center [252, 124] width 45 height 10
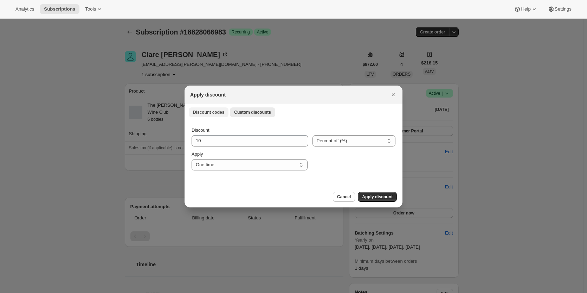
click at [201, 109] on button "Discount codes" at bounding box center [209, 112] width 40 height 10
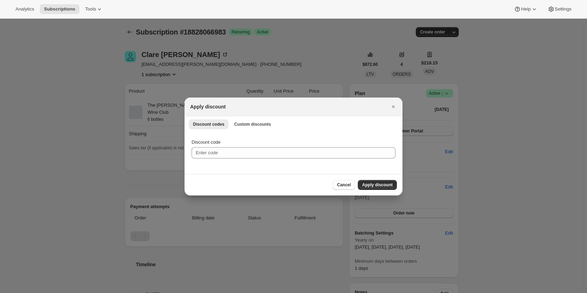
click at [386, 105] on div "Apply discount" at bounding box center [293, 106] width 207 height 7
click at [389, 106] on div "Apply discount" at bounding box center [293, 106] width 207 height 7
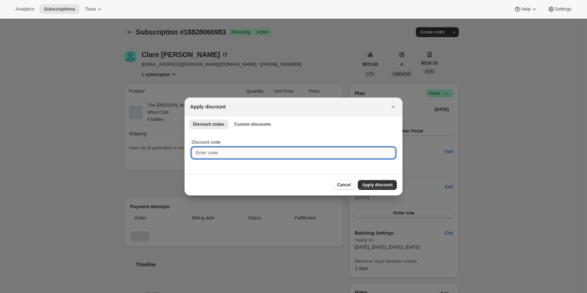
click at [224, 154] on input "Discount code" at bounding box center [294, 152] width 204 height 11
paste input "box-discount-X2LBL9"
type input "box-discount-X2LBL9"
click at [377, 184] on span "Apply discount" at bounding box center [377, 185] width 31 height 6
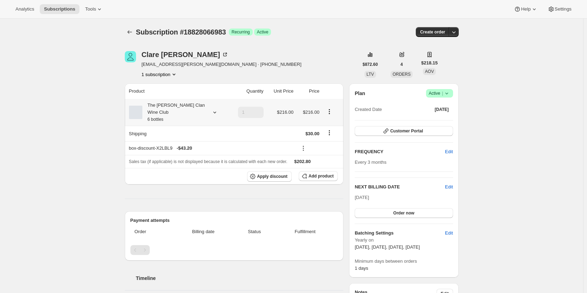
click at [186, 104] on div "The [PERSON_NAME] Clan Wine Club 6 bottles" at bounding box center [173, 112] width 63 height 21
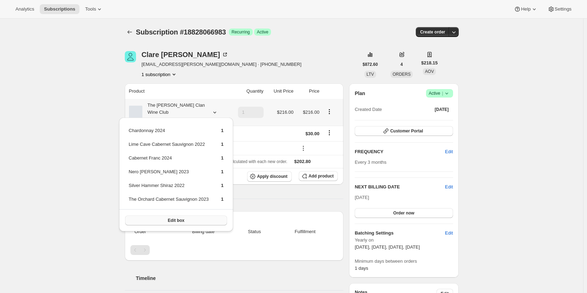
click at [176, 219] on span "Edit box" at bounding box center [176, 220] width 17 height 6
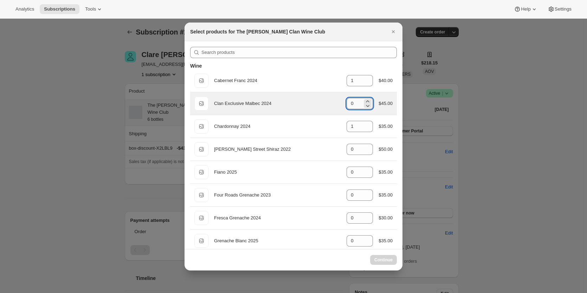
drag, startPoint x: 353, startPoint y: 104, endPoint x: 344, endPoint y: 103, distance: 8.9
click at [347, 103] on input "0" at bounding box center [355, 103] width 16 height 11
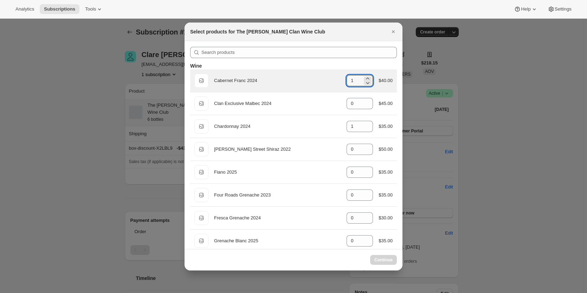
click at [339, 78] on div "Default Title Cabernet Franc 2024 gid://shopify/ProductVariant/46914039546023 1…" at bounding box center [294, 81] width 198 height 14
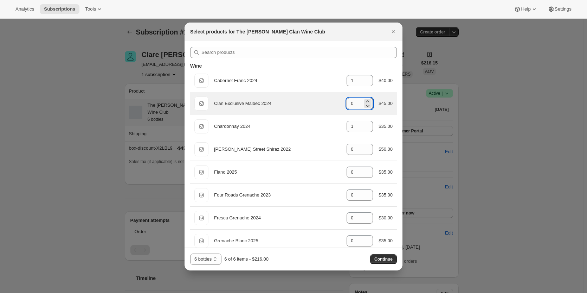
click at [354, 105] on input "0" at bounding box center [355, 103] width 16 height 11
drag, startPoint x: 350, startPoint y: 106, endPoint x: 344, endPoint y: 108, distance: 5.7
click at [347, 104] on input "0" at bounding box center [355, 103] width 16 height 11
type input "0"
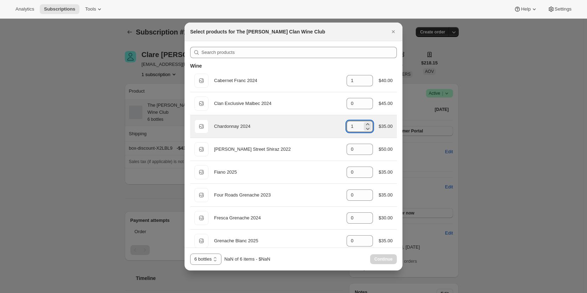
drag, startPoint x: 351, startPoint y: 128, endPoint x: 342, endPoint y: 128, distance: 9.2
click at [342, 128] on div "Default Title Chardonnay 2024 gid://shopify/ProductVariant/46914040299687 1 $35…" at bounding box center [294, 126] width 198 height 14
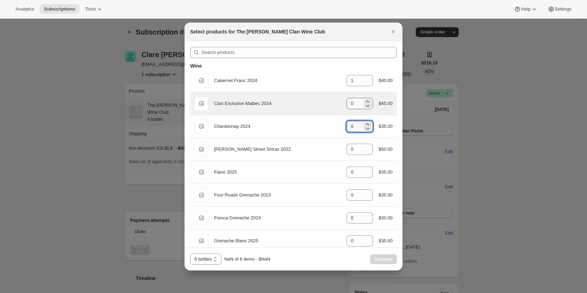
type input "0"
drag, startPoint x: 354, startPoint y: 103, endPoint x: 326, endPoint y: 102, distance: 27.4
click at [326, 102] on div "Default Title Clan Exclusive Malbec 2024 gid://shopify/ProductVariant/469140383…" at bounding box center [294, 103] width 198 height 14
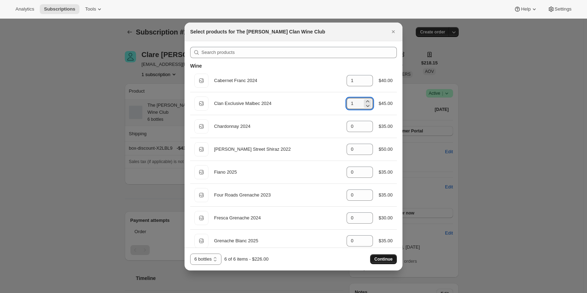
type input "1"
click at [379, 259] on span "Continue" at bounding box center [384, 259] width 18 height 6
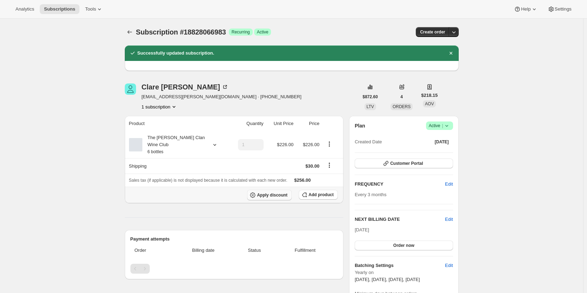
click at [284, 192] on span "Apply discount" at bounding box center [272, 195] width 31 height 6
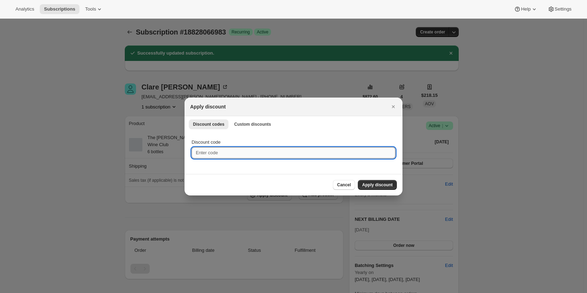
click at [245, 153] on input "Discount code" at bounding box center [294, 152] width 204 height 11
paste input "box-discount-X2LBL9"
type input "box-discount-X2LBL9"
click at [367, 182] on button "Apply discount" at bounding box center [377, 185] width 39 height 10
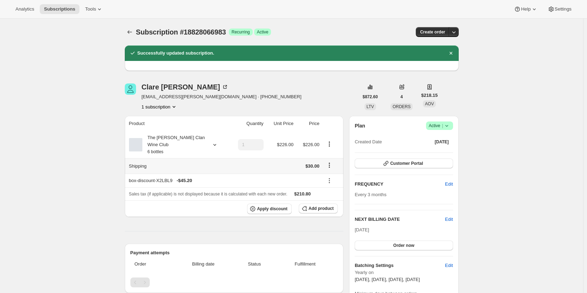
click at [330, 165] on icon "Shipping actions" at bounding box center [329, 165] width 1 height 1
click at [330, 170] on span "Edit shipping rate" at bounding box center [330, 171] width 35 height 5
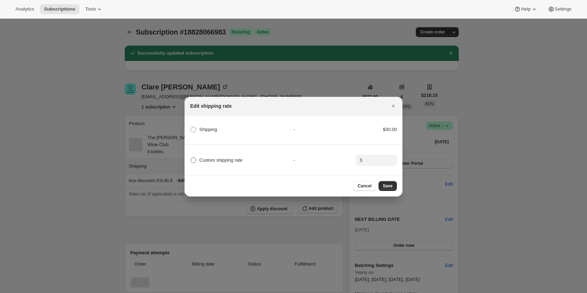
click at [216, 159] on span "Custom shipping rate" at bounding box center [220, 159] width 43 height 5
click at [191, 158] on input "Custom shipping rate" at bounding box center [191, 157] width 0 height 0
radio input "true"
click at [390, 159] on icon ":rda:" at bounding box center [391, 162] width 7 height 7
type input "0"
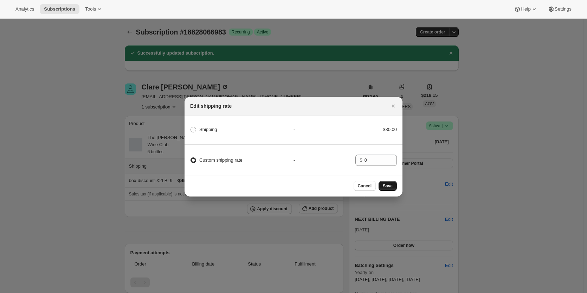
click at [385, 186] on span "Save" at bounding box center [388, 186] width 10 height 6
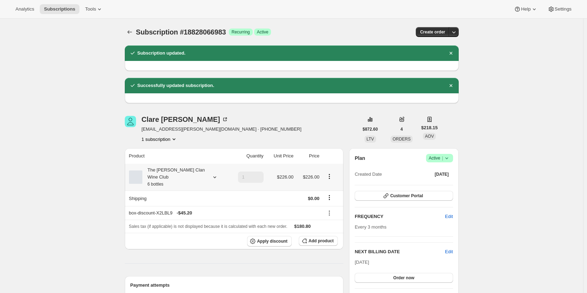
click at [203, 172] on div "The [PERSON_NAME] Clan Wine Club 6 bottles" at bounding box center [173, 176] width 63 height 21
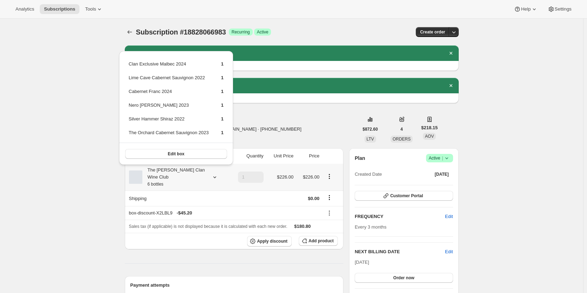
click at [203, 172] on div "The [PERSON_NAME] Clan Wine Club 6 bottles" at bounding box center [173, 176] width 63 height 21
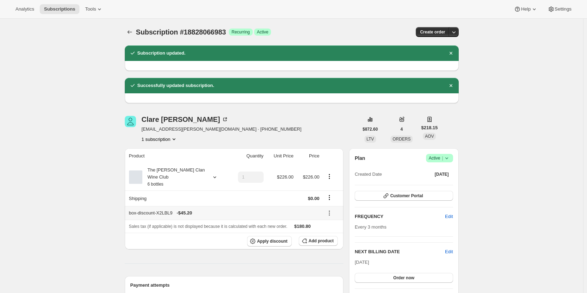
click at [161, 209] on div "box-discount-X2LBL9 - $45.20" at bounding box center [224, 212] width 191 height 7
click at [152, 182] on th "The [PERSON_NAME] Clan Wine Club 6 bottles" at bounding box center [177, 177] width 104 height 27
click at [154, 182] on small "6 bottles" at bounding box center [156, 184] width 16 height 5
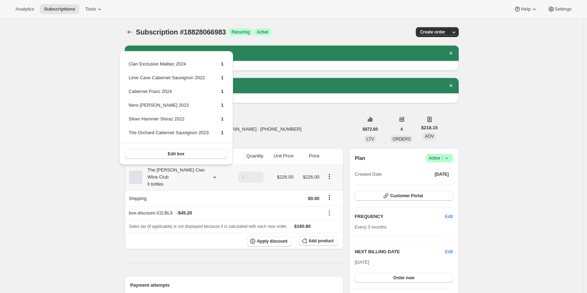
click at [154, 182] on small "6 bottles" at bounding box center [156, 184] width 16 height 5
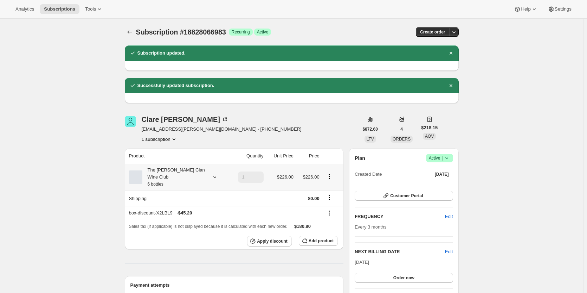
click at [177, 175] on div "The [PERSON_NAME] Clan Wine Club 6 bottles" at bounding box center [173, 176] width 63 height 21
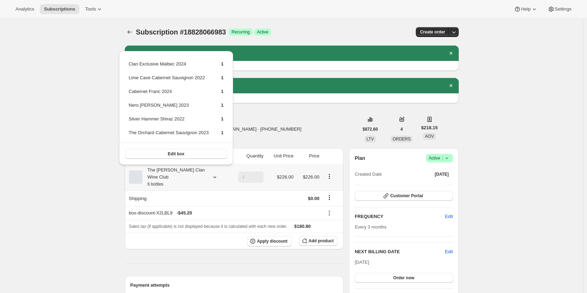
click at [177, 175] on div "The [PERSON_NAME] Clan Wine Club 6 bottles" at bounding box center [173, 176] width 63 height 21
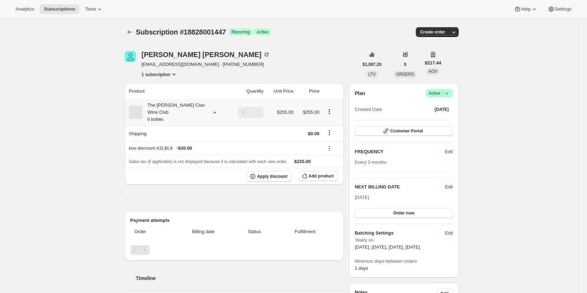
click at [170, 110] on div "The [PERSON_NAME] Clan Wine Club 6 bottles" at bounding box center [173, 112] width 63 height 21
click at [173, 104] on div "The [PERSON_NAME] Clan Wine Club 6 bottles" at bounding box center [173, 112] width 63 height 21
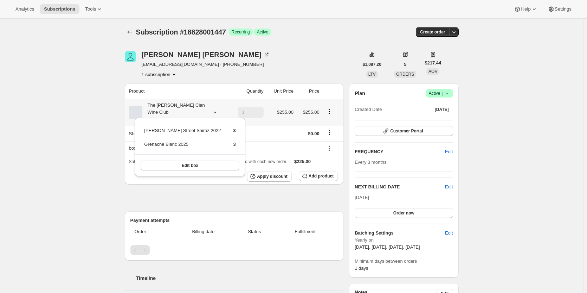
click at [173, 104] on div "The [PERSON_NAME] Clan Wine Club 6 bottles" at bounding box center [173, 112] width 63 height 21
click at [183, 103] on div "The [PERSON_NAME] Clan Wine Club 6 bottles" at bounding box center [173, 112] width 63 height 21
click at [184, 103] on div "The [PERSON_NAME] Clan Wine Club 6 bottles" at bounding box center [173, 112] width 63 height 21
click at [195, 102] on div "The [PERSON_NAME] Clan Wine Club 6 bottles" at bounding box center [173, 112] width 63 height 21
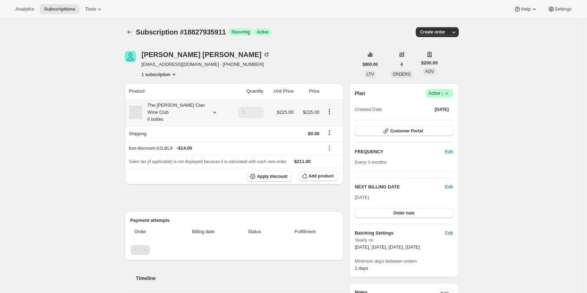
click at [160, 102] on div "The [PERSON_NAME] Clan Wine Club 6 bottles" at bounding box center [173, 112] width 63 height 21
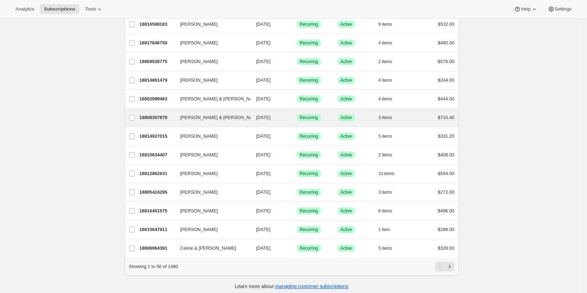
scroll to position [761, 0]
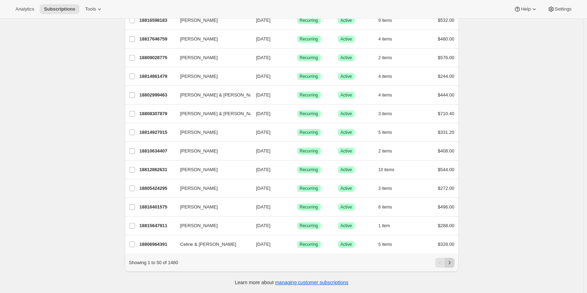
click at [453, 264] on icon "Next" at bounding box center [449, 262] width 7 height 7
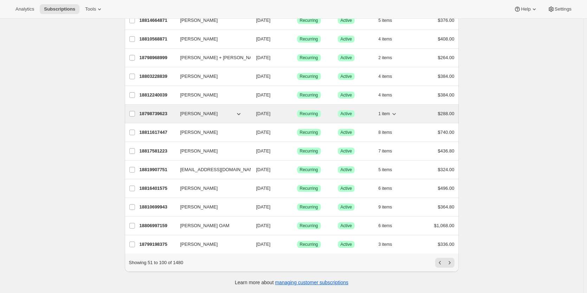
click at [164, 110] on p "18798739623" at bounding box center [157, 113] width 35 height 7
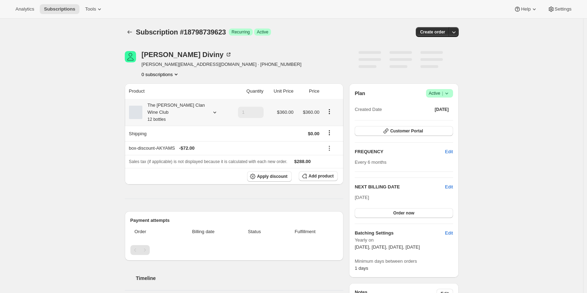
click at [152, 117] on small "12 bottles" at bounding box center [157, 119] width 18 height 5
click at [153, 117] on small "12 bottles" at bounding box center [157, 119] width 18 height 5
click at [165, 117] on small "12 bottles" at bounding box center [157, 119] width 18 height 5
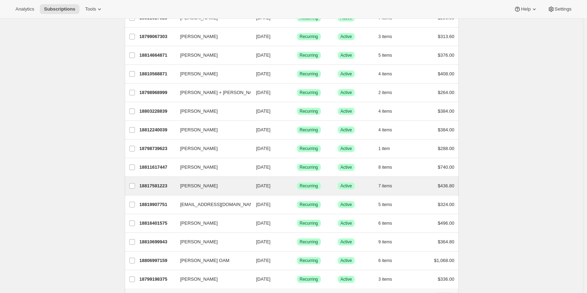
scroll to position [761, 0]
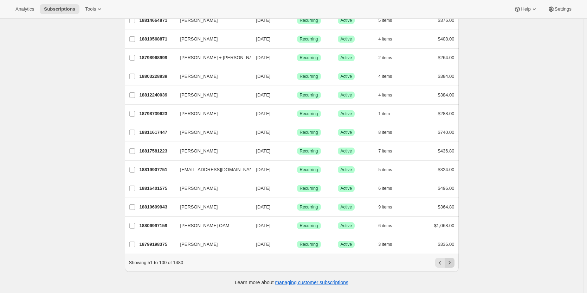
click at [450, 262] on icon "Next" at bounding box center [449, 262] width 7 height 7
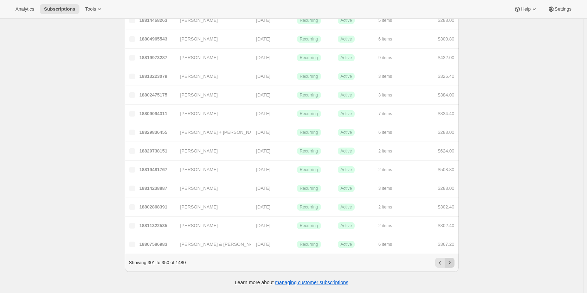
click at [450, 262] on icon "Next" at bounding box center [449, 262] width 7 height 7
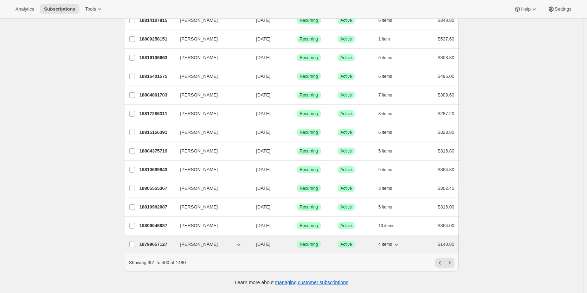
click at [149, 241] on p "18799657127" at bounding box center [157, 244] width 35 height 7
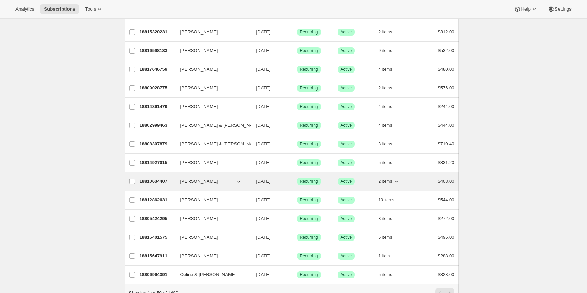
scroll to position [761, 0]
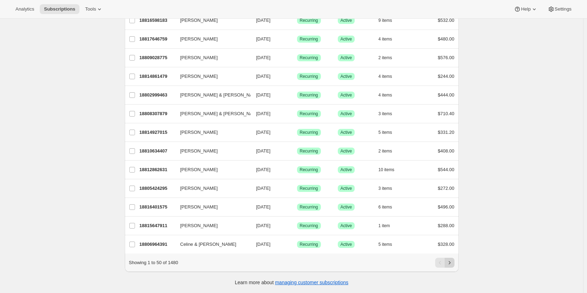
click at [449, 262] on icon "Next" at bounding box center [449, 262] width 7 height 7
click at [448, 262] on icon "Next" at bounding box center [449, 262] width 7 height 7
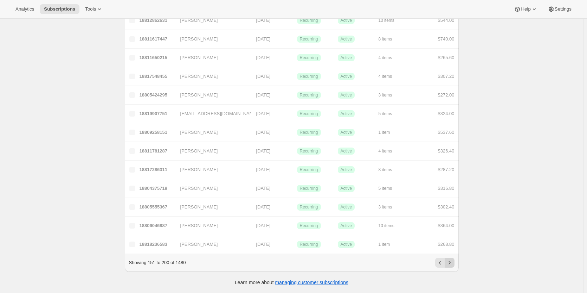
click at [448, 262] on icon "Next" at bounding box center [449, 262] width 7 height 7
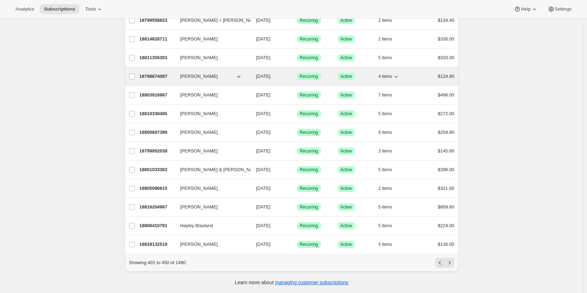
click at [168, 73] on p "18798674087" at bounding box center [157, 76] width 35 height 7
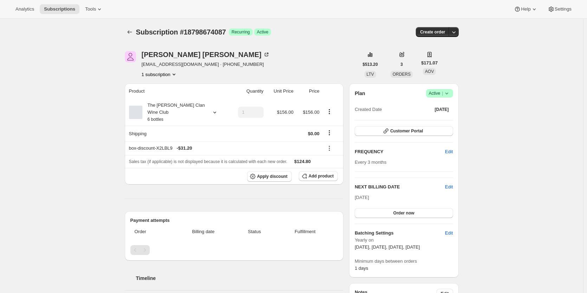
click at [173, 111] on div "The [PERSON_NAME] Clan Wine Club 6 bottles" at bounding box center [173, 112] width 63 height 21
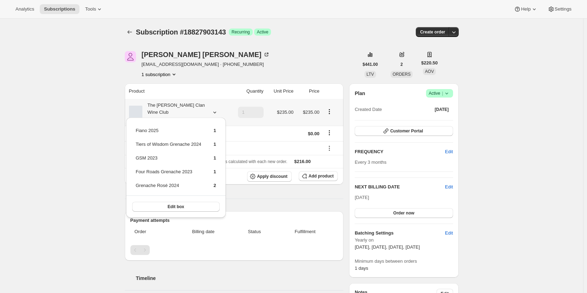
click at [173, 111] on div "The [PERSON_NAME] Clan Wine Club 6 bottles" at bounding box center [173, 112] width 63 height 21
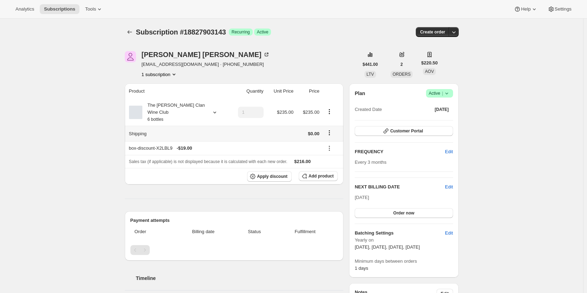
click at [171, 110] on div "The [PERSON_NAME] Clan Wine Club 6 bottles" at bounding box center [173, 112] width 63 height 21
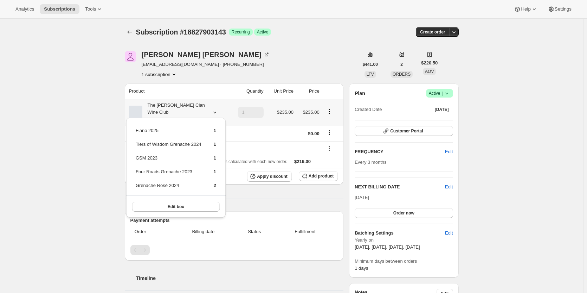
click at [171, 110] on div "The [PERSON_NAME] Clan Wine Club 6 bottles" at bounding box center [173, 112] width 63 height 21
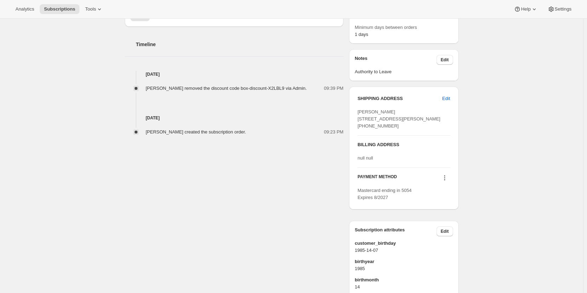
scroll to position [246, 0]
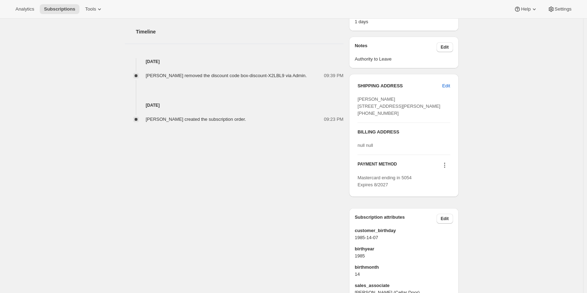
click at [445, 166] on icon at bounding box center [444, 165] width 1 height 1
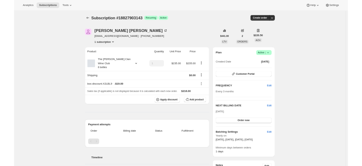
scroll to position [0, 0]
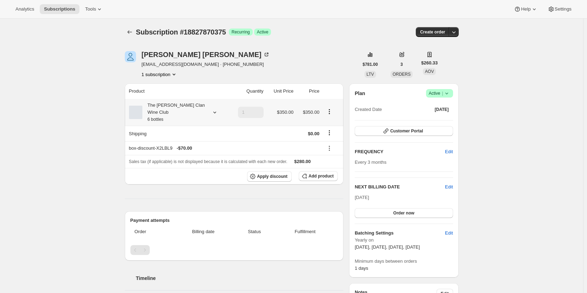
click at [176, 110] on div "The [PERSON_NAME] Clan Wine Club 6 bottles" at bounding box center [173, 112] width 63 height 21
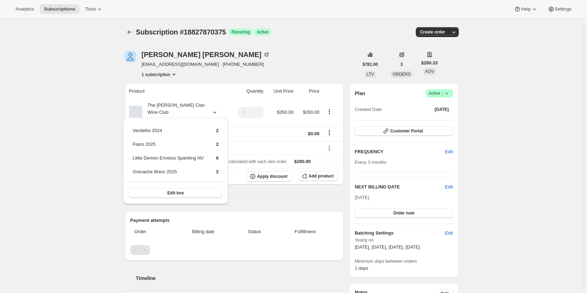
click at [262, 73] on div "[PERSON_NAME] [PERSON_NAME][EMAIL_ADDRESS][DOMAIN_NAME] · [PHONE_NUMBER] 1 subs…" at bounding box center [242, 64] width 234 height 27
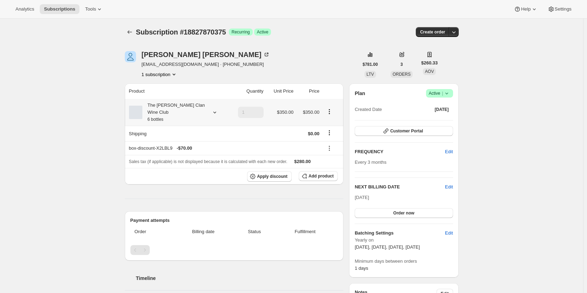
click at [191, 108] on div "The [PERSON_NAME] Clan Wine Club 6 bottles" at bounding box center [173, 112] width 63 height 21
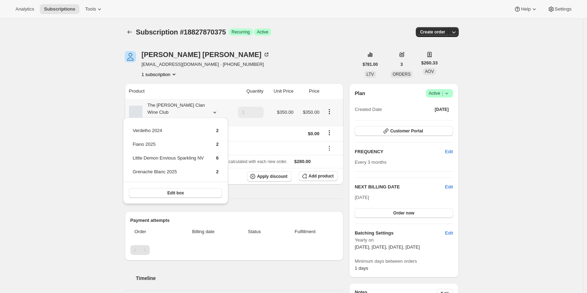
click at [191, 108] on div "The [PERSON_NAME] Clan Wine Club 6 bottles" at bounding box center [173, 112] width 63 height 21
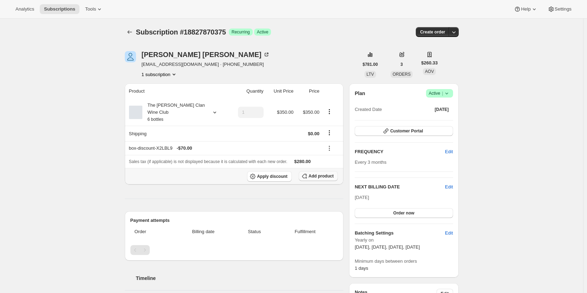
click at [325, 173] on span "Add product" at bounding box center [321, 176] width 25 height 6
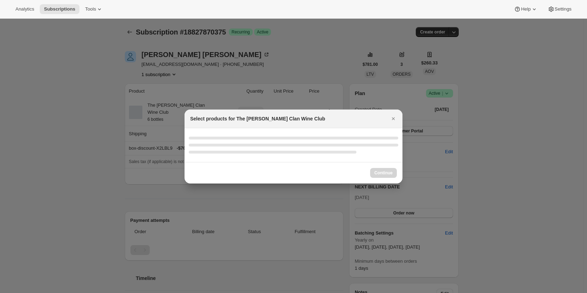
select select "gid://shopify/ProductVariant/46927751086247"
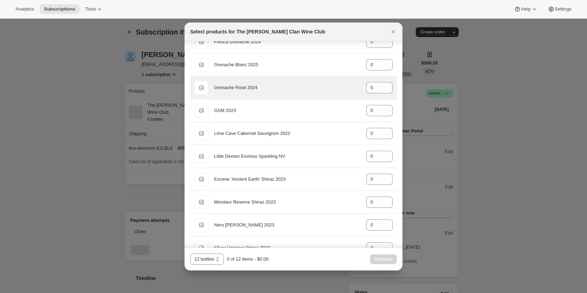
scroll to position [211, 0]
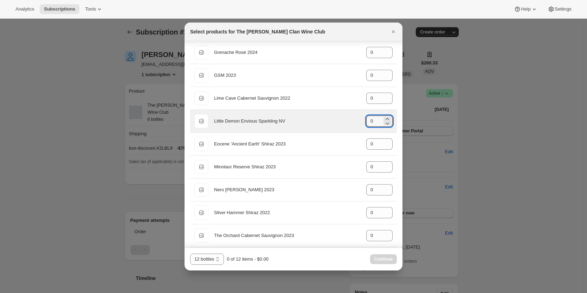
drag, startPoint x: 371, startPoint y: 119, endPoint x: 354, endPoint y: 115, distance: 18.0
click at [356, 119] on div "Default Title Little Demon Envious Sparkling NV gid://shopify/ProductVariant/46…" at bounding box center [294, 121] width 198 height 14
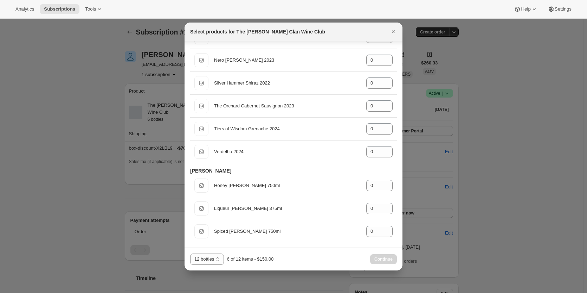
scroll to position [341, 0]
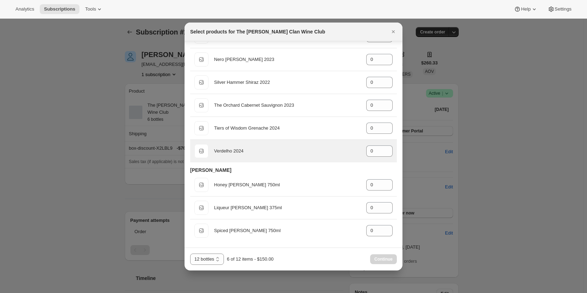
type input "6"
click at [357, 148] on div "Default Title Verdelho 2024 gid://shopify/ProductVariant/46914044756135 0" at bounding box center [294, 151] width 198 height 14
drag, startPoint x: 372, startPoint y: 148, endPoint x: 349, endPoint y: 144, distance: 22.9
click at [356, 151] on div "Default Title Verdelho 2024 gid://shopify/ProductVariant/46914044756135 0" at bounding box center [294, 151] width 198 height 14
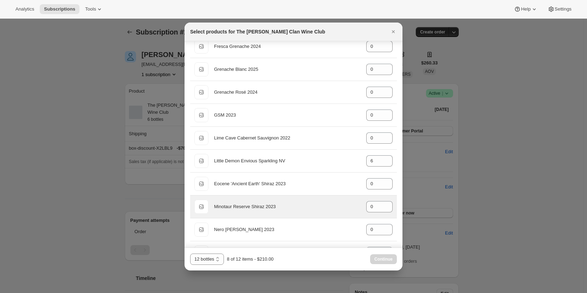
scroll to position [130, 0]
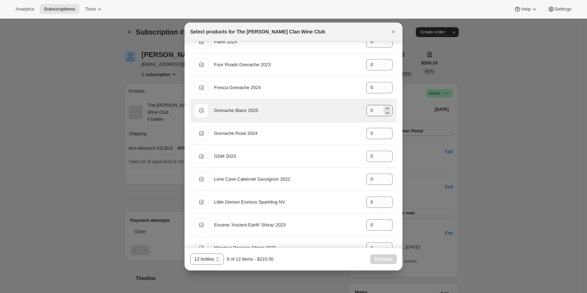
type input "2"
drag, startPoint x: 371, startPoint y: 110, endPoint x: 357, endPoint y: 107, distance: 14.8
click at [358, 108] on div "Default Title Grenache Blanc 2025 gid://shopify/ProductVariant/46914041970855 0" at bounding box center [294, 110] width 198 height 14
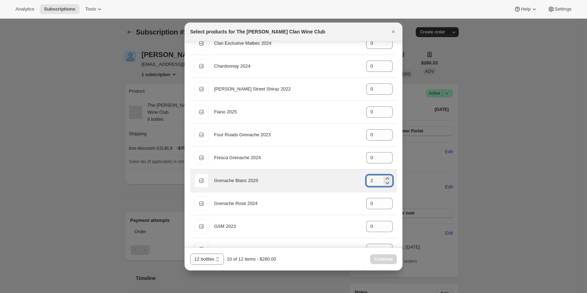
scroll to position [60, 0]
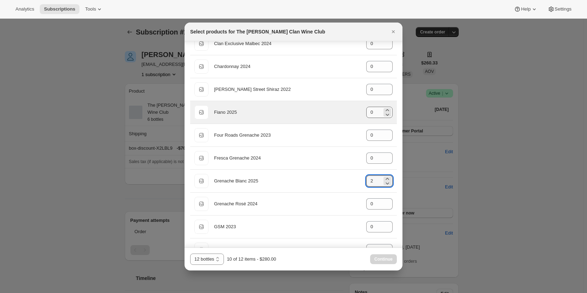
type input "2"
drag, startPoint x: 372, startPoint y: 113, endPoint x: 324, endPoint y: 103, distance: 48.7
click at [324, 103] on div "Default Title Fiano 2025 gid://shopify/ProductVariant/46914039808167 0" at bounding box center [293, 112] width 207 height 23
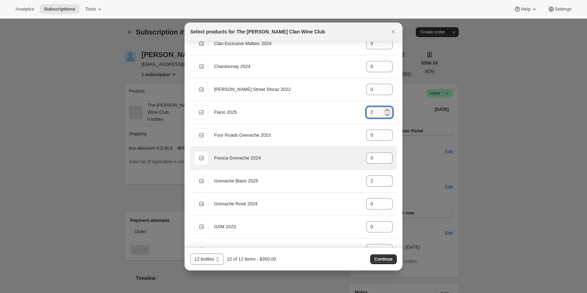
scroll to position [130, 0]
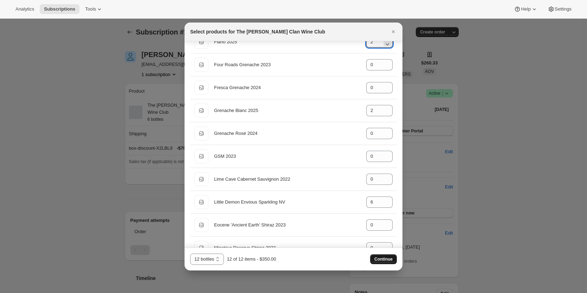
type input "2"
click at [387, 256] on button "Continue" at bounding box center [383, 259] width 27 height 10
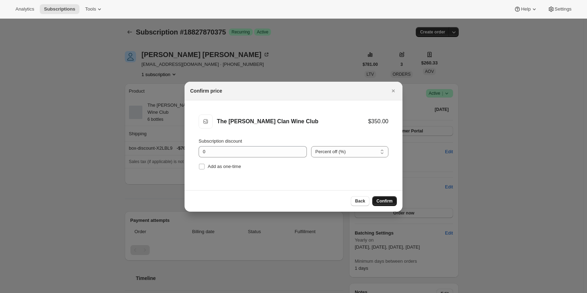
click at [382, 200] on span "Confirm" at bounding box center [385, 201] width 16 height 6
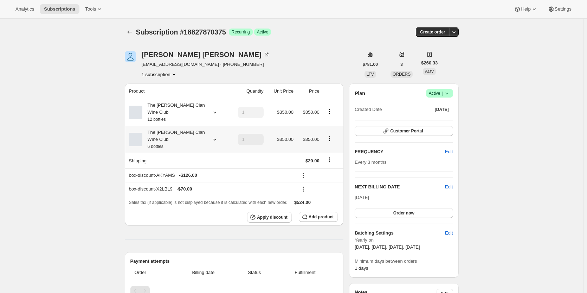
click at [330, 135] on icon "Product actions" at bounding box center [329, 138] width 7 height 7
click at [331, 157] on span "Remove" at bounding box center [331, 153] width 17 height 7
type input "0"
click at [330, 159] on icon "Shipping actions" at bounding box center [329, 159] width 1 height 1
click at [328, 160] on span "Edit shipping rate" at bounding box center [330, 159] width 35 height 5
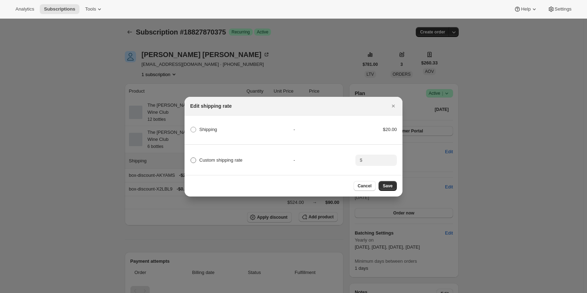
click at [231, 158] on span "Custom shipping rate" at bounding box center [220, 159] width 43 height 5
click at [191, 158] on input "Custom shipping rate" at bounding box center [191, 157] width 0 height 0
radio input "true"
click at [382, 157] on input ":r6r:" at bounding box center [376, 159] width 22 height 11
type input "0.00"
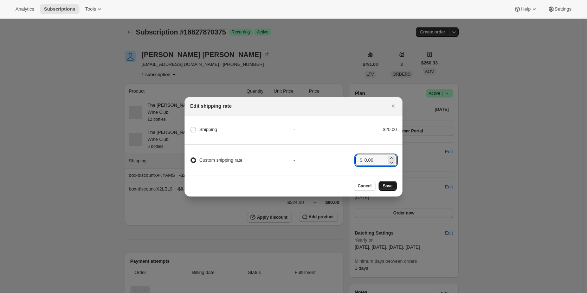
click at [391, 183] on button "Save" at bounding box center [388, 186] width 18 height 10
type input "1"
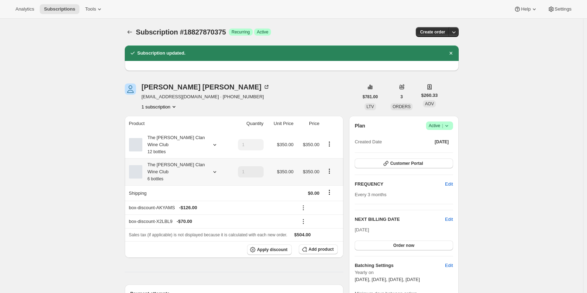
click at [330, 167] on icon "Product actions" at bounding box center [329, 170] width 7 height 7
drag, startPoint x: 327, startPoint y: 188, endPoint x: 324, endPoint y: 184, distance: 4.8
click at [326, 188] on span "Remove" at bounding box center [331, 185] width 17 height 5
type input "0"
click at [256, 98] on div "Irene Kaspar boegekaspar@gmail.com · +61402432889 1 subscription" at bounding box center [242, 96] width 234 height 27
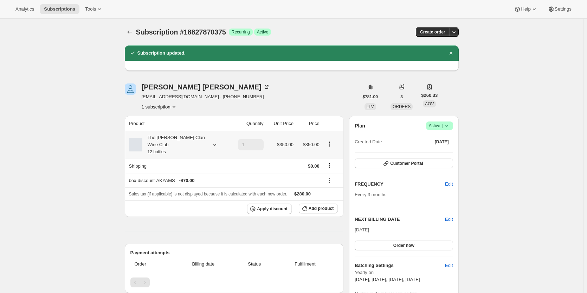
click at [178, 142] on div "The Maxwell Clan Wine Club 12 bottles" at bounding box center [173, 144] width 63 height 21
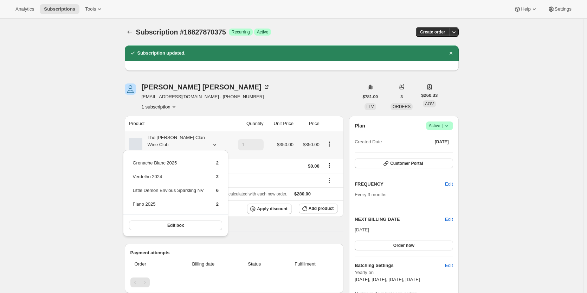
click at [178, 142] on div "The Maxwell Clan Wine Club 12 bottles" at bounding box center [173, 144] width 63 height 21
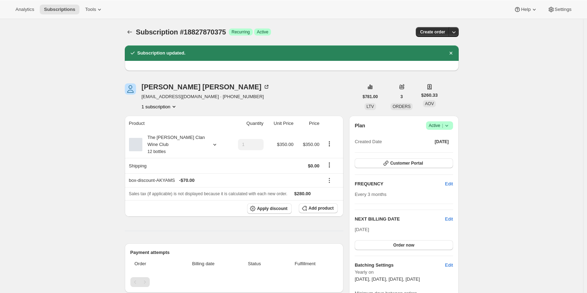
scroll to position [0, 0]
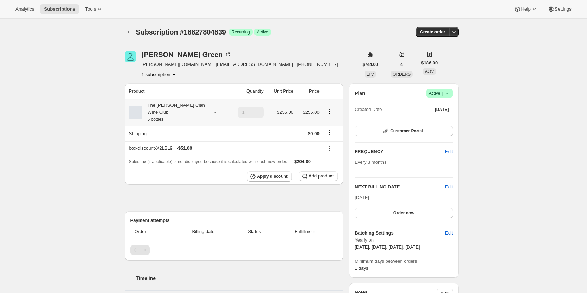
click at [205, 113] on div "The [PERSON_NAME] Clan Wine Club 6 bottles" at bounding box center [173, 112] width 63 height 21
click at [204, 113] on div "The [PERSON_NAME] Clan Wine Club 6 bottles" at bounding box center [173, 112] width 63 height 21
click at [158, 117] on small "6 bottles" at bounding box center [156, 119] width 16 height 5
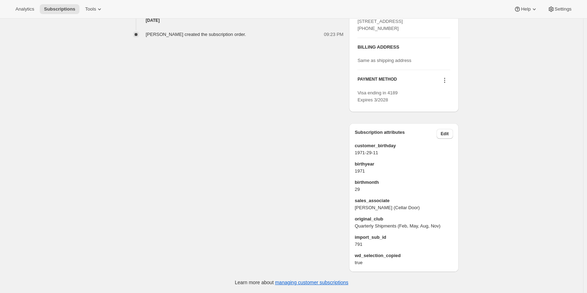
scroll to position [351, 0]
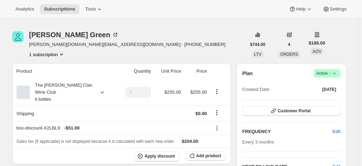
scroll to position [10, 0]
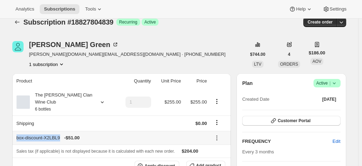
drag, startPoint x: 60, startPoint y: 130, endPoint x: 15, endPoint y: 131, distance: 44.7
click at [15, 131] on th "box-discount-X2LBL9 - $51.00" at bounding box center [110, 138] width 197 height 14
copy div "box-discount-X2LBL9"
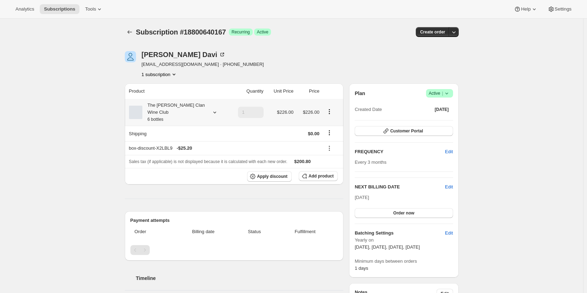
click at [173, 109] on div "The [PERSON_NAME] Clan Wine Club 6 bottles" at bounding box center [173, 112] width 63 height 21
click at [172, 109] on div "The [PERSON_NAME] Clan Wine Club 6 bottles" at bounding box center [173, 112] width 63 height 21
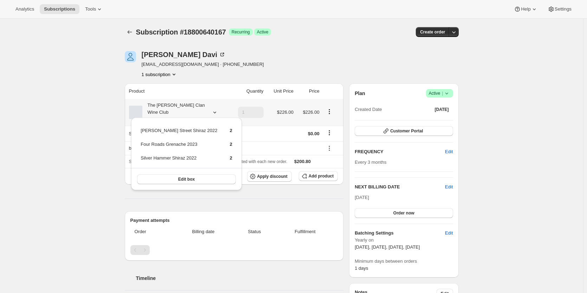
click at [172, 109] on div "The [PERSON_NAME] Clan Wine Club 6 bottles" at bounding box center [173, 112] width 63 height 21
click at [289, 77] on div "Nick Davi nickdavi@gmail.com · +61418813179 1 subscription" at bounding box center [242, 64] width 234 height 27
drag, startPoint x: 59, startPoint y: 135, endPoint x: 62, endPoint y: 132, distance: 4.2
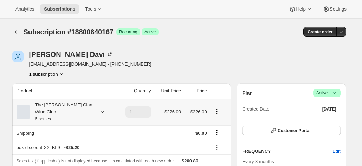
click at [51, 107] on div "The [PERSON_NAME] Clan Wine Club 6 bottles" at bounding box center [61, 112] width 63 height 21
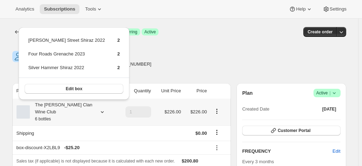
click at [51, 107] on div "The [PERSON_NAME] Clan Wine Club 6 bottles" at bounding box center [61, 112] width 63 height 21
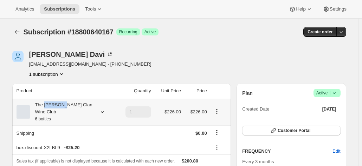
click at [51, 107] on div "The [PERSON_NAME] Clan Wine Club 6 bottles" at bounding box center [61, 112] width 63 height 21
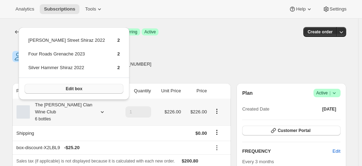
click at [61, 92] on button "Edit box" at bounding box center [74, 89] width 98 height 10
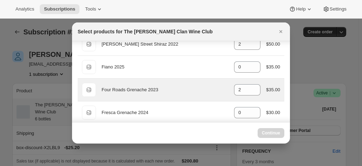
scroll to position [106, 0]
drag, startPoint x: 241, startPoint y: 86, endPoint x: 216, endPoint y: 86, distance: 24.3
click at [216, 86] on div "Default Title Four Roads Grenache 2023 gid://shopify/ProductVariant/46914041512…" at bounding box center [181, 89] width 198 height 14
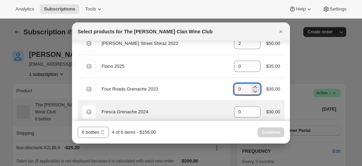
type input "0"
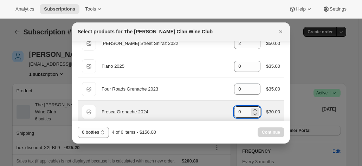
click at [215, 108] on div "Default Title Fresca Grenache 2024 gid://shopify/ProductVariant/46914041872551 …" at bounding box center [181, 112] width 198 height 14
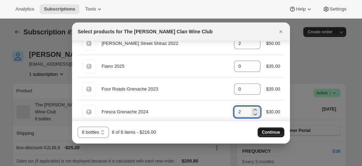
type input "2"
click at [276, 133] on span "Continue" at bounding box center [271, 133] width 18 height 6
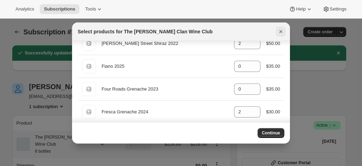
click at [282, 34] on icon "Close" at bounding box center [281, 31] width 7 height 7
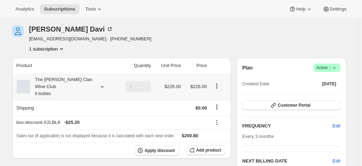
scroll to position [70, 0]
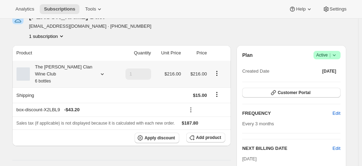
click at [87, 67] on div "The [PERSON_NAME] Clan Wine Club 6 bottles" at bounding box center [61, 74] width 63 height 21
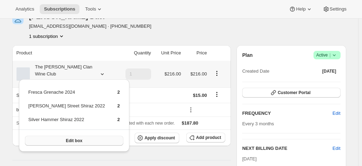
click at [61, 144] on button "Edit box" at bounding box center [74, 141] width 98 height 10
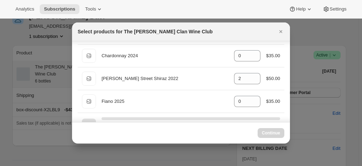
scroll to position [141, 0]
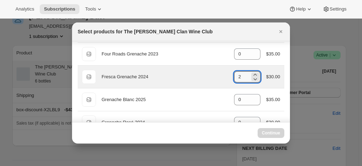
drag, startPoint x: 236, startPoint y: 75, endPoint x: 228, endPoint y: 70, distance: 9.8
click at [229, 71] on div "Default Title Fresca Grenache 2024 gid://shopify/ProductVariant/46914041872551 …" at bounding box center [181, 77] width 198 height 14
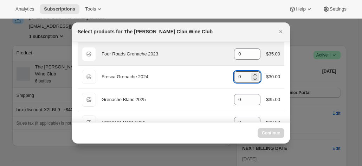
type input "2"
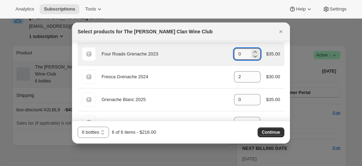
drag, startPoint x: 239, startPoint y: 54, endPoint x: 224, endPoint y: 51, distance: 15.1
click at [224, 51] on div "Default Title Four Roads Grenache 2023 gid://shopify/ProductVariant/46914041512…" at bounding box center [181, 54] width 198 height 14
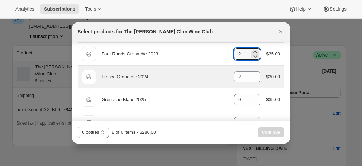
type input "2"
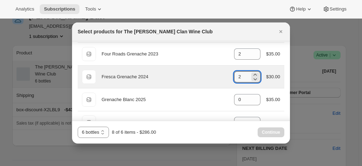
click at [228, 79] on div "Default Title Fresca Grenache 2024 gid://shopify/ProductVariant/46914041872551 …" at bounding box center [181, 77] width 198 height 14
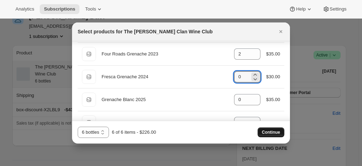
type input "0"
click at [266, 129] on button "Continue" at bounding box center [271, 133] width 27 height 10
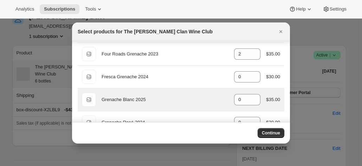
scroll to position [70, 0]
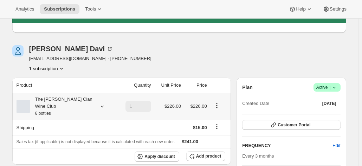
click at [101, 103] on icon at bounding box center [102, 106] width 7 height 7
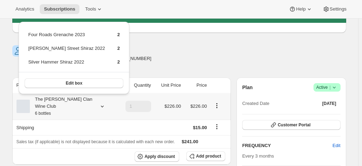
click at [101, 103] on icon at bounding box center [102, 106] width 7 height 7
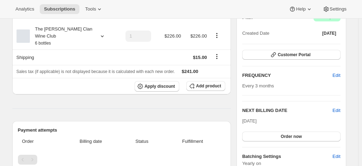
scroll to position [106, 0]
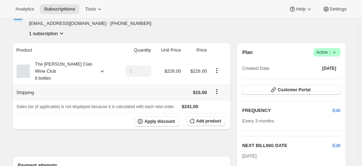
click at [216, 88] on icon "Shipping actions" at bounding box center [217, 91] width 7 height 7
click at [169, 119] on span "Apply discount" at bounding box center [160, 122] width 31 height 6
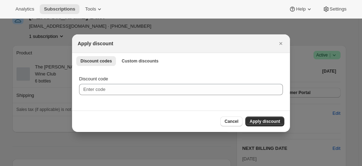
scroll to position [0, 0]
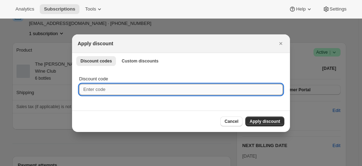
click at [103, 90] on input "Discount code" at bounding box center [181, 89] width 204 height 11
paste input "box-discount-X2LBL9"
type input "box-discount-X2LBL9"
click at [129, 61] on span "Custom discounts" at bounding box center [140, 61] width 37 height 6
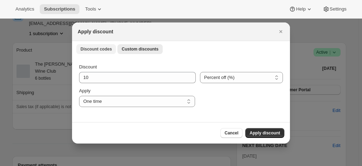
click at [94, 46] on span "Discount codes" at bounding box center [96, 49] width 31 height 6
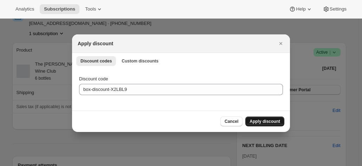
click at [265, 121] on span "Apply discount" at bounding box center [265, 122] width 31 height 6
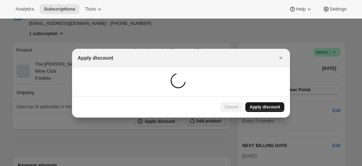
scroll to position [106, 0]
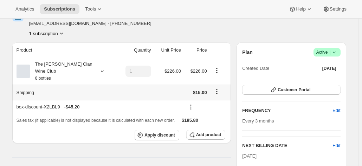
click at [220, 88] on icon "Shipping actions" at bounding box center [217, 91] width 7 height 7
click at [212, 96] on span "Edit shipping rate" at bounding box center [218, 98] width 35 height 5
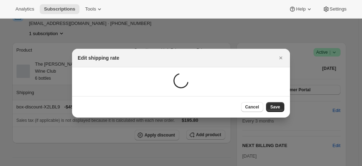
scroll to position [0, 0]
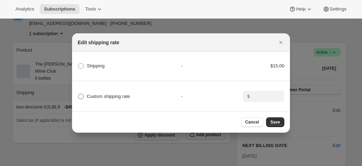
click at [106, 94] on span "Custom shipping rate" at bounding box center [108, 96] width 43 height 5
click at [78, 94] on input "Custom shipping rate" at bounding box center [78, 94] width 0 height 0
radio input "true"
click at [262, 97] on input ":rfs:" at bounding box center [263, 96] width 22 height 11
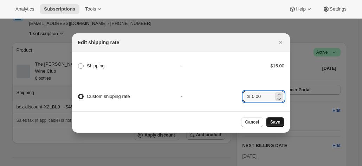
type input "0.00"
click at [284, 125] on button "Save" at bounding box center [275, 122] width 18 height 10
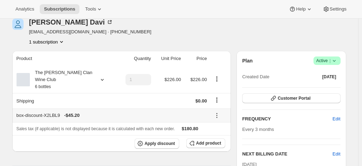
scroll to position [141, 0]
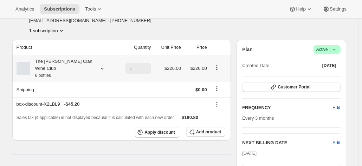
click at [76, 64] on div "The [PERSON_NAME] Clan Wine Club 6 bottles" at bounding box center [61, 68] width 63 height 21
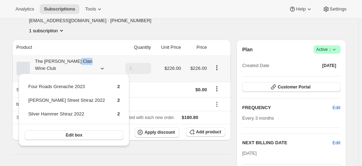
click at [76, 64] on div "The [PERSON_NAME] Clan Wine Club 6 bottles" at bounding box center [61, 68] width 63 height 21
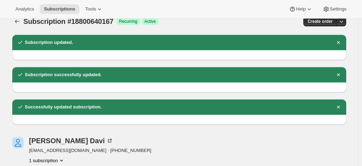
scroll to position [0, 0]
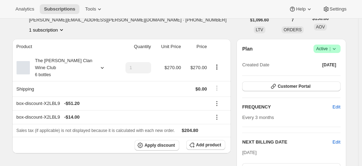
scroll to position [70, 0]
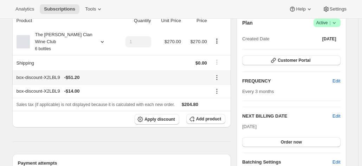
click at [216, 74] on icon at bounding box center [217, 77] width 7 height 7
click at [146, 88] on div "box-discount-X2LBL9 - $14.00" at bounding box center [112, 91] width 191 height 7
click at [219, 88] on icon at bounding box center [217, 91] width 7 height 7
click at [211, 107] on button "Remove" at bounding box center [221, 108] width 21 height 11
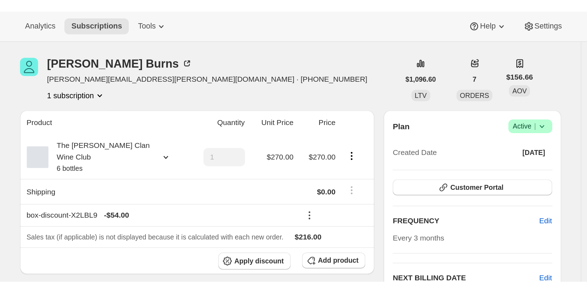
scroll to position [0, 0]
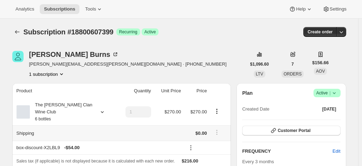
click at [55, 126] on th "Shipping" at bounding box center [64, 133] width 104 height 15
click at [57, 115] on div "The [PERSON_NAME] Clan Wine Club 6 bottles" at bounding box center [61, 112] width 63 height 21
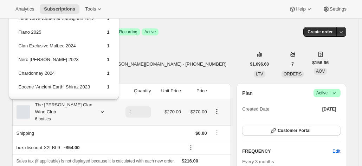
click at [75, 112] on div "The [PERSON_NAME] Clan Wine Club 6 bottles" at bounding box center [61, 112] width 63 height 21
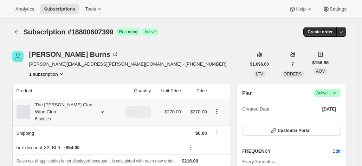
click at [72, 112] on div "The [PERSON_NAME] Clan Wine Club 6 bottles" at bounding box center [61, 112] width 63 height 21
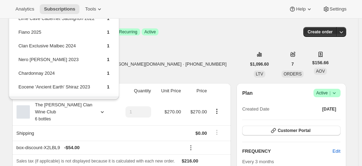
click at [219, 24] on div "Subscription #18800607399. This page is ready Subscription #18800607399 Success…" at bounding box center [179, 32] width 334 height 27
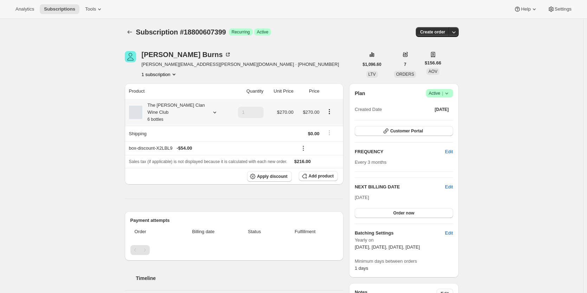
click at [189, 107] on div "The [PERSON_NAME] Clan Wine Club 6 bottles" at bounding box center [173, 112] width 63 height 21
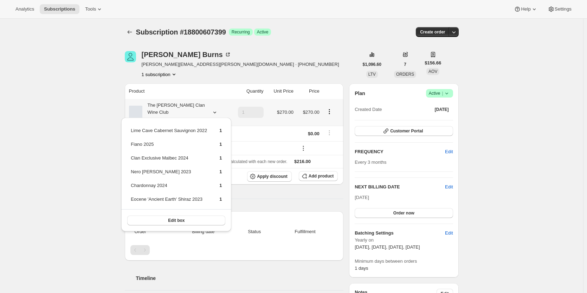
click at [189, 107] on div "The [PERSON_NAME] Clan Wine Club 6 bottles" at bounding box center [173, 112] width 63 height 21
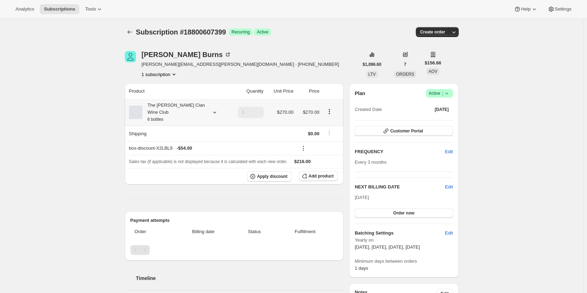
click at [189, 107] on div "The [PERSON_NAME] Clan Wine Club 6 bottles" at bounding box center [173, 112] width 63 height 21
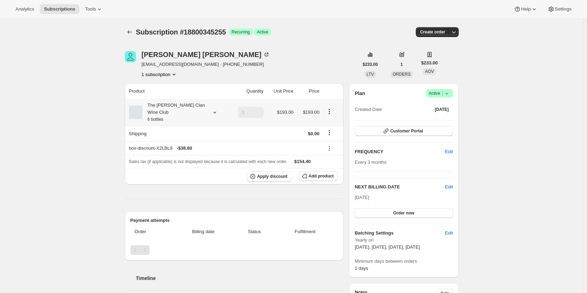
click at [170, 108] on div "The [PERSON_NAME] Clan Wine Club 6 bottles" at bounding box center [173, 112] width 63 height 21
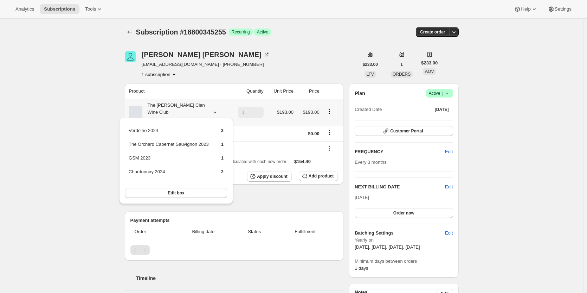
click at [170, 108] on div "The [PERSON_NAME] Clan Wine Club 6 bottles" at bounding box center [173, 112] width 63 height 21
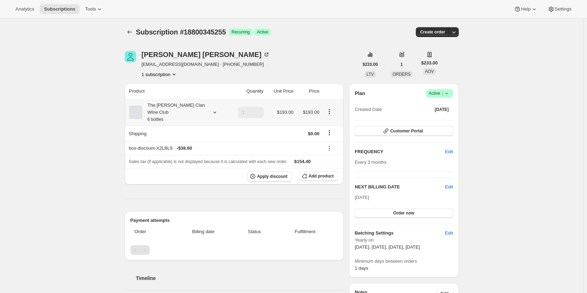
click at [170, 108] on div "The [PERSON_NAME] Clan Wine Club 6 bottles" at bounding box center [173, 112] width 63 height 21
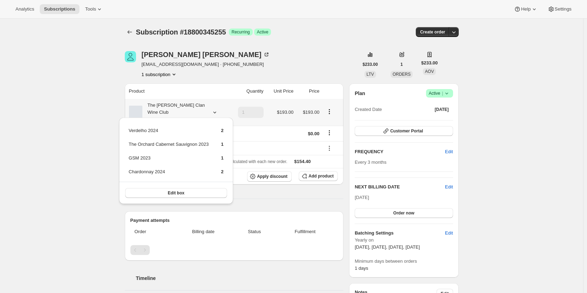
click at [170, 108] on div "The [PERSON_NAME] Clan Wine Club 6 bottles" at bounding box center [173, 112] width 63 height 21
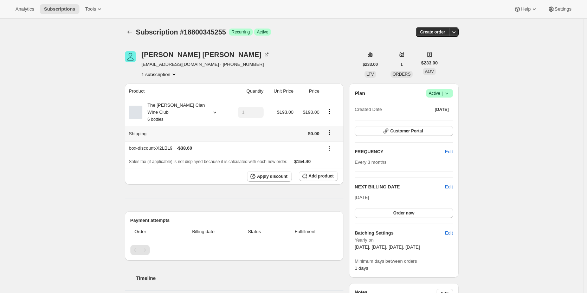
click at [326, 129] on button "Shipping actions" at bounding box center [329, 133] width 11 height 8
click at [327, 129] on icon "Shipping actions" at bounding box center [329, 132] width 7 height 7
click at [331, 129] on icon "Shipping actions" at bounding box center [329, 132] width 7 height 7
click at [332, 129] on icon "Shipping actions" at bounding box center [329, 132] width 7 height 7
click at [168, 129] on th "Shipping" at bounding box center [177, 133] width 104 height 15
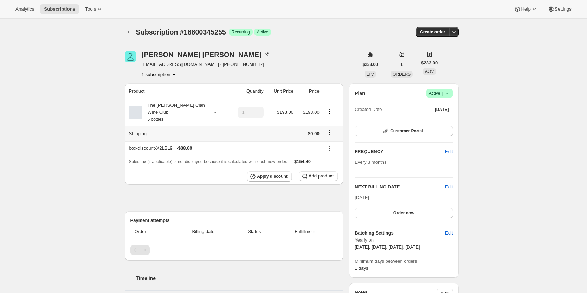
click at [330, 129] on icon "Shipping actions" at bounding box center [329, 132] width 7 height 7
click at [338, 139] on span "Edit shipping rate" at bounding box center [330, 138] width 35 height 5
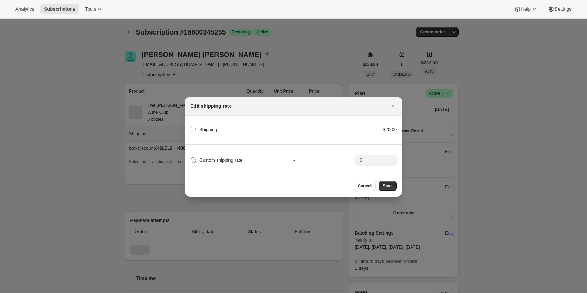
click at [203, 158] on span "Custom shipping rate" at bounding box center [220, 159] width 43 height 5
click at [191, 158] on input "Custom shipping rate" at bounding box center [191, 157] width 0 height 0
radio input "true"
click at [369, 160] on input ":r2t:" at bounding box center [376, 159] width 22 height 11
type input "15.00"
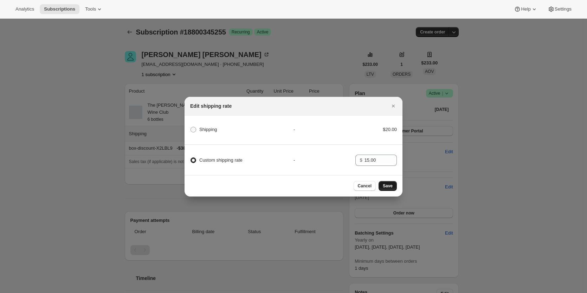
click at [392, 184] on button "Save" at bounding box center [388, 186] width 18 height 10
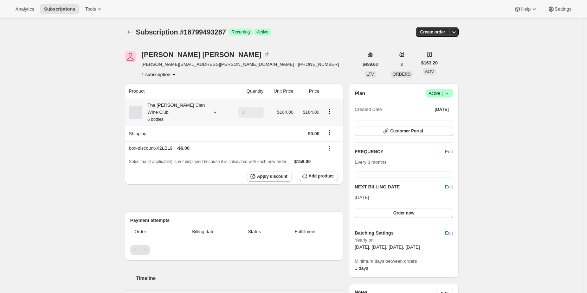
click at [153, 103] on div "The [PERSON_NAME] Clan Wine Club 6 bottles" at bounding box center [173, 112] width 63 height 21
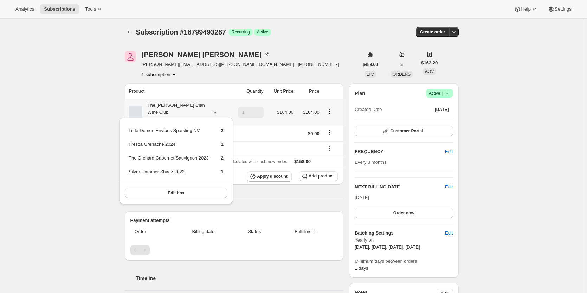
click at [155, 107] on div "The [PERSON_NAME] Clan Wine Club 6 bottles" at bounding box center [173, 112] width 63 height 21
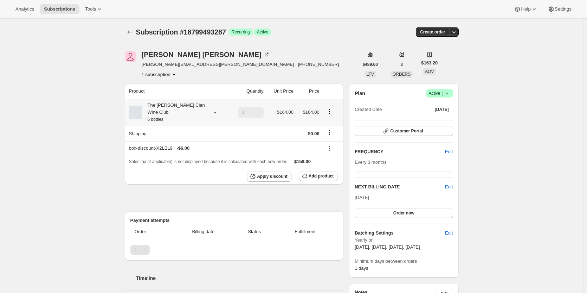
click at [158, 107] on div "The [PERSON_NAME] Clan Wine Club 6 bottles" at bounding box center [173, 112] width 63 height 21
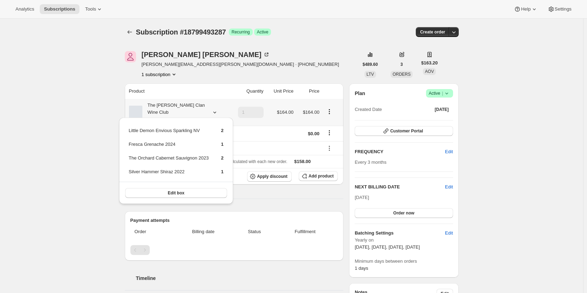
click at [158, 107] on div "The [PERSON_NAME] Clan Wine Club 6 bottles" at bounding box center [173, 112] width 63 height 21
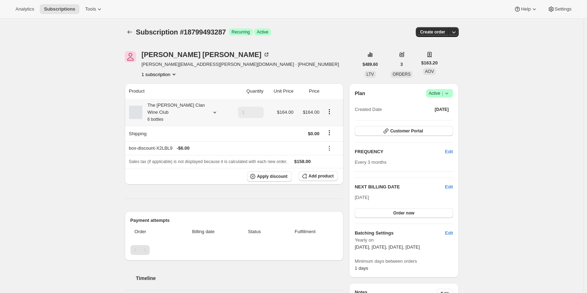
click at [174, 108] on div "The [PERSON_NAME] Clan Wine Club 6 bottles" at bounding box center [173, 112] width 63 height 21
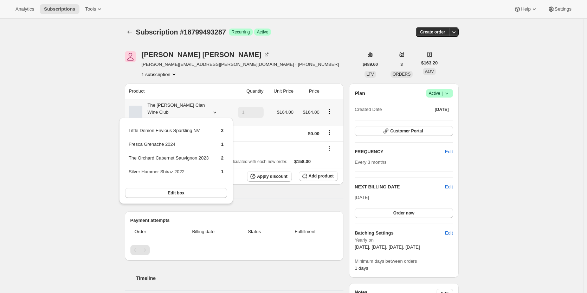
click at [174, 108] on div "The [PERSON_NAME] Clan Wine Club 6 bottles" at bounding box center [173, 112] width 63 height 21
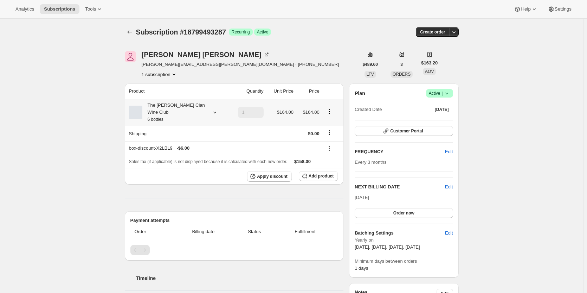
click at [182, 107] on div "The [PERSON_NAME] Clan Wine Club 6 bottles" at bounding box center [173, 112] width 63 height 21
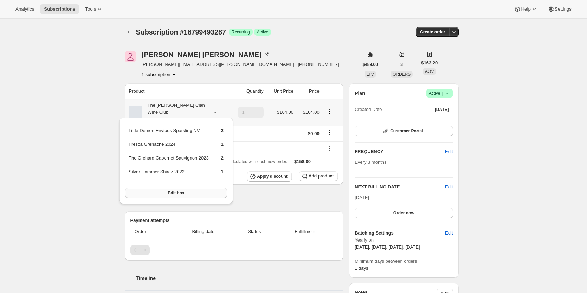
click at [161, 195] on button "Edit box" at bounding box center [176, 193] width 102 height 10
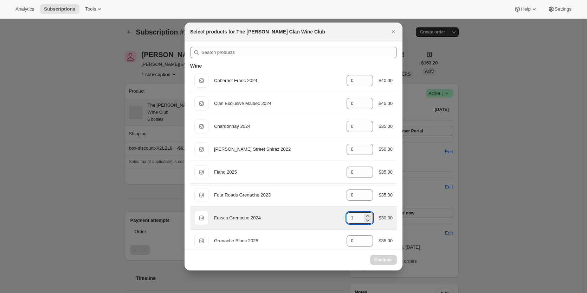
drag, startPoint x: 354, startPoint y: 217, endPoint x: 329, endPoint y: 214, distance: 24.8
click at [329, 214] on div "Default Title Fresca Grenache 2024 gid://shopify/ProductVariant/46914041872551 …" at bounding box center [294, 218] width 198 height 14
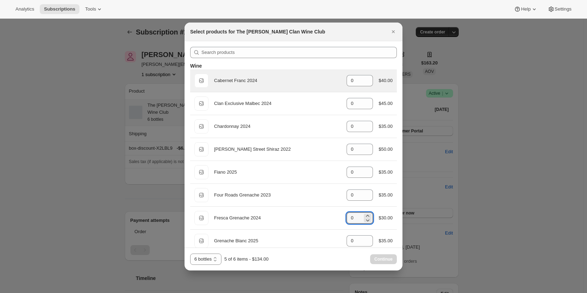
type input "0"
drag, startPoint x: 330, startPoint y: 81, endPoint x: 320, endPoint y: 81, distance: 9.8
click at [320, 81] on div "Default Title Cabernet Franc 2024 gid://shopify/ProductVariant/46914039546023 0…" at bounding box center [294, 81] width 198 height 14
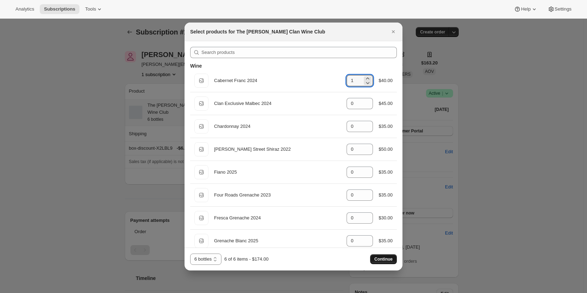
type input "1"
click at [383, 256] on button "Continue" at bounding box center [383, 259] width 27 height 10
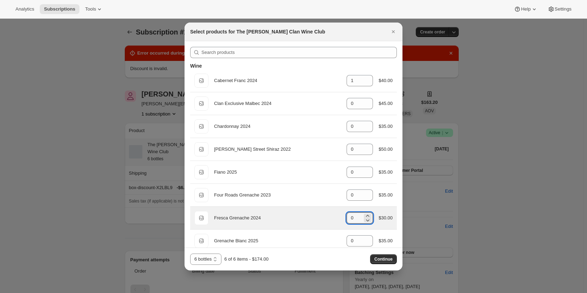
drag, startPoint x: 345, startPoint y: 217, endPoint x: 341, endPoint y: 217, distance: 4.9
click at [341, 217] on div "Default Title Fresca Grenache 2024 gid://shopify/ProductVariant/46914041872551 …" at bounding box center [294, 218] width 198 height 14
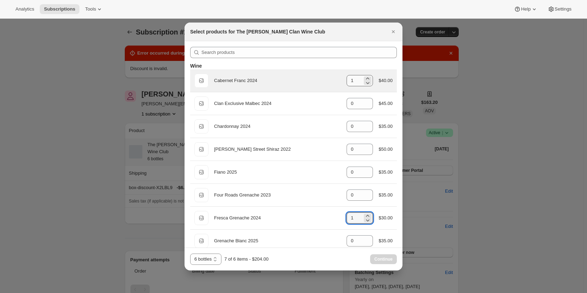
type input "1"
drag, startPoint x: 344, startPoint y: 78, endPoint x: 310, endPoint y: 72, distance: 35.1
click at [314, 75] on div "Default Title Cabernet Franc 2024 gid://shopify/ProductVariant/46914039546023 1…" at bounding box center [294, 81] width 198 height 14
drag, startPoint x: 350, startPoint y: 81, endPoint x: 339, endPoint y: 81, distance: 10.9
click at [339, 81] on div "Default Title Cabernet Franc 2024 gid://shopify/ProductVariant/46914039546023 1…" at bounding box center [294, 81] width 198 height 14
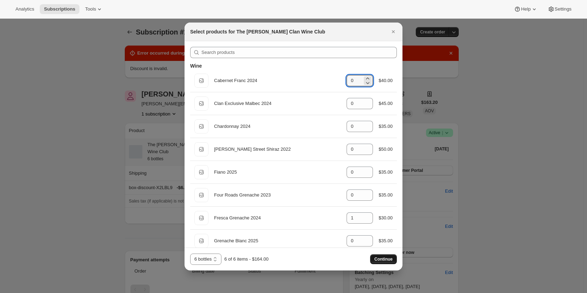
type input "0"
click at [383, 257] on span "Continue" at bounding box center [384, 259] width 18 height 6
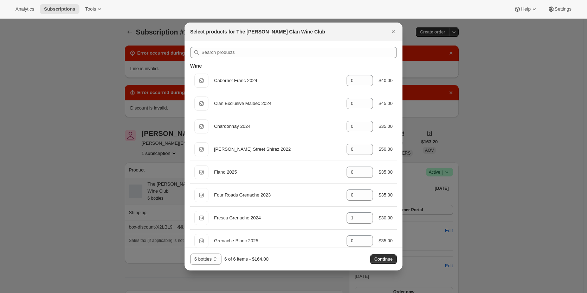
click at [519, 107] on div at bounding box center [293, 146] width 587 height 293
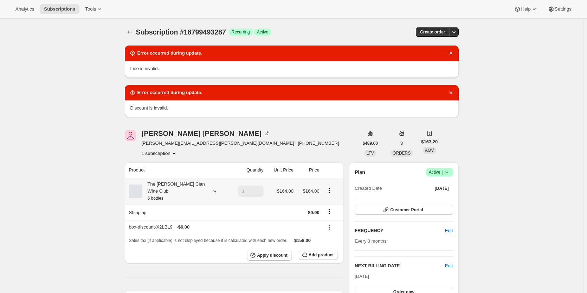
click at [204, 188] on div "The [PERSON_NAME] Clan Wine Club 6 bottles" at bounding box center [173, 190] width 63 height 21
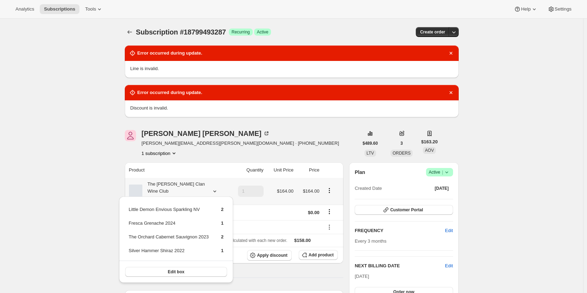
click at [203, 188] on div "The [PERSON_NAME] Clan Wine Club 6 bottles" at bounding box center [173, 190] width 63 height 21
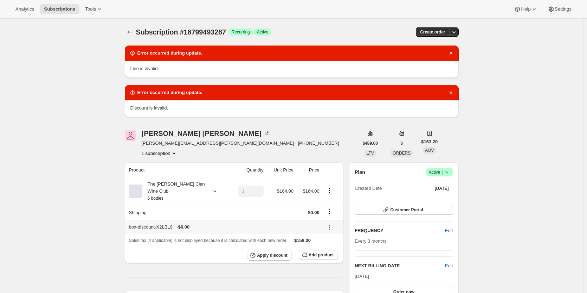
click at [327, 223] on icon at bounding box center [329, 226] width 7 height 7
click at [330, 231] on span "Edit" at bounding box center [329, 232] width 8 height 5
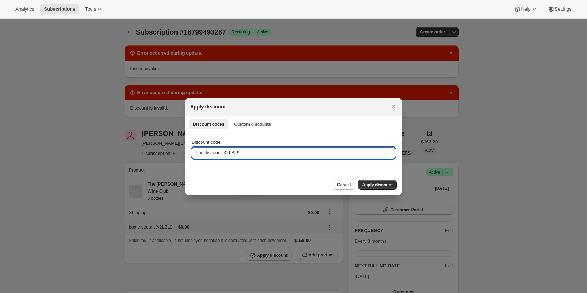
click at [262, 150] on input "box-discount-X2LBL9" at bounding box center [294, 152] width 204 height 11
click at [390, 184] on span "Apply discount" at bounding box center [377, 185] width 31 height 6
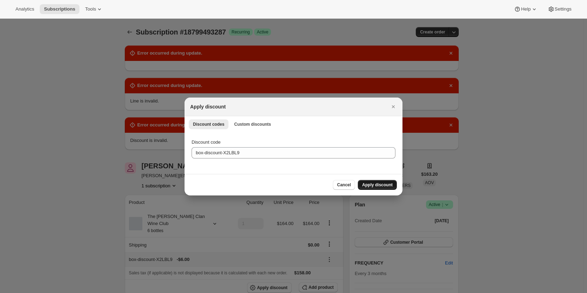
click at [387, 186] on span "Apply discount" at bounding box center [377, 185] width 31 height 6
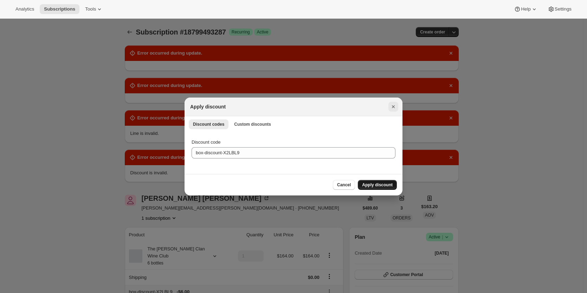
click at [393, 105] on icon "Close" at bounding box center [393, 106] width 7 height 7
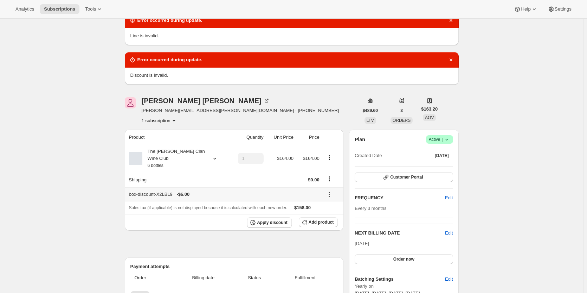
scroll to position [106, 0]
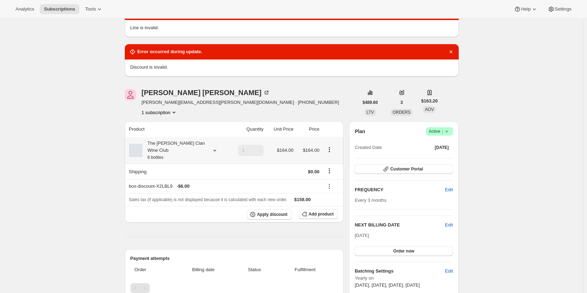
click at [187, 153] on div "The [PERSON_NAME] Clan Wine Club 6 bottles" at bounding box center [173, 150] width 63 height 21
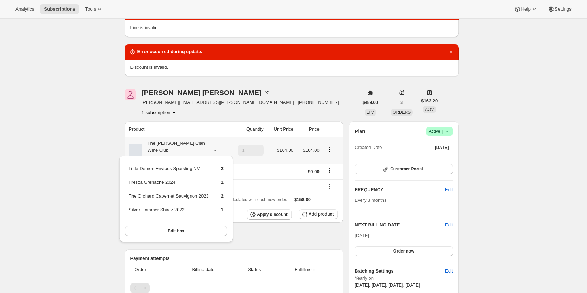
click at [187, 151] on div "The [PERSON_NAME] Clan Wine Club 6 bottles" at bounding box center [173, 150] width 63 height 21
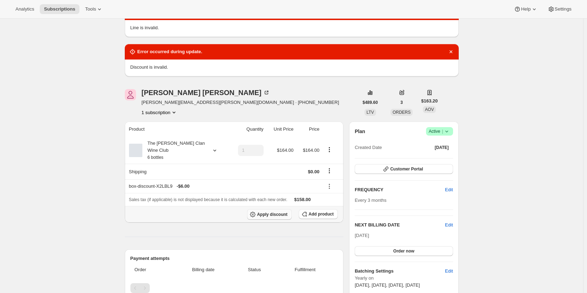
click at [288, 211] on span "Apply discount" at bounding box center [272, 214] width 31 height 6
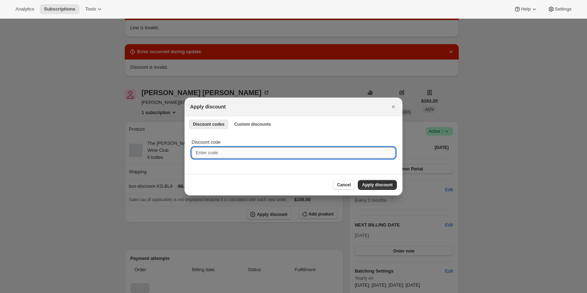
click at [224, 149] on input "Discount code" at bounding box center [294, 152] width 204 height 11
paste input "box-discount-X2LBL9"
type input "box-discount-X2LBL9"
click at [382, 185] on span "Apply discount" at bounding box center [377, 185] width 31 height 6
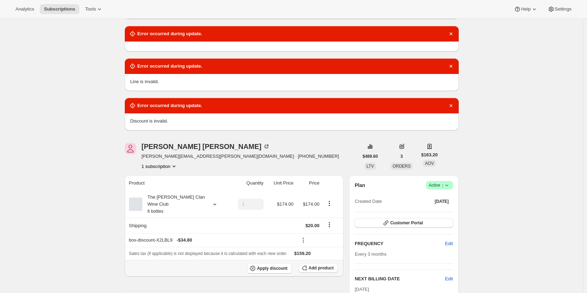
scroll to position [96, 0]
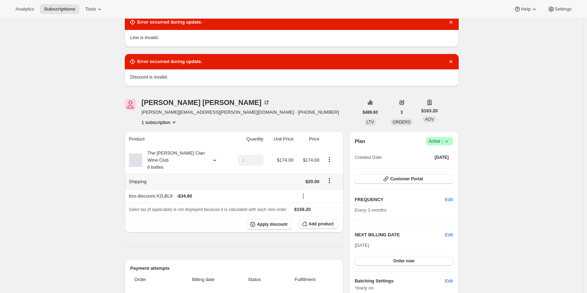
click at [331, 177] on icon "Shipping actions" at bounding box center [329, 180] width 7 height 7
click at [327, 184] on span "Edit shipping rate" at bounding box center [330, 186] width 35 height 5
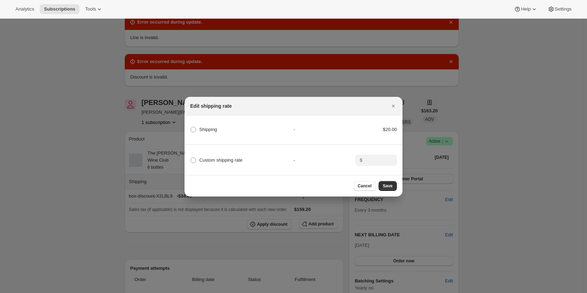
click at [245, 165] on div "Custom shipping rate - $" at bounding box center [294, 157] width 220 height 25
click at [257, 165] on div "Custom shipping rate - $" at bounding box center [294, 157] width 220 height 25
click at [234, 162] on label "Custom shipping rate" at bounding box center [216, 160] width 52 height 10
click at [191, 158] on input "Custom shipping rate" at bounding box center [191, 157] width 0 height 0
radio input "true"
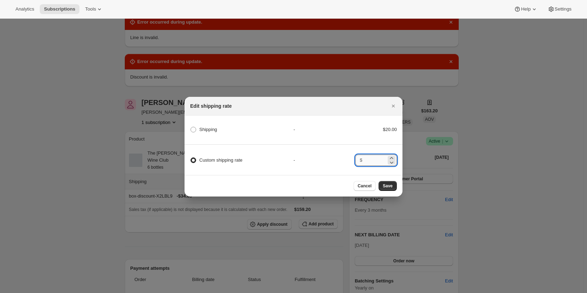
click at [373, 155] on input ":ran:" at bounding box center [376, 159] width 22 height 11
type input "15.00"
click at [394, 187] on button "Save" at bounding box center [388, 186] width 18 height 10
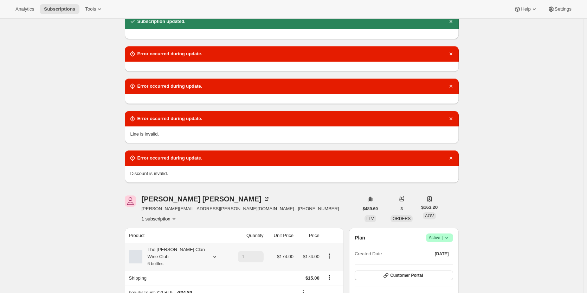
scroll to position [70, 0]
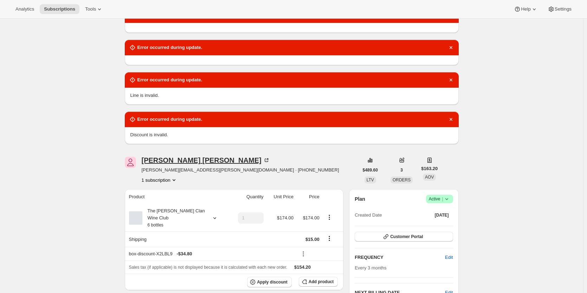
click at [163, 161] on div "Emily D'Amico" at bounding box center [206, 160] width 128 height 7
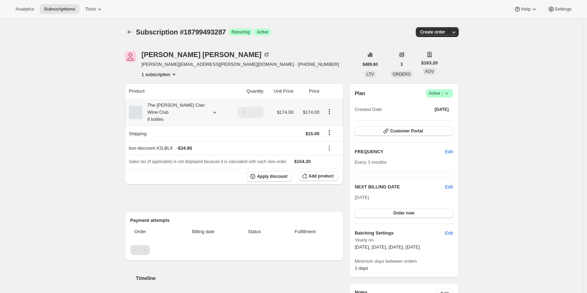
click at [192, 105] on div "The [PERSON_NAME] Clan Wine Club 6 bottles" at bounding box center [173, 112] width 63 height 21
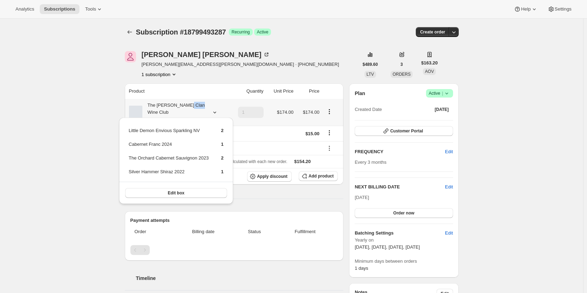
click at [192, 105] on div "The [PERSON_NAME] Clan Wine Club 6 bottles" at bounding box center [173, 112] width 63 height 21
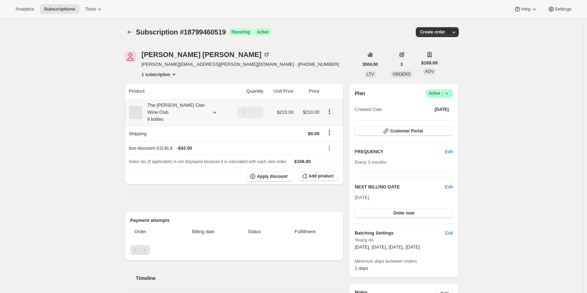
click at [179, 113] on div "The [PERSON_NAME] Clan Wine Club 6 bottles" at bounding box center [173, 112] width 63 height 21
click at [139, 126] on th "Shipping" at bounding box center [177, 133] width 104 height 15
click at [333, 129] on icon "Shipping actions" at bounding box center [329, 132] width 7 height 7
click at [327, 134] on button "Edit shipping rate" at bounding box center [330, 138] width 39 height 11
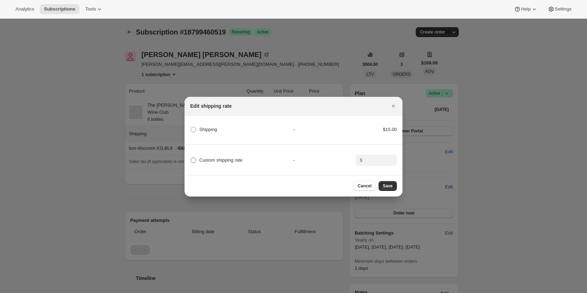
click at [240, 159] on span "Custom shipping rate" at bounding box center [220, 159] width 43 height 5
click at [191, 158] on input "Custom shipping rate" at bounding box center [191, 157] width 0 height 0
radio input "true"
click at [372, 154] on input ":r2r:" at bounding box center [376, 159] width 22 height 11
click at [205, 126] on span "Shipping" at bounding box center [208, 129] width 18 height 7
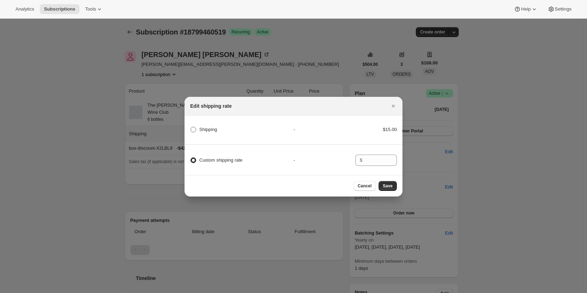
click at [191, 127] on input "Shipping" at bounding box center [191, 127] width 0 height 0
radio input "true"
radio input "false"
click at [390, 189] on span "Save" at bounding box center [388, 186] width 10 height 6
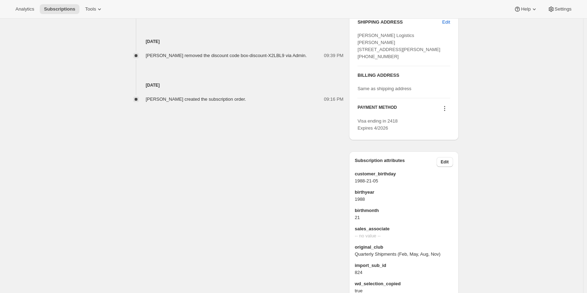
scroll to position [352, 0]
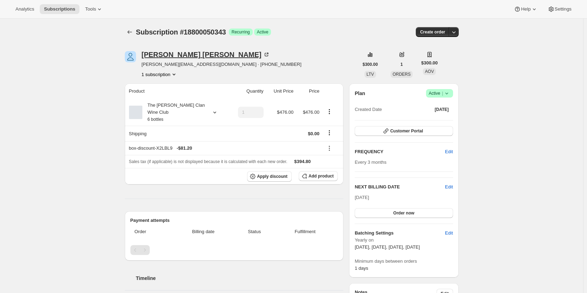
click at [263, 53] on icon at bounding box center [266, 54] width 7 height 7
click at [170, 112] on div "The [PERSON_NAME] Clan Wine Club 6 bottles" at bounding box center [173, 112] width 63 height 21
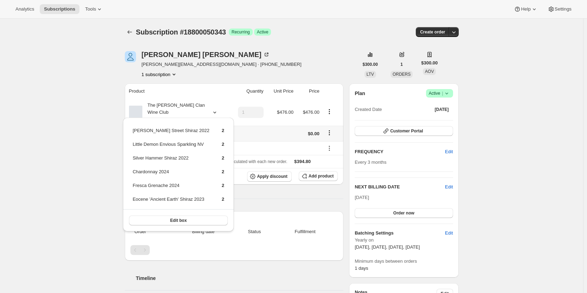
click at [287, 126] on td at bounding box center [281, 133] width 30 height 15
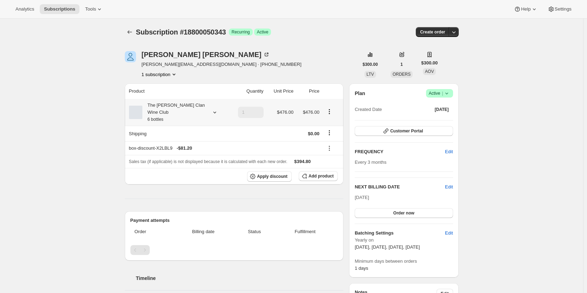
click at [176, 104] on div "The [PERSON_NAME] Clan Wine Club 6 bottles" at bounding box center [173, 112] width 63 height 21
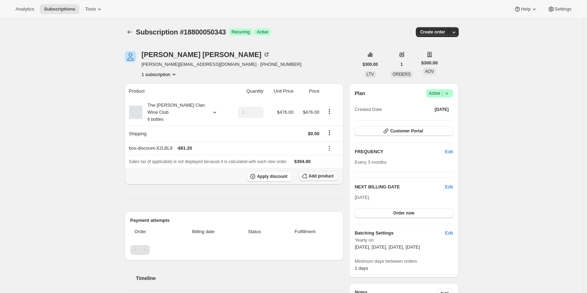
drag, startPoint x: 317, startPoint y: 168, endPoint x: 313, endPoint y: 167, distance: 3.6
click at [315, 173] on span "Add product" at bounding box center [321, 176] width 25 height 6
click at [180, 104] on div "The [PERSON_NAME] Clan Wine Club 6 bottles" at bounding box center [173, 112] width 63 height 21
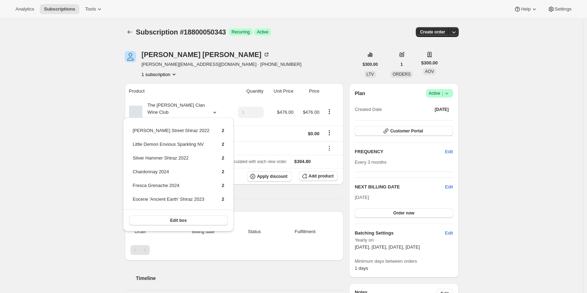
click at [302, 192] on div "Product Quantity Unit Price Price The [PERSON_NAME] Clan Wine Club 6 bottles 1 …" at bounding box center [234, 226] width 219 height 286
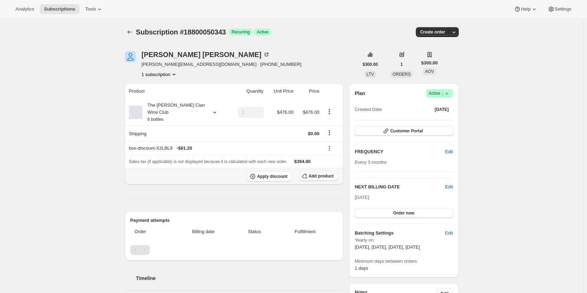
click at [323, 173] on span "Add product" at bounding box center [321, 176] width 25 height 6
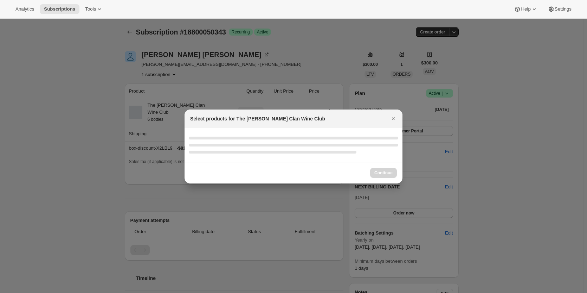
select select "gid://shopify/ProductVariant/46927751086247"
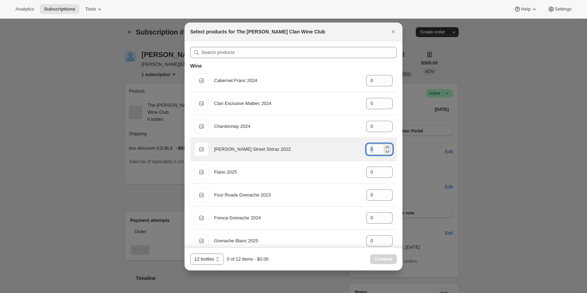
drag, startPoint x: 380, startPoint y: 149, endPoint x: 368, endPoint y: 146, distance: 12.8
click at [368, 146] on div "0" at bounding box center [380, 149] width 26 height 11
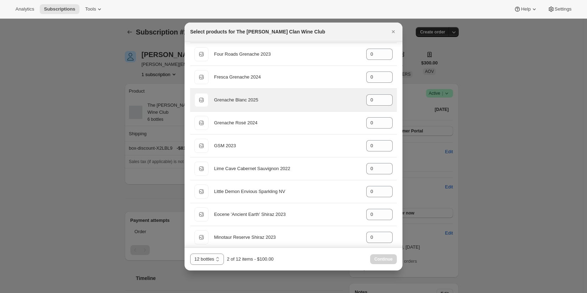
scroll to position [176, 0]
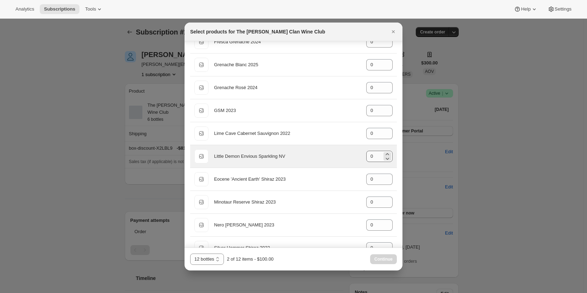
type input "2"
drag, startPoint x: 370, startPoint y: 156, endPoint x: 355, endPoint y: 156, distance: 15.1
click at [355, 156] on div "Default Title Little Demon Envious Sparkling NV gid://shopify/ProductVariant/46…" at bounding box center [294, 156] width 198 height 14
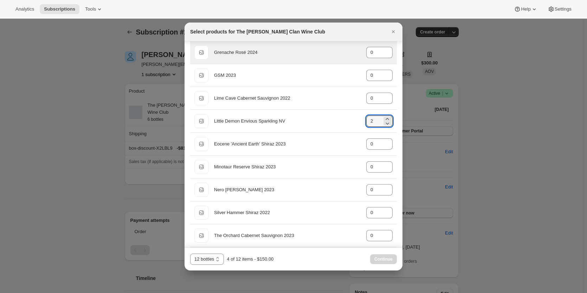
scroll to position [281, 0]
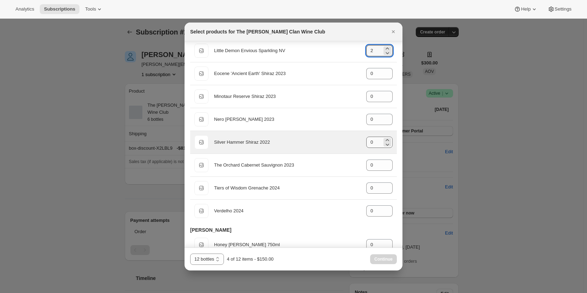
type input "2"
drag, startPoint x: 369, startPoint y: 143, endPoint x: 361, endPoint y: 141, distance: 9.0
click at [361, 141] on div "Default Title Silver Hammer Shiraz 2022 gid://shopify/ProductVariant/4691404419…" at bounding box center [294, 142] width 198 height 14
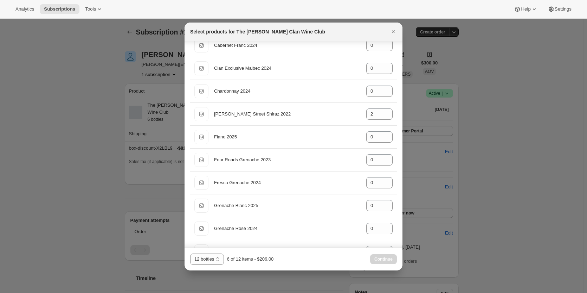
scroll to position [0, 0]
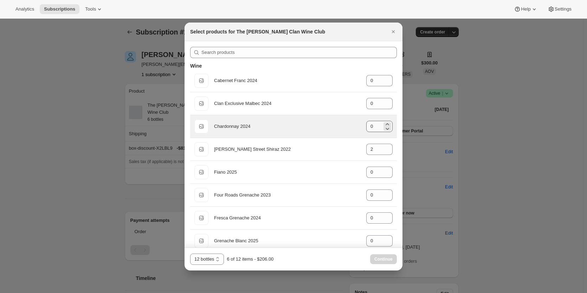
type input "2"
drag, startPoint x: 364, startPoint y: 128, endPoint x: 358, endPoint y: 125, distance: 7.2
click at [358, 125] on div "Default Title Chardonnay 2024 gid://shopify/ProductVariant/46914040299687 0" at bounding box center [294, 126] width 198 height 14
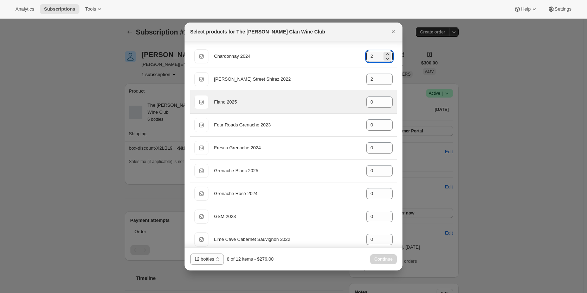
scroll to position [70, 0]
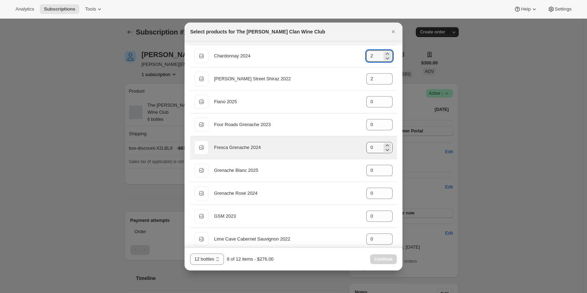
type input "2"
drag, startPoint x: 369, startPoint y: 146, endPoint x: 355, endPoint y: 146, distance: 14.1
click at [355, 146] on div "Default Title Fresca Grenache 2024 gid://shopify/ProductVariant/46914041872551 0" at bounding box center [294, 147] width 198 height 14
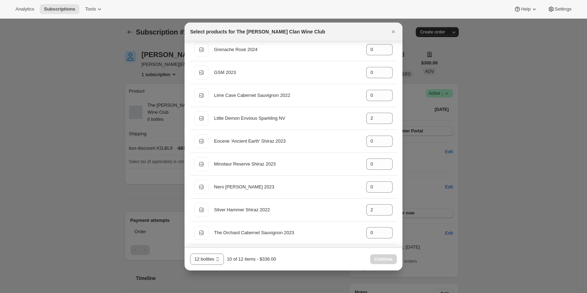
scroll to position [211, 0]
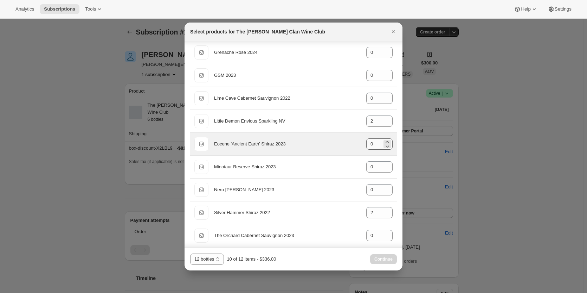
type input "2"
drag, startPoint x: 370, startPoint y: 144, endPoint x: 360, endPoint y: 144, distance: 9.9
click at [360, 144] on div "Default Title Eocene 'Ancient Earth' Shiraz 2023 gid://shopify/ProductVariant/4…" at bounding box center [294, 144] width 198 height 14
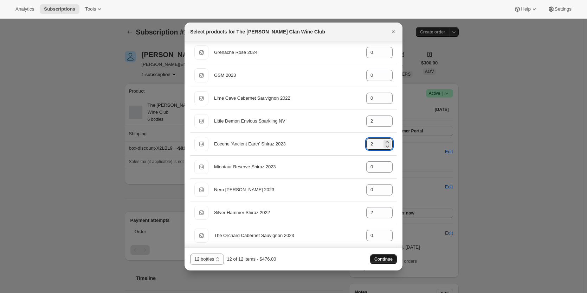
type input "2"
click at [388, 257] on span "Continue" at bounding box center [384, 259] width 18 height 6
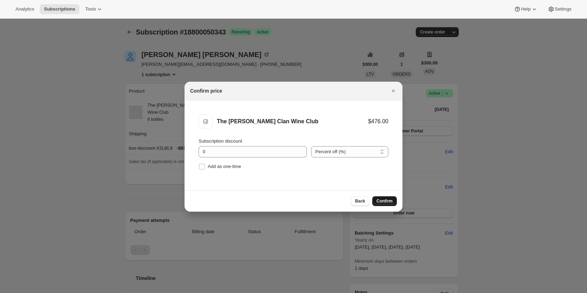
click at [389, 196] on button "Confirm" at bounding box center [385, 201] width 25 height 10
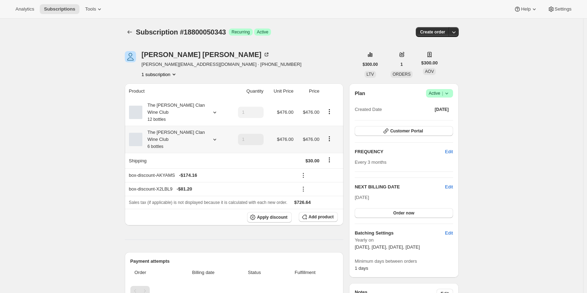
click at [333, 135] on icon "Product actions" at bounding box center [329, 138] width 7 height 7
click at [330, 154] on span "Remove" at bounding box center [331, 153] width 17 height 5
type input "0"
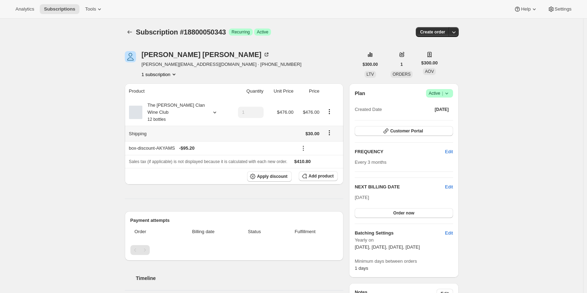
click at [331, 129] on icon "Shipping actions" at bounding box center [329, 132] width 7 height 7
click at [331, 138] on span "Edit shipping rate" at bounding box center [330, 138] width 35 height 5
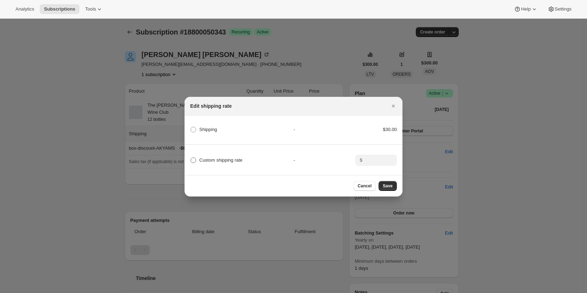
click at [228, 155] on label "Custom shipping rate" at bounding box center [216, 160] width 52 height 10
click at [191, 157] on input "Custom shipping rate" at bounding box center [191, 157] width 0 height 0
radio input "true"
click at [364, 158] on div "$" at bounding box center [377, 159] width 42 height 11
type input "0.00"
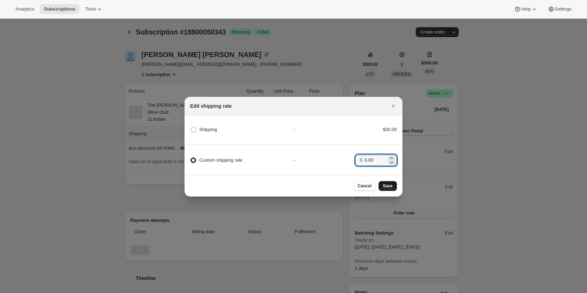
click at [389, 191] on button "Save" at bounding box center [388, 186] width 18 height 10
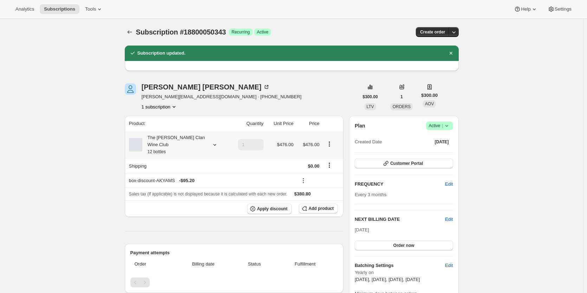
click at [205, 140] on div "The [PERSON_NAME] Clan Wine Club 12 bottles" at bounding box center [173, 144] width 63 height 21
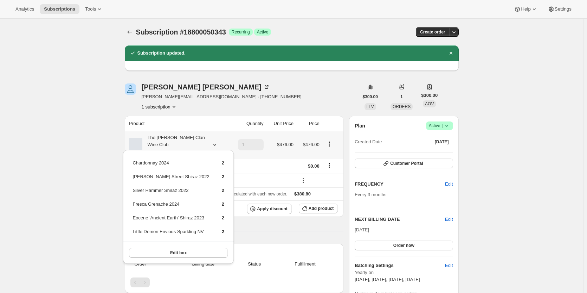
click at [205, 140] on div "The [PERSON_NAME] Clan Wine Club 12 bottles" at bounding box center [173, 144] width 63 height 21
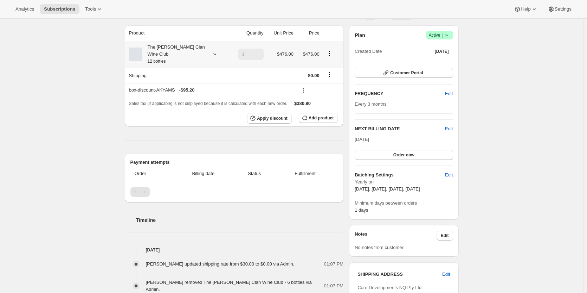
scroll to position [0, 0]
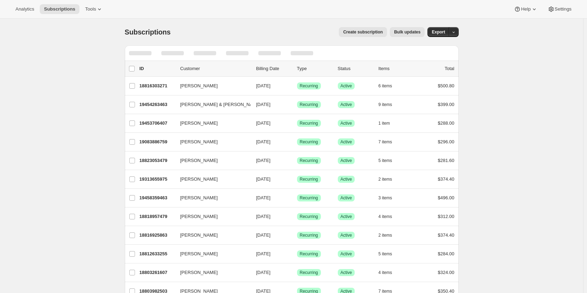
click at [268, 38] on div "Subscriptions. This page is ready Subscriptions Create subscription Bulk update…" at bounding box center [292, 32] width 334 height 27
click at [427, 51] on icon "Search and filter results" at bounding box center [425, 53] width 7 height 7
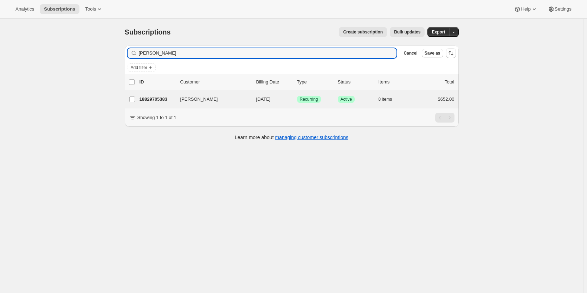
type input "[PERSON_NAME]"
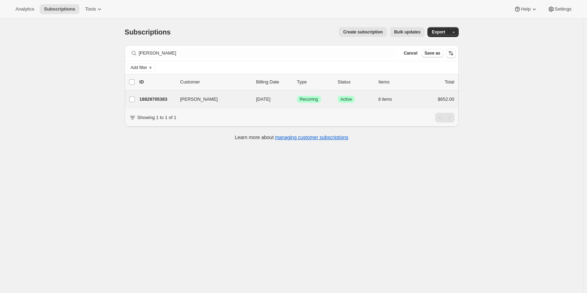
click at [151, 94] on div "[PERSON_NAME] 18829705383 [PERSON_NAME] [DATE] Success Recurring Success Active…" at bounding box center [292, 99] width 334 height 18
click at [160, 97] on p "18829705383" at bounding box center [157, 99] width 35 height 7
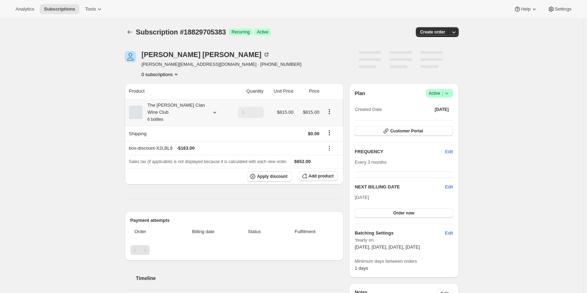
click at [161, 117] on small "6 bottles" at bounding box center [156, 119] width 16 height 5
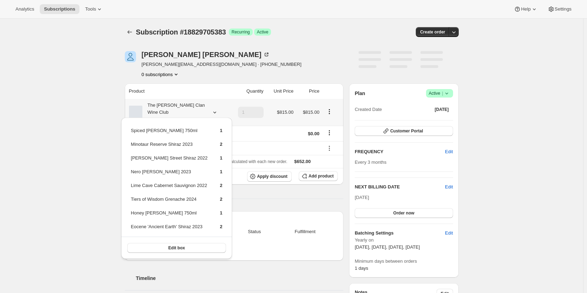
click at [170, 245] on button "Edit box" at bounding box center [176, 248] width 98 height 10
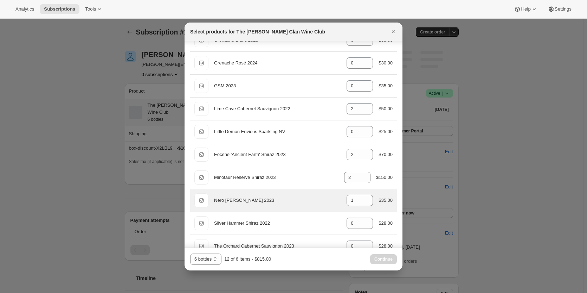
scroll to position [211, 0]
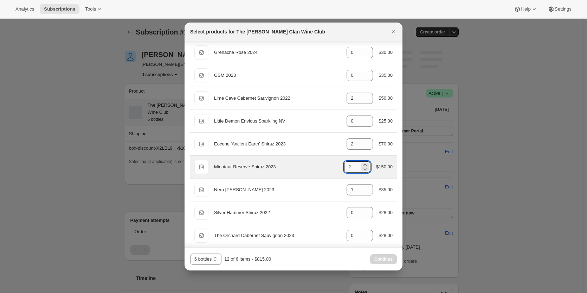
drag, startPoint x: 350, startPoint y: 164, endPoint x: 320, endPoint y: 165, distance: 29.6
click at [325, 166] on div "Default Title Minotaur Reserve Shiraz 2023 gid://shopify/ProductVariant/4691404…" at bounding box center [294, 167] width 198 height 14
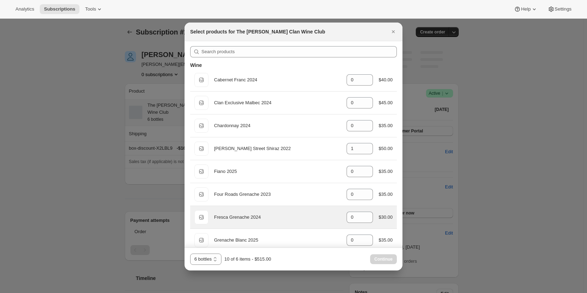
scroll to position [0, 0]
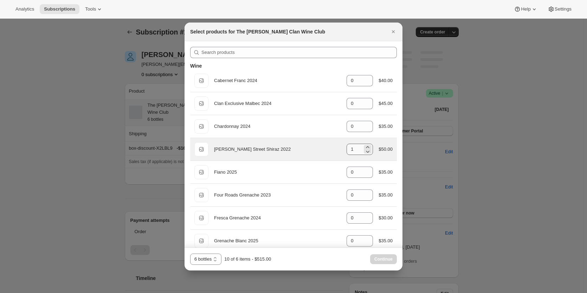
type input "0"
click at [347, 147] on input "1" at bounding box center [355, 149] width 16 height 11
drag, startPoint x: 354, startPoint y: 146, endPoint x: 332, endPoint y: 149, distance: 22.0
click at [332, 149] on div "Default Title [PERSON_NAME] Street Shiraz 2022 gid://shopify/ProductVariant/469…" at bounding box center [294, 149] width 198 height 14
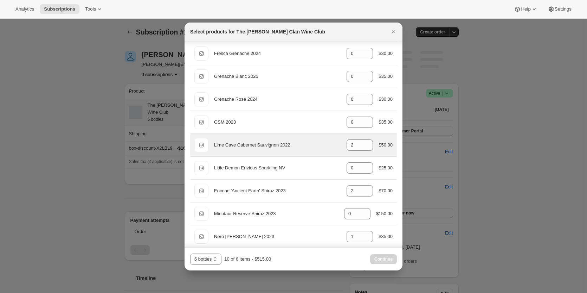
scroll to position [176, 0]
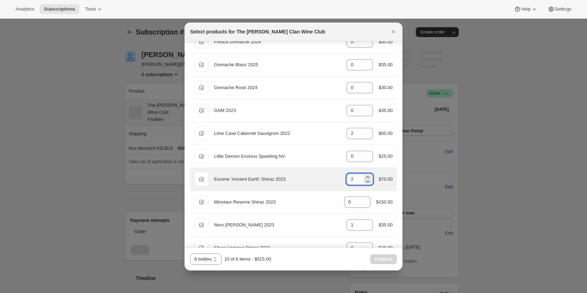
drag, startPoint x: 351, startPoint y: 181, endPoint x: 345, endPoint y: 181, distance: 6.0
click at [347, 181] on input "2" at bounding box center [355, 178] width 16 height 11
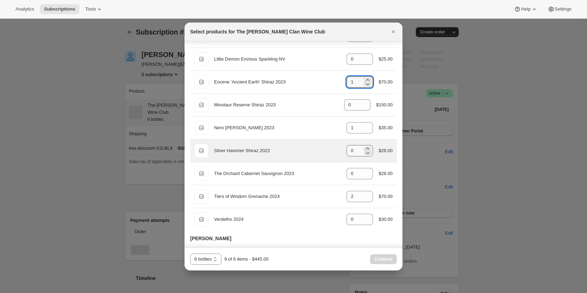
scroll to position [317, 0]
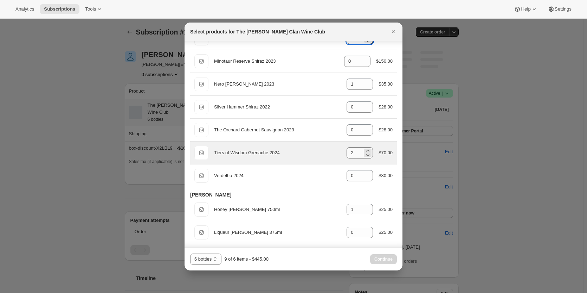
type input "1"
drag, startPoint x: 354, startPoint y: 154, endPoint x: 337, endPoint y: 151, distance: 17.2
click at [337, 151] on div "Default Title Tiers of Wisdom Grenache 2024 gid://shopify/ProductVariant/469140…" at bounding box center [294, 153] width 198 height 14
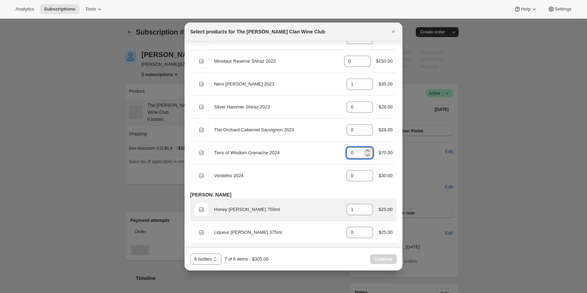
type input "0"
drag, startPoint x: 336, startPoint y: 210, endPoint x: 328, endPoint y: 210, distance: 8.1
click at [328, 210] on div "Default Title Honey [PERSON_NAME] 750ml gid://shopify/ProductVariant/4691404256…" at bounding box center [294, 209] width 198 height 14
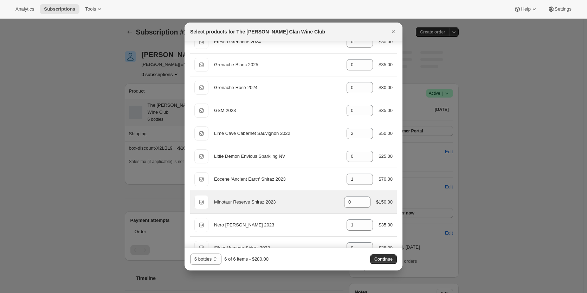
scroll to position [141, 0]
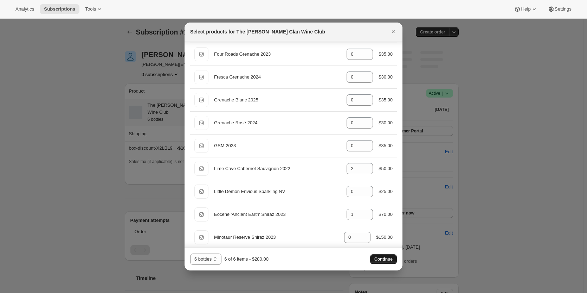
type input "0"
click at [385, 256] on span "Continue" at bounding box center [384, 259] width 18 height 6
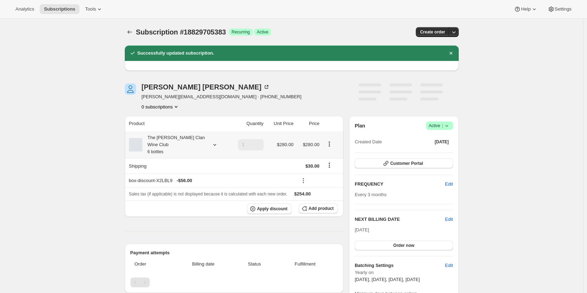
click at [178, 140] on div "The [PERSON_NAME] Clan Wine Club 6 bottles" at bounding box center [173, 144] width 63 height 21
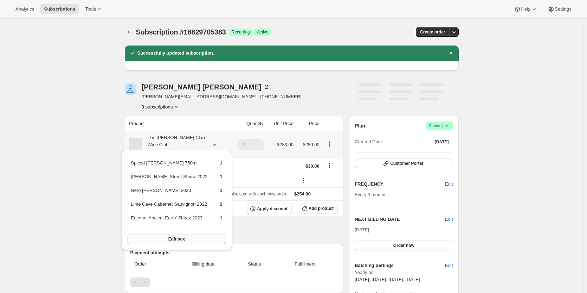
click at [172, 237] on span "Edit box" at bounding box center [176, 239] width 17 height 6
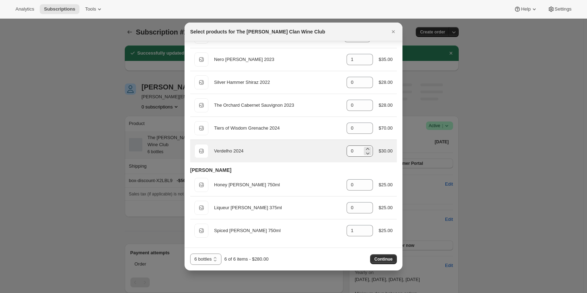
scroll to position [341, 0]
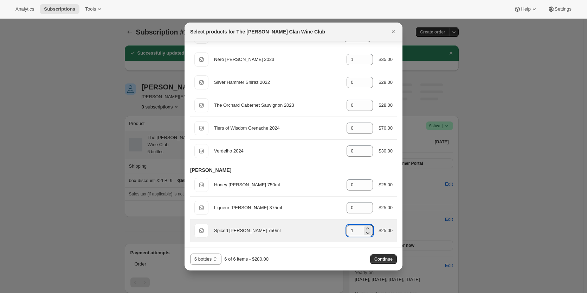
drag, startPoint x: 352, startPoint y: 232, endPoint x: 342, endPoint y: 232, distance: 9.9
click at [342, 232] on div "Default Title Spiced [PERSON_NAME] 750ml gid://shopify/ProductVariant/469140445…" at bounding box center [294, 230] width 198 height 14
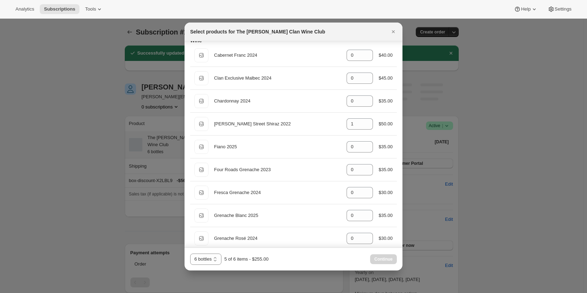
scroll to position [25, 0]
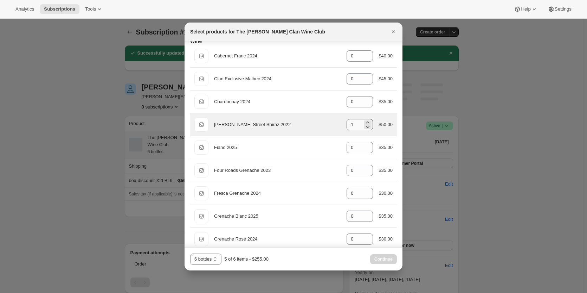
type input "0"
click at [352, 125] on input "1" at bounding box center [355, 124] width 16 height 11
click at [364, 119] on icon ":r1f6:" at bounding box center [367, 122] width 7 height 7
type input "2"
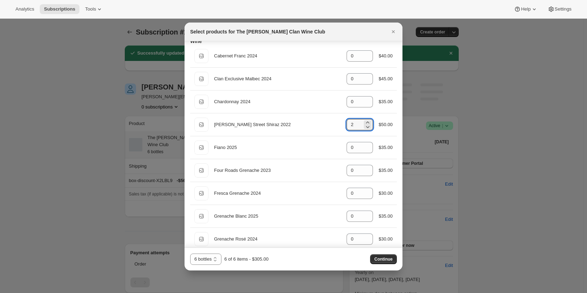
click at [380, 253] on div "6 bottles 12 bottles 24 bottles 6 bottles 6 of 6 items - $305.00 Continue" at bounding box center [293, 258] width 207 height 11
click at [377, 256] on button "Continue" at bounding box center [383, 259] width 27 height 10
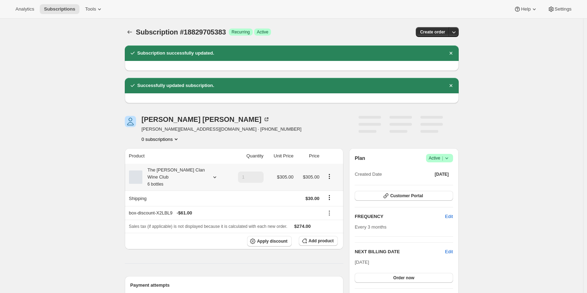
click at [179, 171] on div "The [PERSON_NAME] Clan Wine Club 6 bottles" at bounding box center [173, 176] width 63 height 21
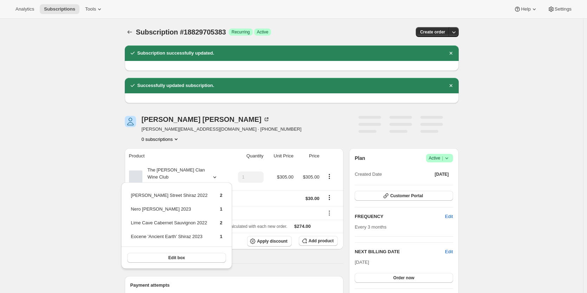
click at [250, 133] on div "[PERSON_NAME] [PERSON_NAME][EMAIL_ADDRESS][DOMAIN_NAME] · [PHONE_NUMBER] 0 subs…" at bounding box center [242, 129] width 234 height 27
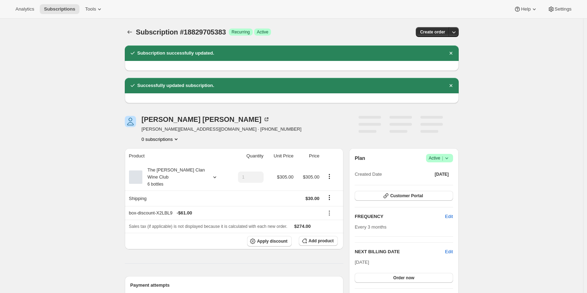
click at [178, 141] on icon "Product actions" at bounding box center [176, 138] width 7 height 7
click at [178, 140] on icon "Product actions" at bounding box center [176, 138] width 7 height 7
click at [177, 140] on icon "Product actions" at bounding box center [176, 138] width 7 height 7
click at [176, 140] on icon "Product actions" at bounding box center [176, 138] width 7 height 7
click at [208, 139] on div "0 subscriptions" at bounding box center [222, 138] width 160 height 7
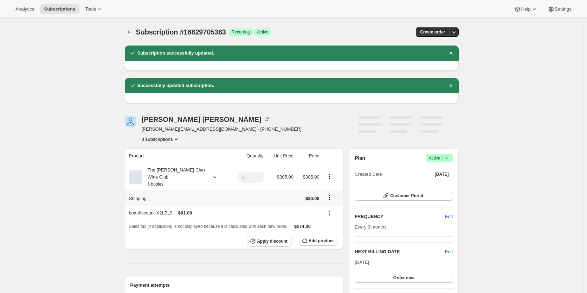
click at [331, 194] on icon "Shipping actions" at bounding box center [329, 197] width 7 height 7
click at [326, 203] on span "Edit shipping rate" at bounding box center [330, 203] width 35 height 5
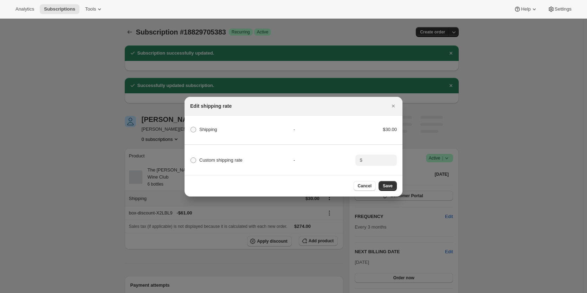
click at [230, 164] on div "Custom shipping rate - $" at bounding box center [294, 157] width 220 height 25
click at [227, 161] on span "Custom shipping rate" at bounding box center [220, 160] width 43 height 7
click at [191, 158] on input "Custom shipping rate" at bounding box center [191, 157] width 0 height 0
radio input "true"
click at [379, 160] on input ":r1j1:" at bounding box center [376, 159] width 22 height 11
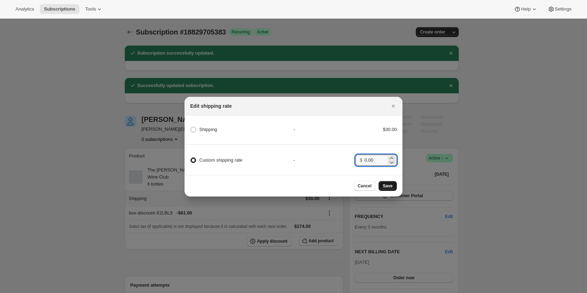
type input "0.00"
click at [390, 191] on button "Save" at bounding box center [388, 186] width 18 height 10
